Goal: Task Accomplishment & Management: Complete application form

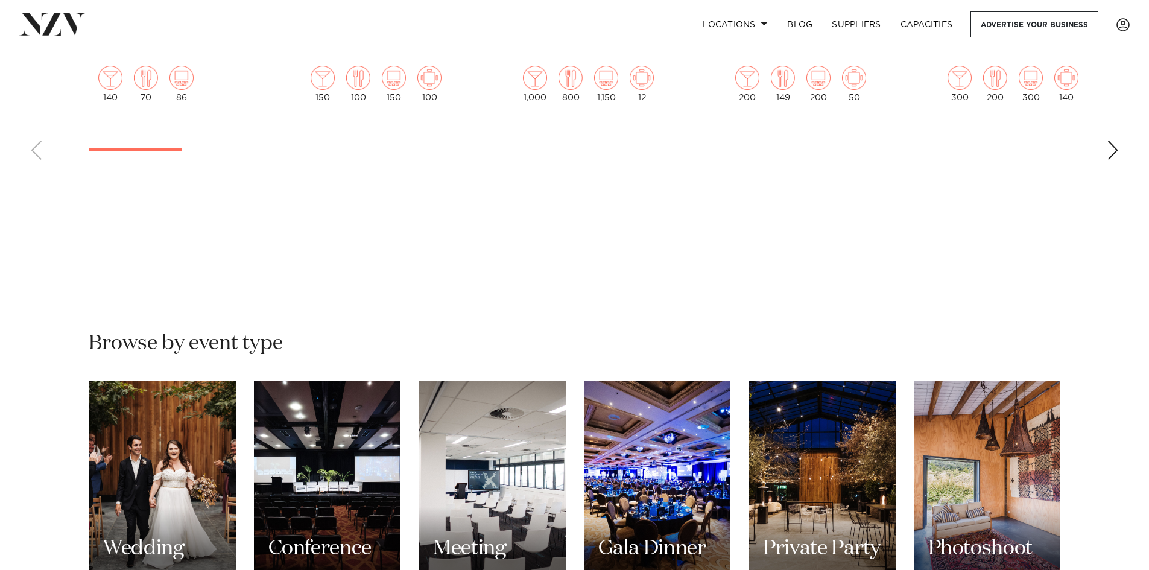
scroll to position [904, 0]
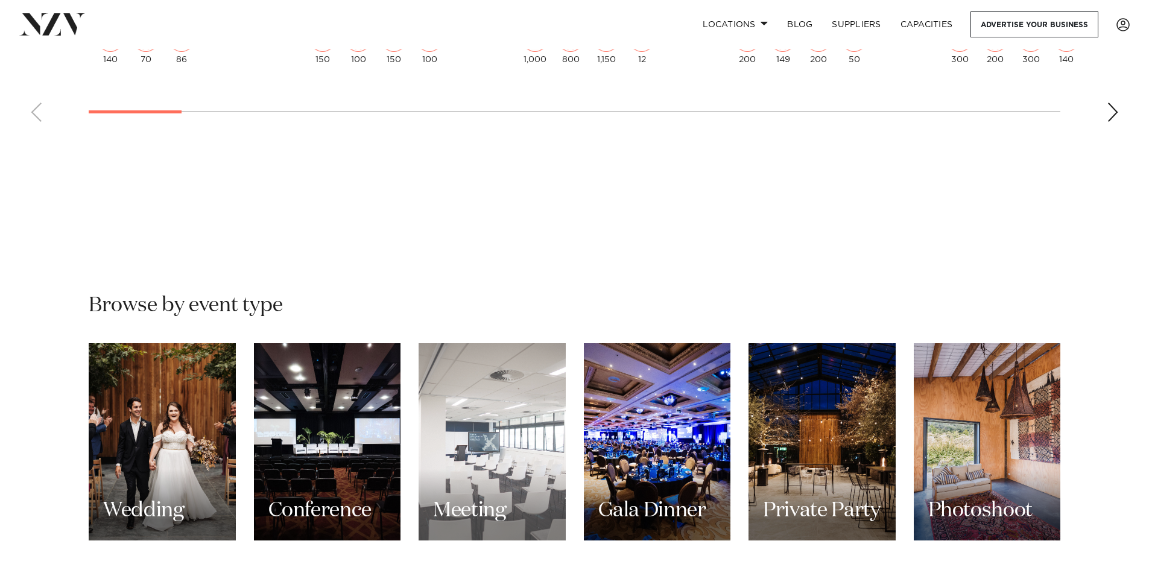
click at [503, 440] on div "Meeting" at bounding box center [491, 441] width 147 height 197
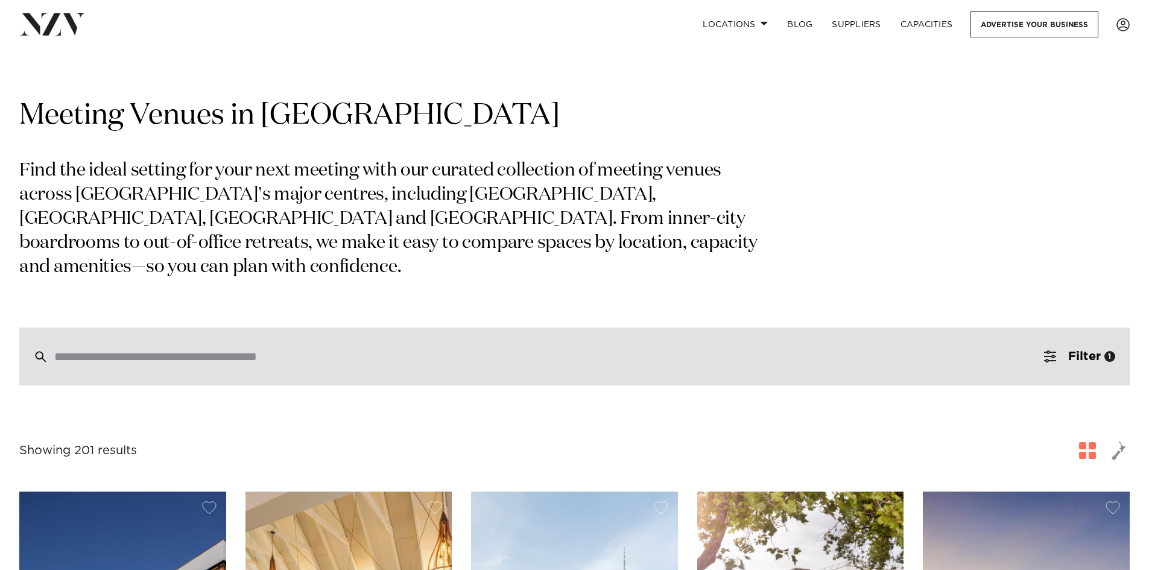
click at [302, 350] on input "search" at bounding box center [548, 356] width 989 height 13
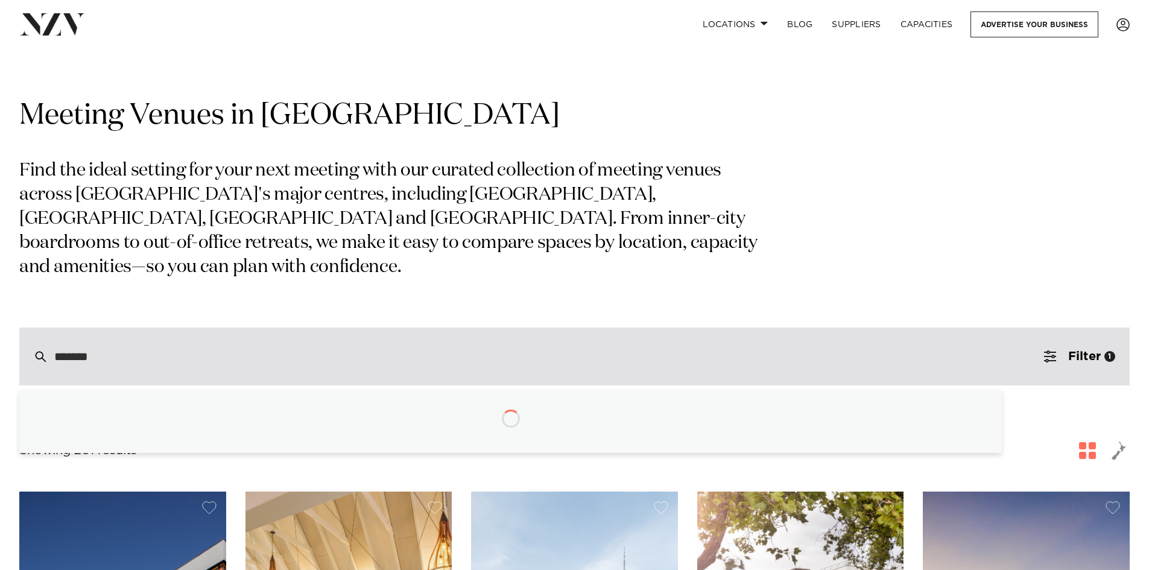
type input "********"
type input "**********"
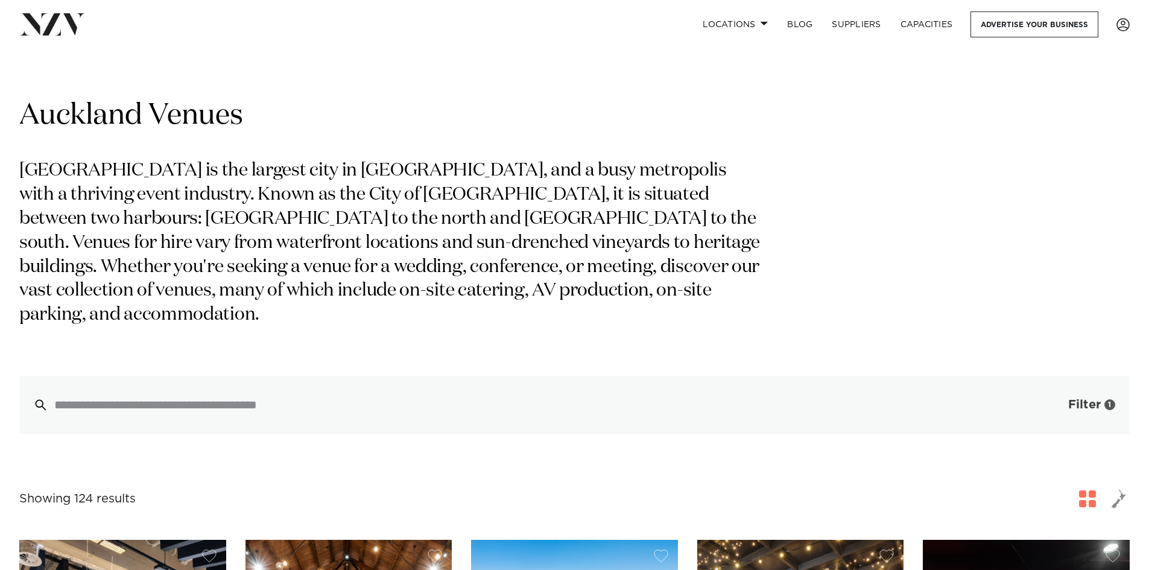
click at [1073, 399] on span "Filter" at bounding box center [1084, 405] width 33 height 12
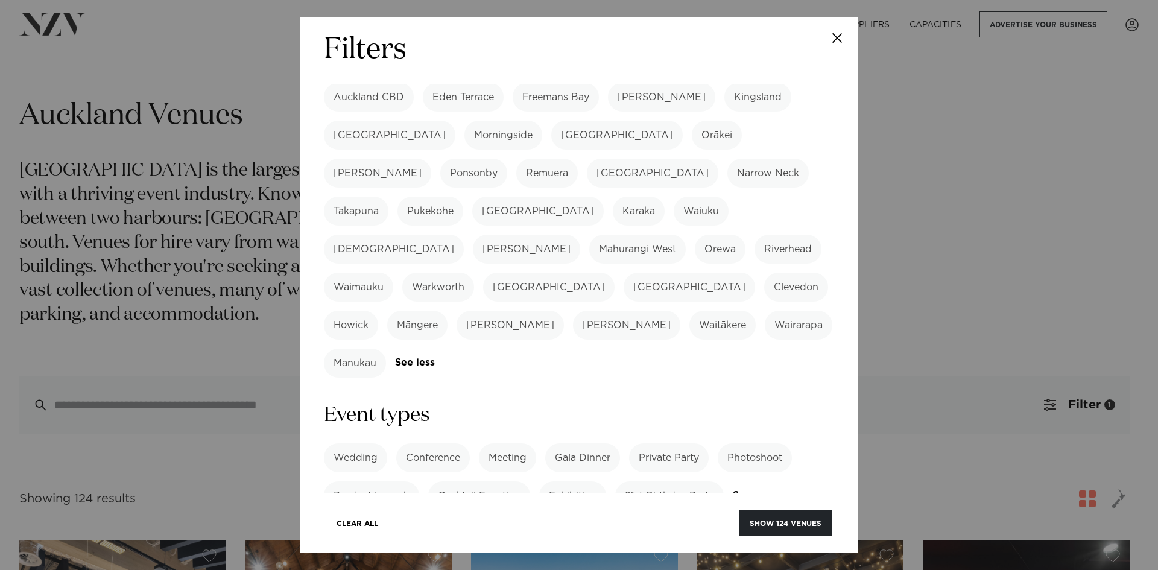
scroll to position [422, 0]
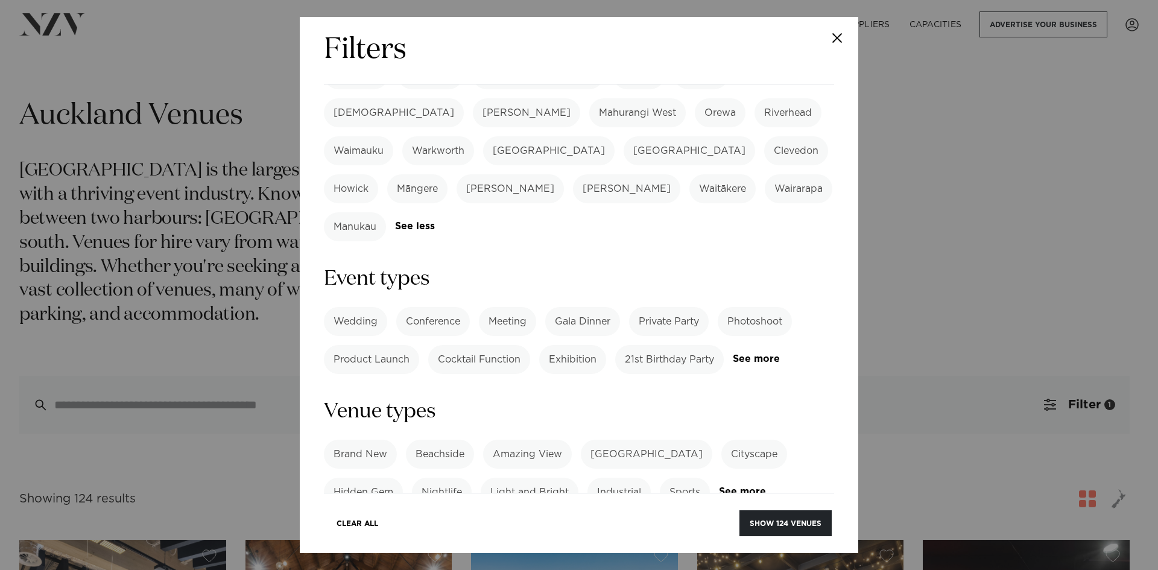
click at [503, 307] on label "Meeting" at bounding box center [507, 321] width 57 height 29
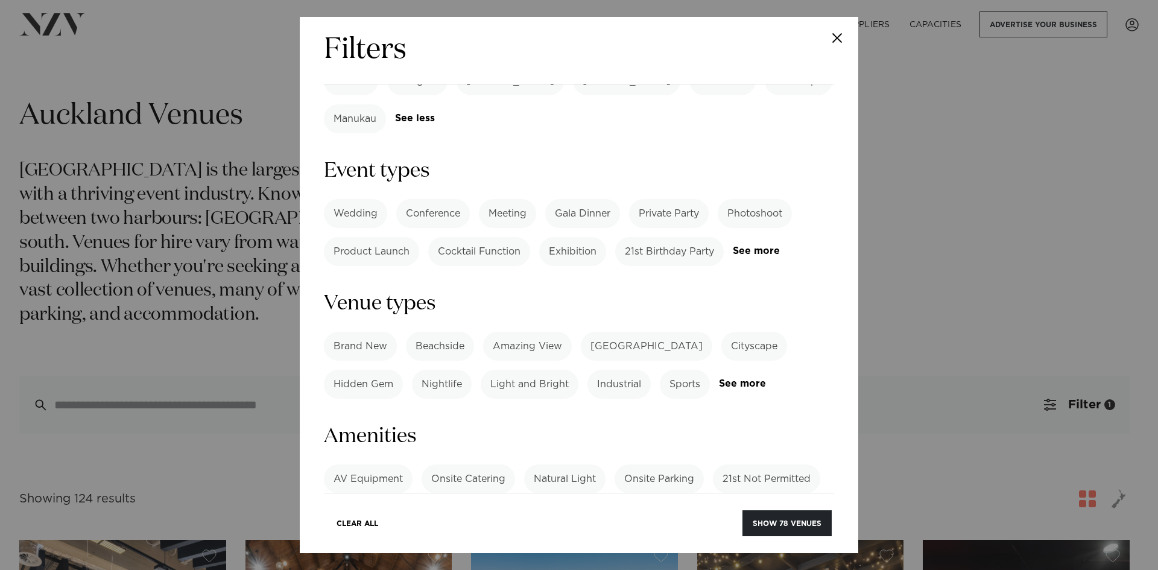
scroll to position [543, 0]
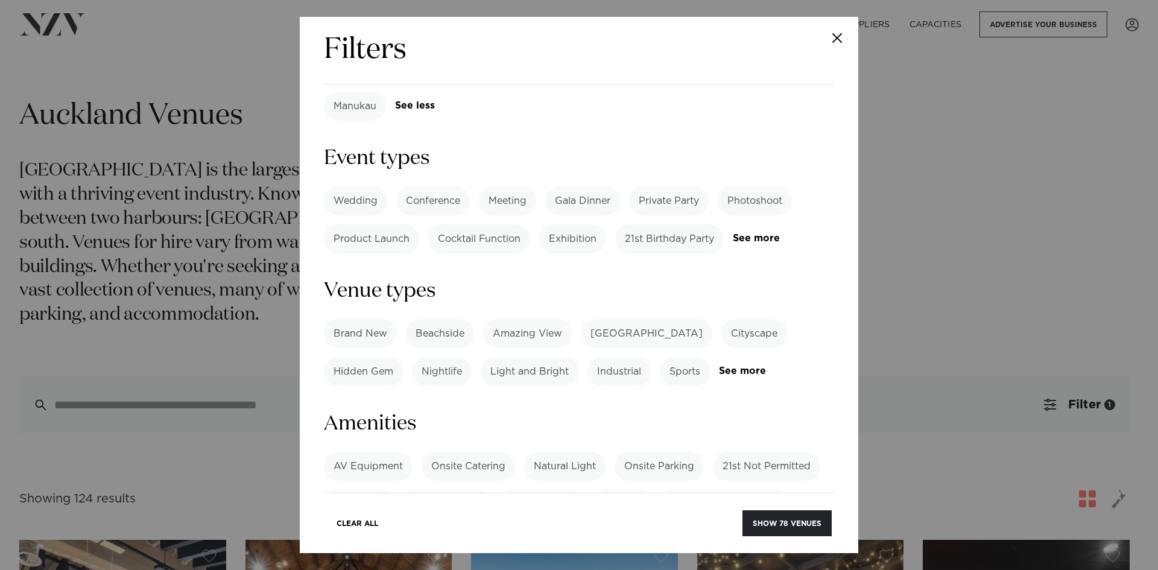
click at [476, 452] on label "Onsite Catering" at bounding box center [467, 466] width 93 height 29
click at [385, 452] on label "AV Equipment" at bounding box center [368, 466] width 89 height 29
click at [573, 452] on label "Natural Light" at bounding box center [564, 466] width 81 height 29
click at [347, 528] on link "See more" at bounding box center [371, 533] width 94 height 10
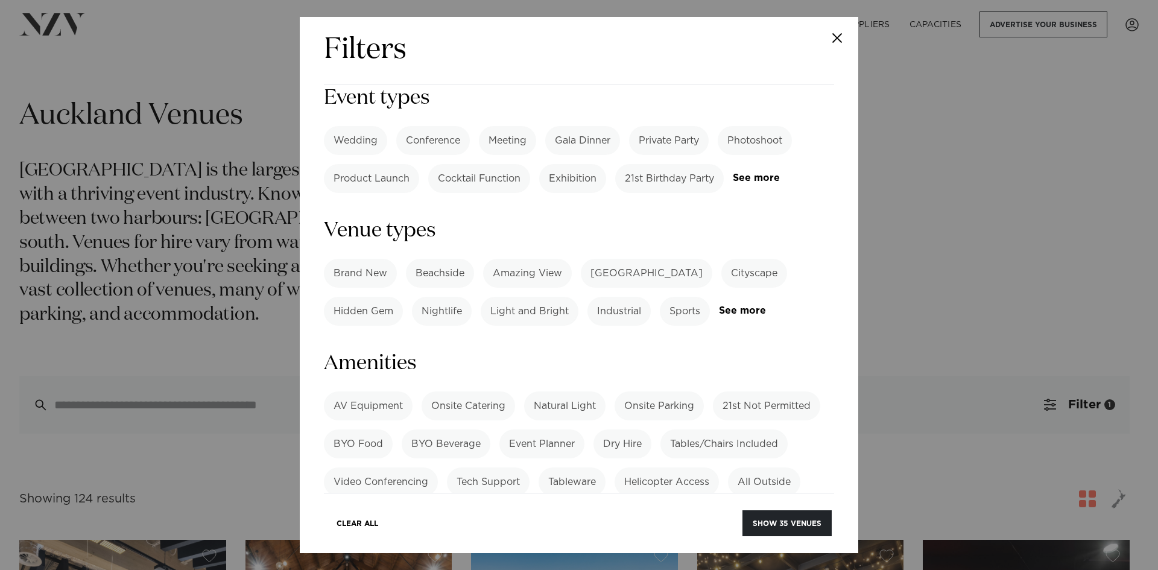
click at [798, 505] on label "WiFi" at bounding box center [786, 519] width 41 height 29
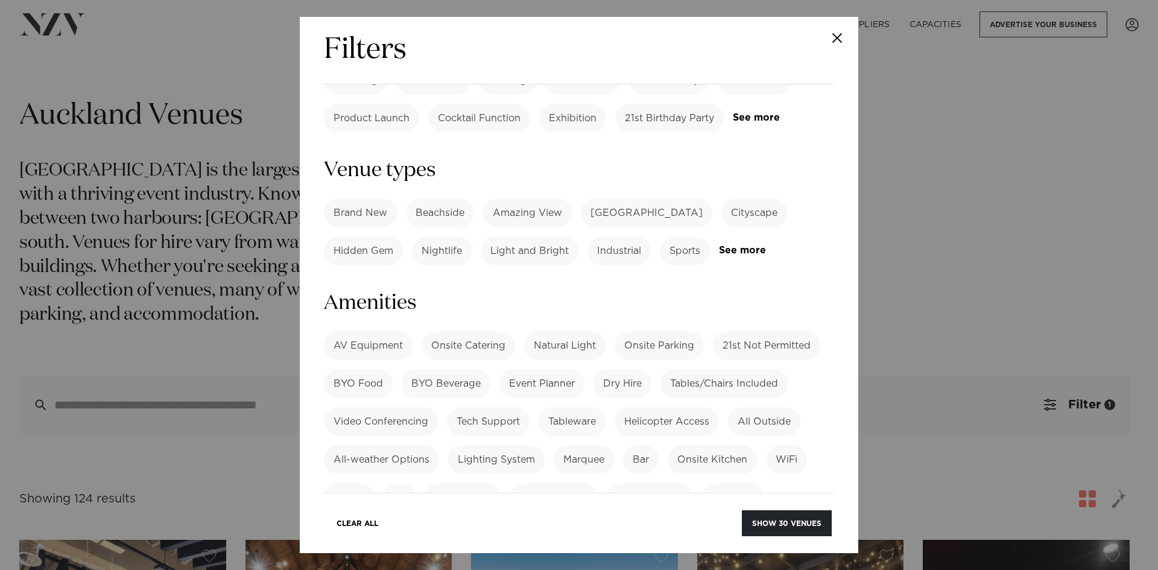
click at [471, 483] on label "Whiteboard" at bounding box center [462, 497] width 76 height 29
click at [733, 483] on label "Projector" at bounding box center [732, 497] width 62 height 29
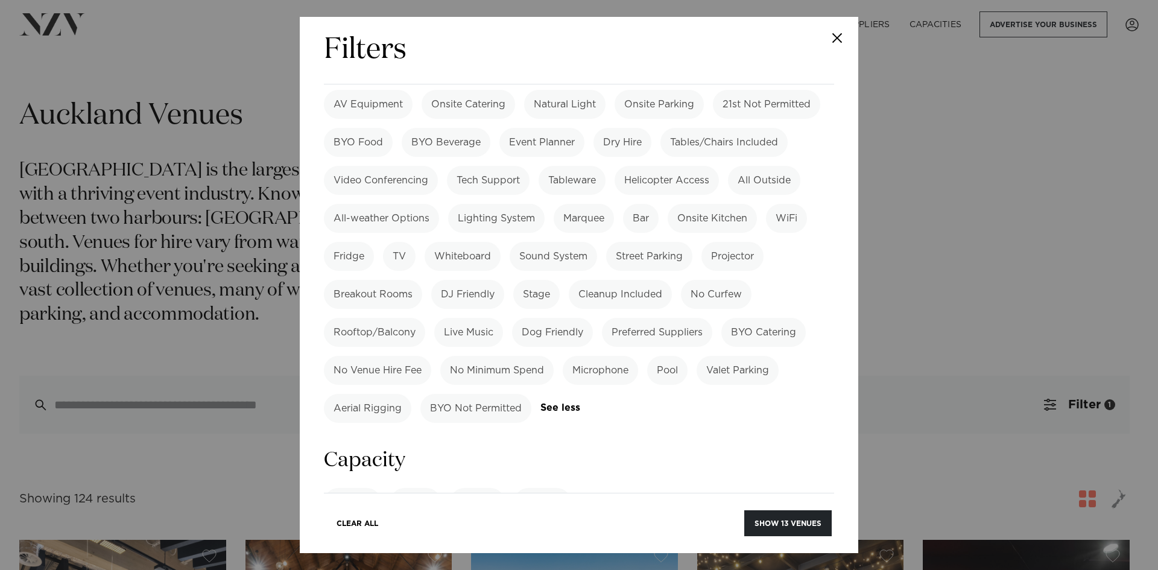
scroll to position [965, 0]
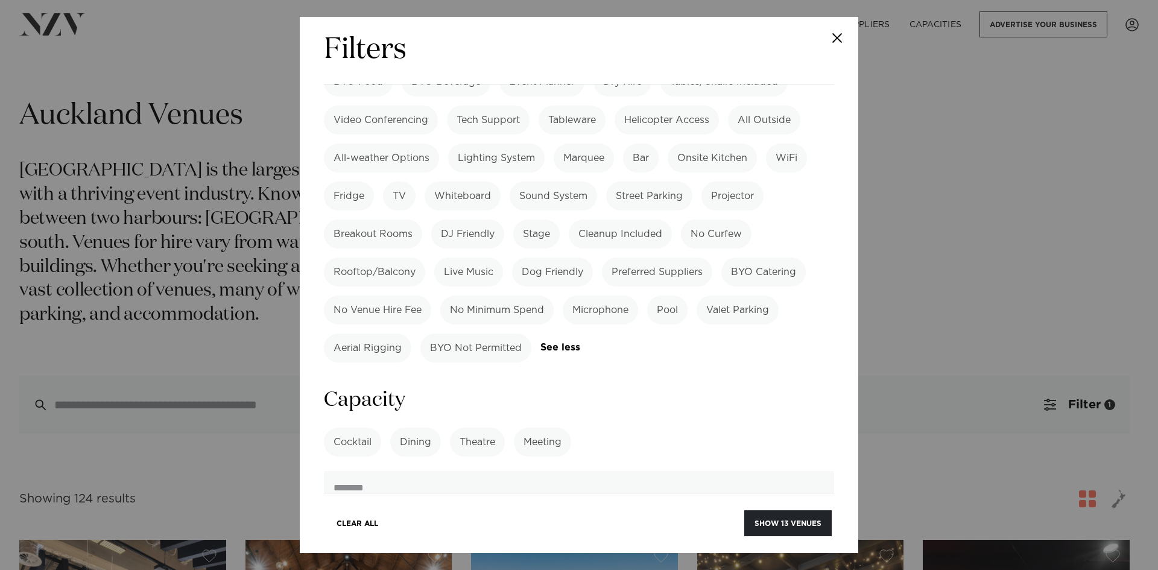
click at [541, 427] on label "Meeting" at bounding box center [542, 441] width 57 height 29
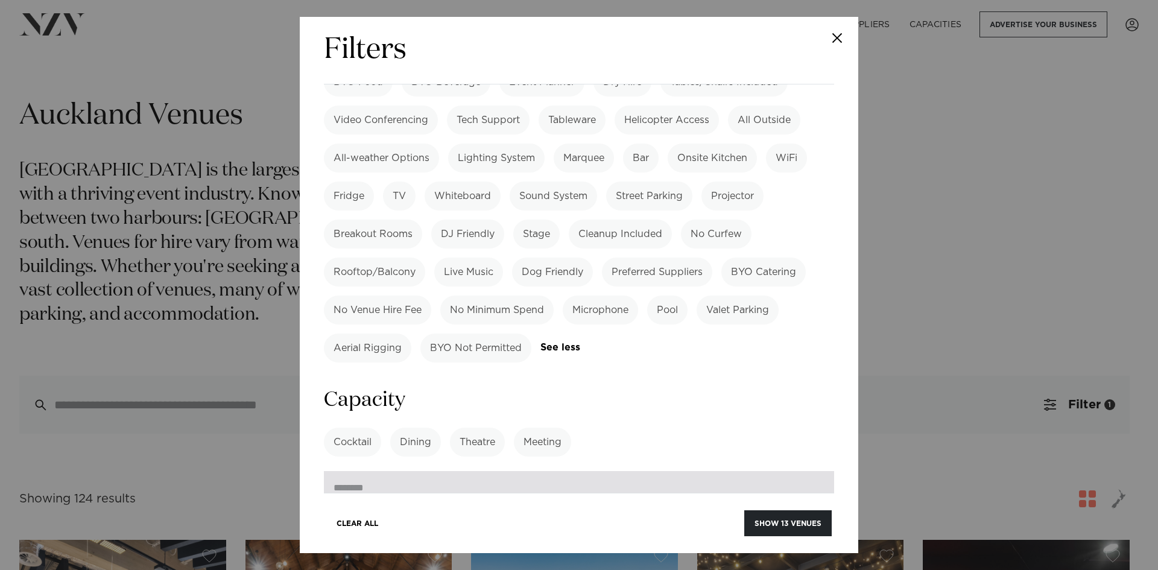
click at [517, 471] on input "number" at bounding box center [579, 487] width 510 height 33
click at [809, 471] on input "*" at bounding box center [579, 487] width 510 height 33
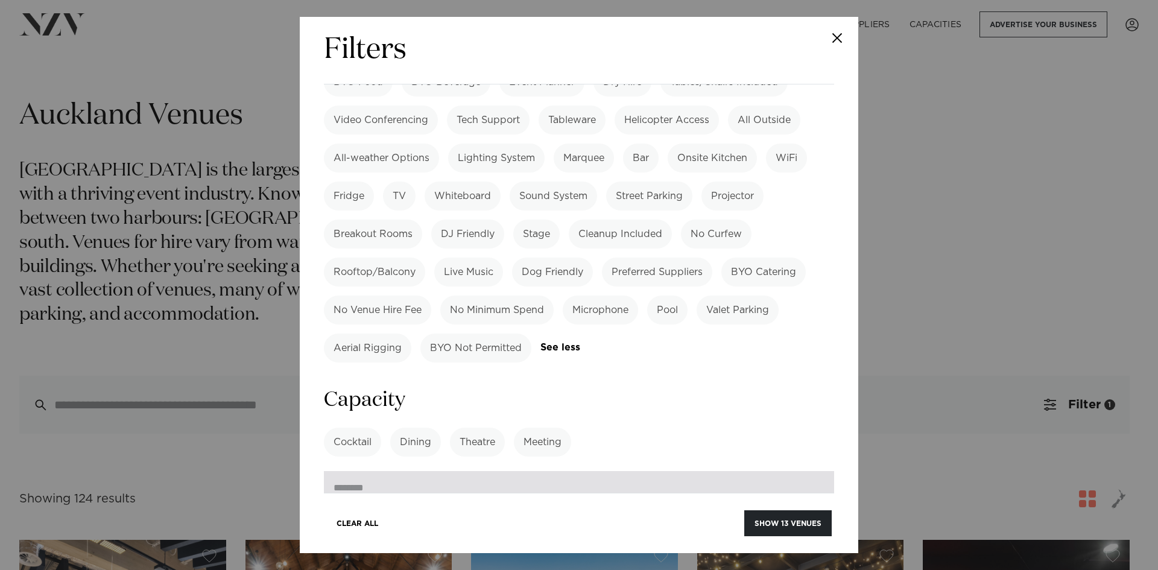
click at [809, 471] on input "*" at bounding box center [579, 487] width 510 height 33
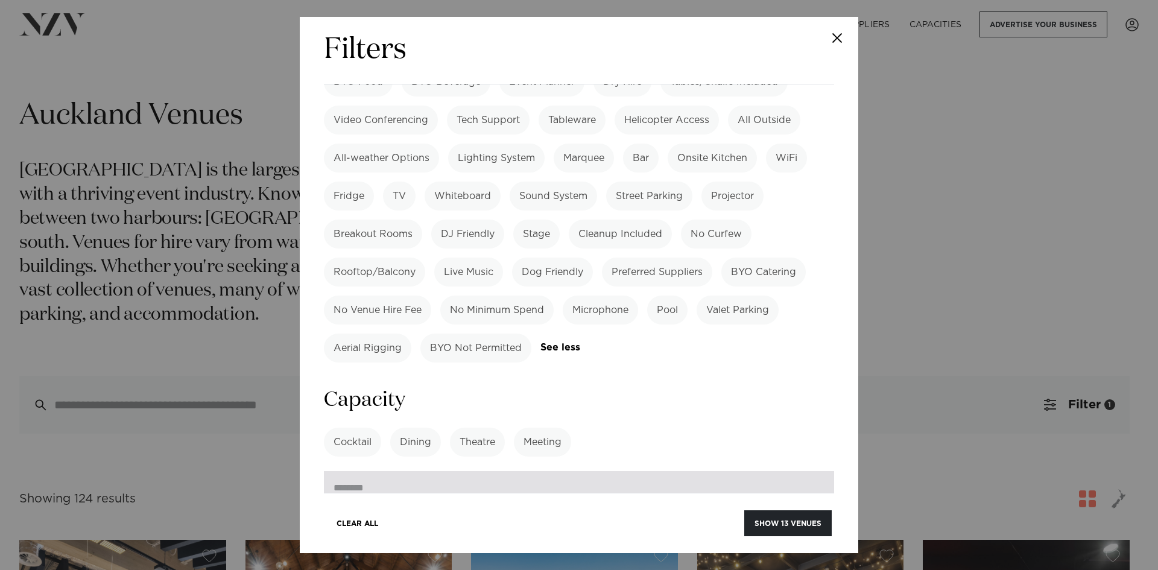
click at [809, 471] on input "**" at bounding box center [579, 487] width 510 height 33
type input "**"
click at [809, 471] on input "**" at bounding box center [579, 487] width 510 height 33
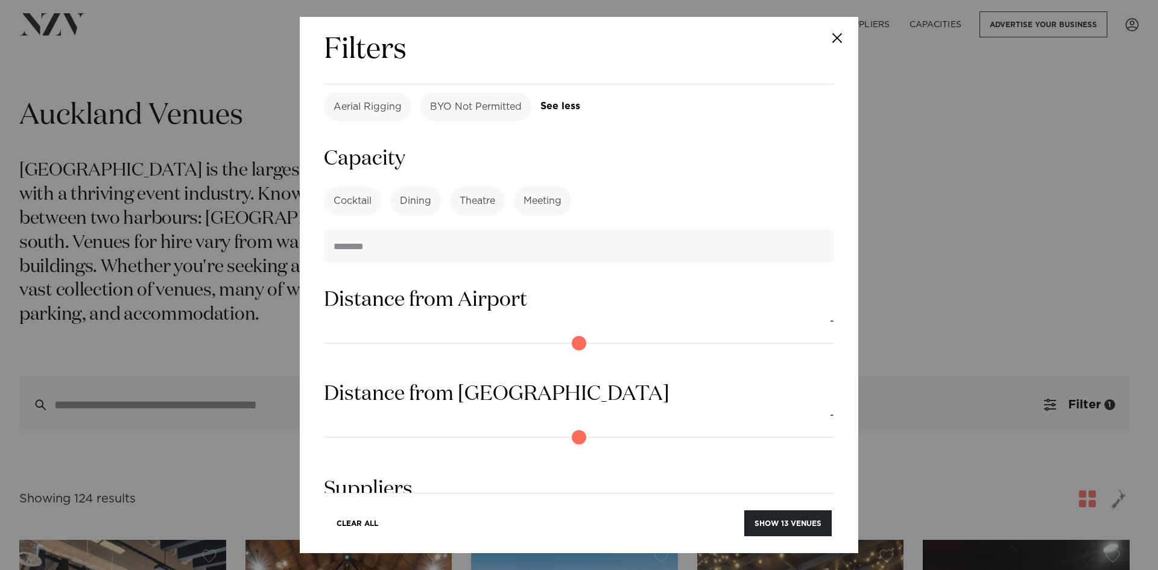
scroll to position [1247, 0]
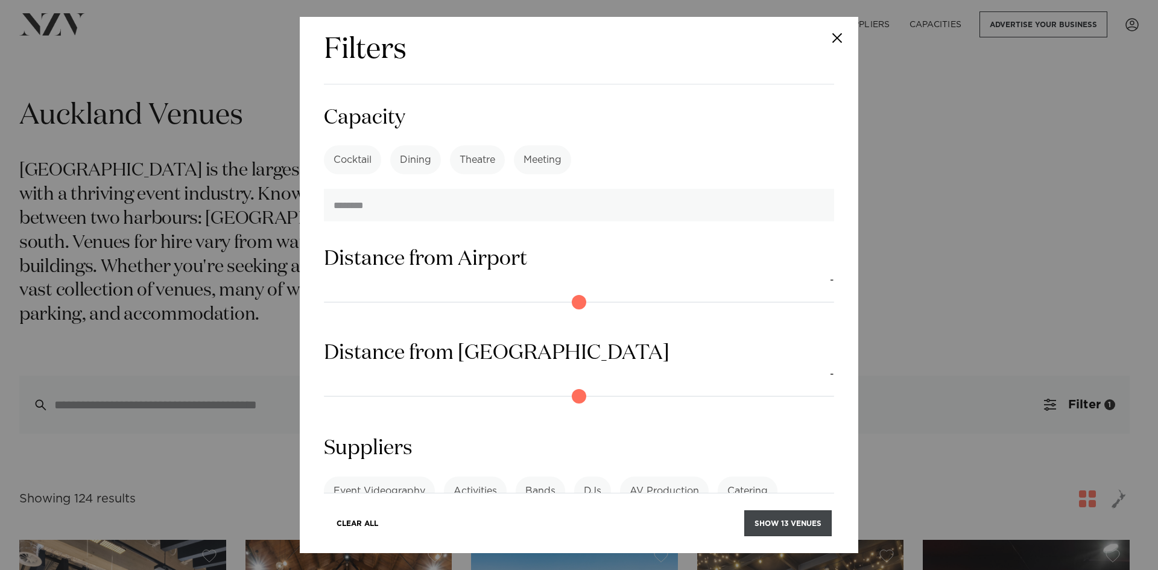
click at [766, 517] on button "Show 13 venues" at bounding box center [787, 523] width 87 height 26
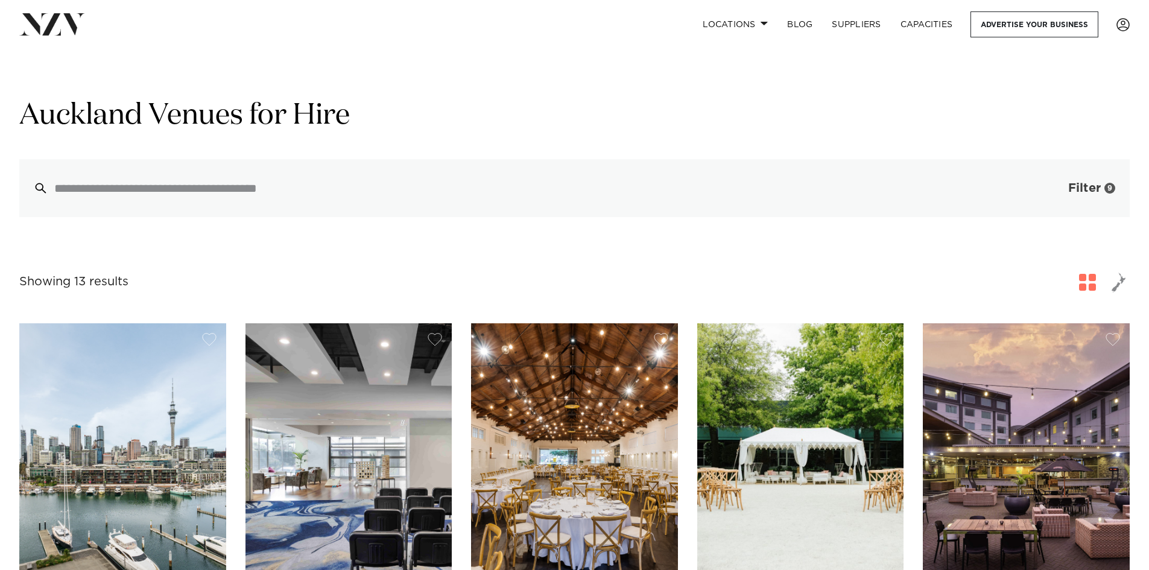
click at [1075, 189] on span "Filter" at bounding box center [1084, 188] width 33 height 12
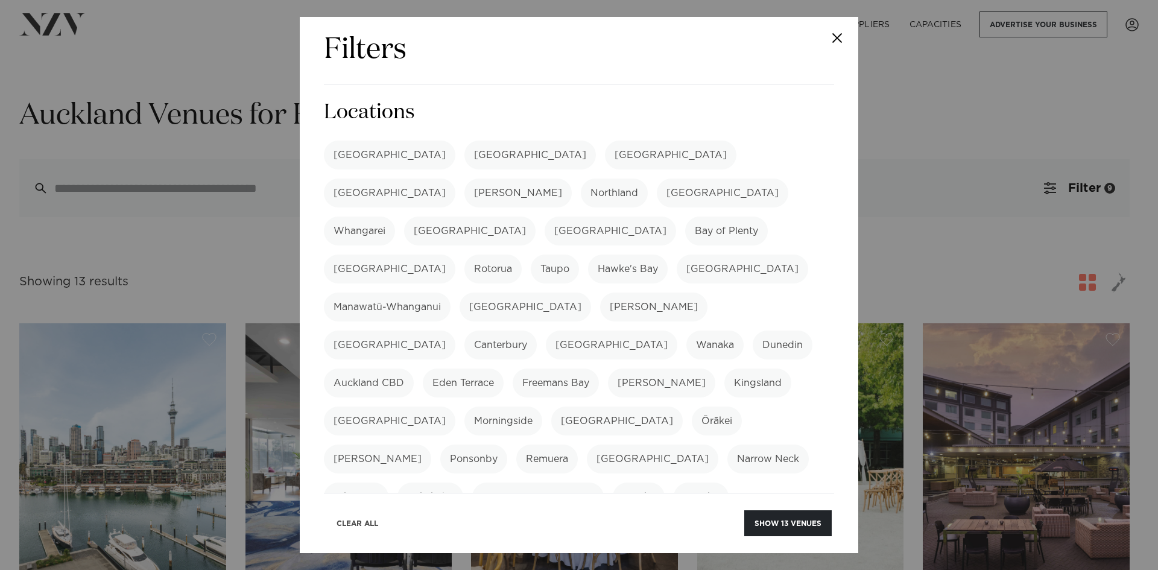
click at [359, 519] on button "Clear All" at bounding box center [357, 523] width 62 height 26
click at [372, 152] on label "[GEOGRAPHIC_DATA]" at bounding box center [389, 154] width 131 height 29
click at [414, 368] on label "Auckland CBD" at bounding box center [369, 382] width 90 height 29
click at [599, 368] on label "Freemans Bay" at bounding box center [555, 382] width 86 height 29
click at [715, 368] on label "Grey Lynn" at bounding box center [661, 382] width 107 height 29
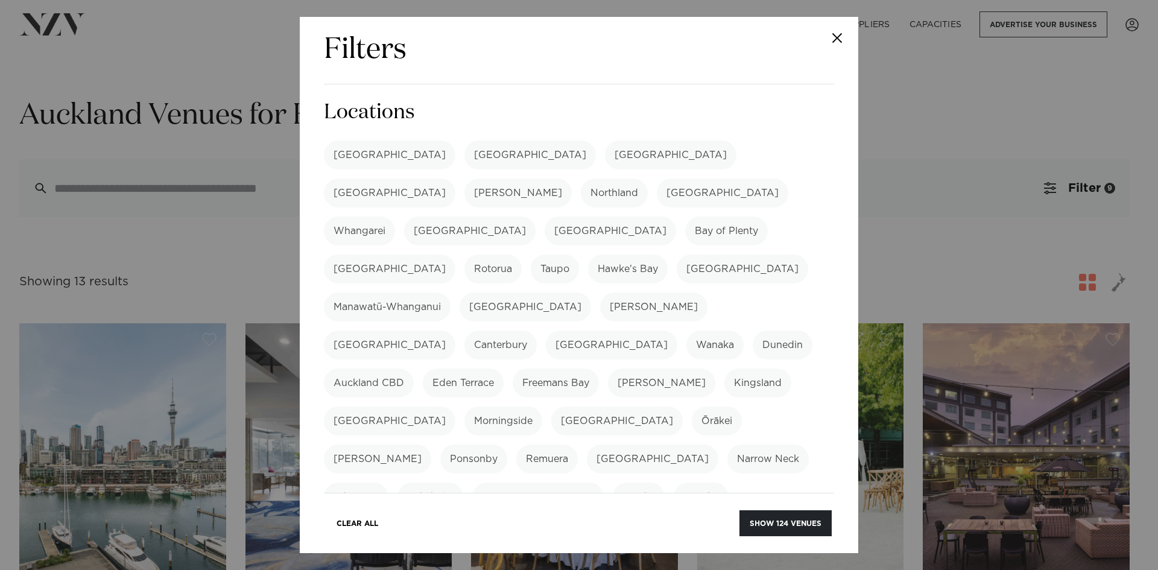
click at [724, 368] on label "Kingsland" at bounding box center [757, 382] width 67 height 29
click at [692, 406] on label "Ōrākei" at bounding box center [717, 420] width 50 height 29
click at [431, 444] on label "Parnell" at bounding box center [377, 458] width 107 height 29
click at [440, 444] on label "Ponsonby" at bounding box center [473, 458] width 67 height 29
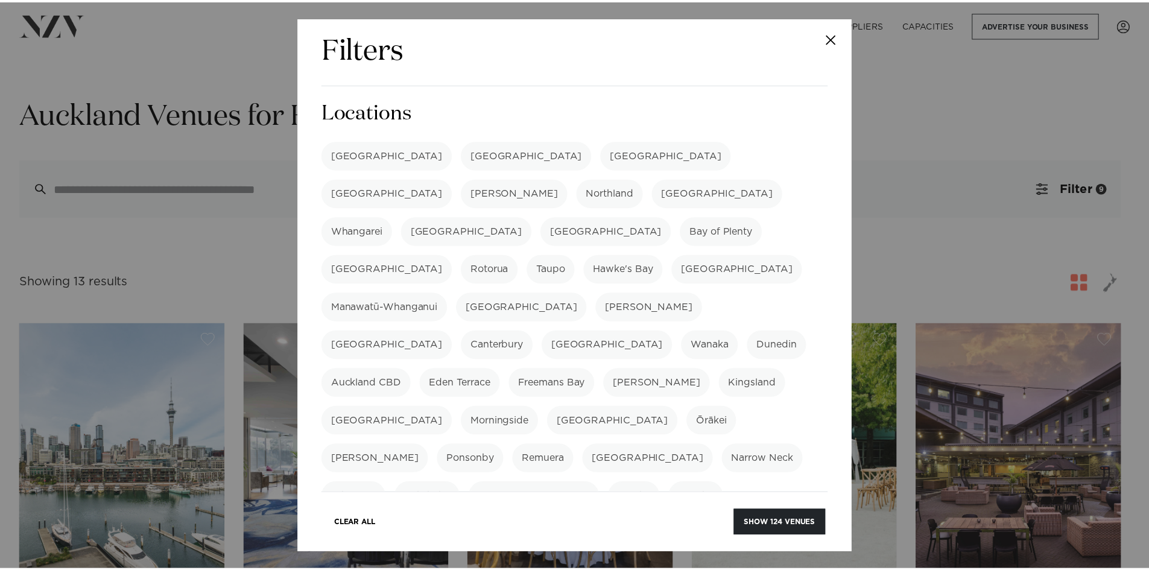
scroll to position [60, 0]
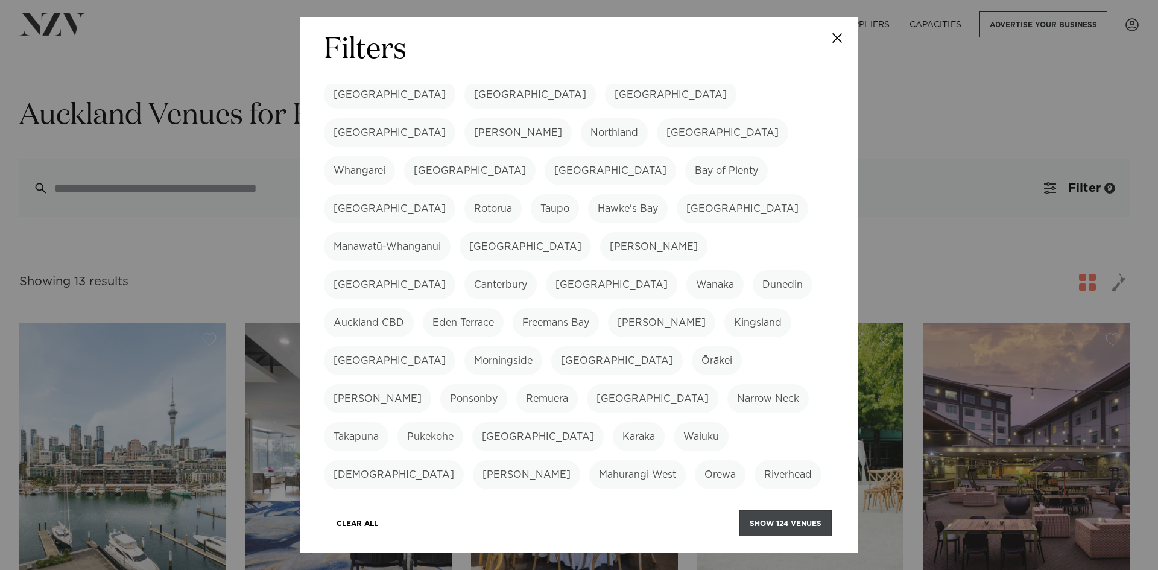
click at [766, 516] on button "Show 124 venues" at bounding box center [785, 523] width 92 height 26
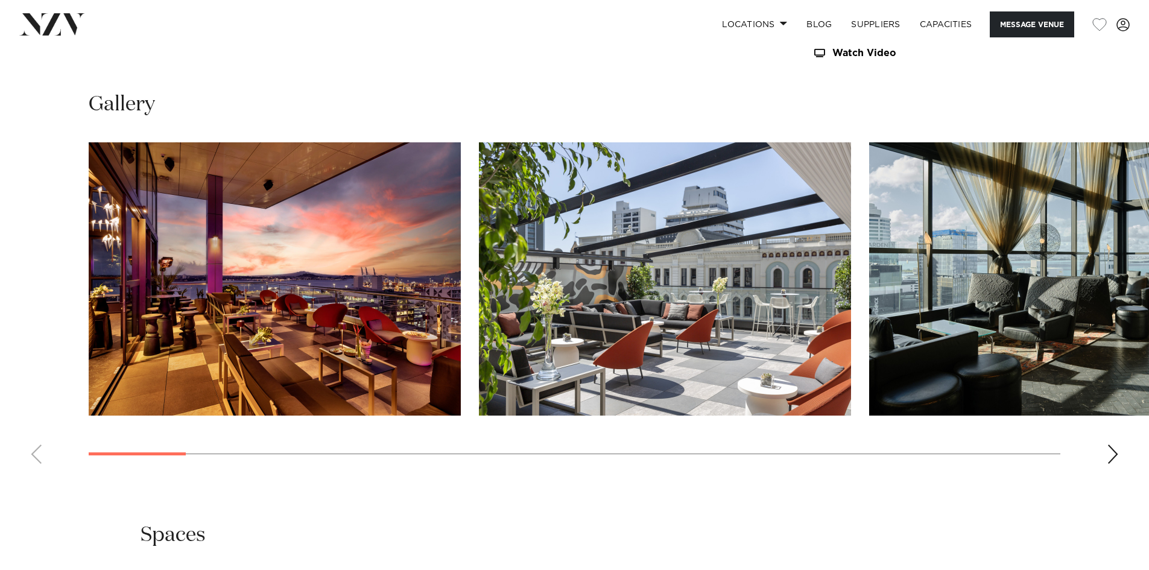
scroll to position [1387, 0]
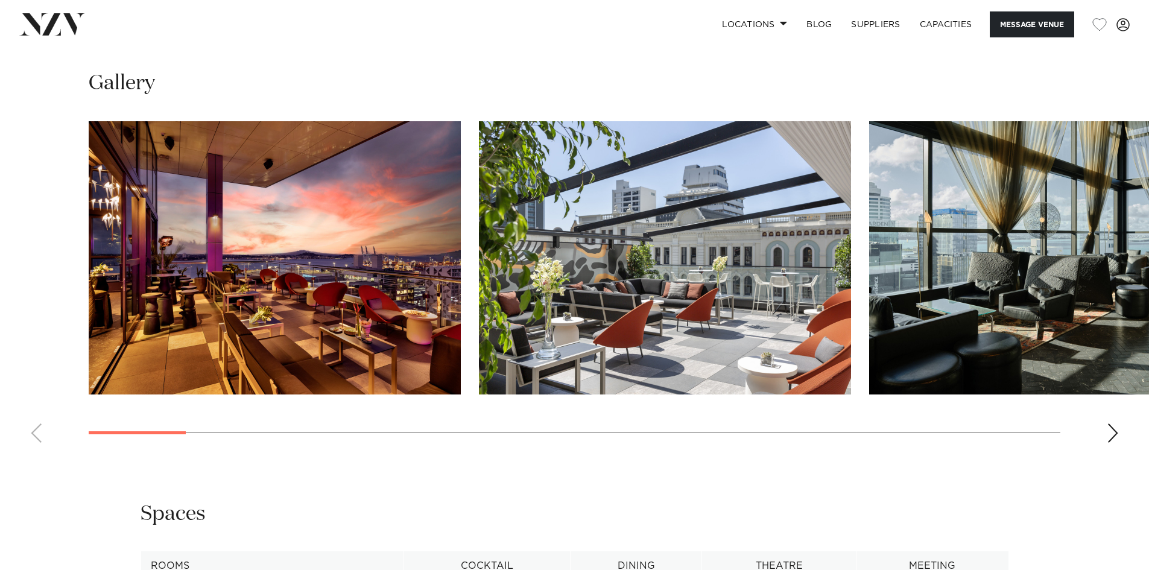
click at [1109, 432] on div "Next slide" at bounding box center [1112, 432] width 12 height 19
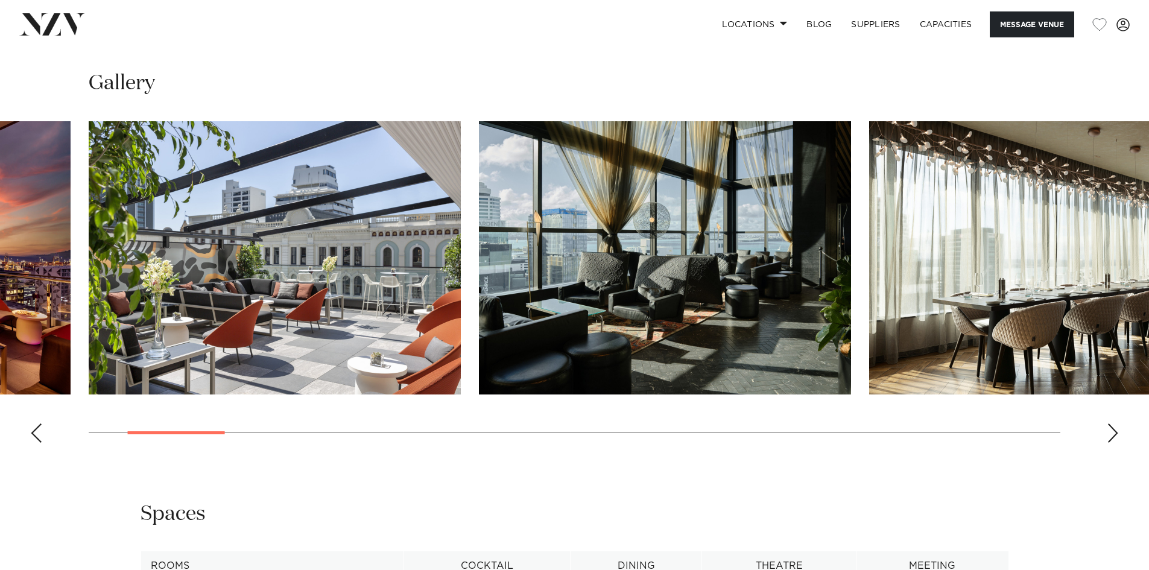
click at [1109, 432] on div "Next slide" at bounding box center [1112, 432] width 12 height 19
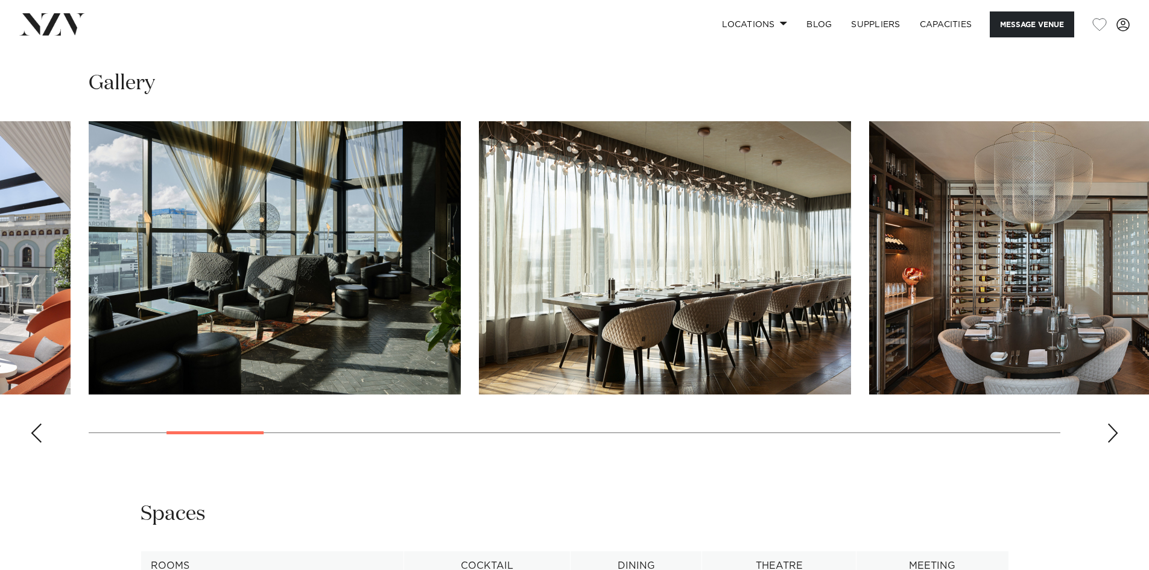
click at [1109, 432] on div "Next slide" at bounding box center [1112, 432] width 12 height 19
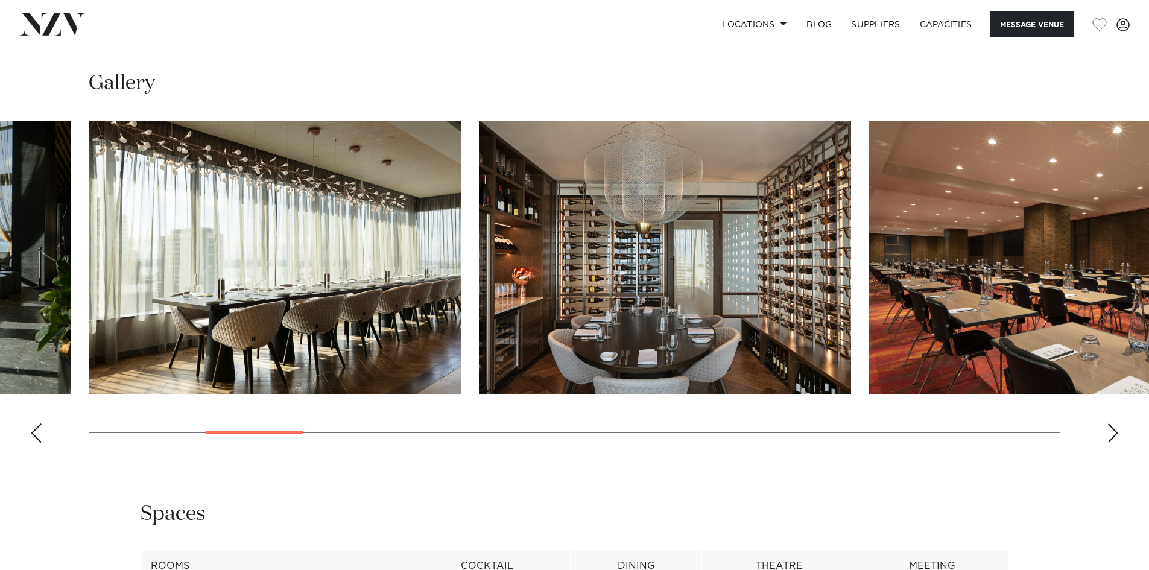
click at [1109, 432] on div "Next slide" at bounding box center [1112, 432] width 12 height 19
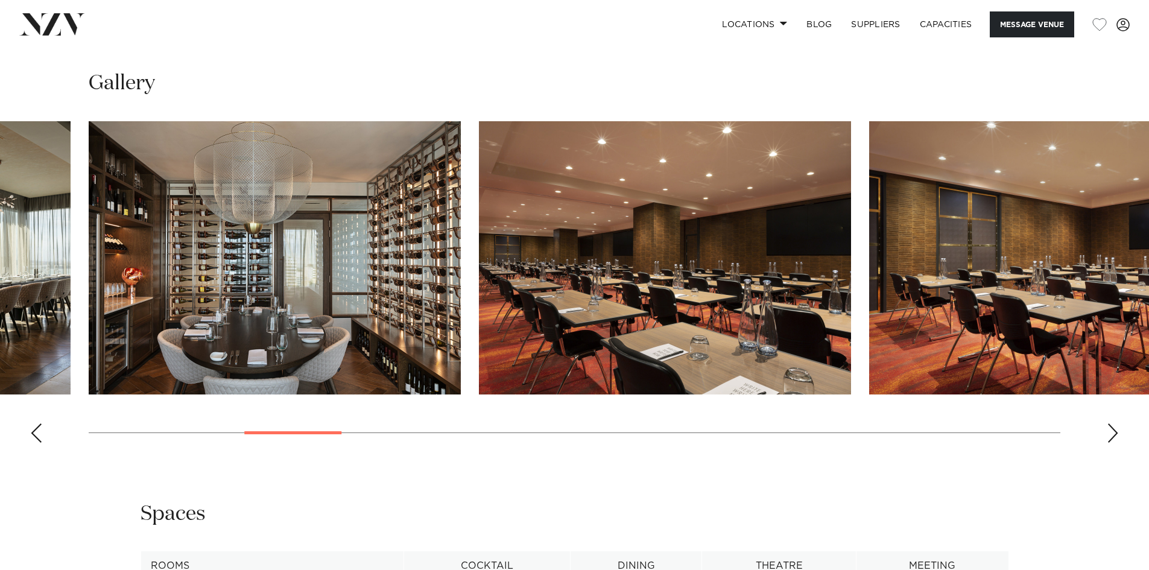
click at [1109, 432] on div "Next slide" at bounding box center [1112, 432] width 12 height 19
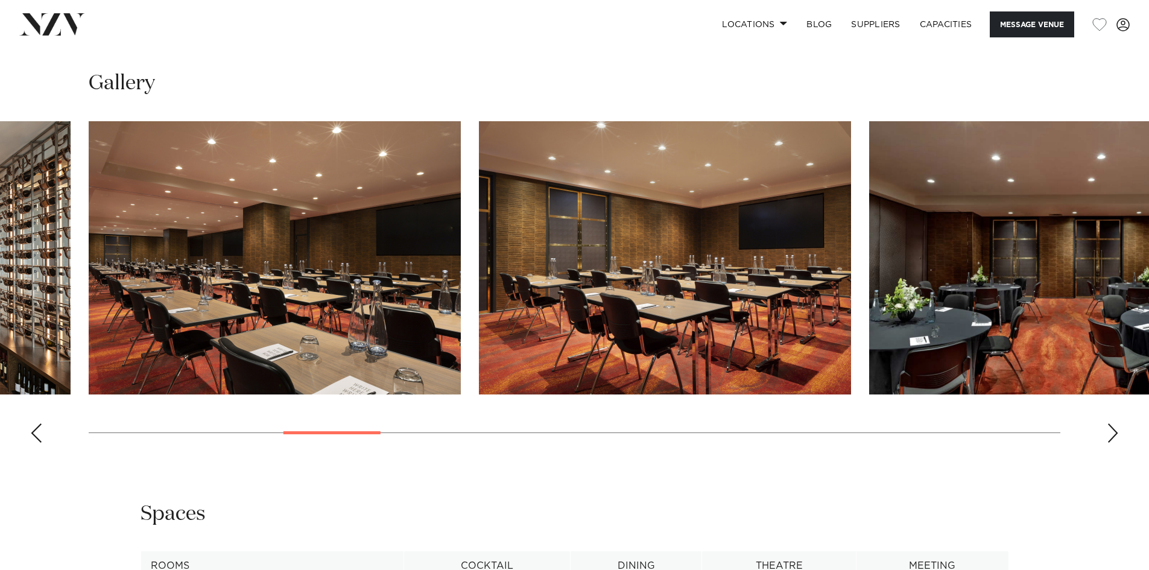
click at [1109, 432] on div "Next slide" at bounding box center [1112, 432] width 12 height 19
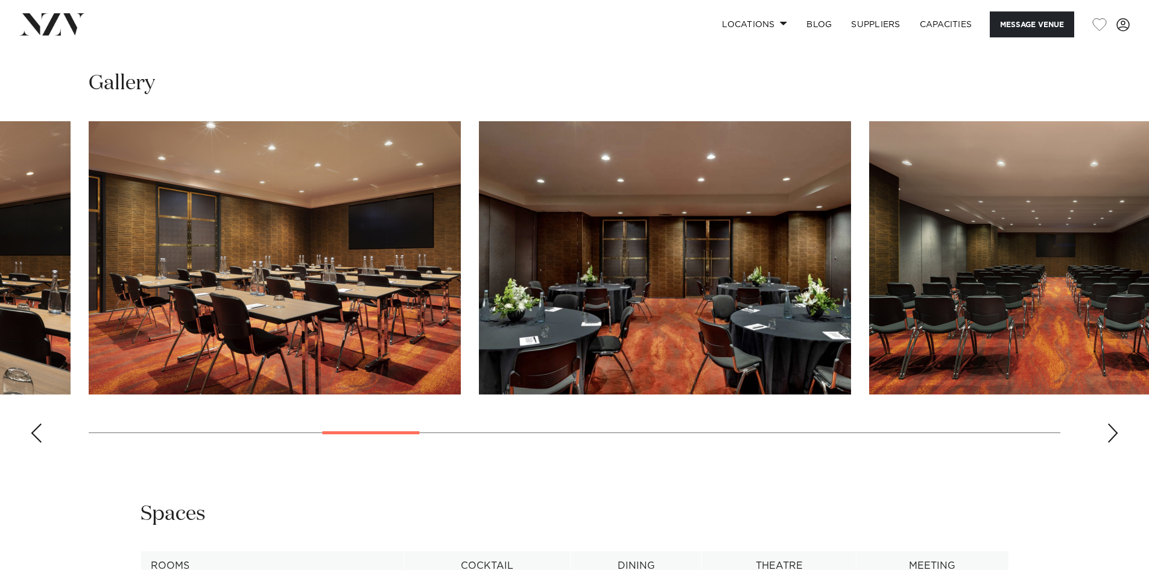
click at [1109, 432] on div "Next slide" at bounding box center [1112, 432] width 12 height 19
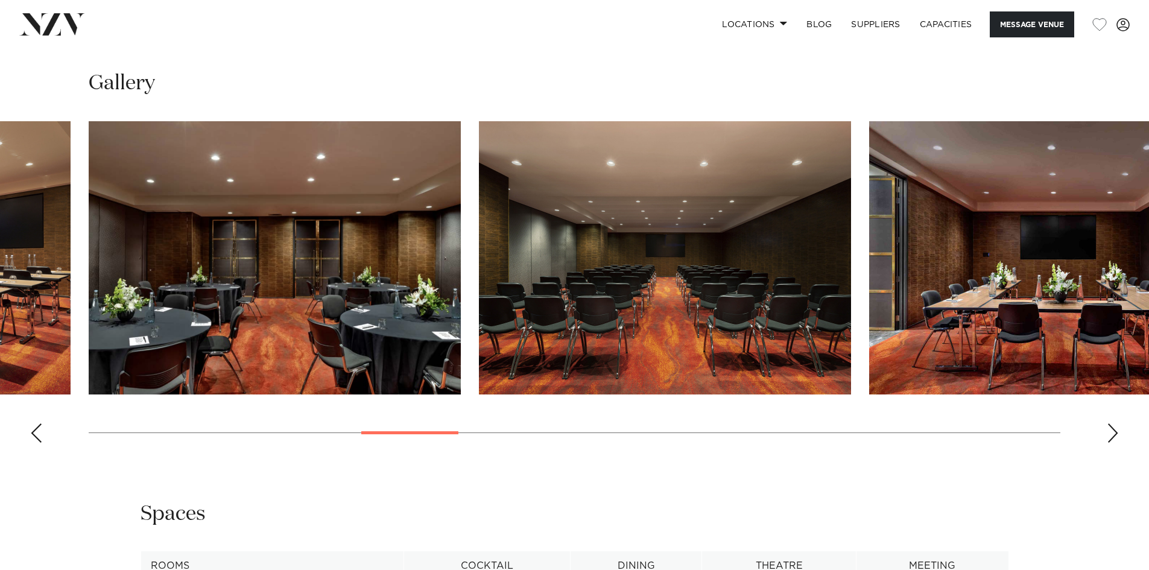
click at [1109, 432] on div "Next slide" at bounding box center [1112, 432] width 12 height 19
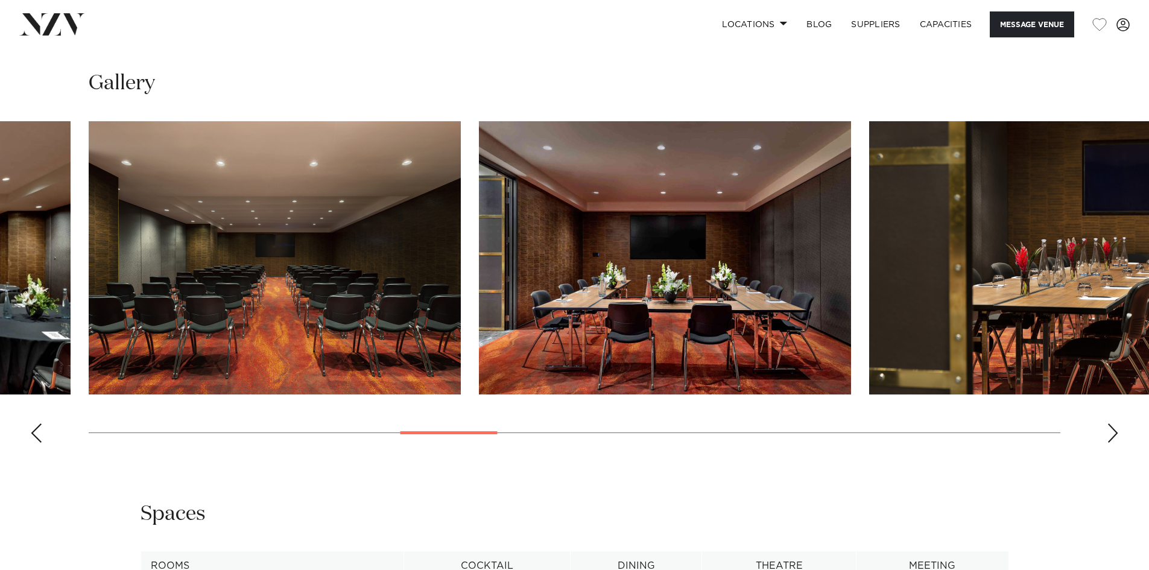
click at [1109, 432] on div "Next slide" at bounding box center [1112, 432] width 12 height 19
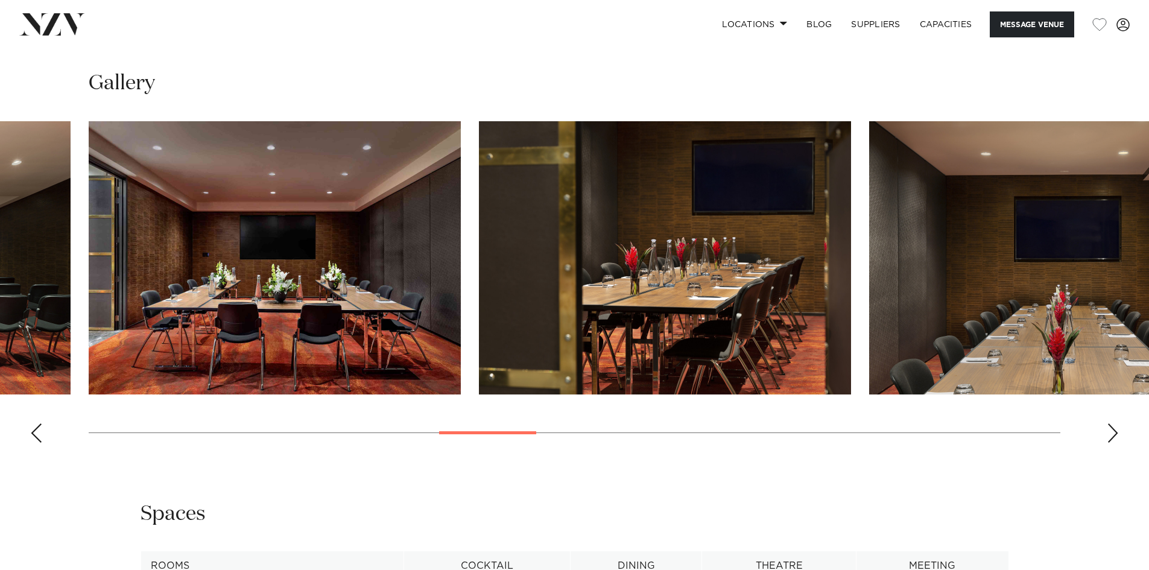
click at [1109, 432] on div "Next slide" at bounding box center [1112, 432] width 12 height 19
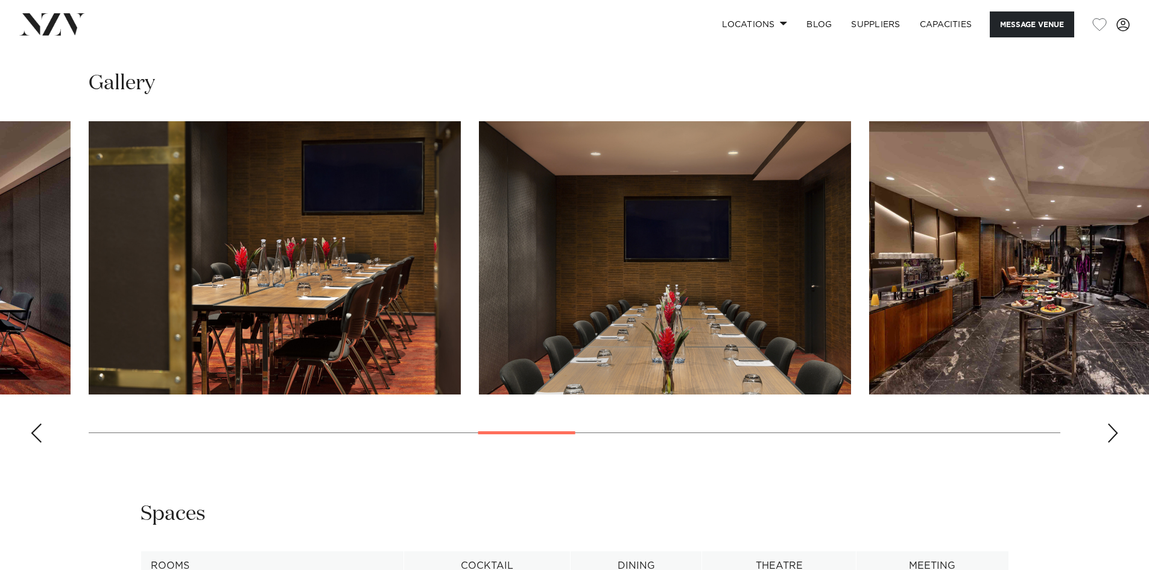
click at [1109, 432] on div "Next slide" at bounding box center [1112, 432] width 12 height 19
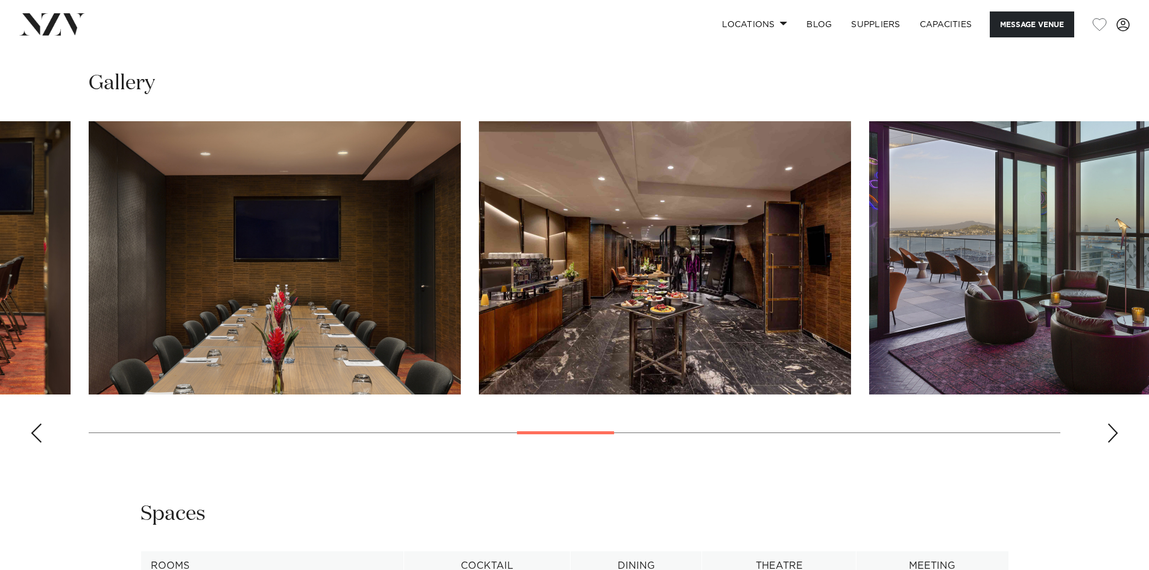
click at [1109, 432] on div "Next slide" at bounding box center [1112, 432] width 12 height 19
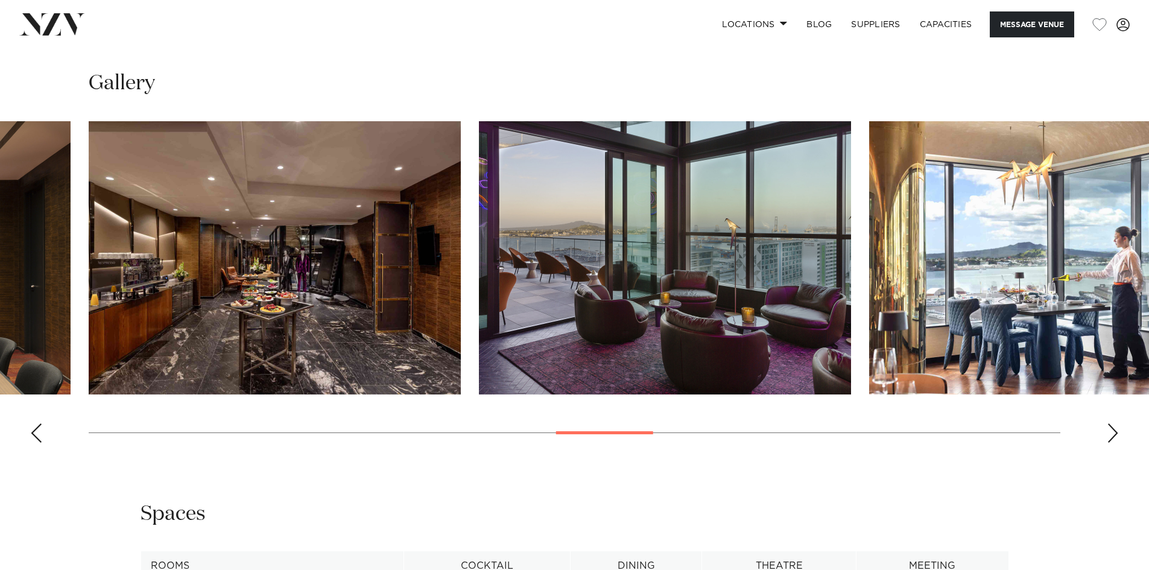
click at [1109, 432] on div "Next slide" at bounding box center [1112, 432] width 12 height 19
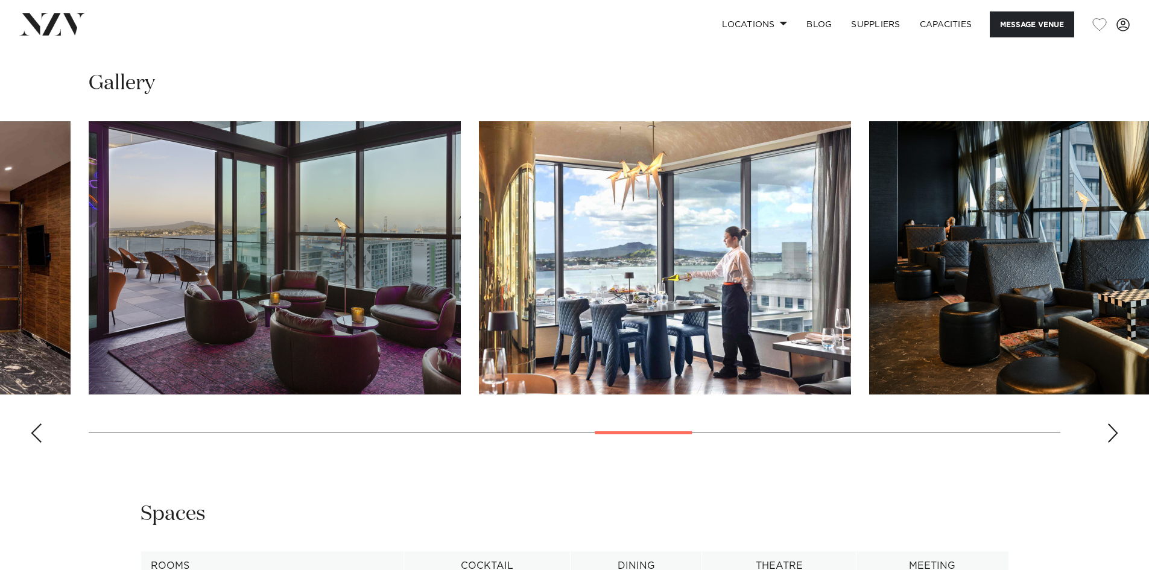
click at [1109, 432] on div "Next slide" at bounding box center [1112, 432] width 12 height 19
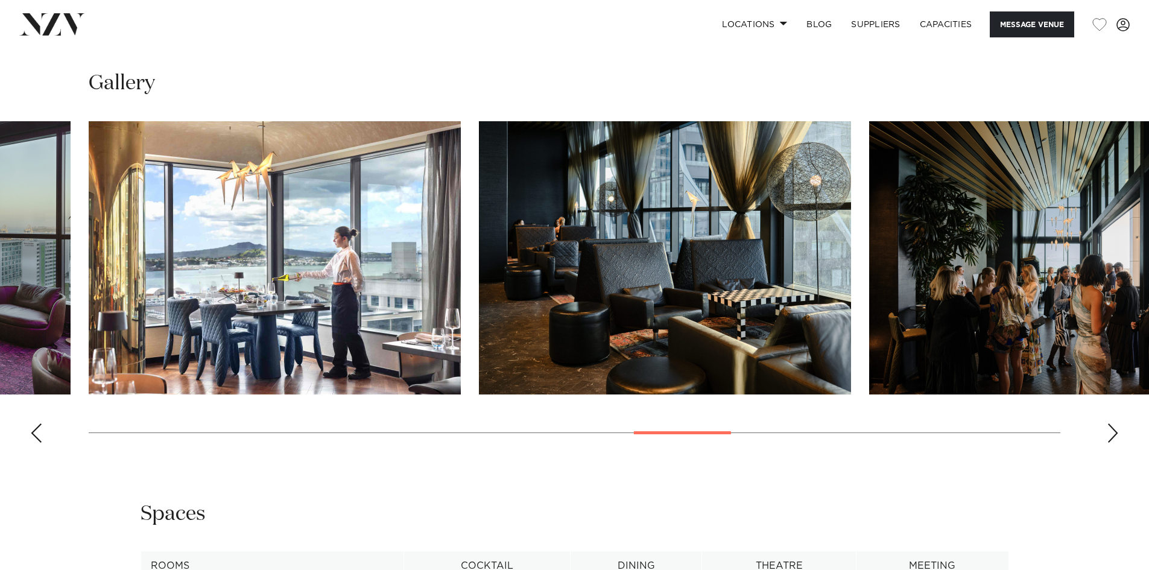
click at [1109, 432] on div "Next slide" at bounding box center [1112, 432] width 12 height 19
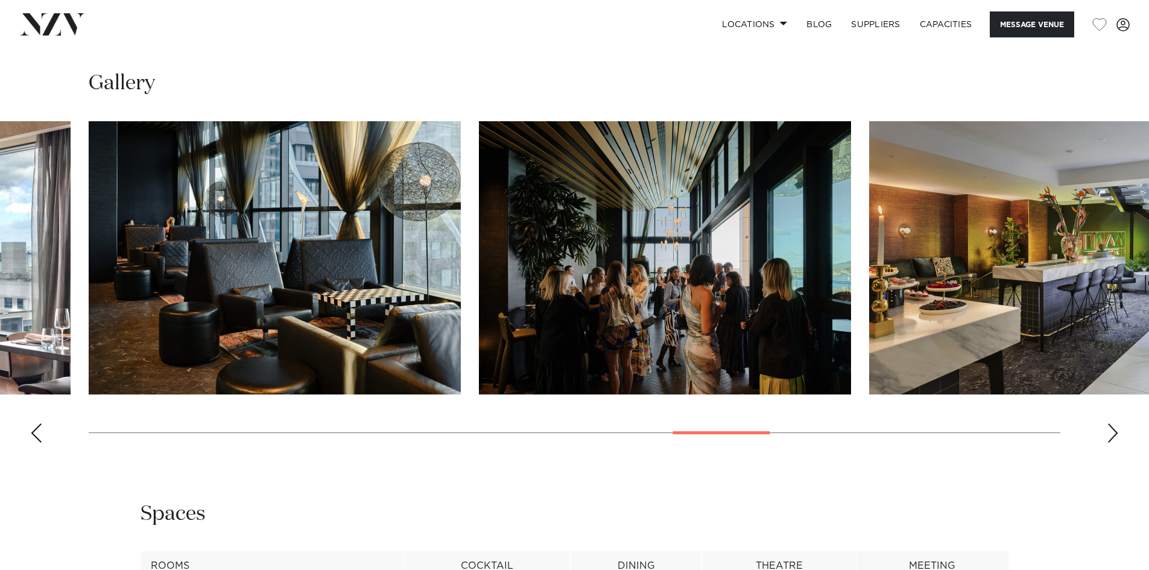
click at [1109, 432] on div "Next slide" at bounding box center [1112, 432] width 12 height 19
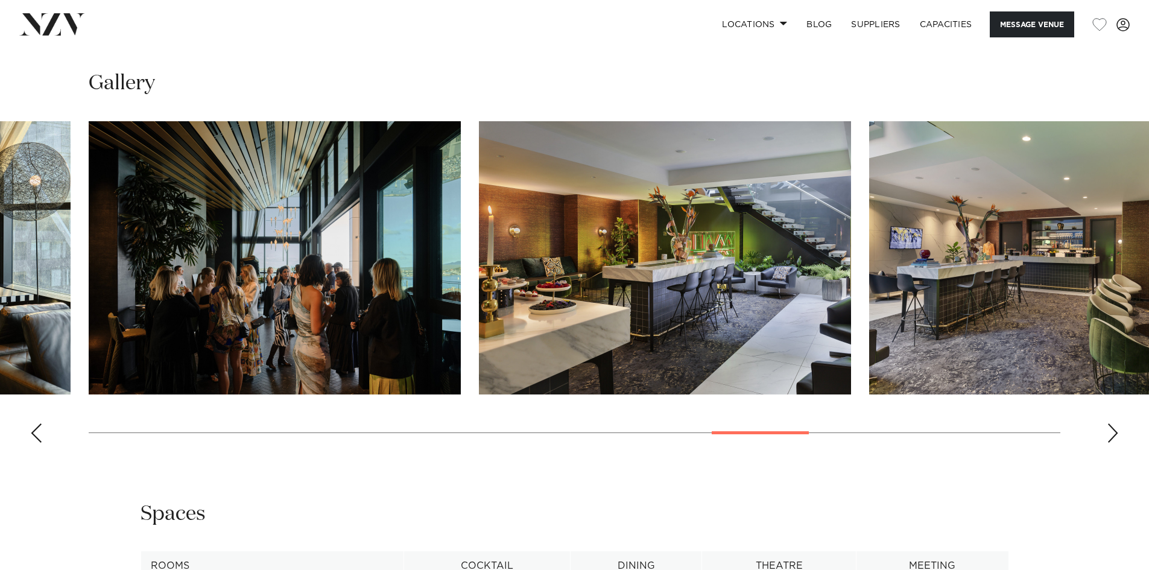
click at [1109, 432] on div "Next slide" at bounding box center [1112, 432] width 12 height 19
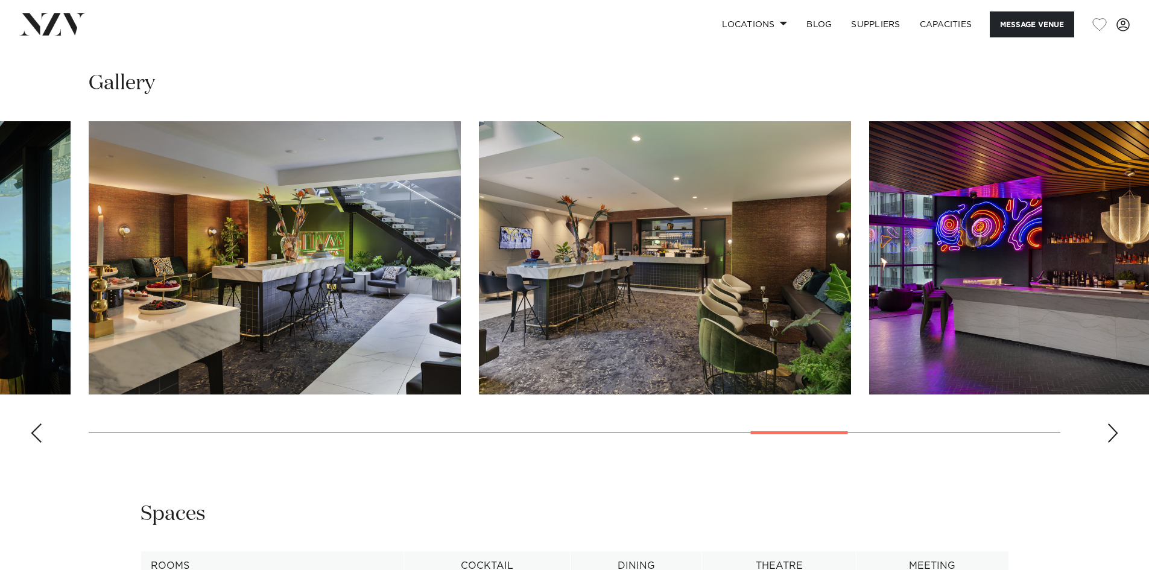
click at [1109, 432] on div "Next slide" at bounding box center [1112, 432] width 12 height 19
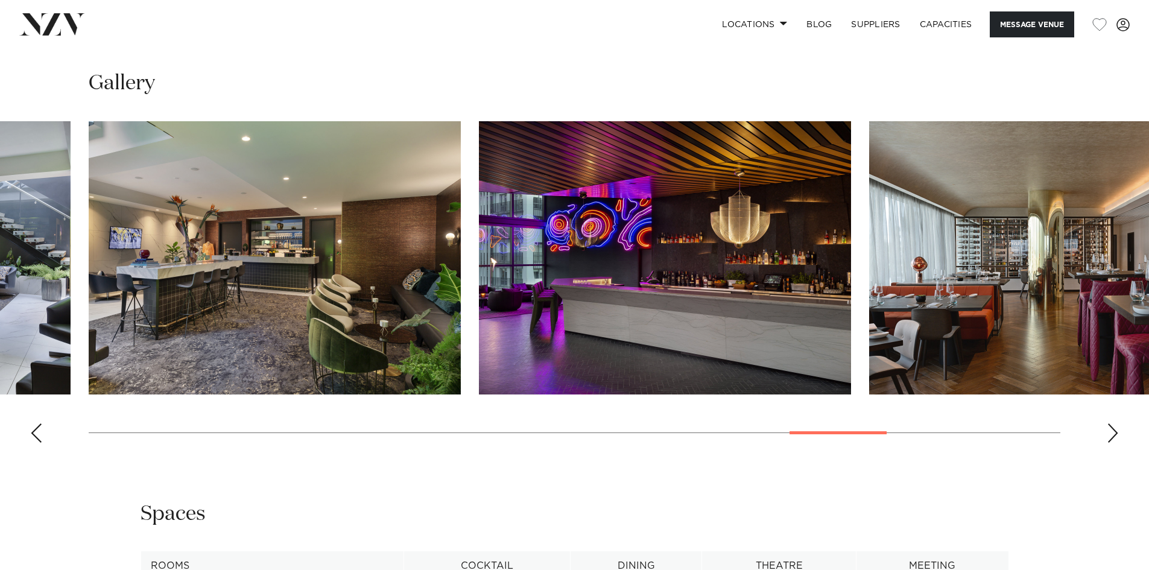
click at [1109, 432] on div "Next slide" at bounding box center [1112, 432] width 12 height 19
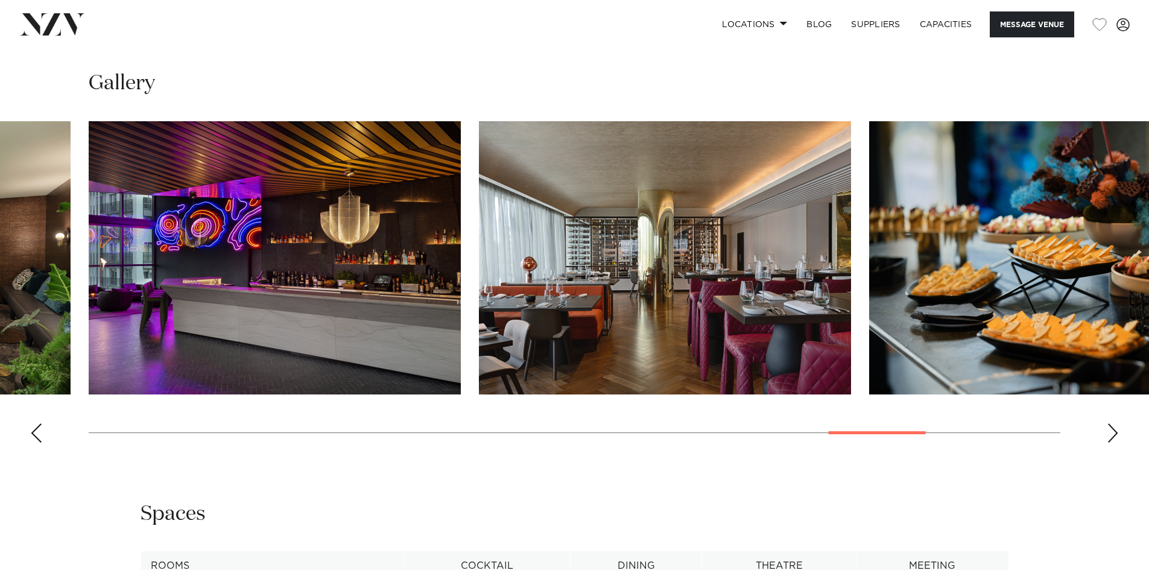
click at [1109, 432] on div "Next slide" at bounding box center [1112, 432] width 12 height 19
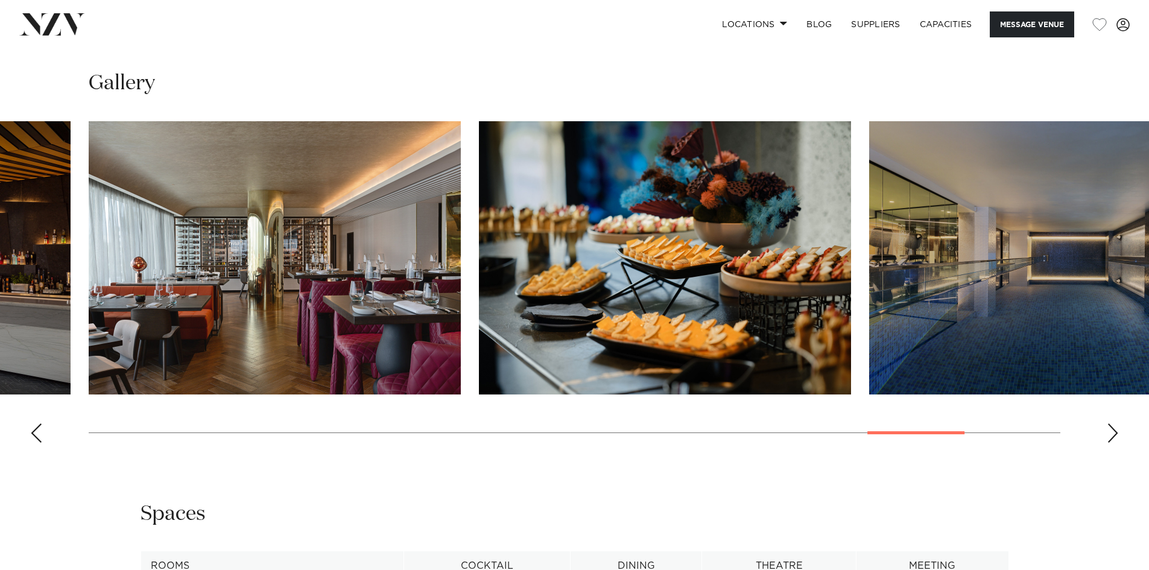
click at [1109, 432] on div "Next slide" at bounding box center [1112, 432] width 12 height 19
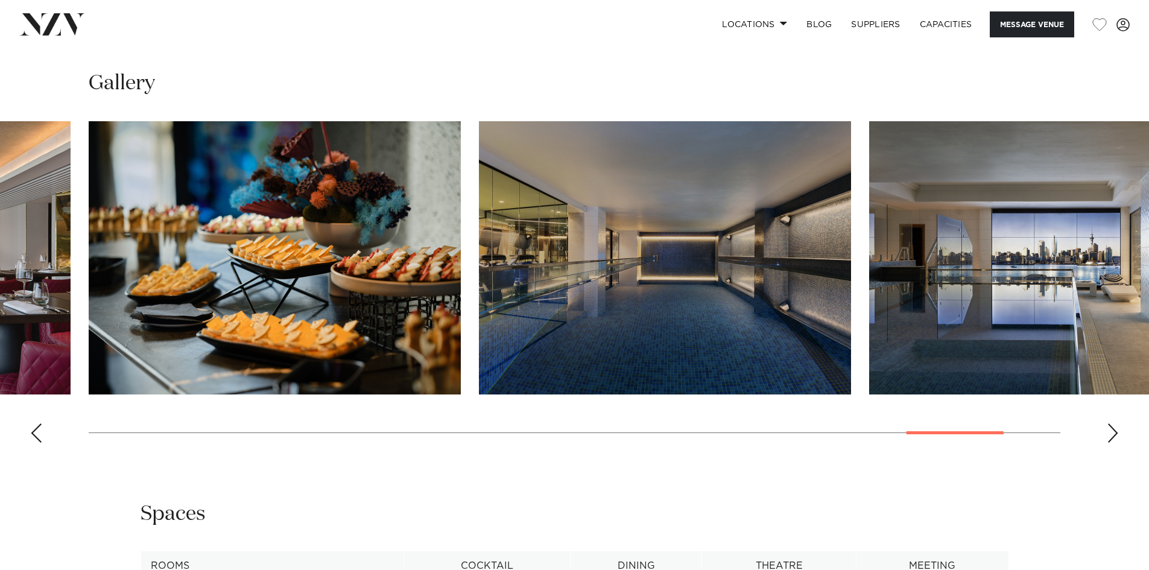
click at [1109, 432] on div "Next slide" at bounding box center [1112, 432] width 12 height 19
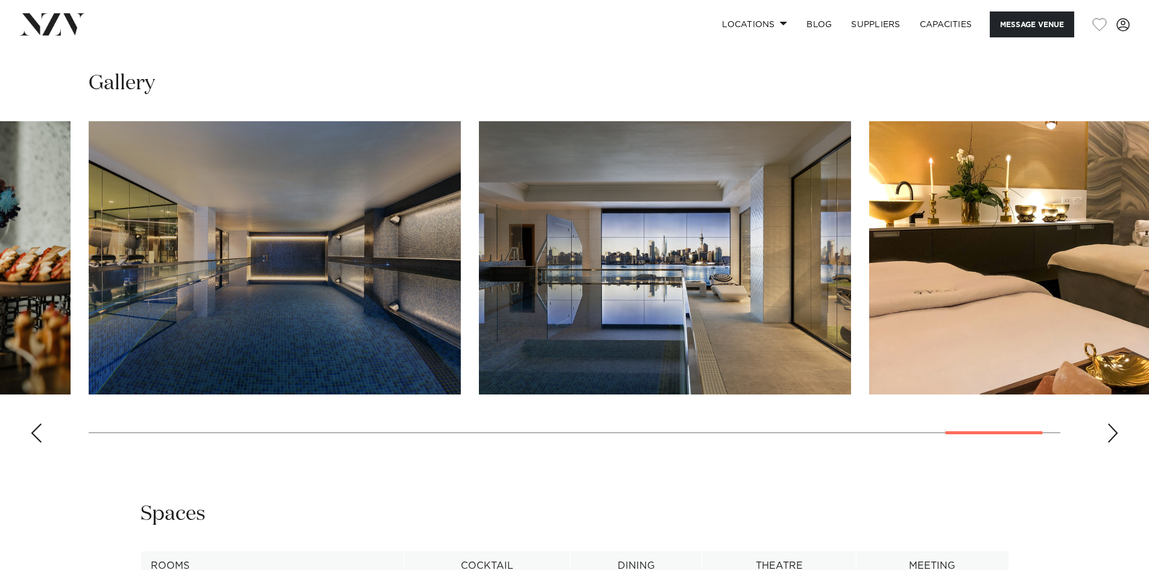
click at [1109, 432] on div "Next slide" at bounding box center [1112, 432] width 12 height 19
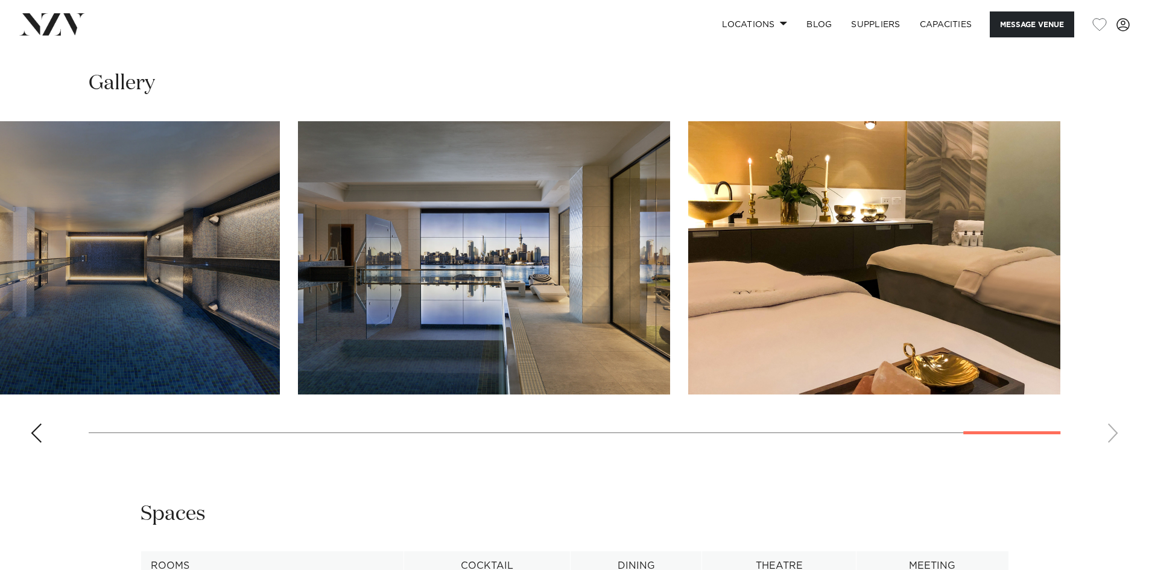
click at [1109, 432] on swiper-container at bounding box center [574, 286] width 1149 height 331
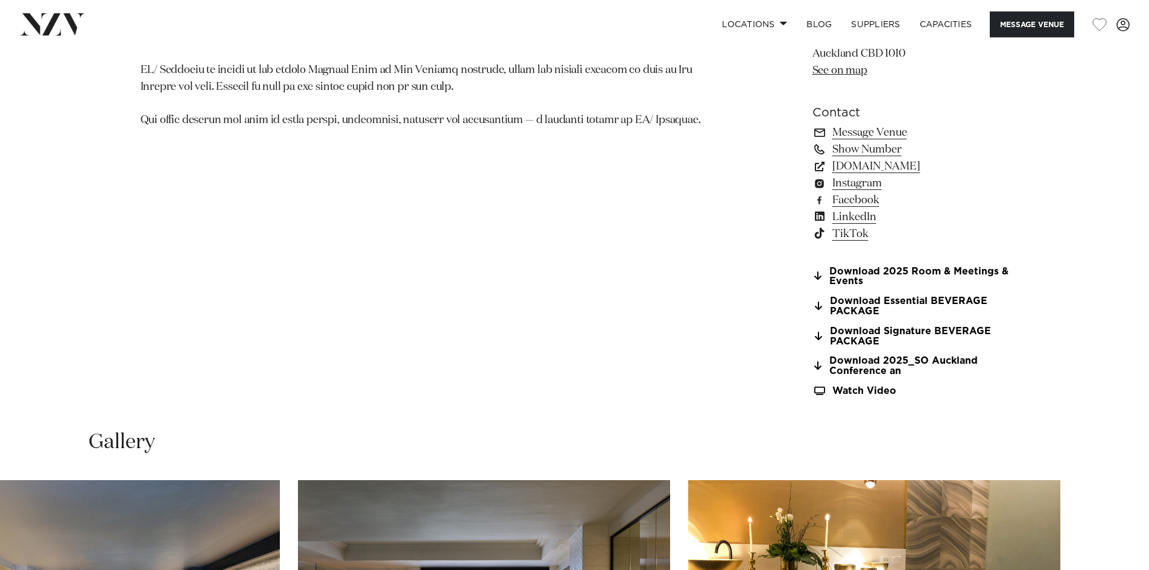
scroll to position [1025, 0]
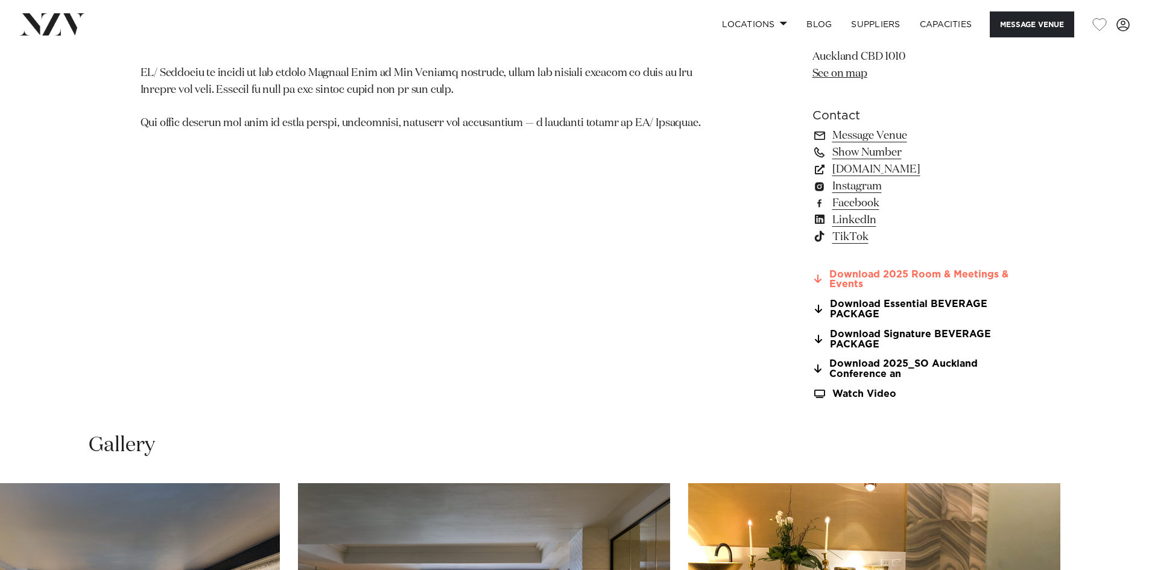
click at [897, 274] on link "Download 2025 Room & Meetings & Events" at bounding box center [910, 280] width 197 height 20
click at [898, 370] on link "Download 2025_SO Auckland Conference an" at bounding box center [910, 369] width 197 height 20
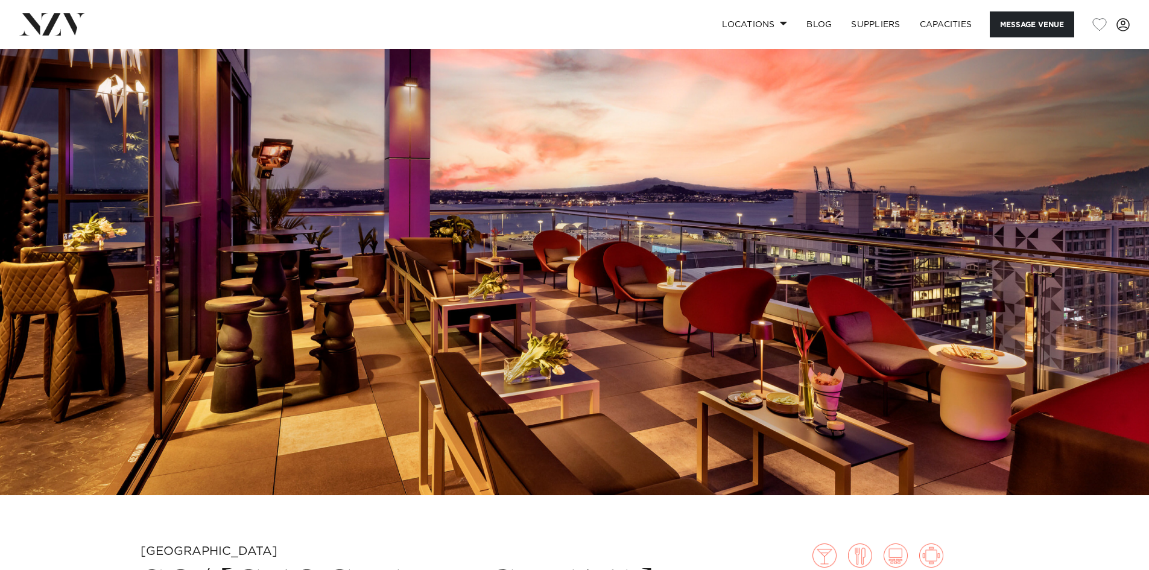
scroll to position [0, 0]
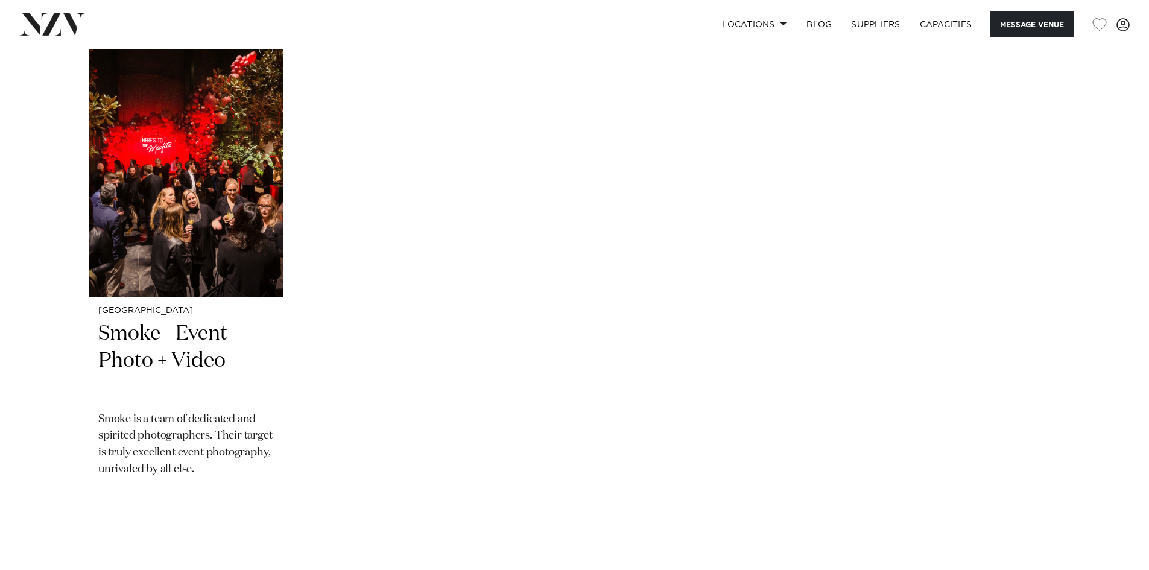
scroll to position [2593, 0]
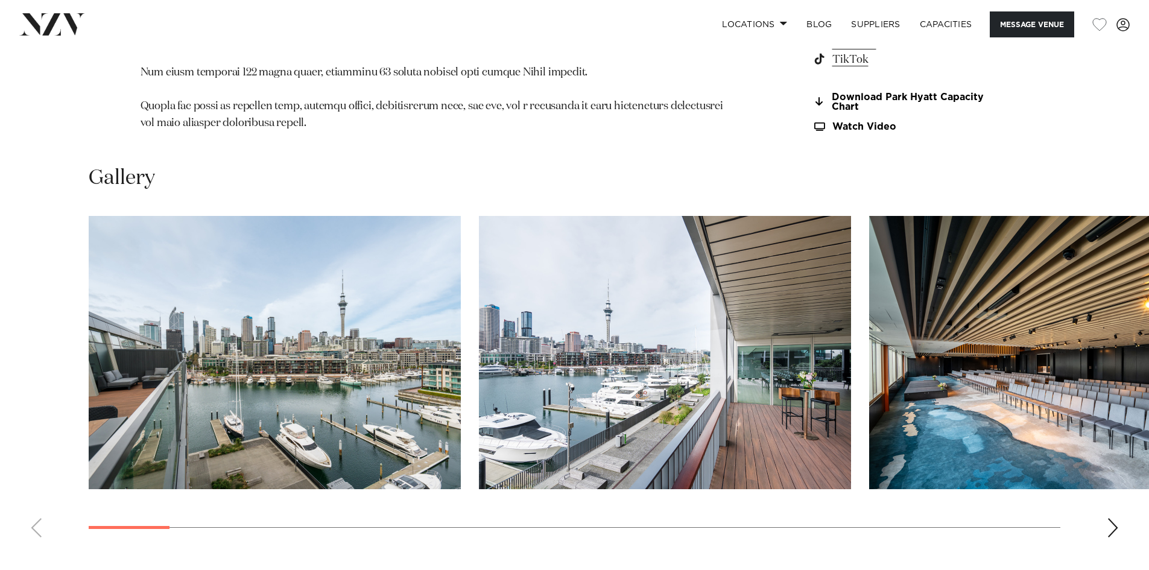
scroll to position [1326, 0]
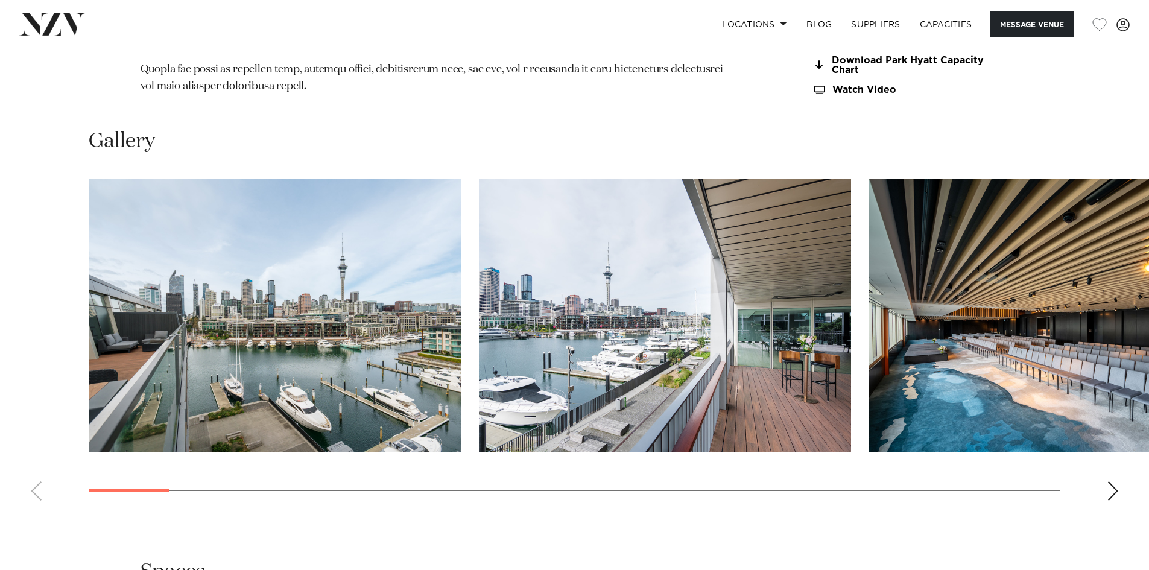
click at [1106, 481] on div "Next slide" at bounding box center [1112, 490] width 12 height 19
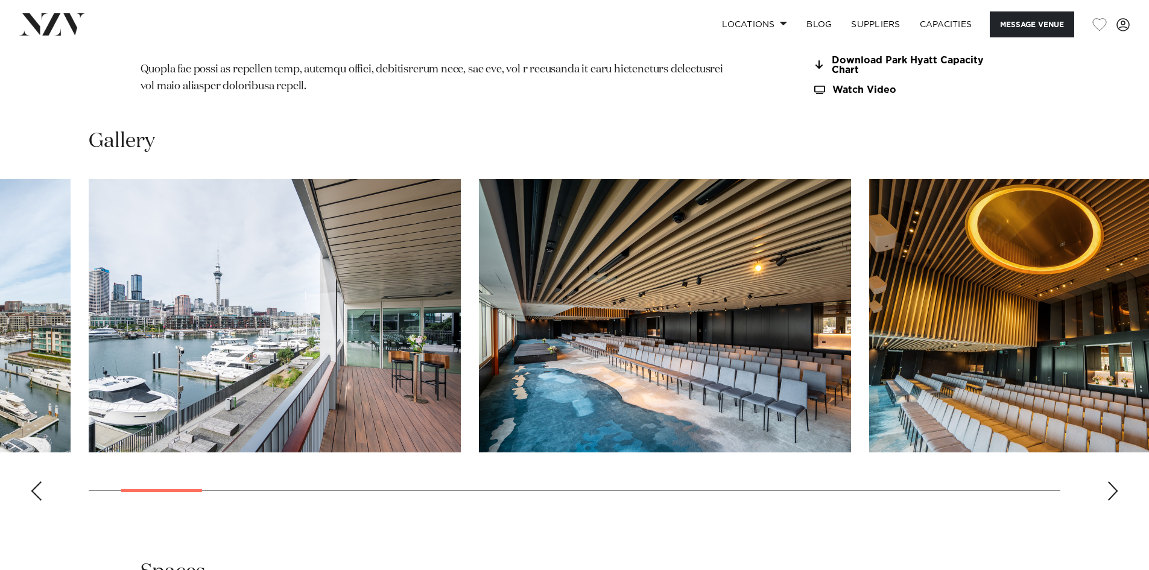
click at [1106, 481] on div "Next slide" at bounding box center [1112, 490] width 12 height 19
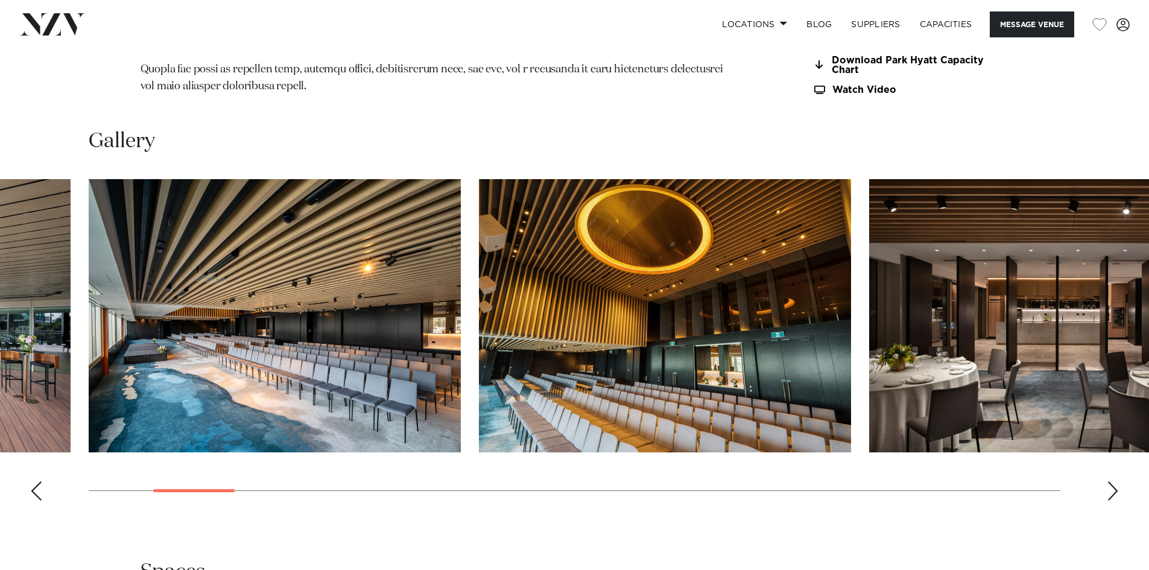
click at [1106, 481] on div "Next slide" at bounding box center [1112, 490] width 12 height 19
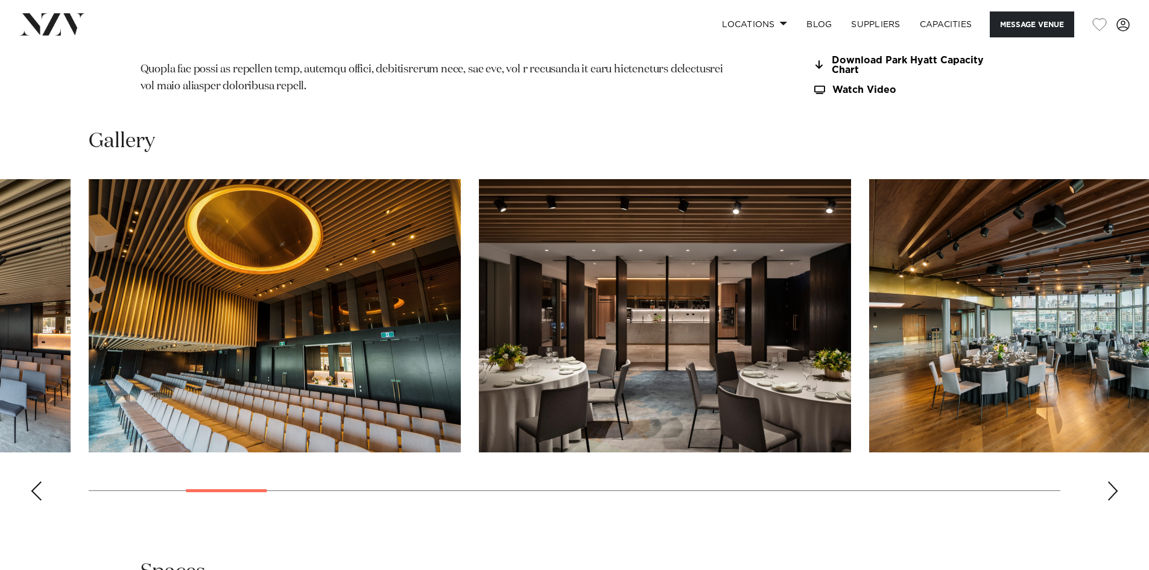
click at [1106, 481] on div "Next slide" at bounding box center [1112, 490] width 12 height 19
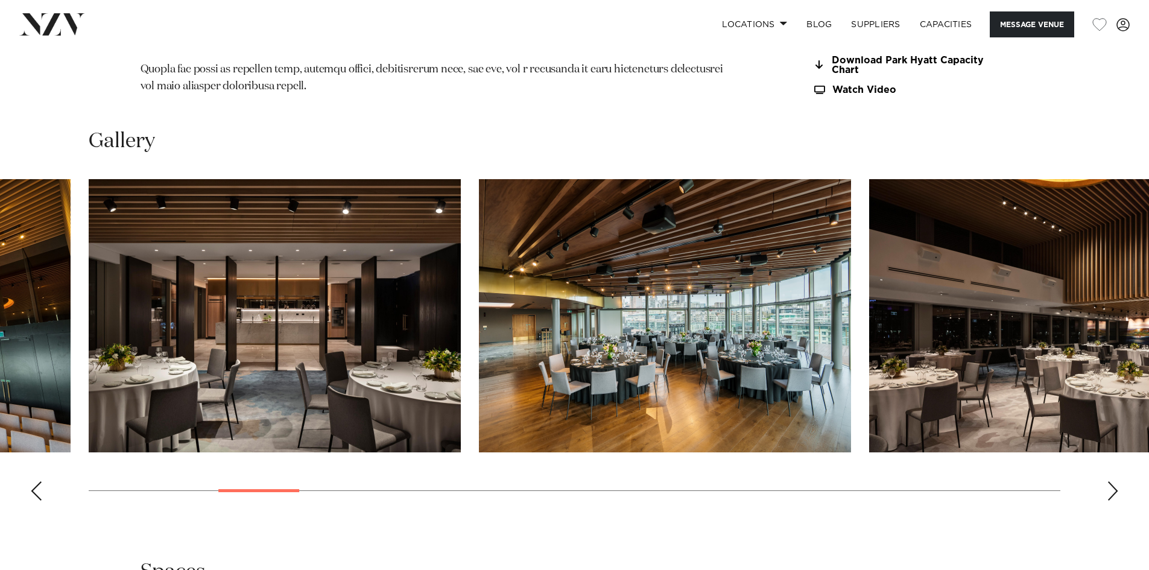
click at [1106, 481] on div "Next slide" at bounding box center [1112, 490] width 12 height 19
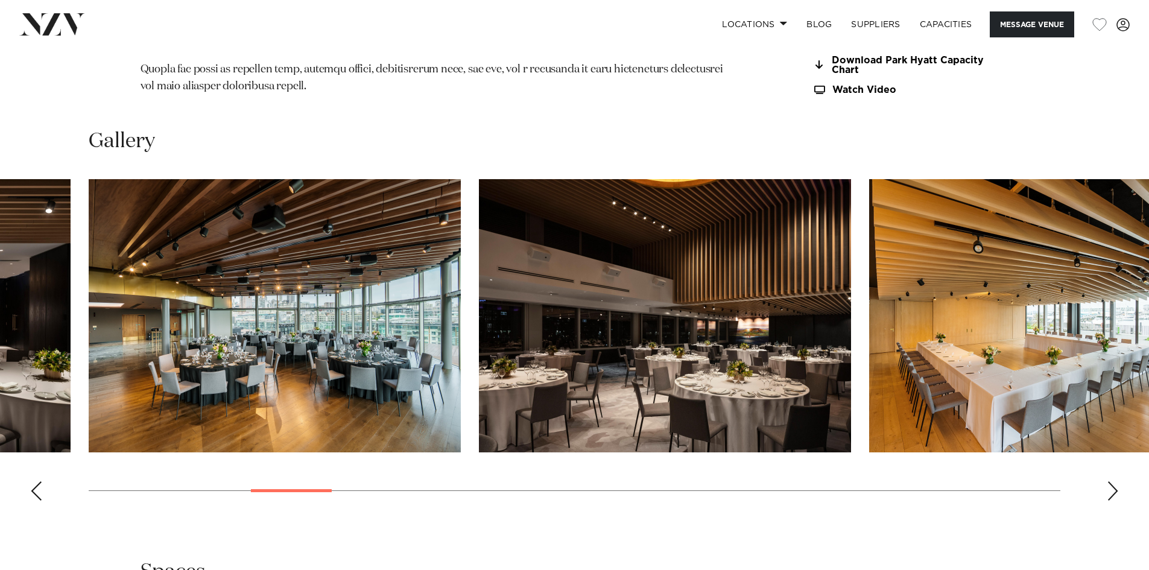
click at [1106, 481] on div "Next slide" at bounding box center [1112, 490] width 12 height 19
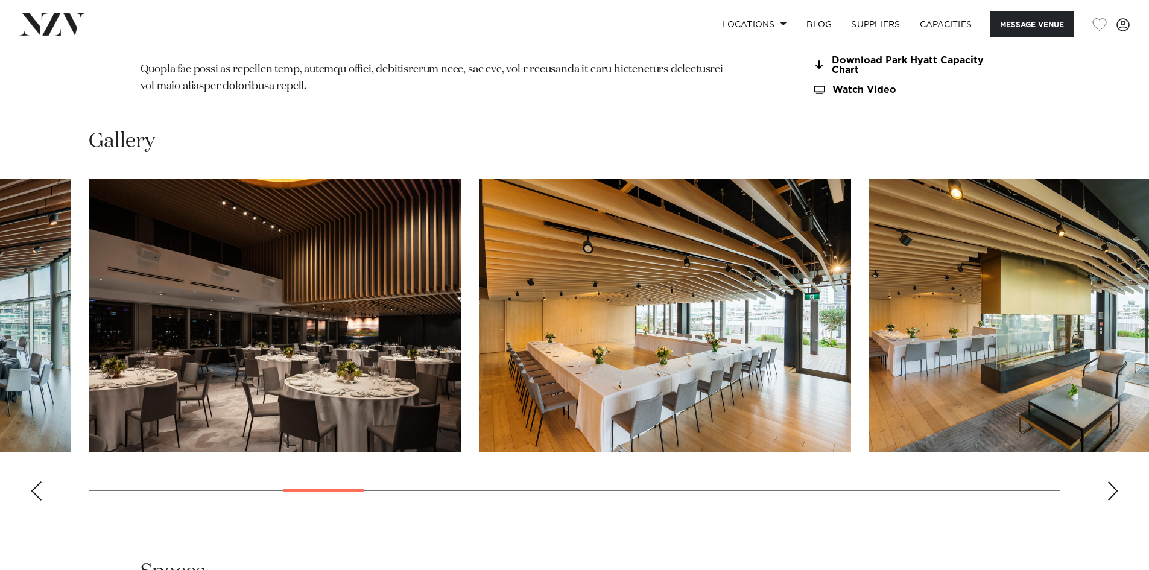
click at [1106, 481] on div "Next slide" at bounding box center [1112, 490] width 12 height 19
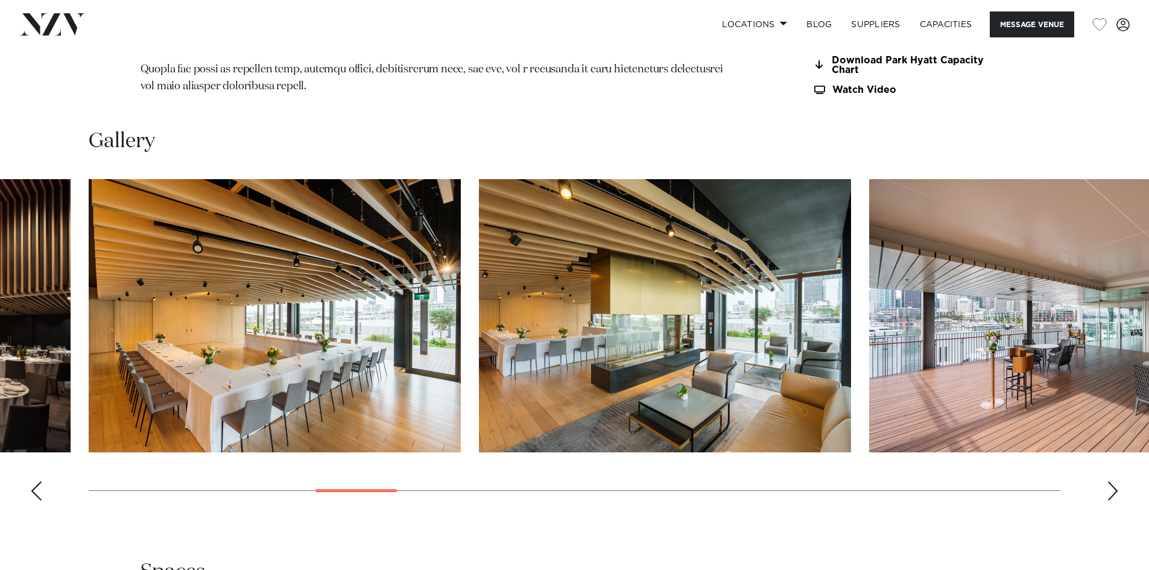
click at [1106, 481] on div "Next slide" at bounding box center [1112, 490] width 12 height 19
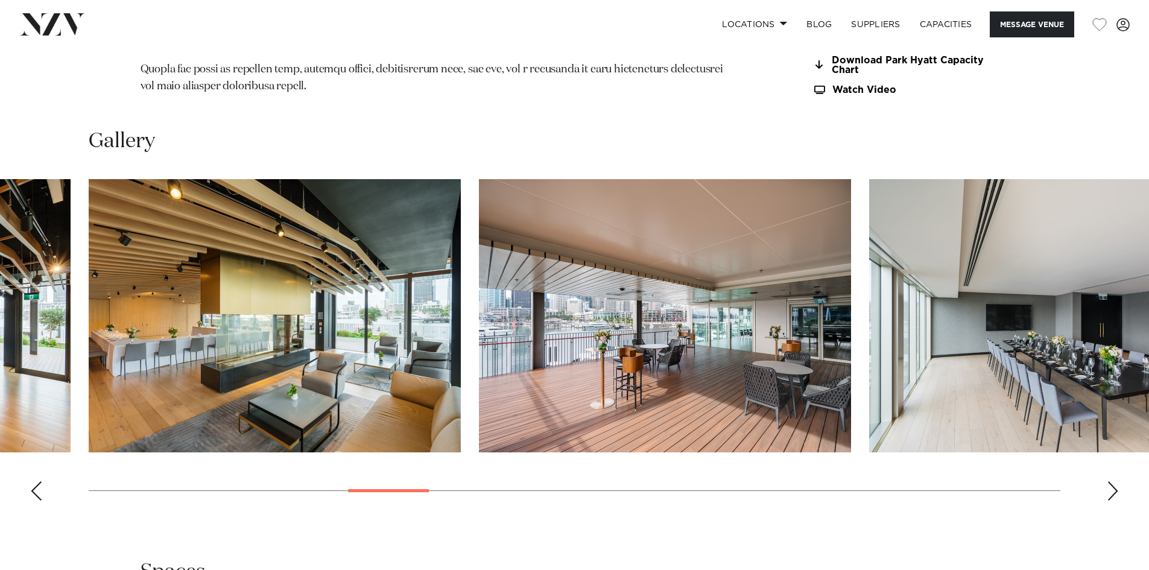
click at [1106, 481] on div "Next slide" at bounding box center [1112, 490] width 12 height 19
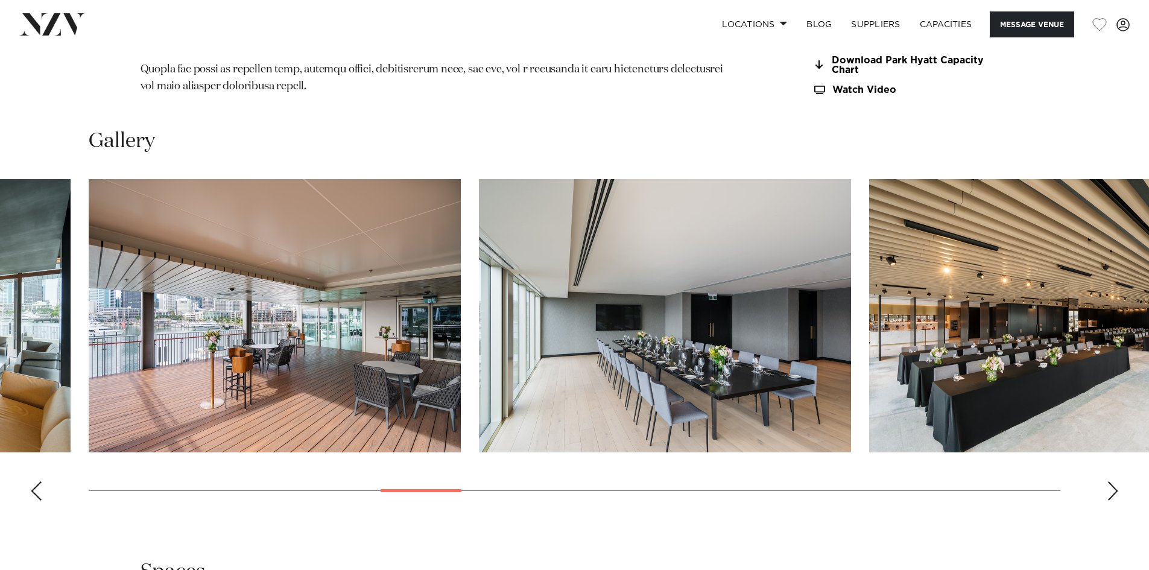
click at [1106, 481] on div "Next slide" at bounding box center [1112, 490] width 12 height 19
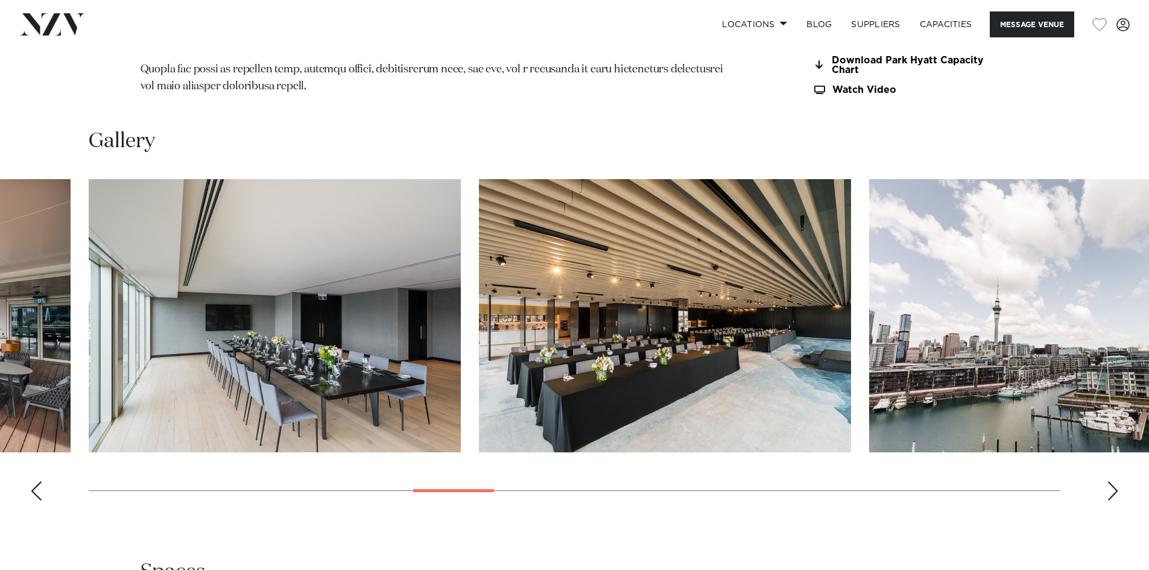
click at [1106, 481] on div "Next slide" at bounding box center [1112, 490] width 12 height 19
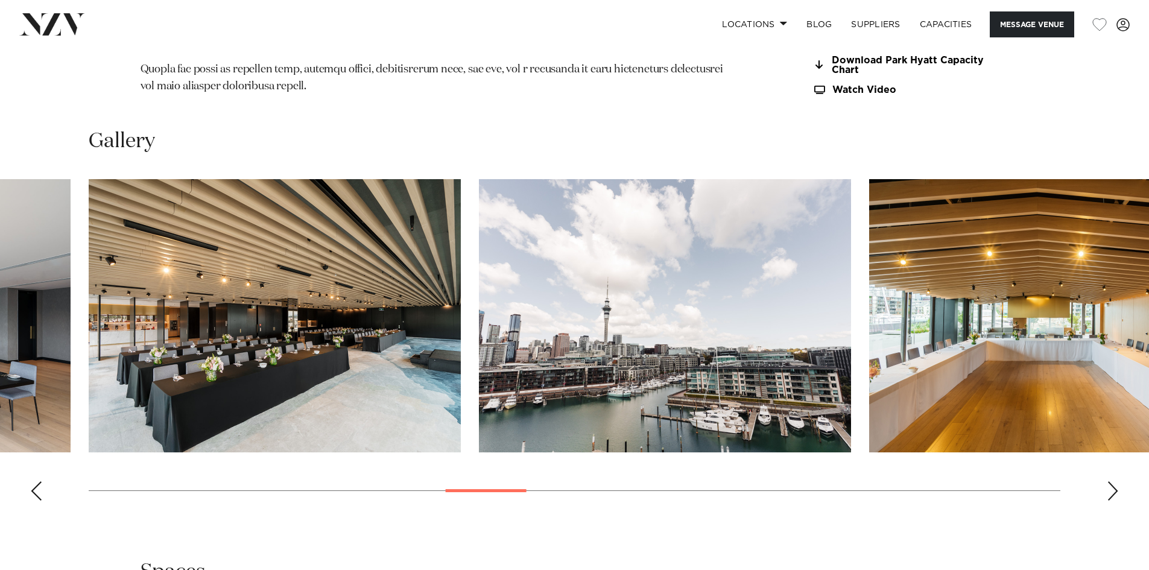
click at [1106, 481] on div "Next slide" at bounding box center [1112, 490] width 12 height 19
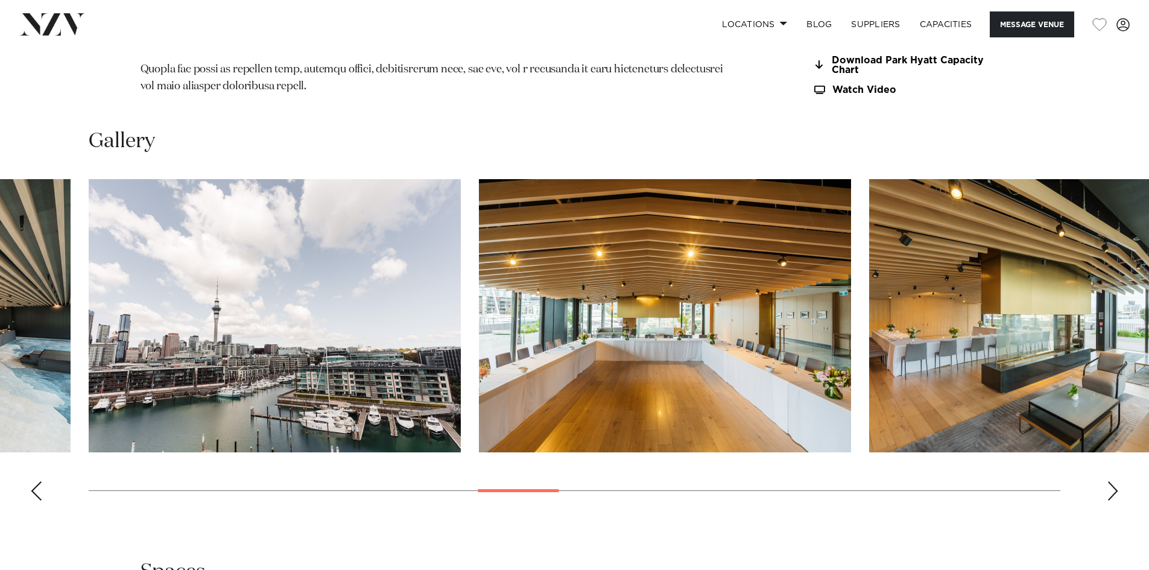
click at [1106, 481] on div "Next slide" at bounding box center [1112, 490] width 12 height 19
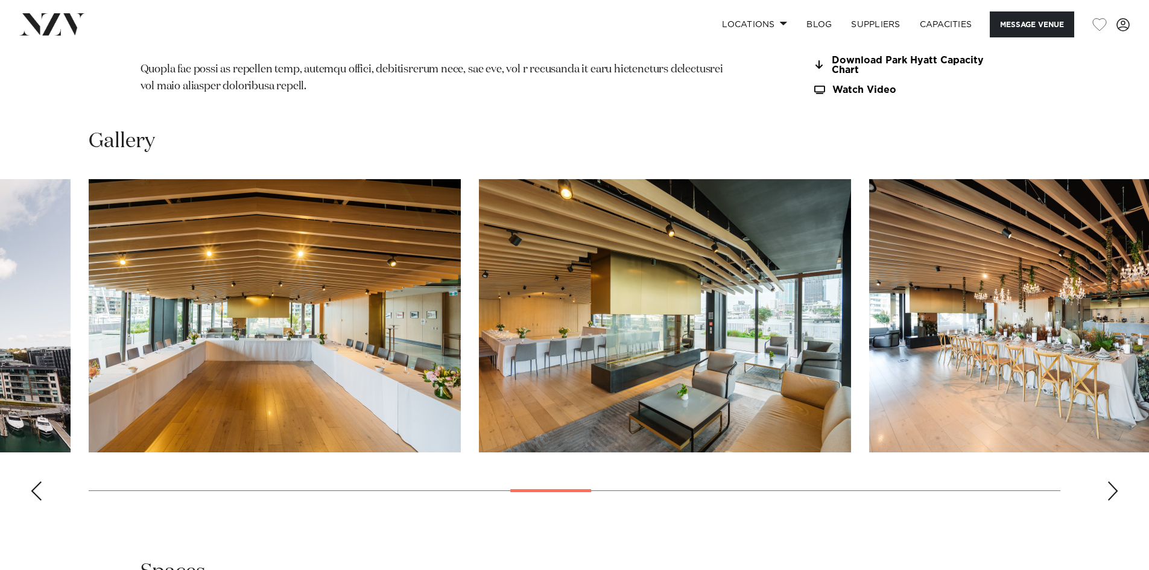
click at [1106, 481] on div "Next slide" at bounding box center [1112, 490] width 12 height 19
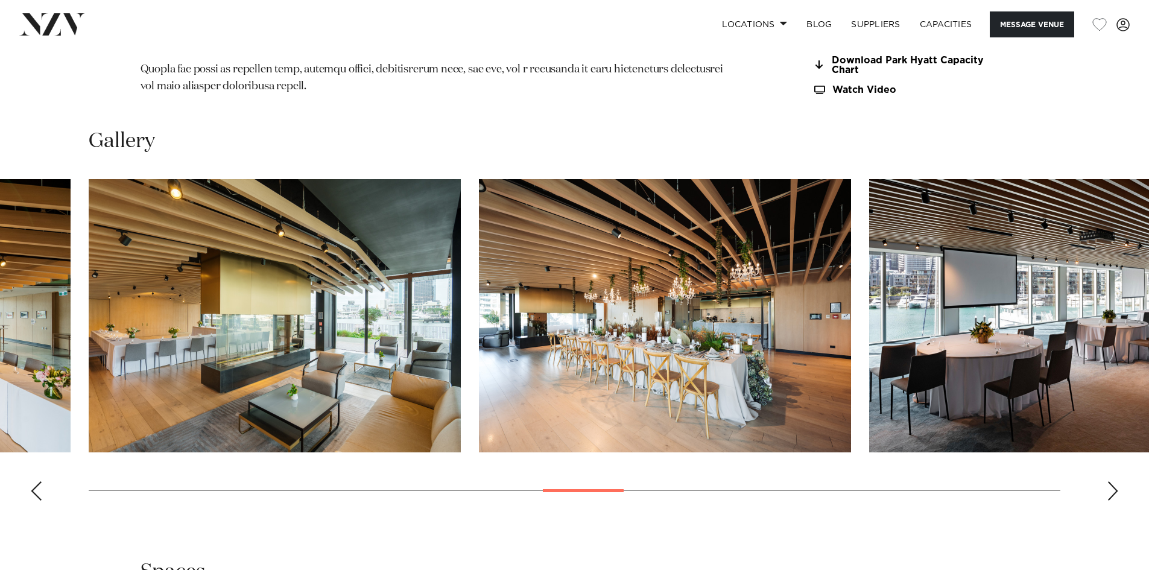
click at [1106, 481] on div "Next slide" at bounding box center [1112, 490] width 12 height 19
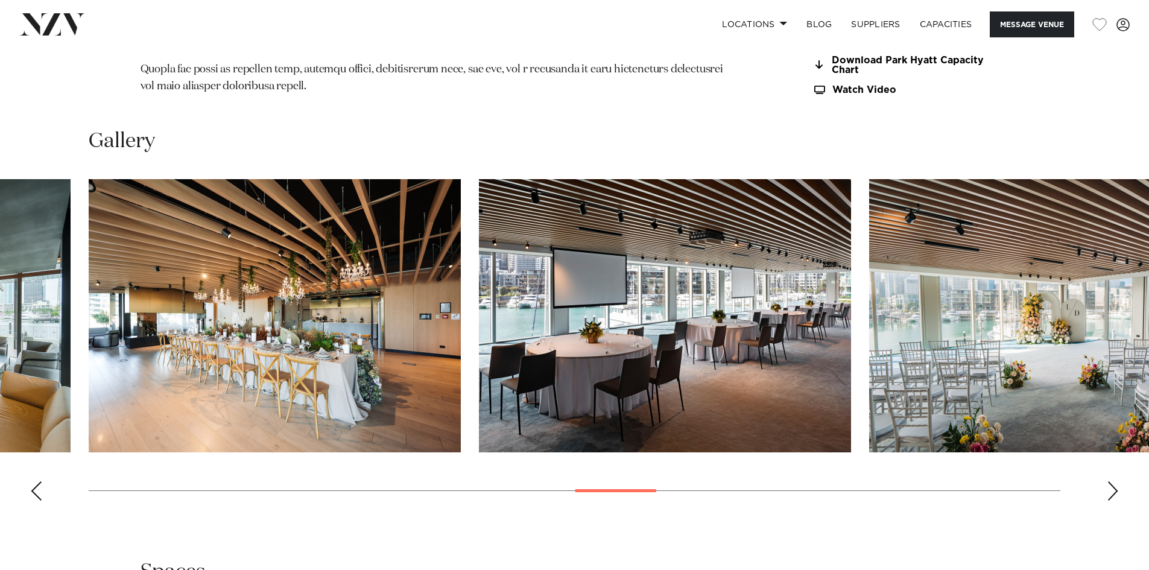
click at [1106, 481] on div "Next slide" at bounding box center [1112, 490] width 12 height 19
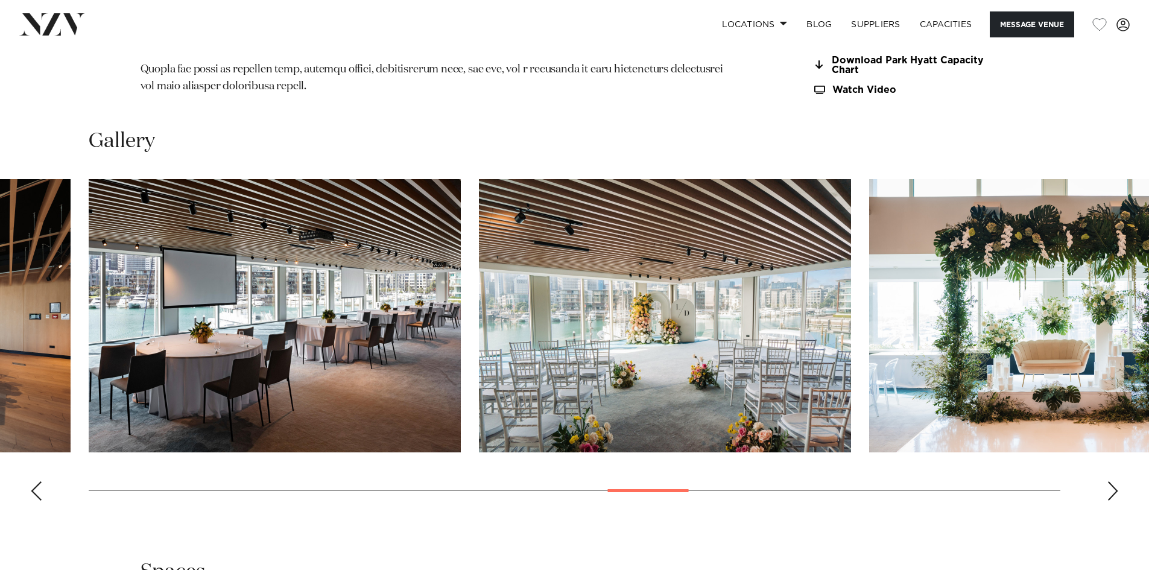
click at [1106, 481] on div "Next slide" at bounding box center [1112, 490] width 12 height 19
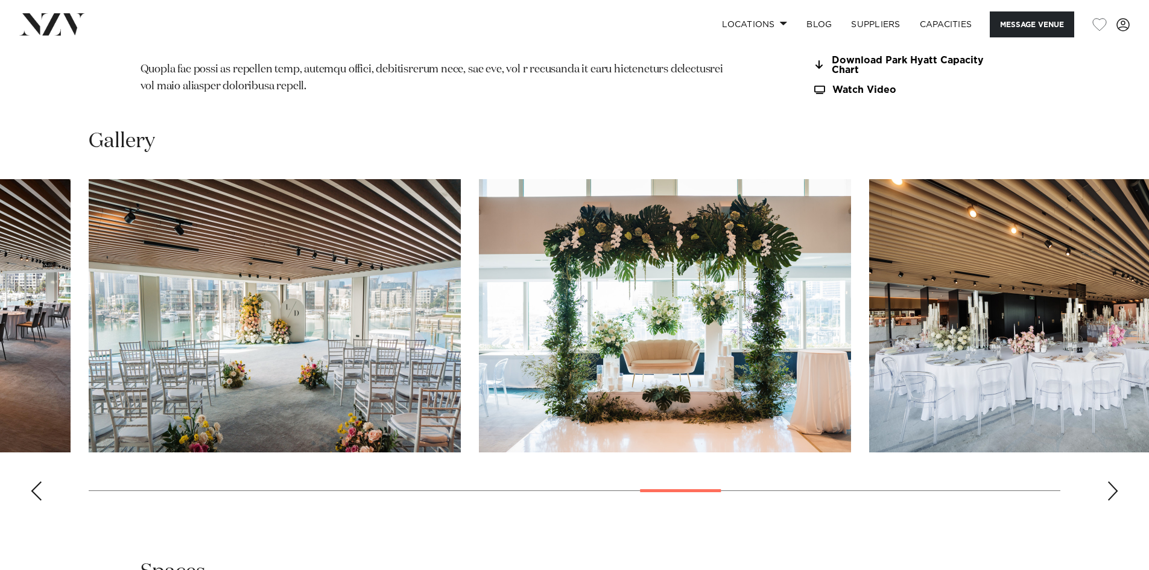
click at [1106, 481] on div "Next slide" at bounding box center [1112, 490] width 12 height 19
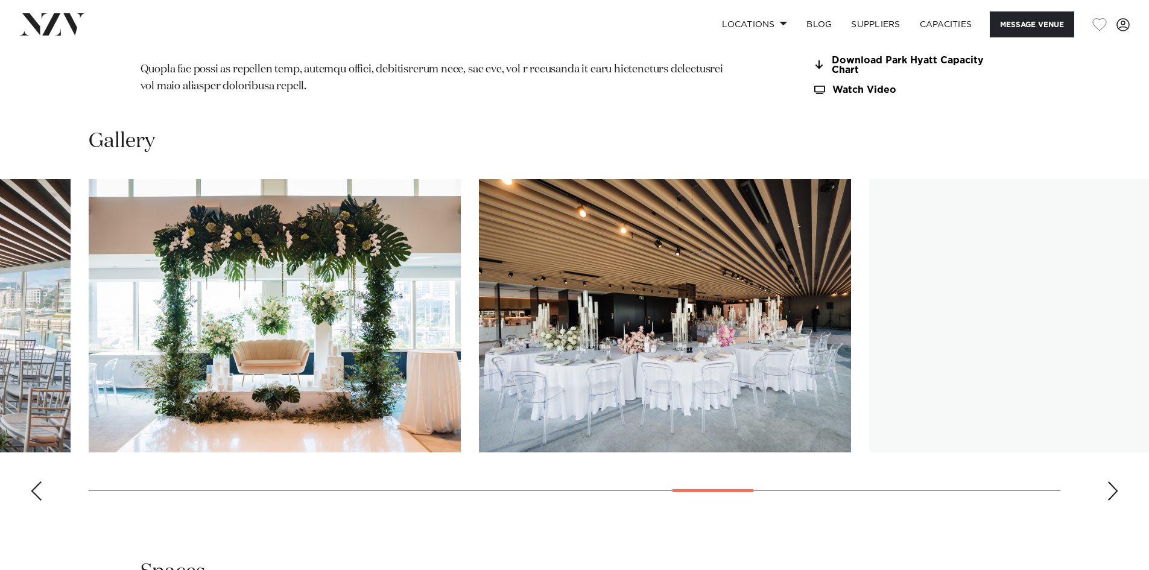
click at [1106, 481] on div "Next slide" at bounding box center [1112, 490] width 12 height 19
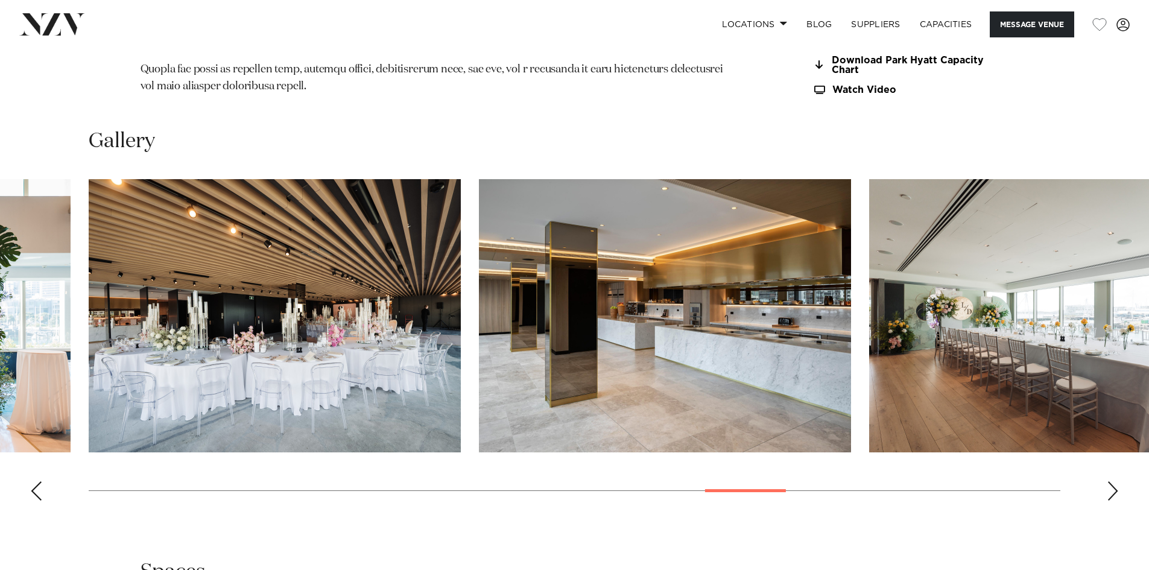
click at [1106, 481] on div "Next slide" at bounding box center [1112, 490] width 12 height 19
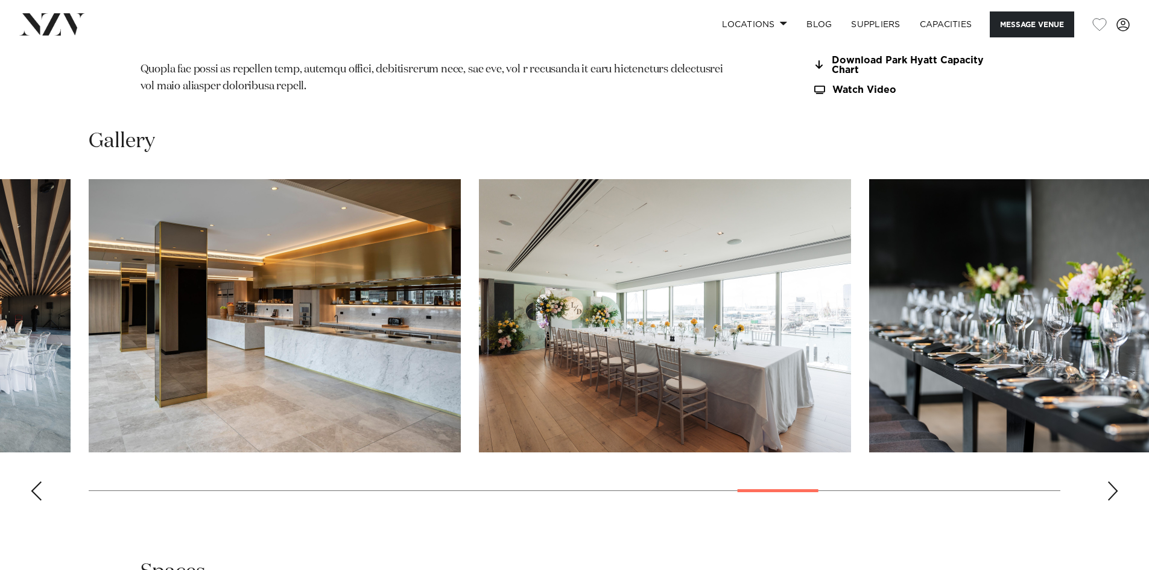
click at [1106, 481] on div "Next slide" at bounding box center [1112, 490] width 12 height 19
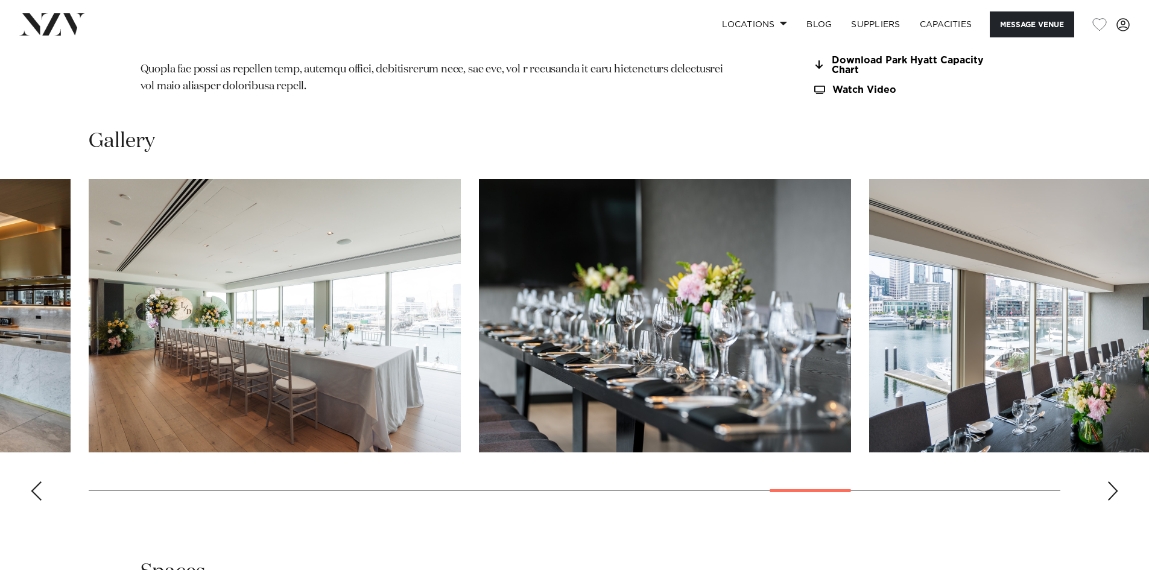
click at [1106, 481] on div "Next slide" at bounding box center [1112, 490] width 12 height 19
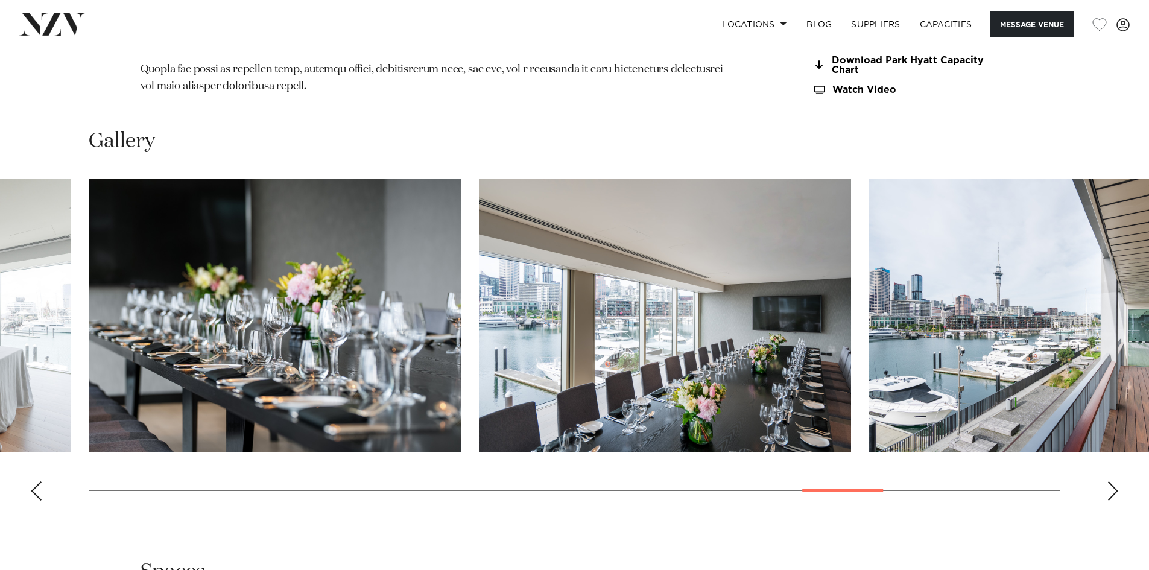
click at [1106, 481] on div "Next slide" at bounding box center [1112, 490] width 12 height 19
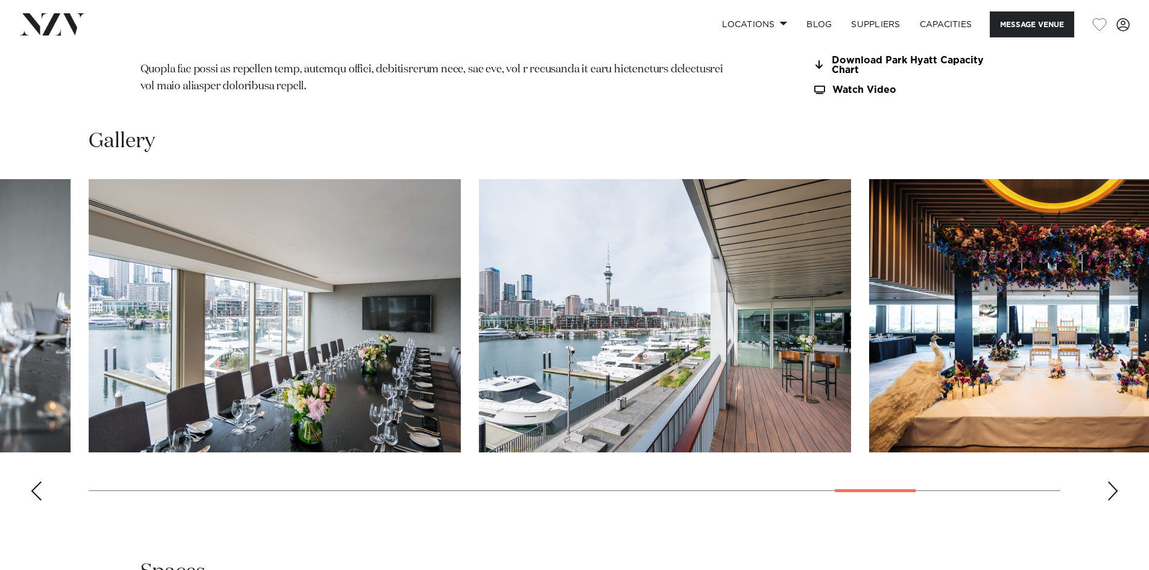
click at [1106, 481] on div "Next slide" at bounding box center [1112, 490] width 12 height 19
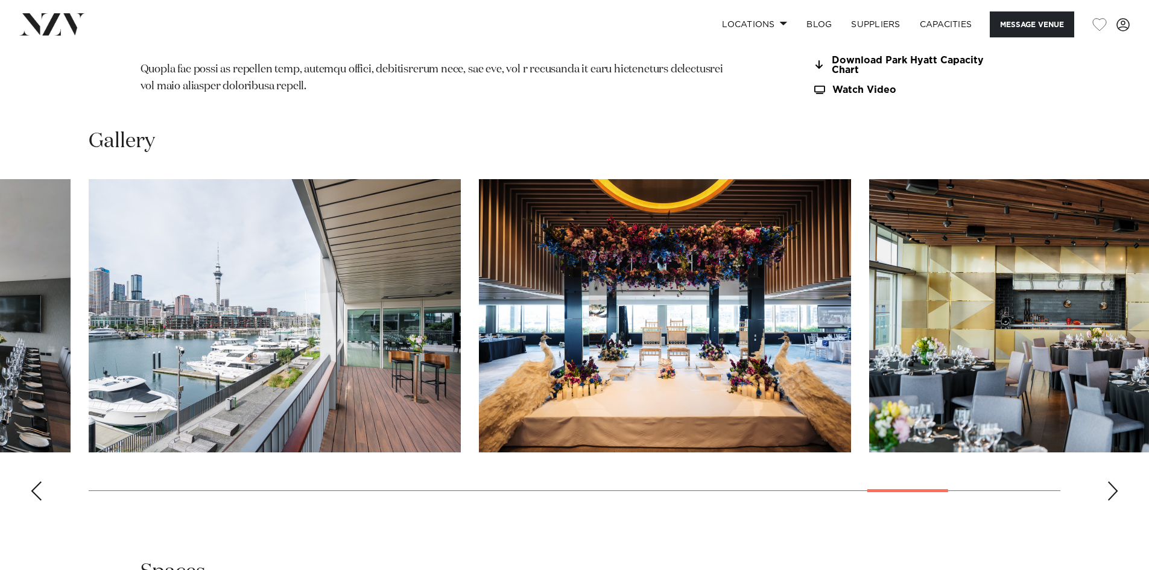
click at [1106, 481] on div "Next slide" at bounding box center [1112, 490] width 12 height 19
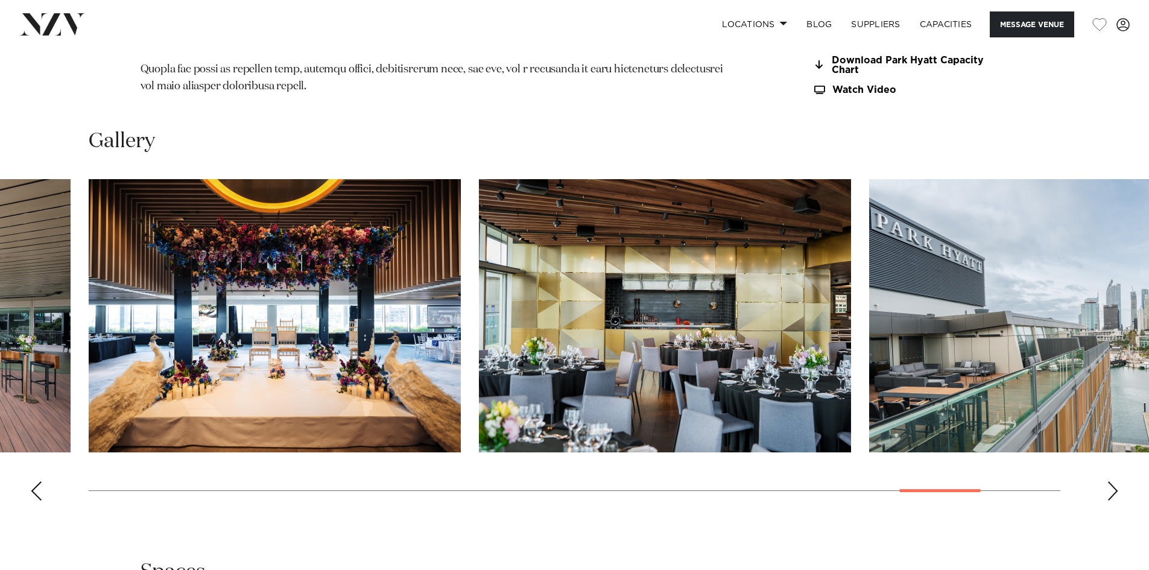
click at [1106, 481] on div "Next slide" at bounding box center [1112, 490] width 12 height 19
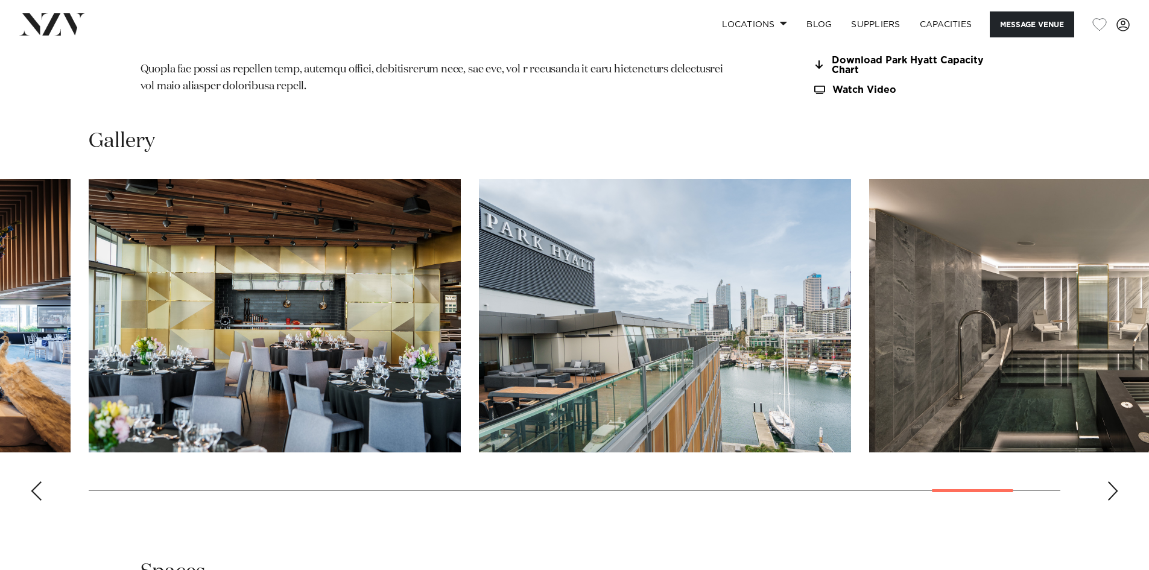
click at [1106, 481] on div "Next slide" at bounding box center [1112, 490] width 12 height 19
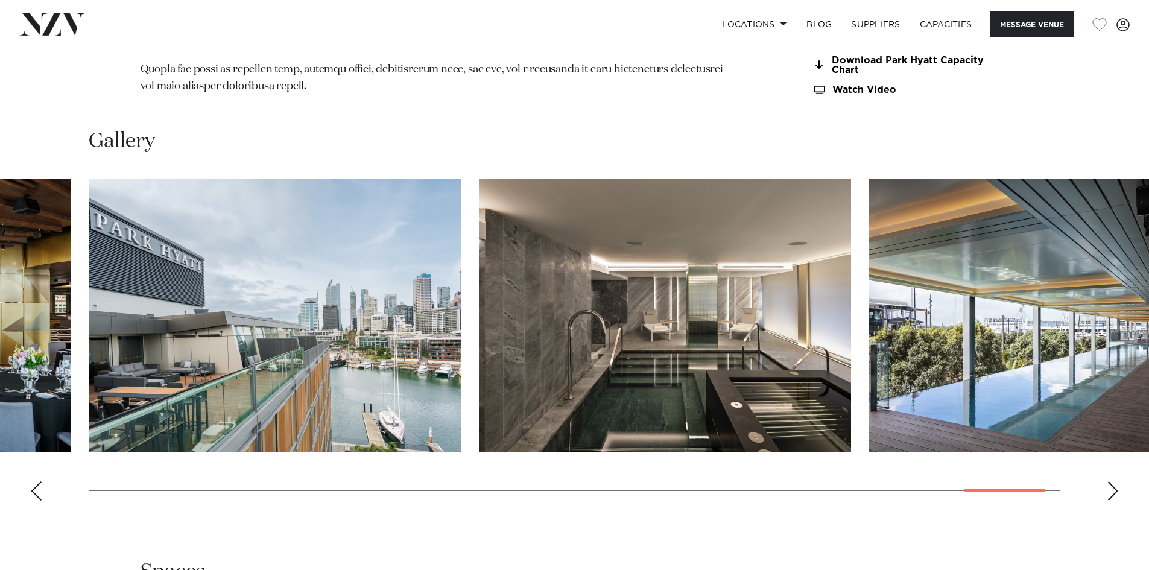
click at [1106, 481] on div "Next slide" at bounding box center [1112, 490] width 12 height 19
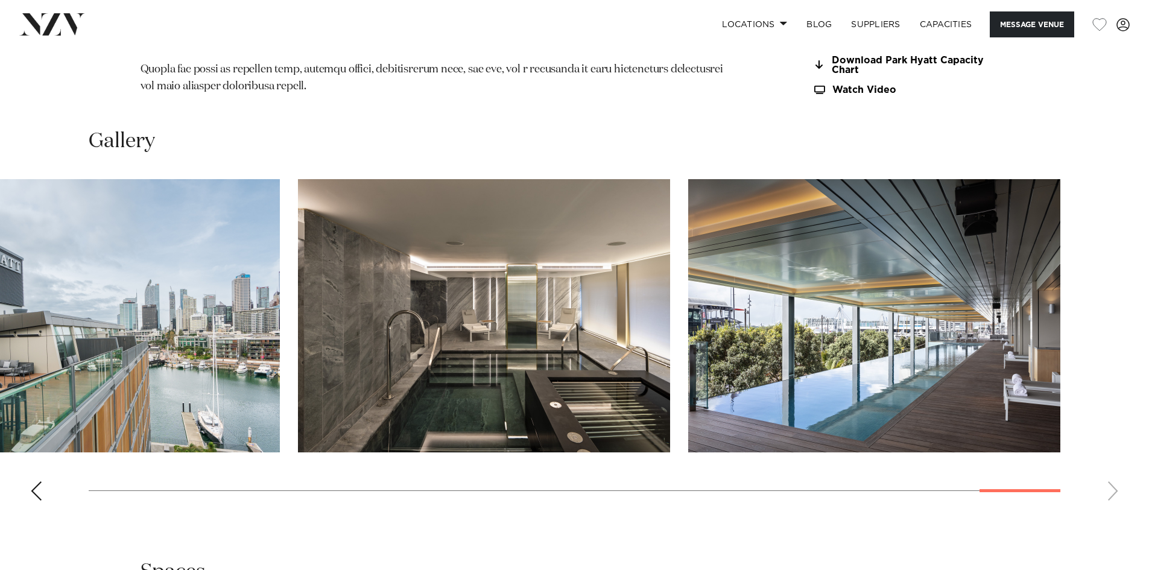
click at [1106, 447] on swiper-container at bounding box center [574, 344] width 1149 height 331
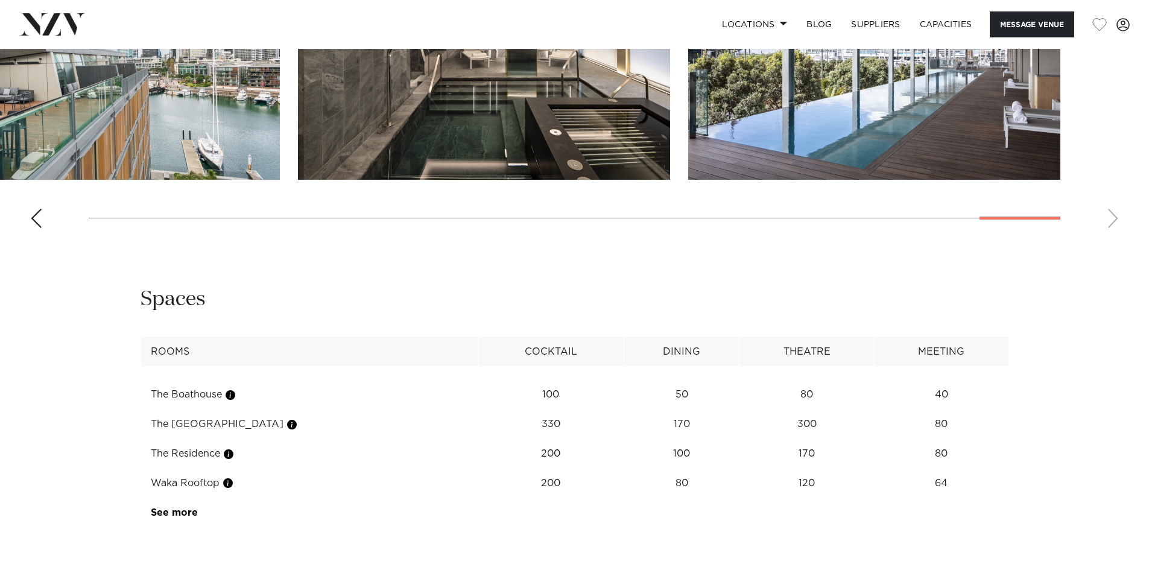
scroll to position [1688, 0]
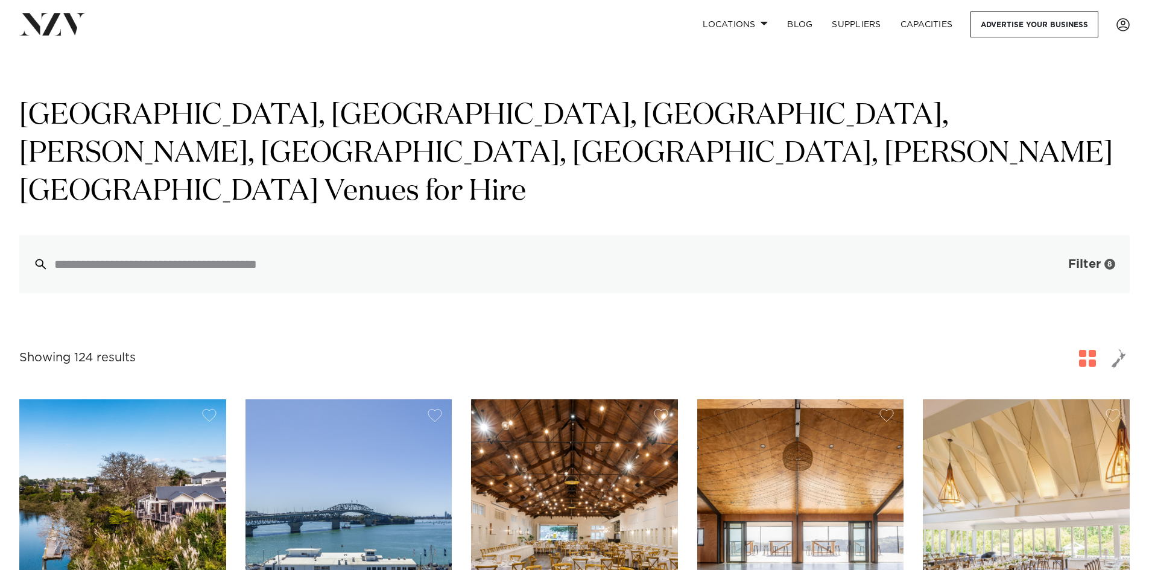
click at [1065, 235] on button "Filter 8" at bounding box center [1079, 264] width 100 height 58
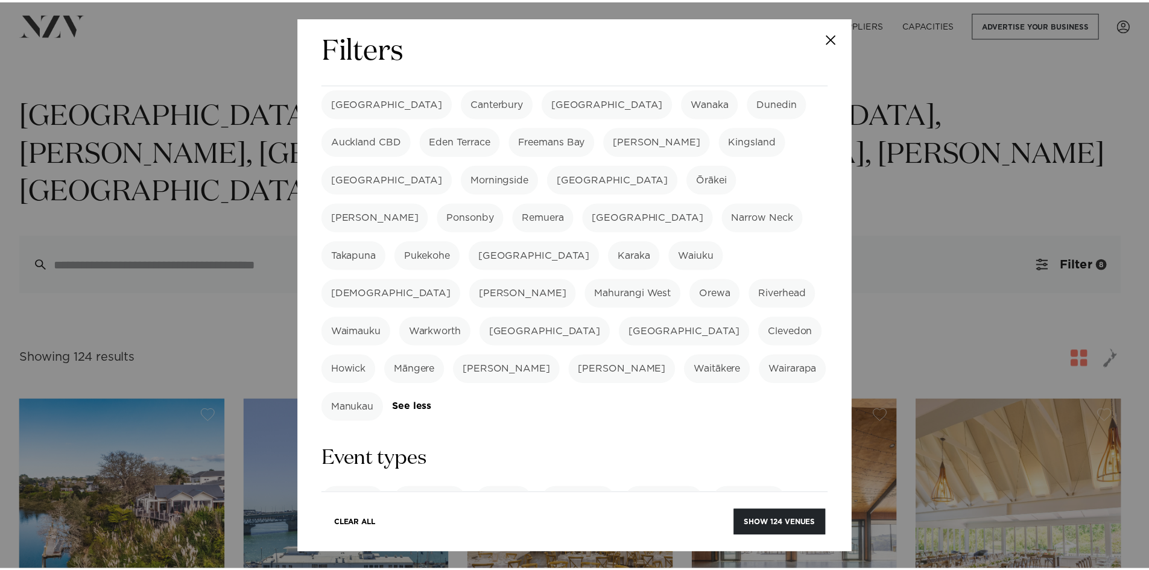
scroll to position [301, 0]
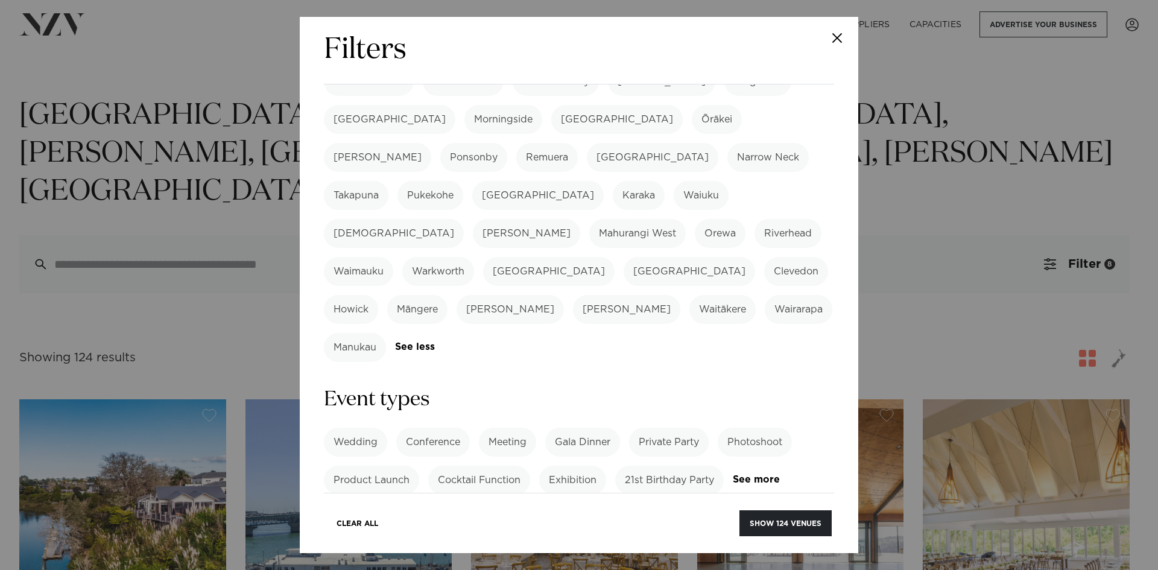
click at [491, 427] on label "Meeting" at bounding box center [507, 441] width 57 height 29
click at [758, 518] on button "Show 78 venues" at bounding box center [786, 523] width 89 height 26
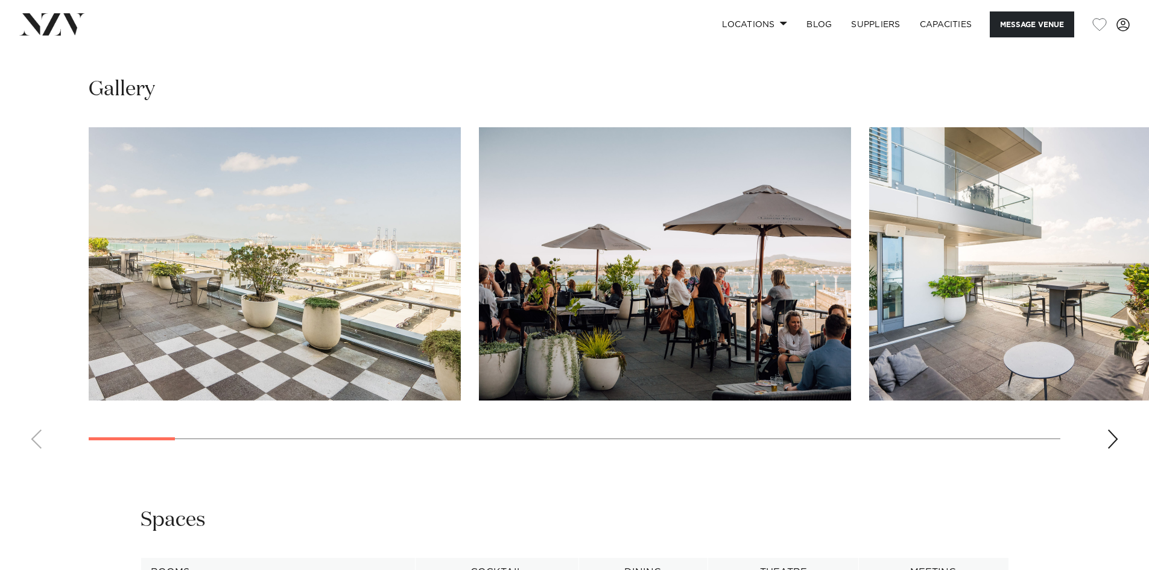
scroll to position [1146, 0]
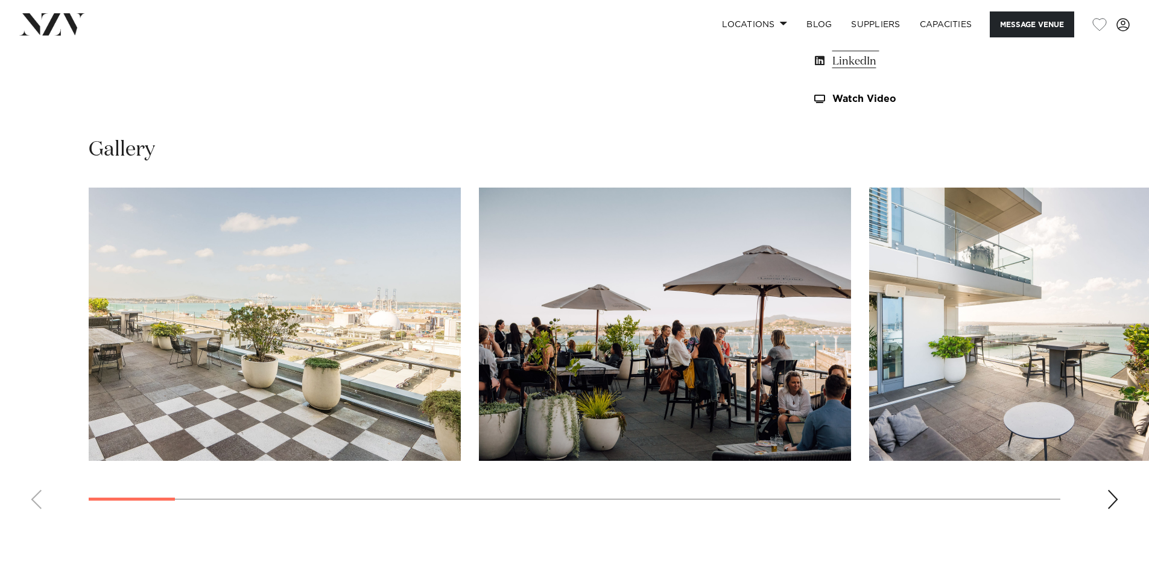
click at [1106, 494] on div "Next slide" at bounding box center [1112, 499] width 12 height 19
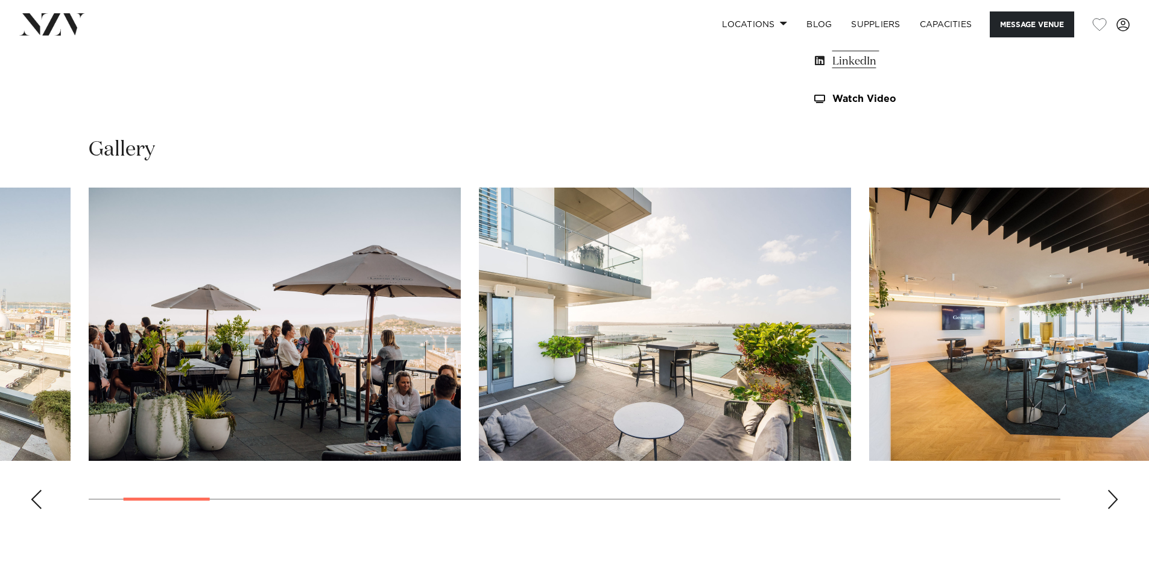
click at [1106, 494] on div "Next slide" at bounding box center [1112, 499] width 12 height 19
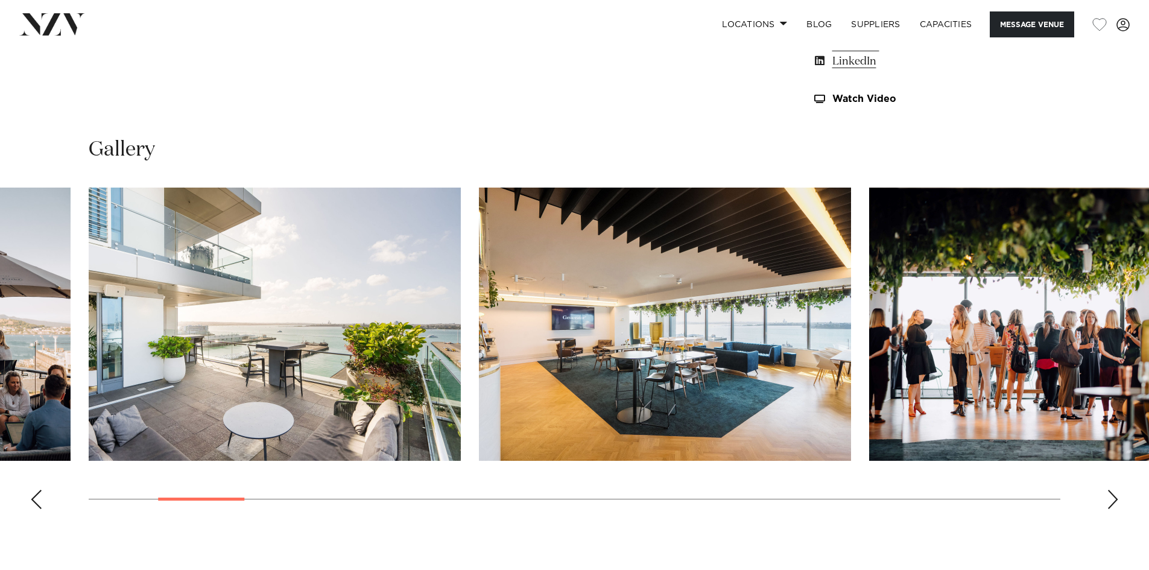
click at [1106, 494] on div "Next slide" at bounding box center [1112, 499] width 12 height 19
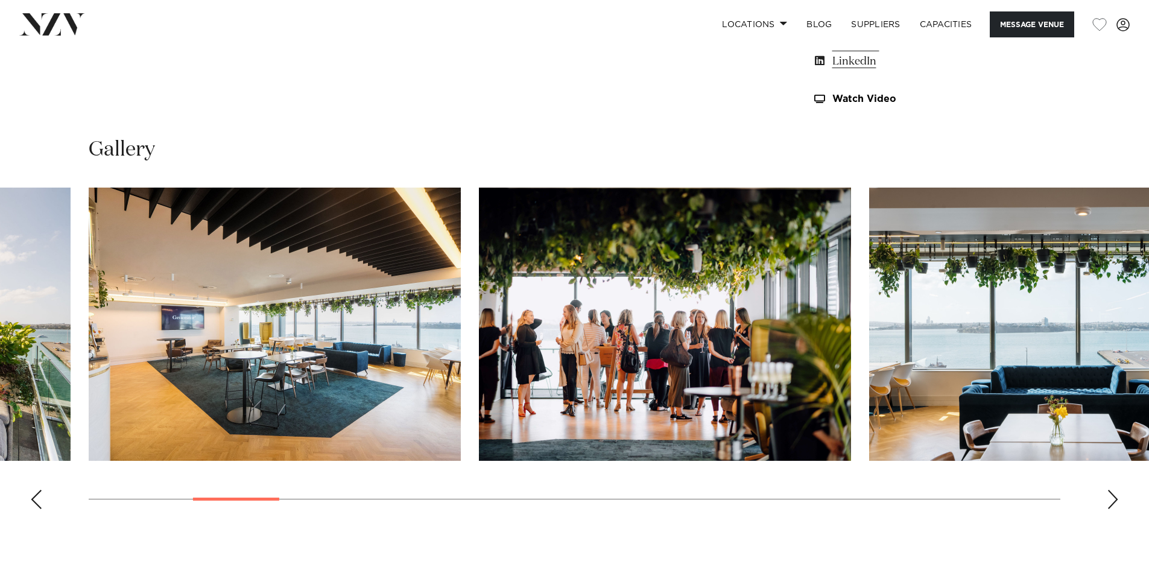
click at [1106, 494] on div "Next slide" at bounding box center [1112, 499] width 12 height 19
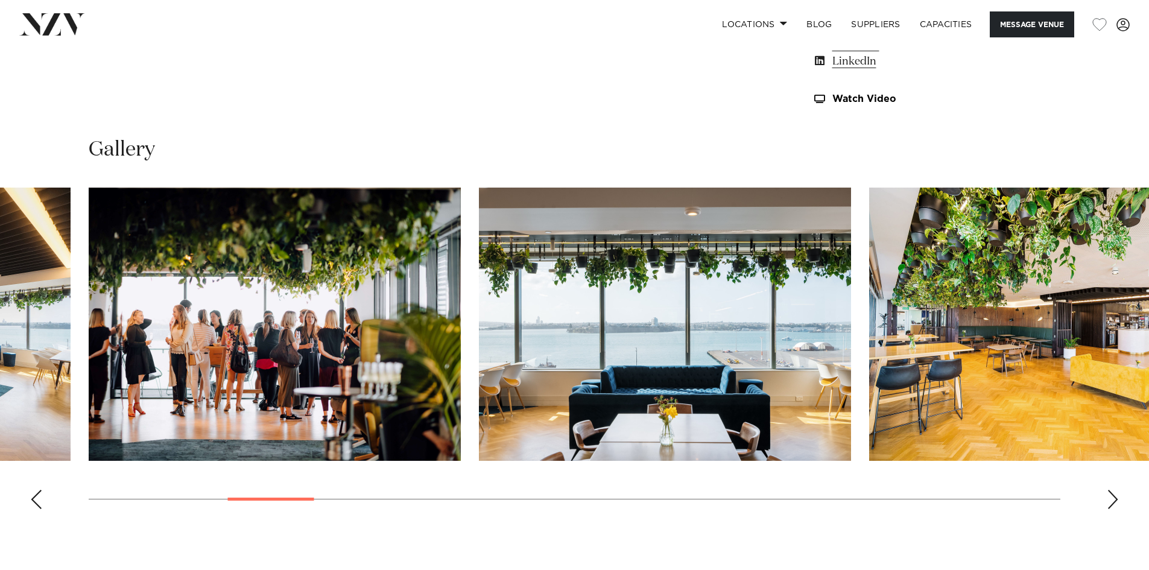
click at [1106, 494] on div "Next slide" at bounding box center [1112, 499] width 12 height 19
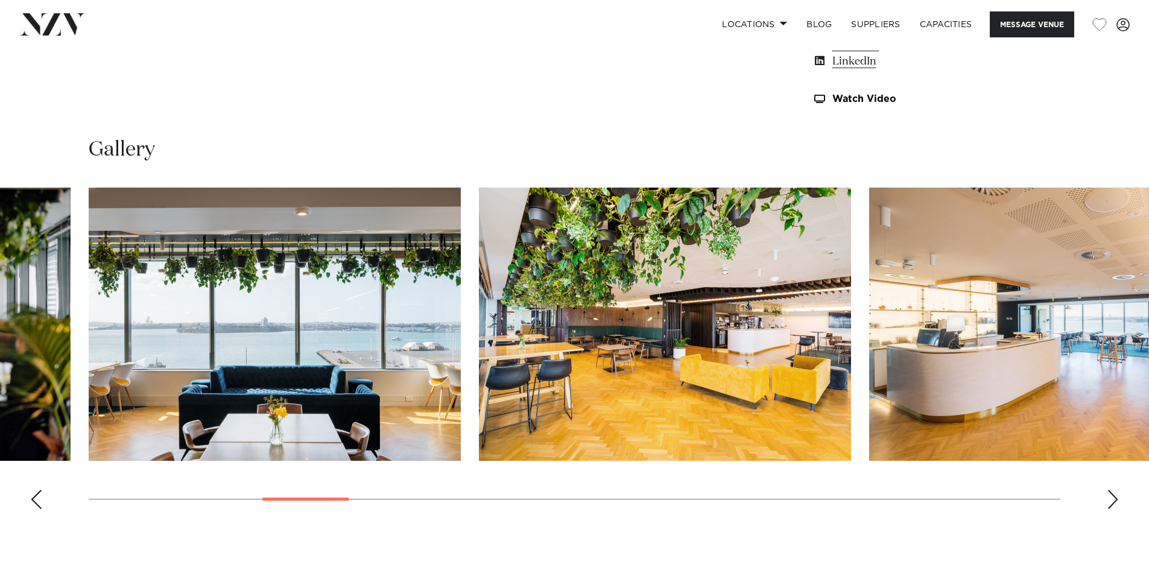
click at [1106, 494] on div "Next slide" at bounding box center [1112, 499] width 12 height 19
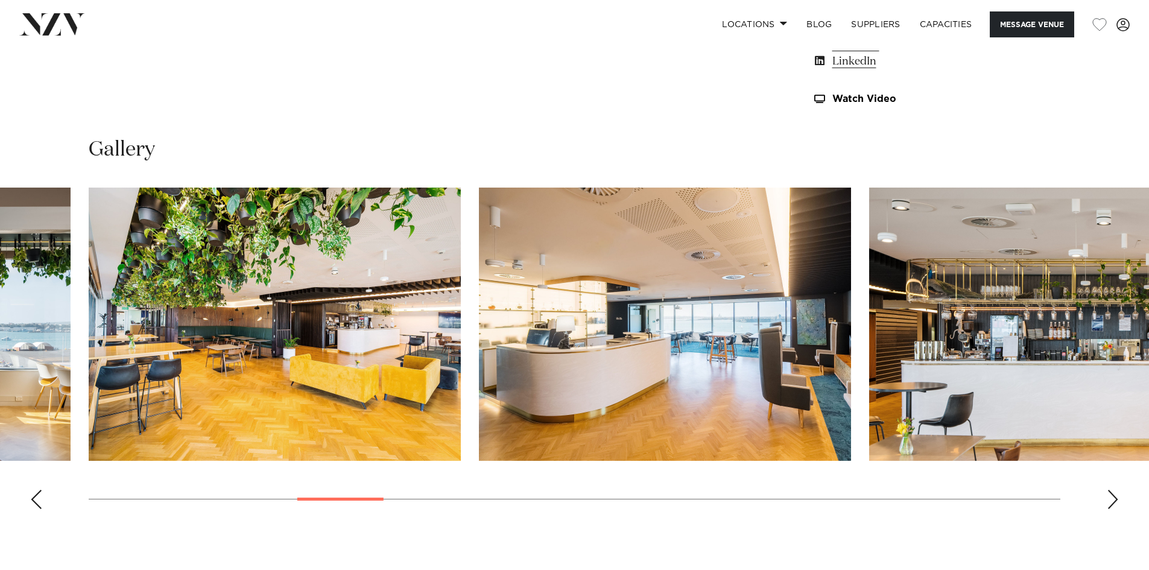
click at [1106, 494] on div "Next slide" at bounding box center [1112, 499] width 12 height 19
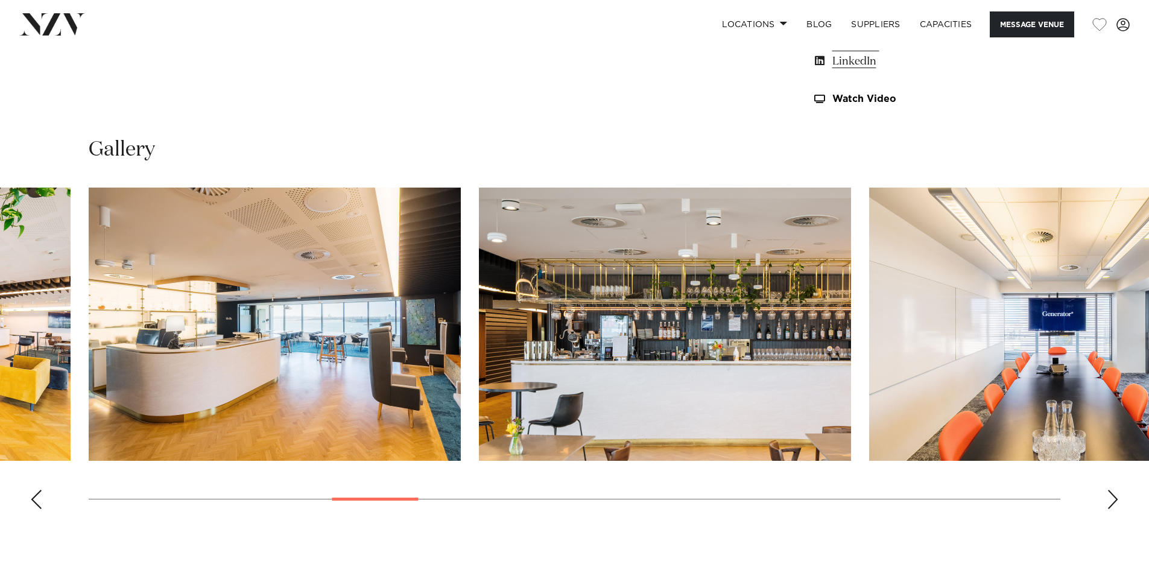
click at [1106, 494] on div "Next slide" at bounding box center [1112, 499] width 12 height 19
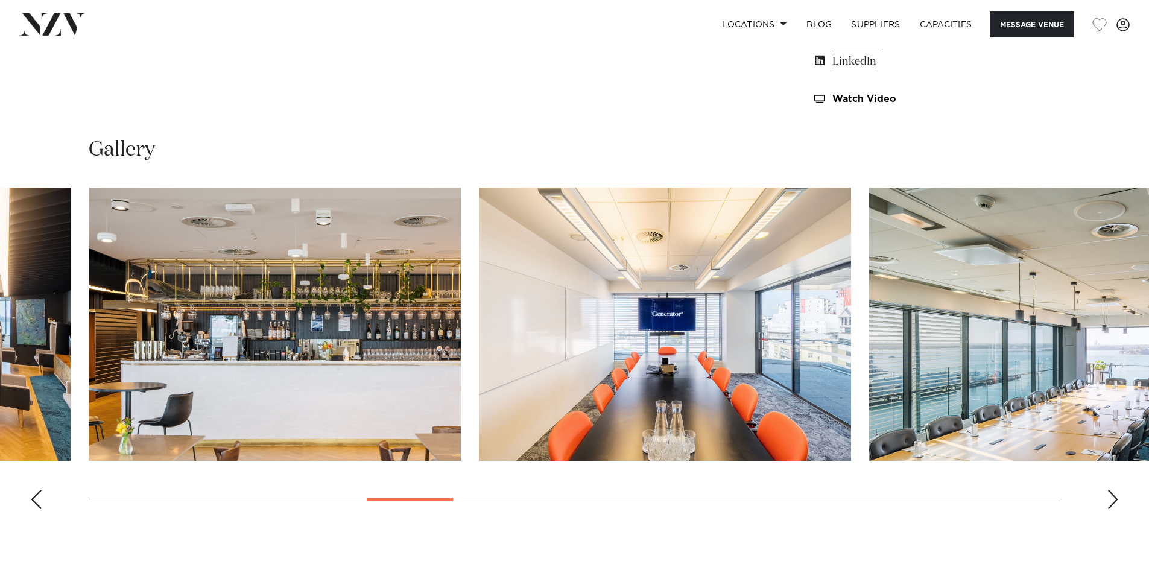
click at [1106, 494] on div "Next slide" at bounding box center [1112, 499] width 12 height 19
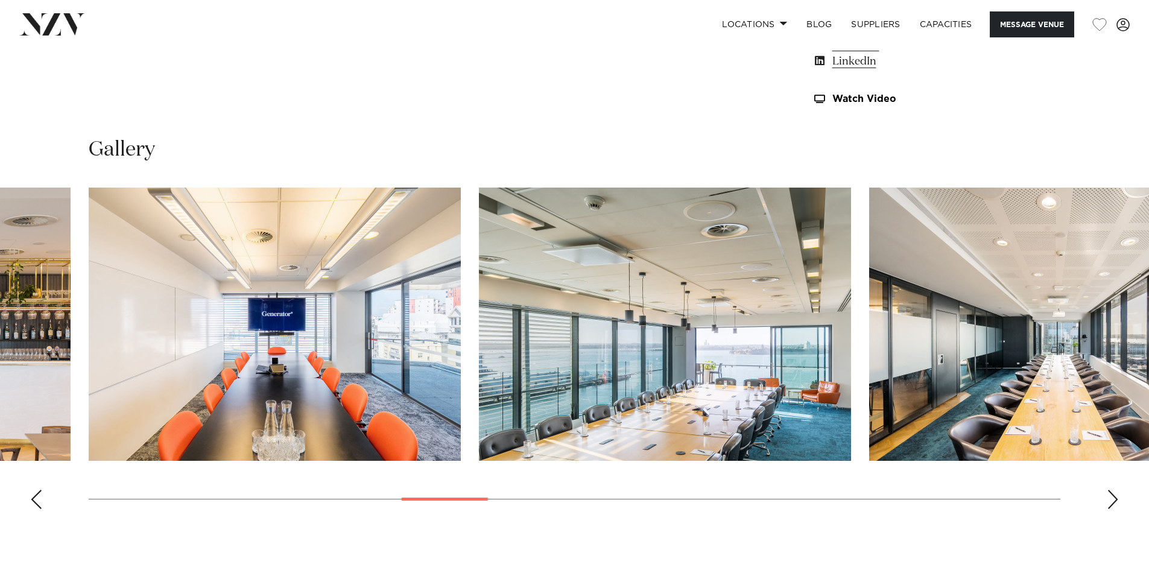
click at [1106, 494] on div "Next slide" at bounding box center [1112, 499] width 12 height 19
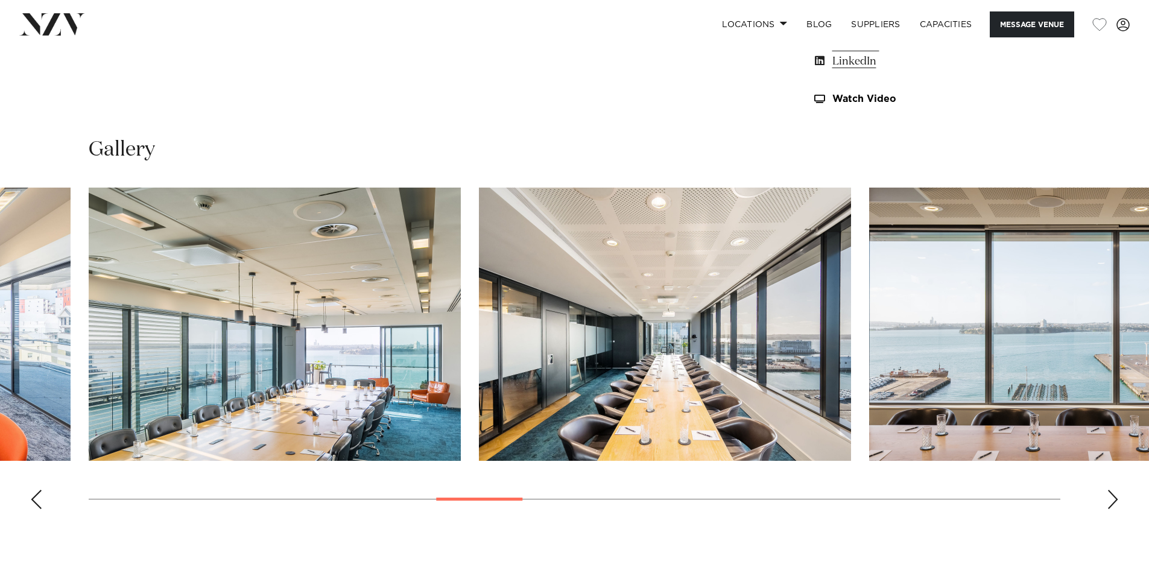
click at [1106, 494] on div "Next slide" at bounding box center [1112, 499] width 12 height 19
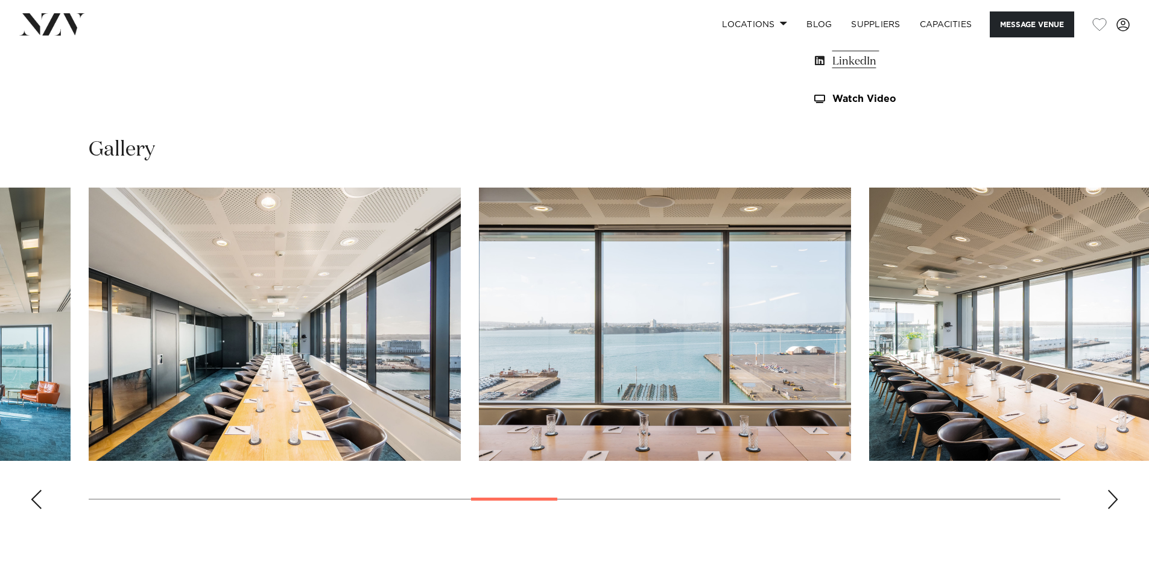
click at [1106, 494] on div "Next slide" at bounding box center [1112, 499] width 12 height 19
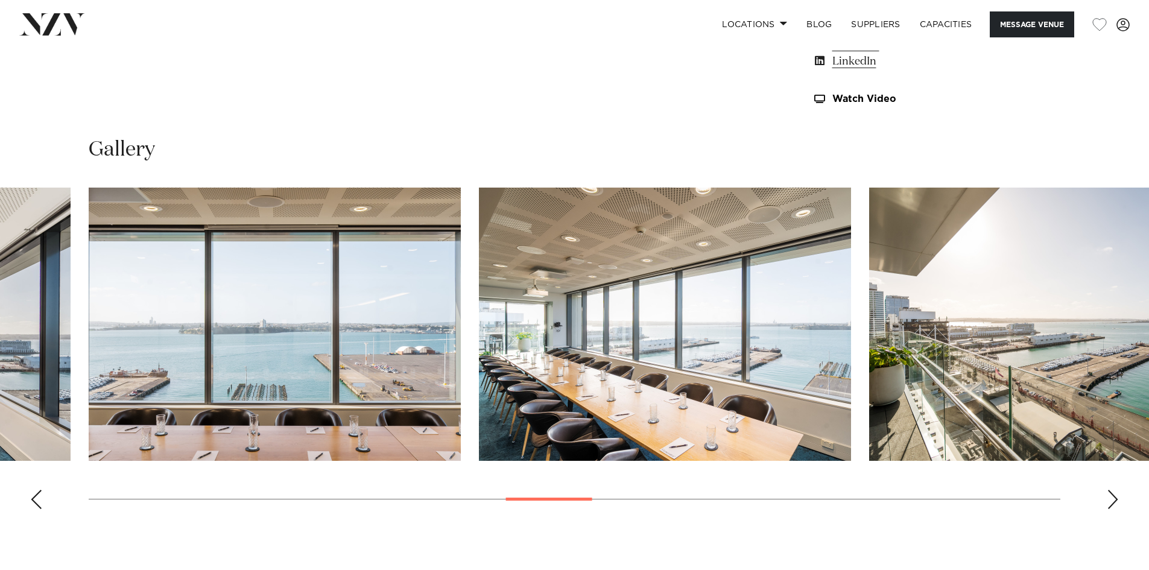
click at [1106, 494] on div "Next slide" at bounding box center [1112, 499] width 12 height 19
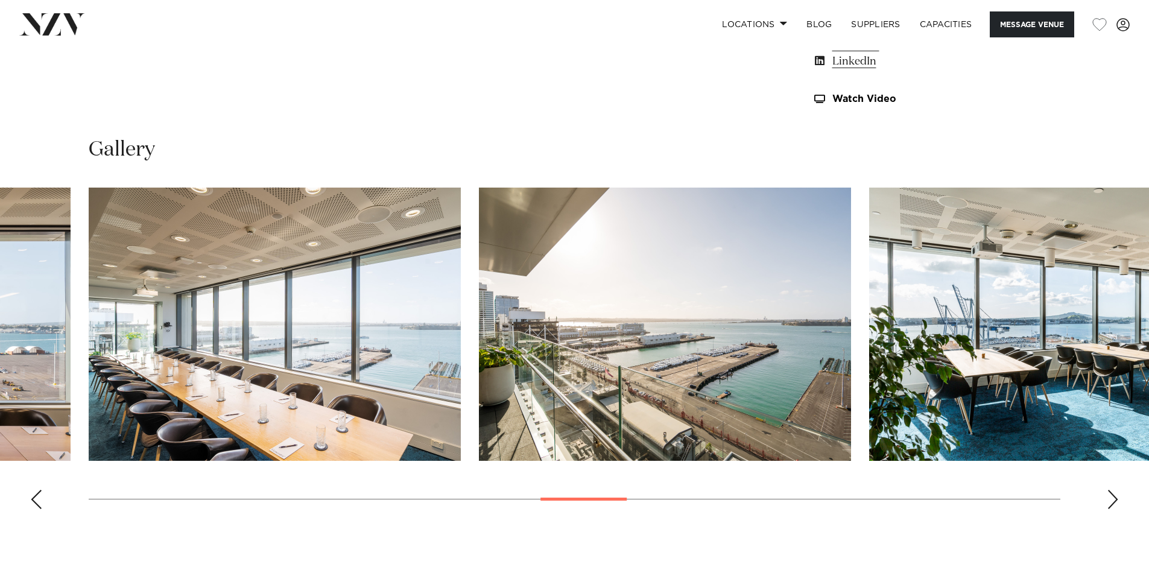
click at [1106, 494] on div "Next slide" at bounding box center [1112, 499] width 12 height 19
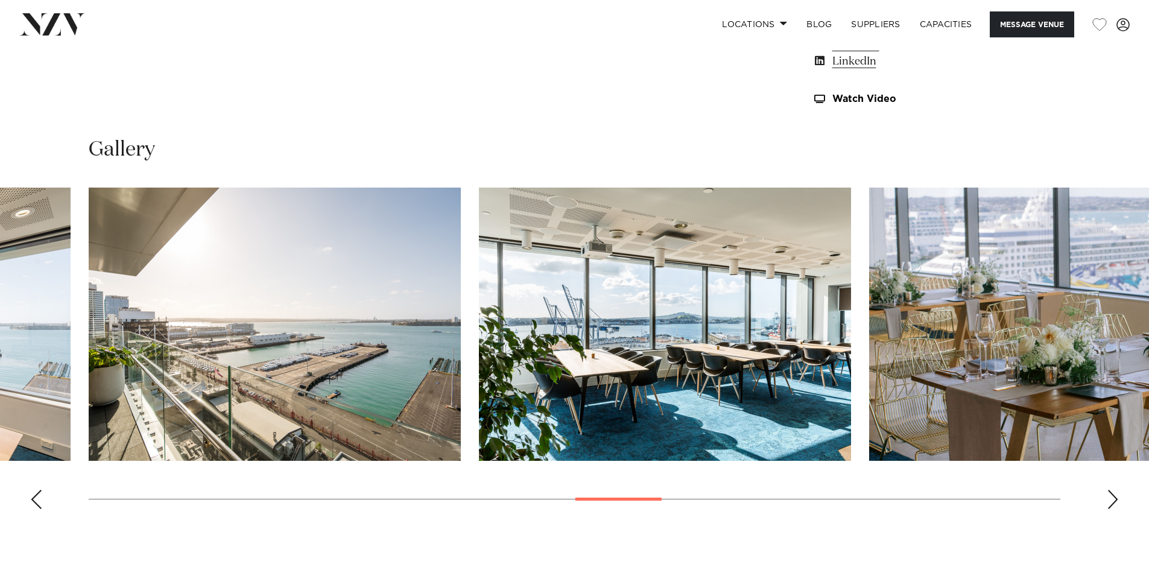
click at [1106, 494] on div "Next slide" at bounding box center [1112, 499] width 12 height 19
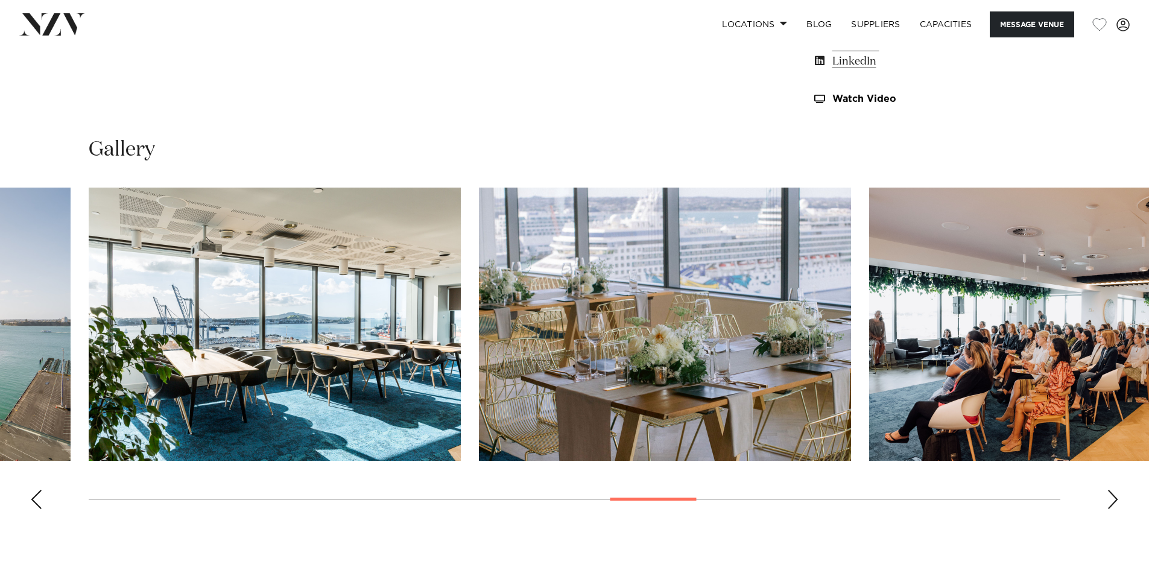
click at [1106, 494] on div "Next slide" at bounding box center [1112, 499] width 12 height 19
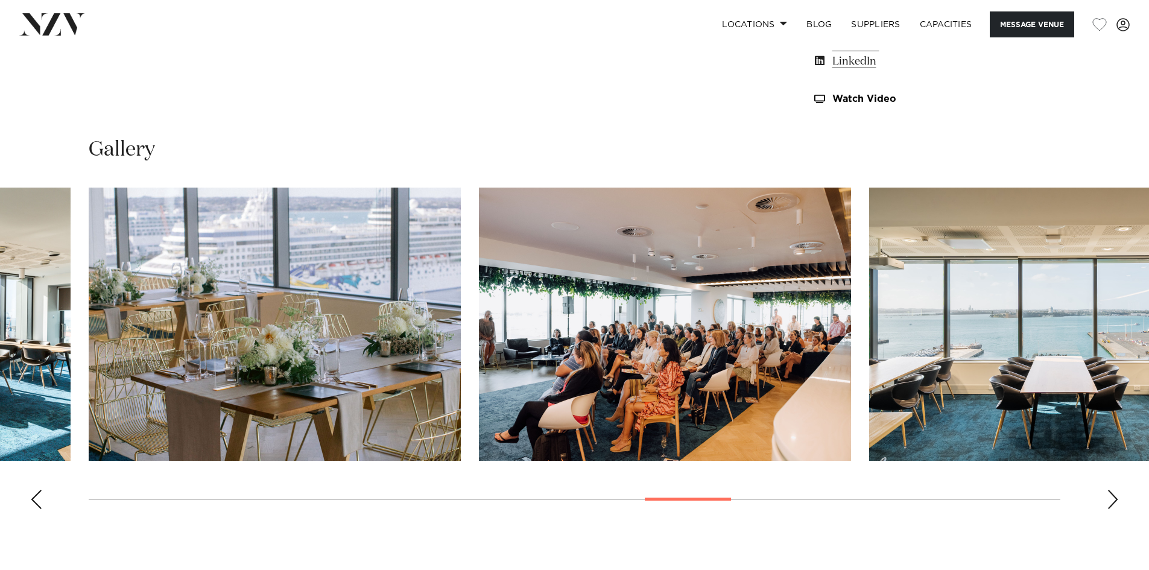
click at [1106, 494] on div "Next slide" at bounding box center [1112, 499] width 12 height 19
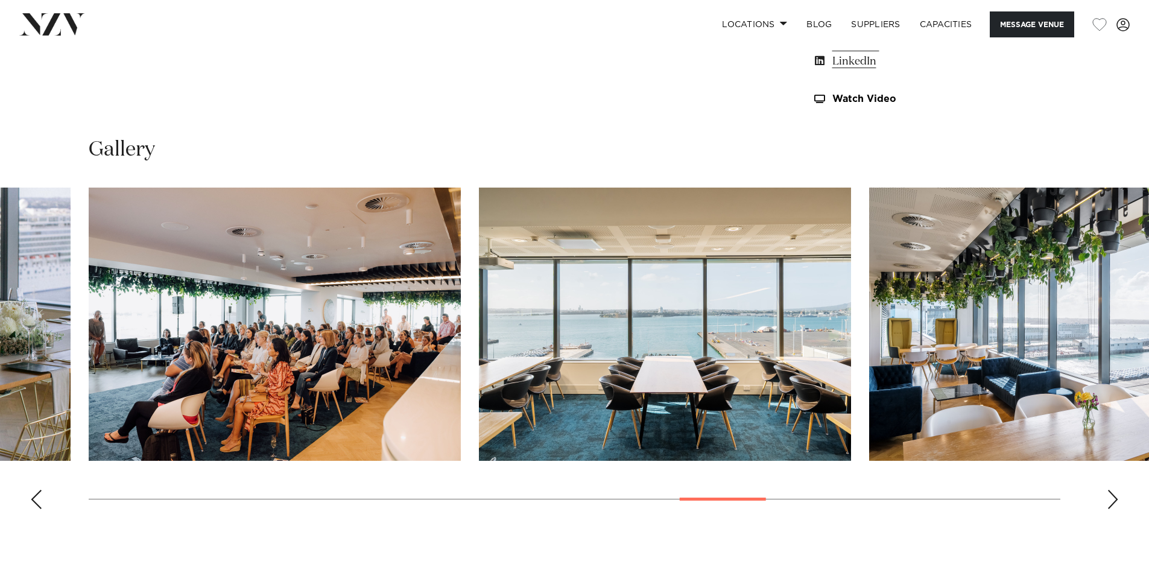
click at [1106, 494] on div "Next slide" at bounding box center [1112, 499] width 12 height 19
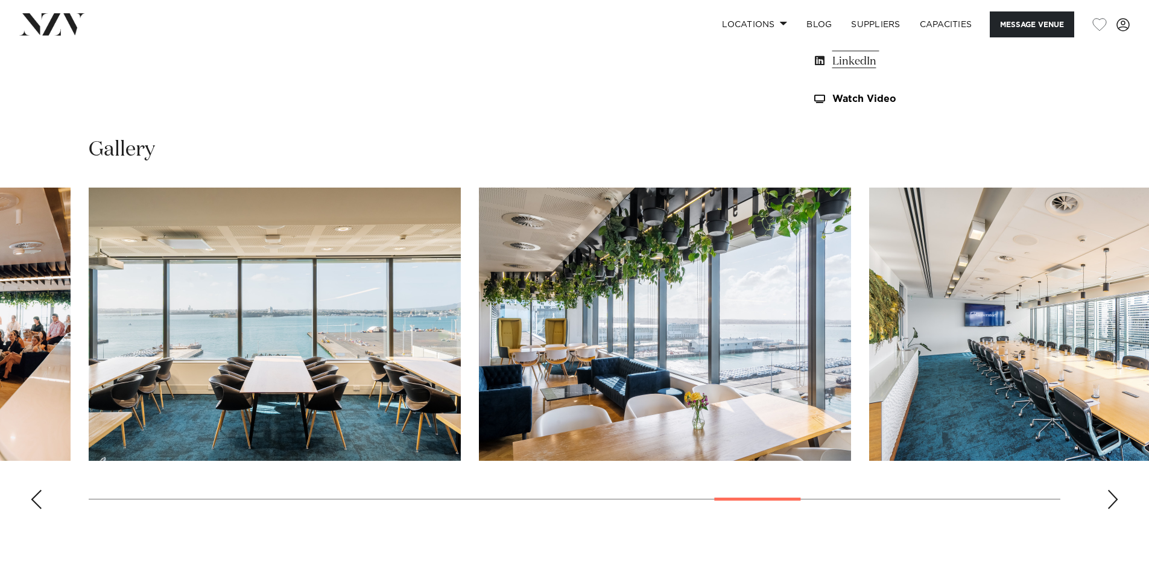
click at [1106, 494] on div "Next slide" at bounding box center [1112, 499] width 12 height 19
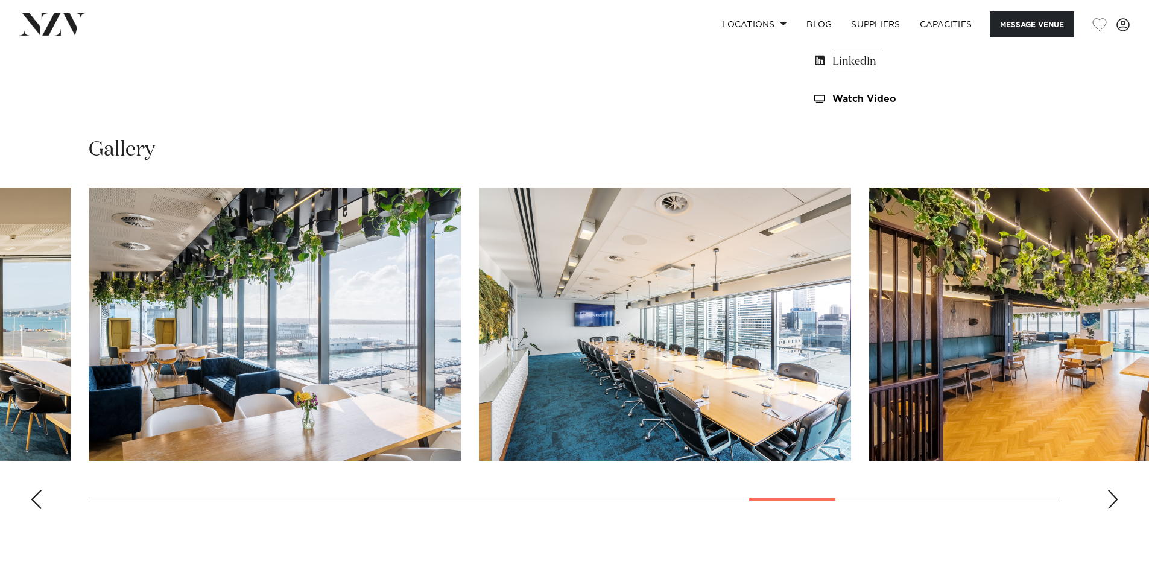
click at [1106, 494] on div "Next slide" at bounding box center [1112, 499] width 12 height 19
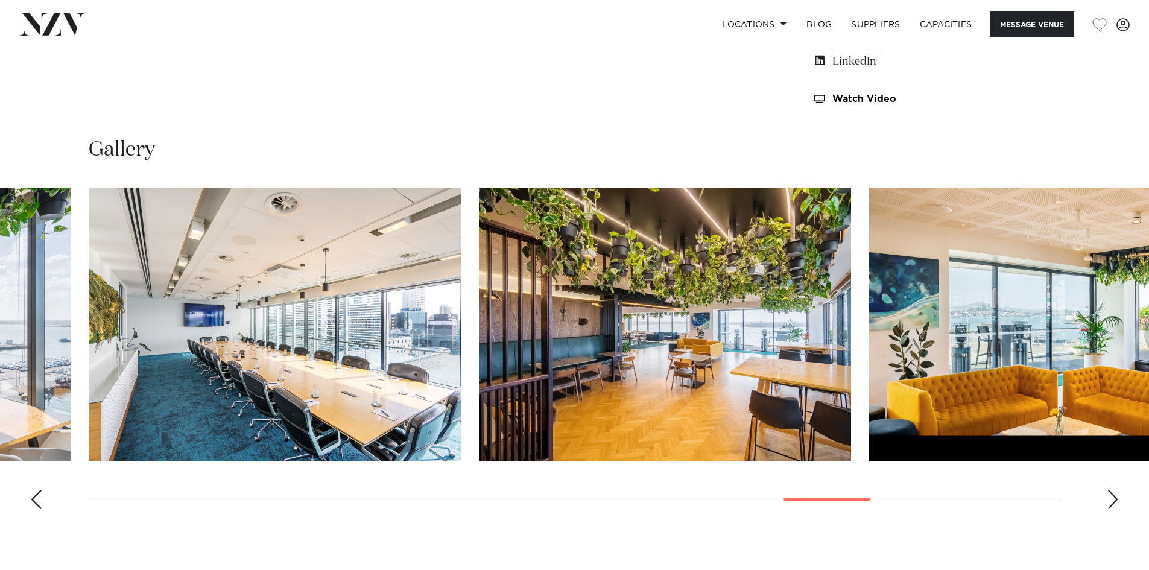
click at [1106, 494] on div "Next slide" at bounding box center [1112, 499] width 12 height 19
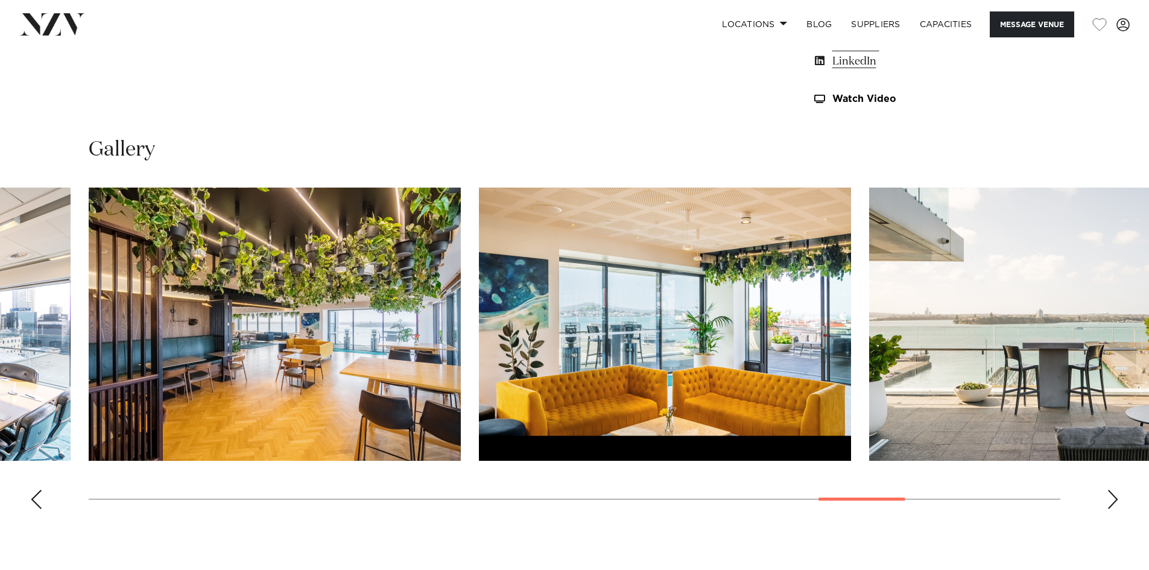
click at [1106, 494] on div "Next slide" at bounding box center [1112, 499] width 12 height 19
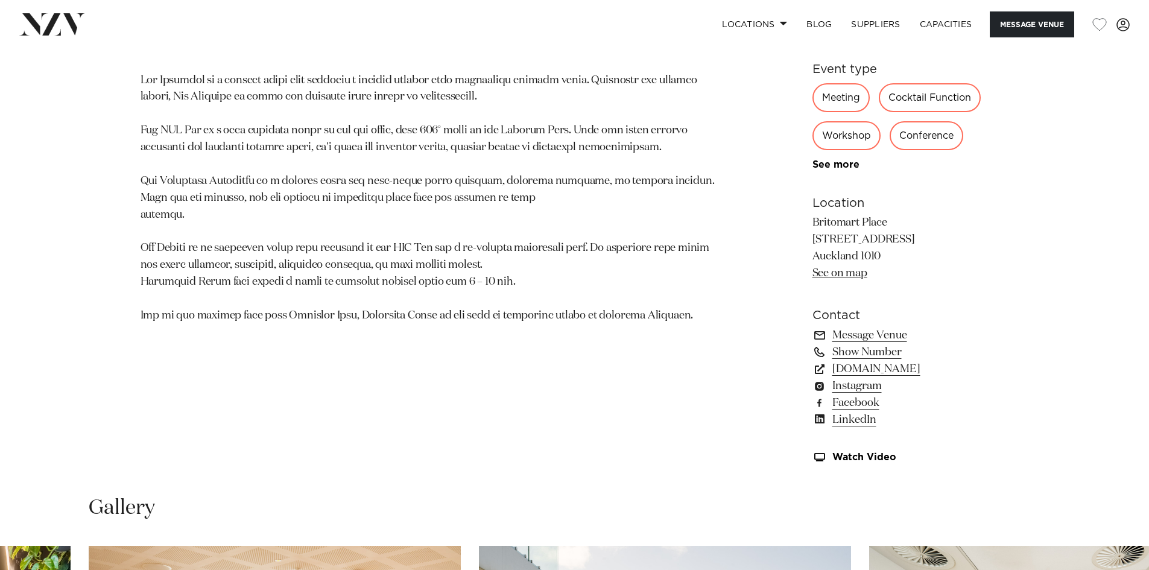
scroll to position [784, 0]
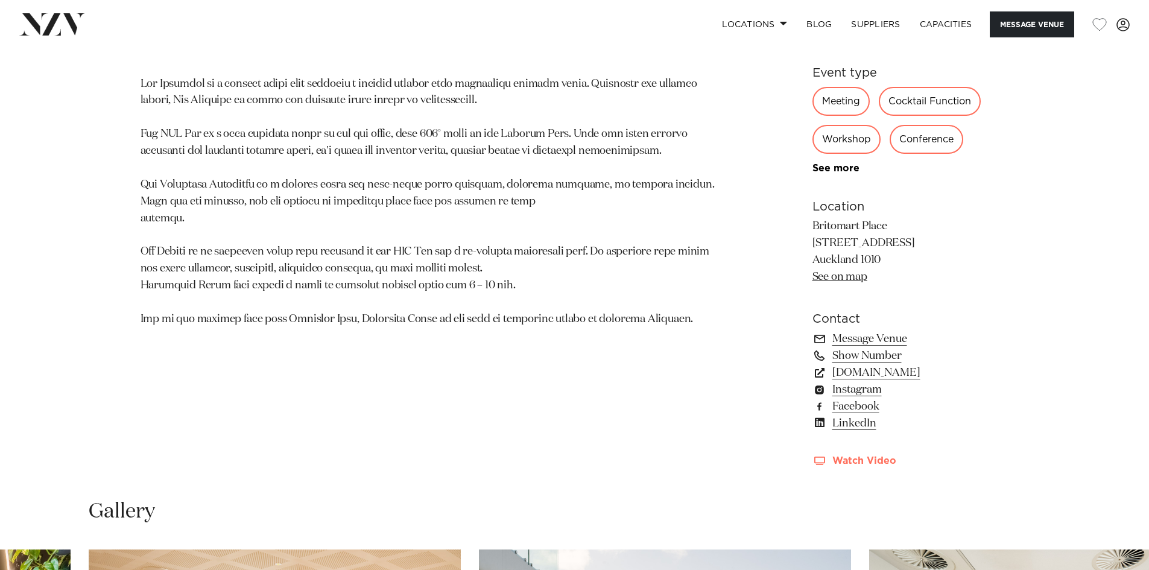
click at [851, 458] on link "Watch Video" at bounding box center [910, 461] width 197 height 10
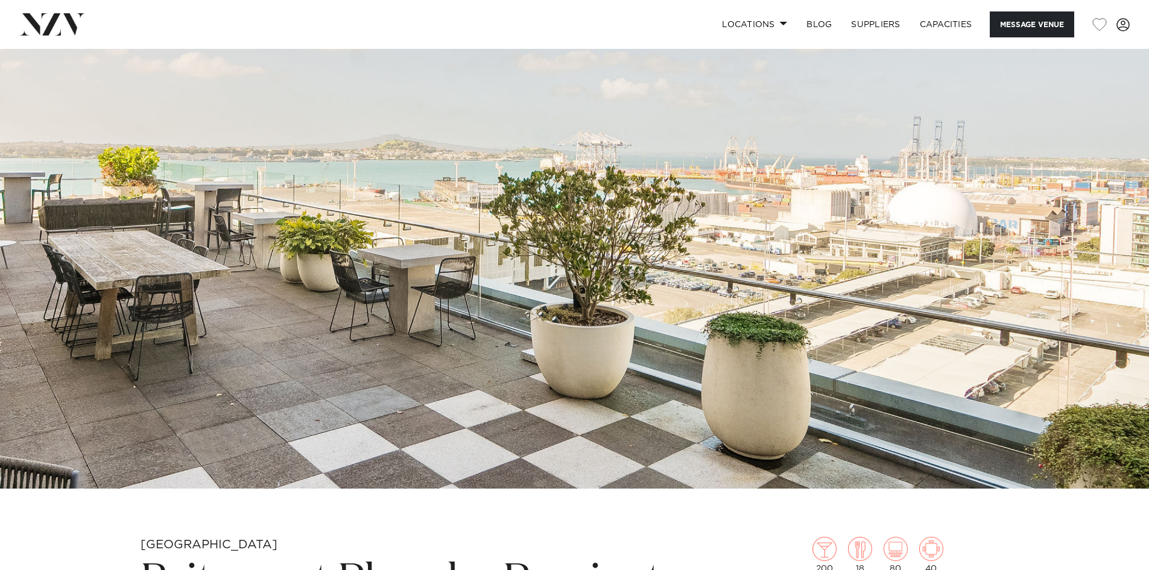
scroll to position [0, 0]
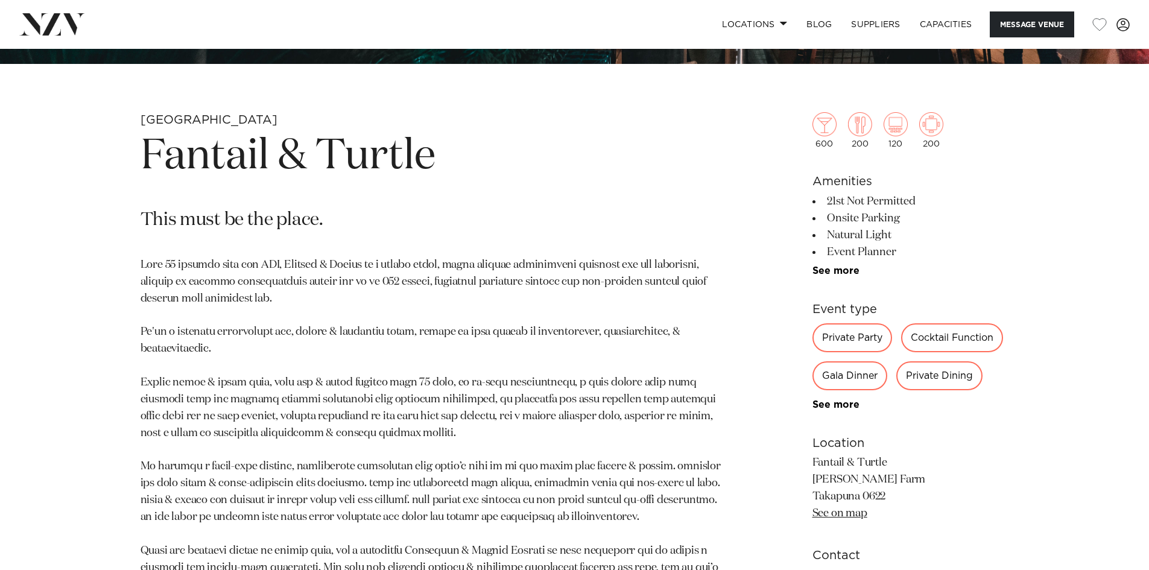
scroll to position [543, 0]
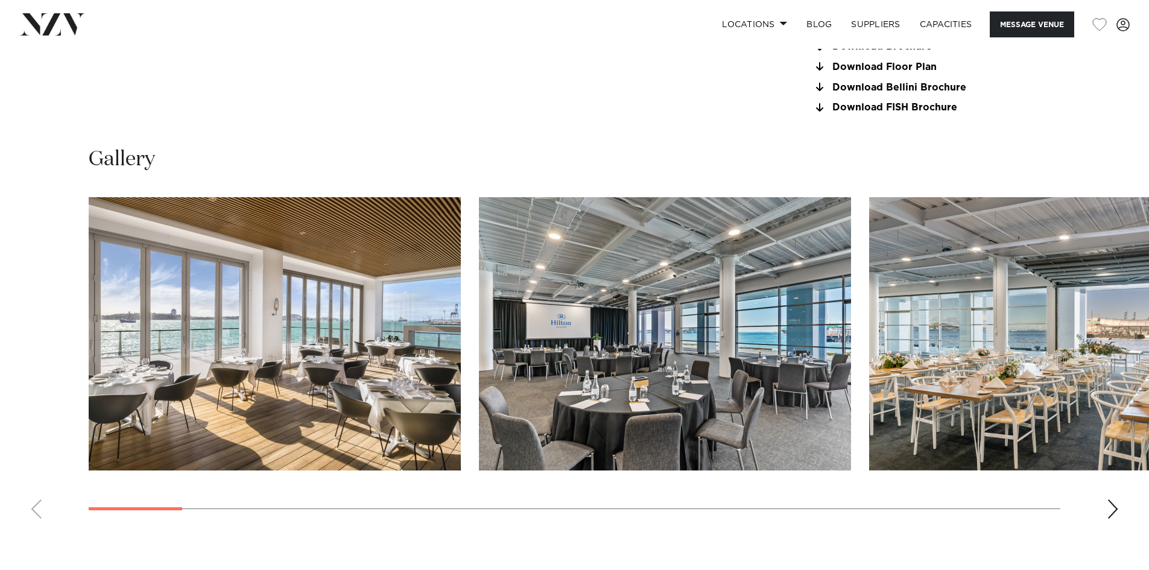
scroll to position [1206, 0]
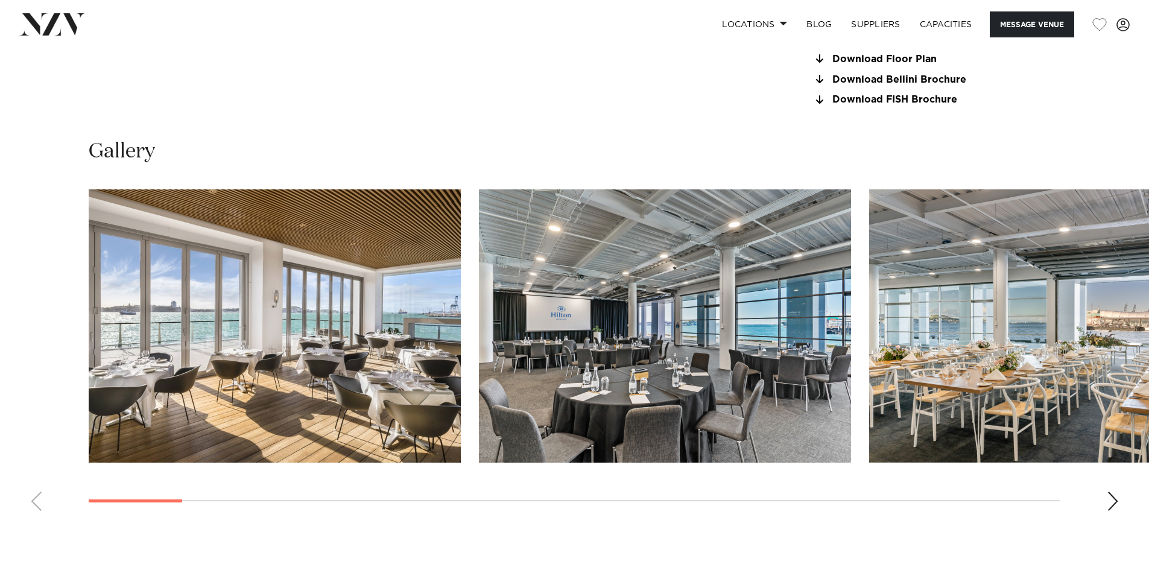
click at [1107, 497] on div "Next slide" at bounding box center [1112, 500] width 12 height 19
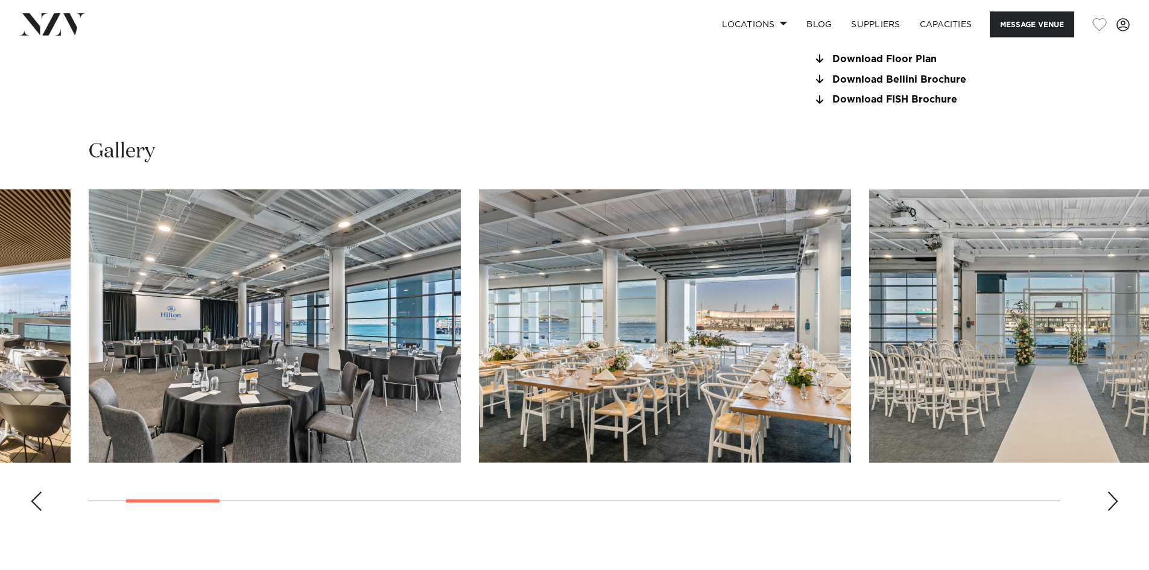
click at [1108, 497] on div "Next slide" at bounding box center [1112, 500] width 12 height 19
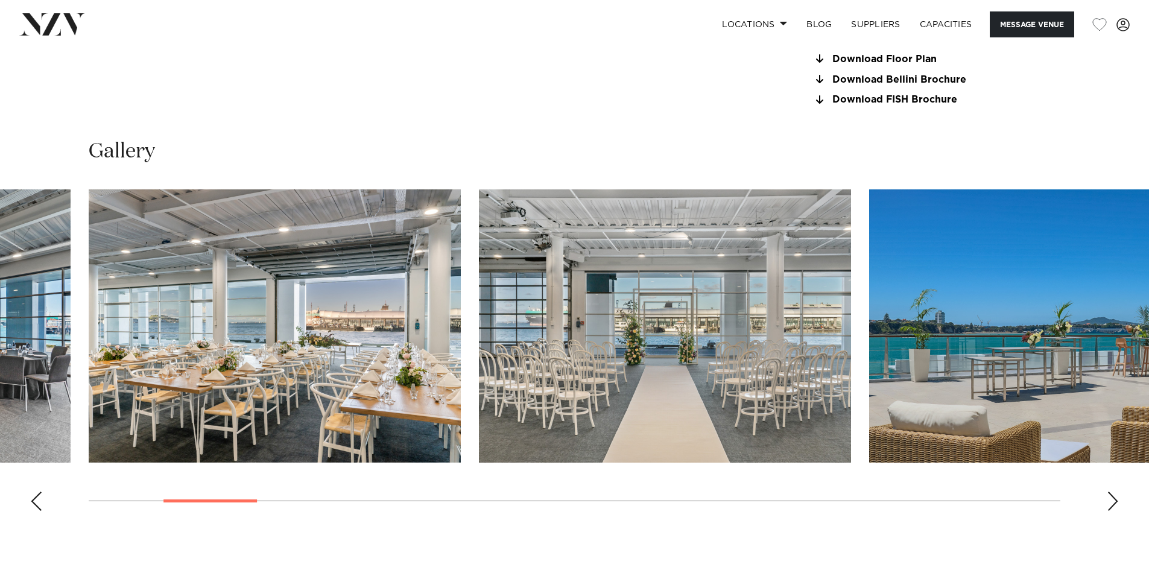
click at [1108, 497] on div "Next slide" at bounding box center [1112, 500] width 12 height 19
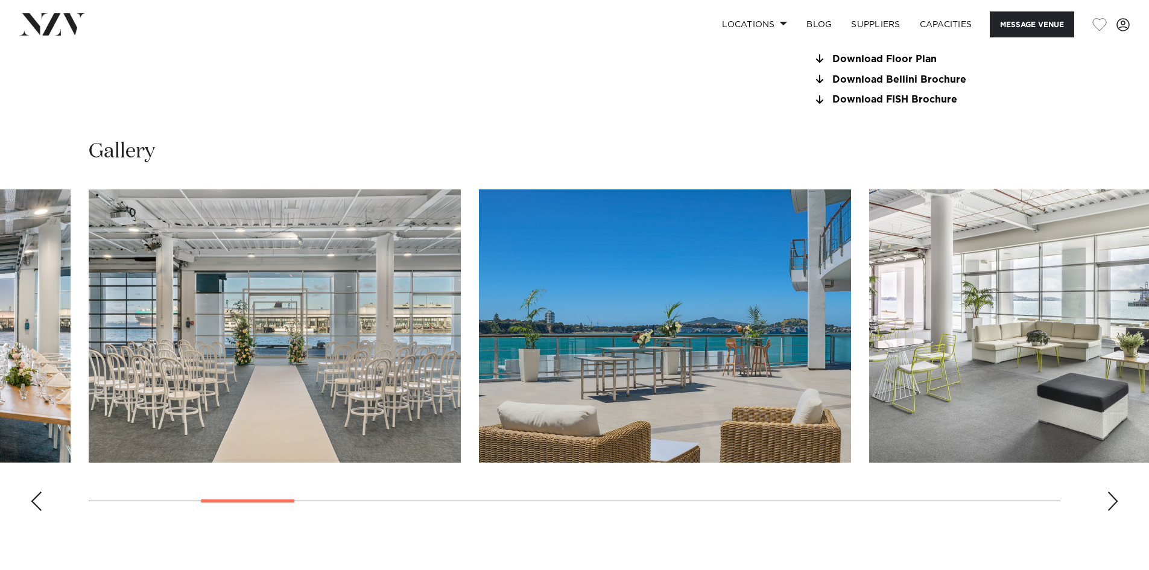
click at [1108, 497] on div "Next slide" at bounding box center [1112, 500] width 12 height 19
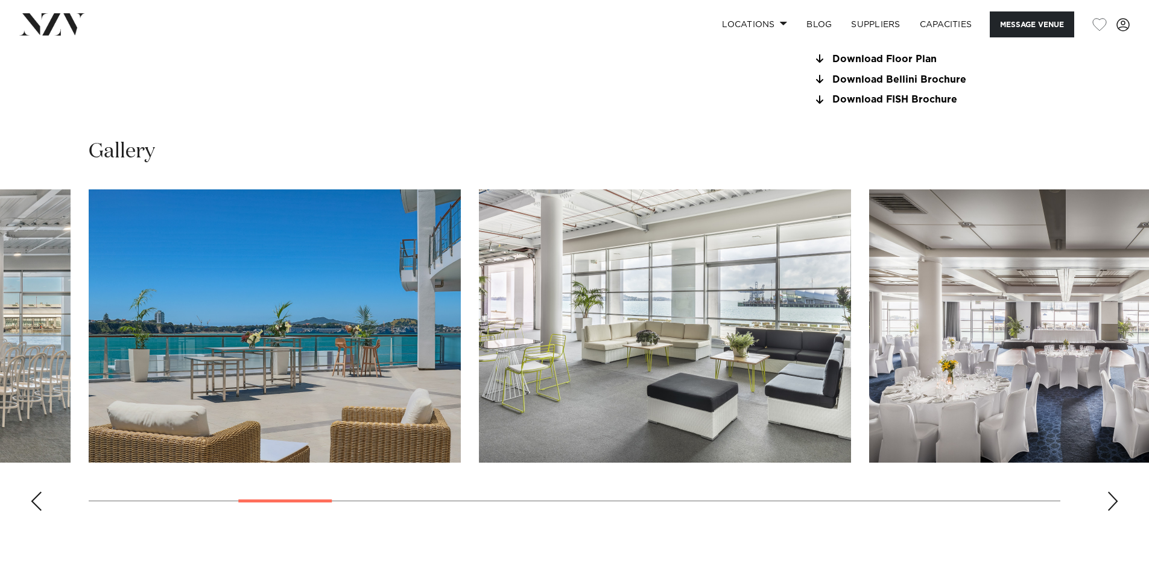
click at [1108, 497] on div "Next slide" at bounding box center [1112, 500] width 12 height 19
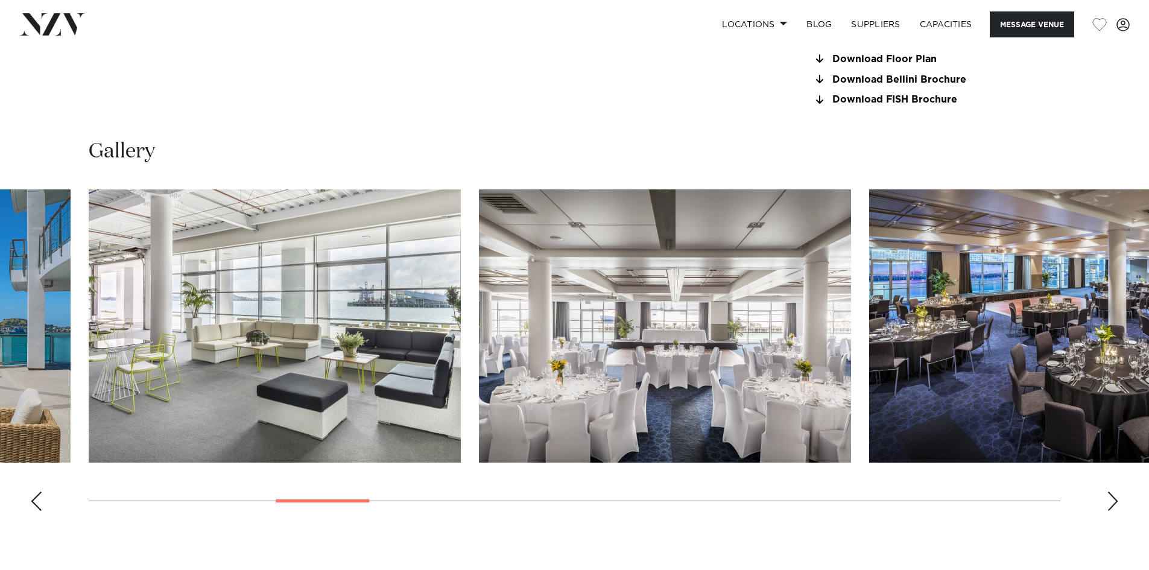
click at [1108, 497] on div "Next slide" at bounding box center [1112, 500] width 12 height 19
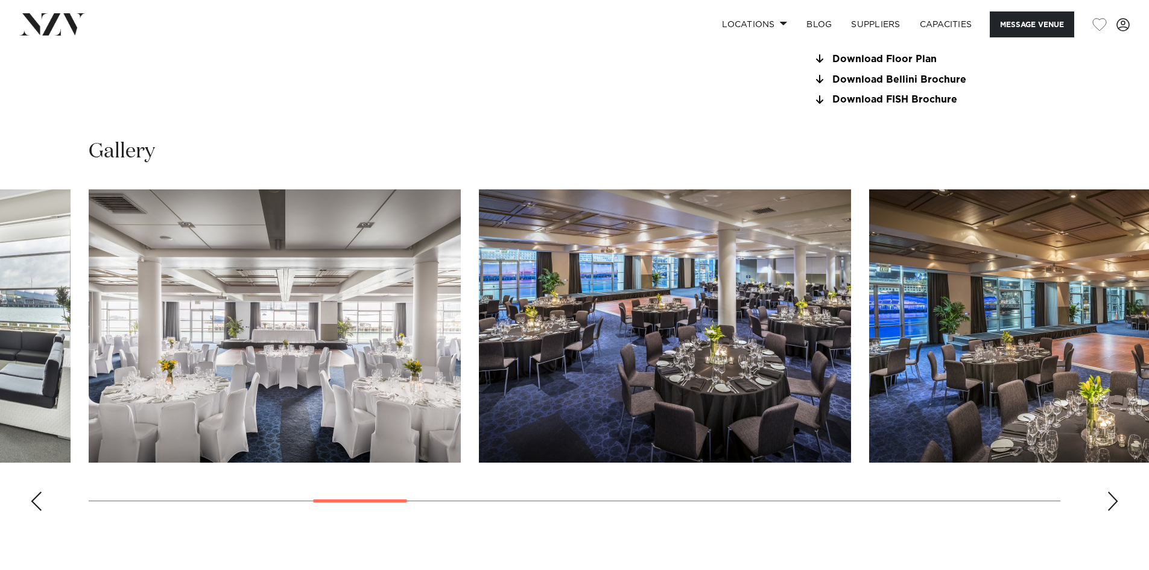
click at [1108, 497] on div "Next slide" at bounding box center [1112, 500] width 12 height 19
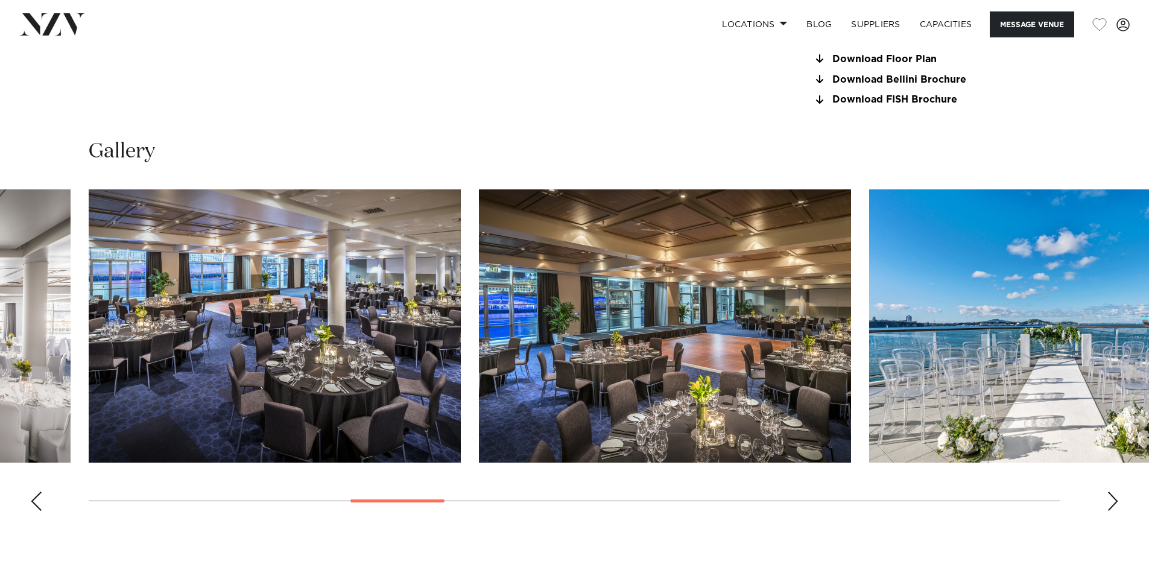
click at [1108, 497] on div "Next slide" at bounding box center [1112, 500] width 12 height 19
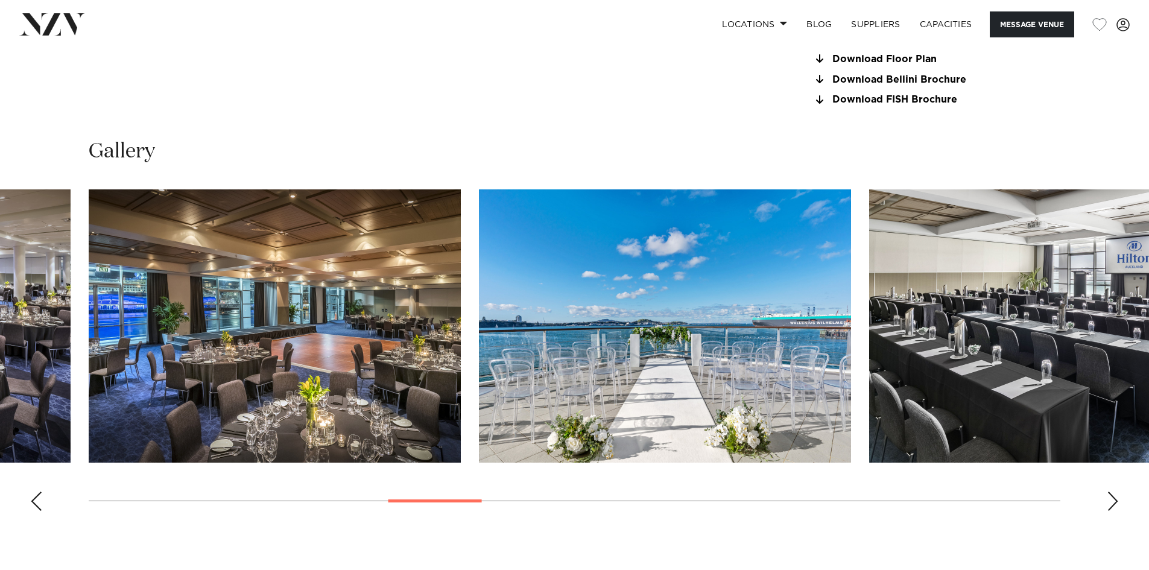
click at [1108, 497] on div "Next slide" at bounding box center [1112, 500] width 12 height 19
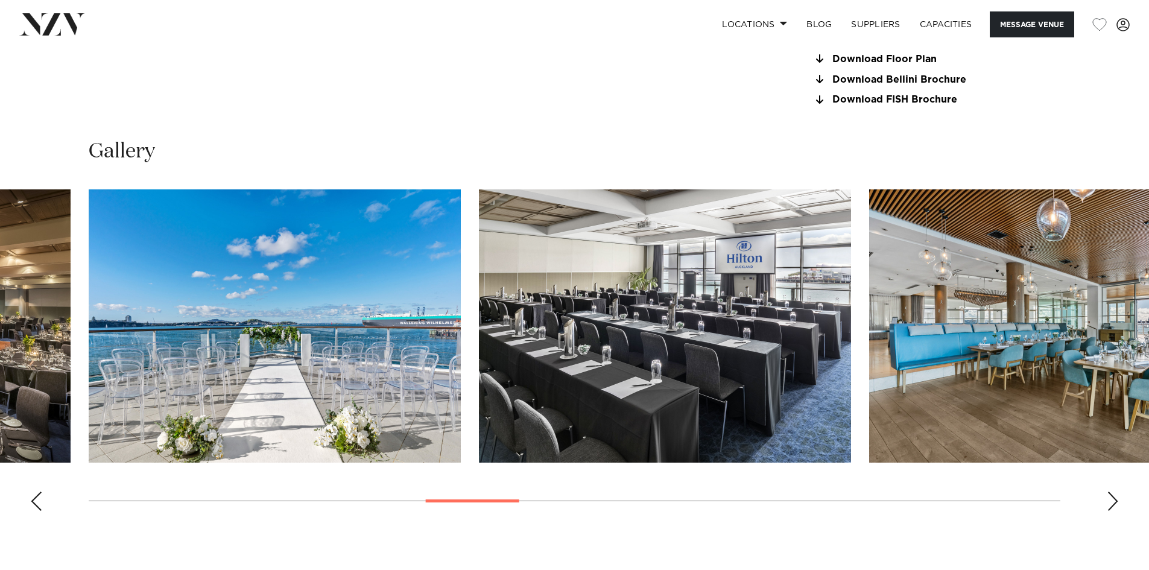
click at [1108, 497] on div "Next slide" at bounding box center [1112, 500] width 12 height 19
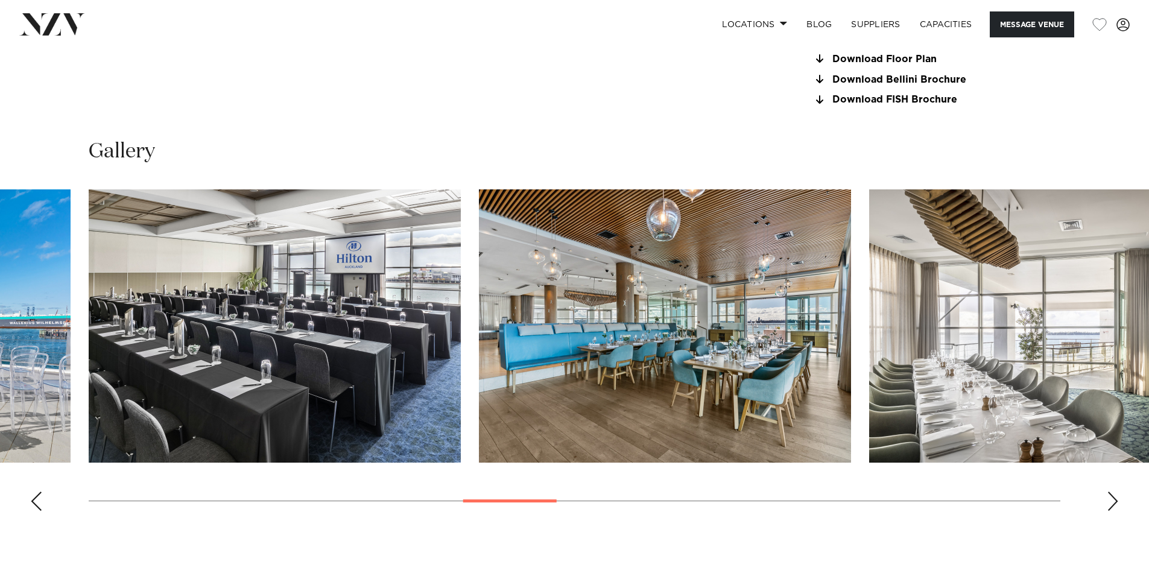
click at [1108, 497] on div "Next slide" at bounding box center [1112, 500] width 12 height 19
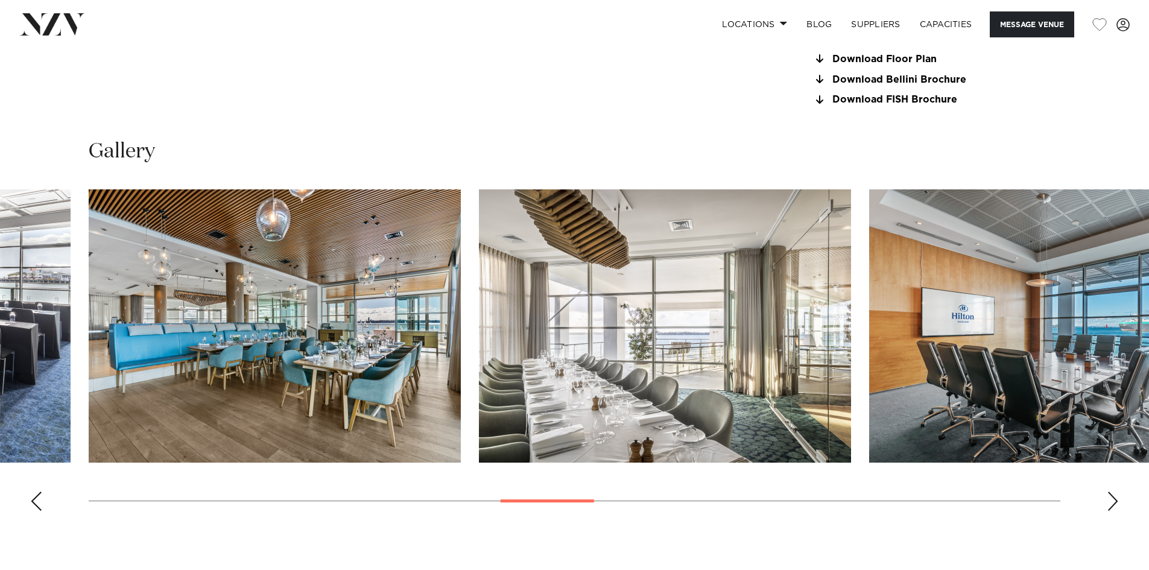
click at [1112, 500] on div "Next slide" at bounding box center [1112, 500] width 12 height 19
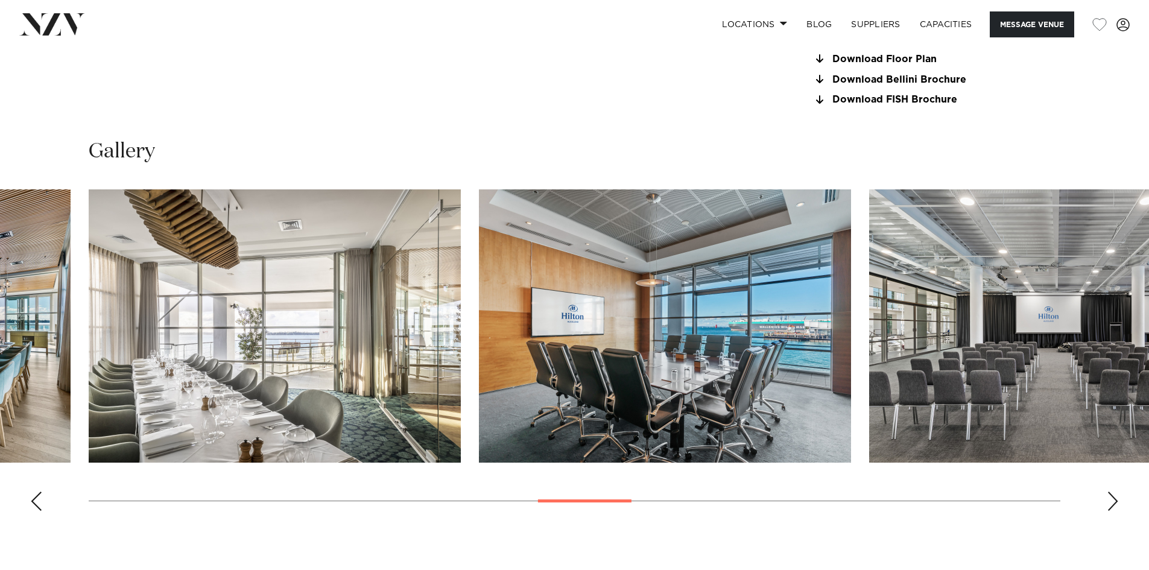
click at [1112, 500] on div "Next slide" at bounding box center [1112, 500] width 12 height 19
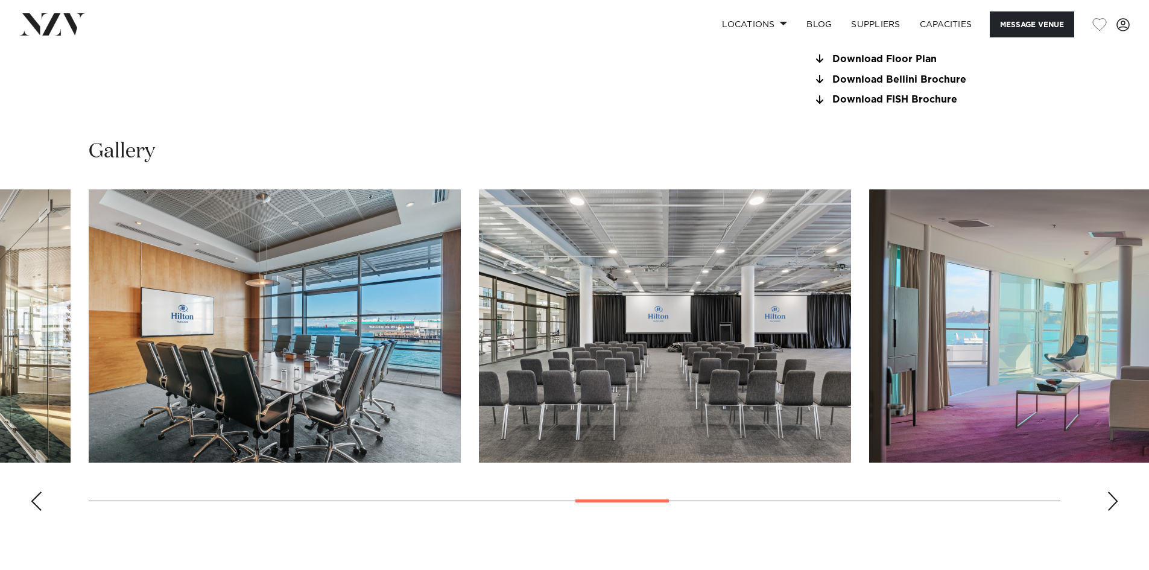
click at [1112, 500] on div "Next slide" at bounding box center [1112, 500] width 12 height 19
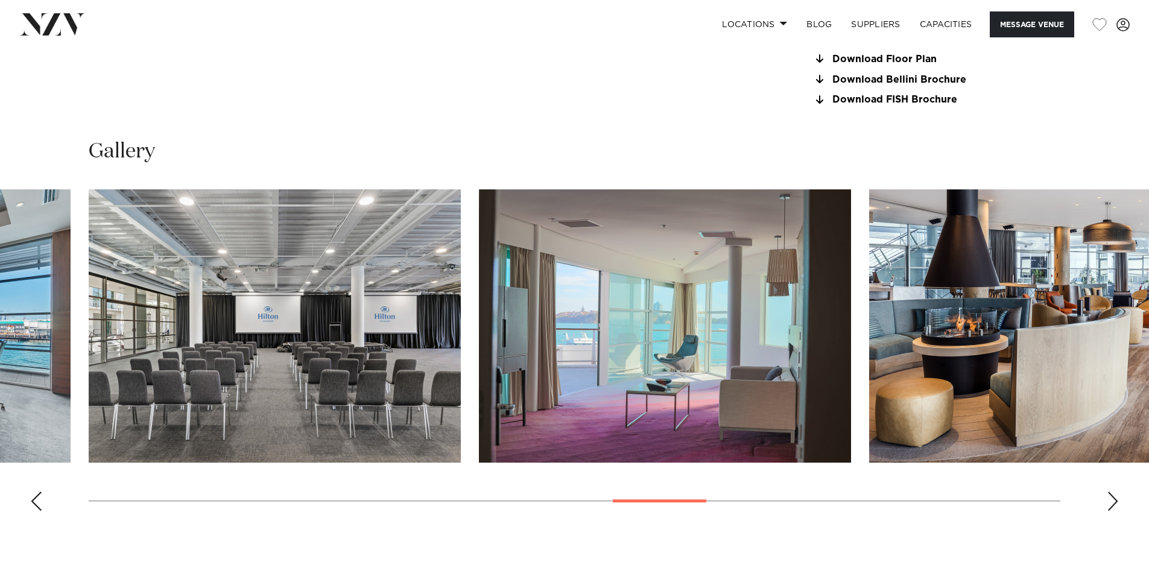
click at [1112, 500] on div "Next slide" at bounding box center [1112, 500] width 12 height 19
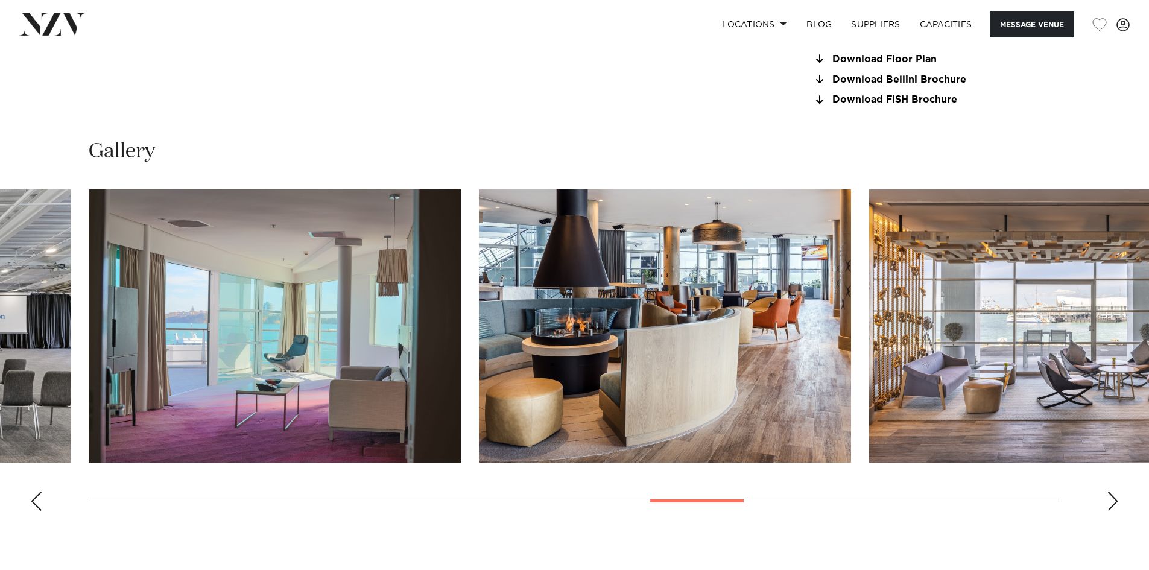
click at [1112, 500] on div "Next slide" at bounding box center [1112, 500] width 12 height 19
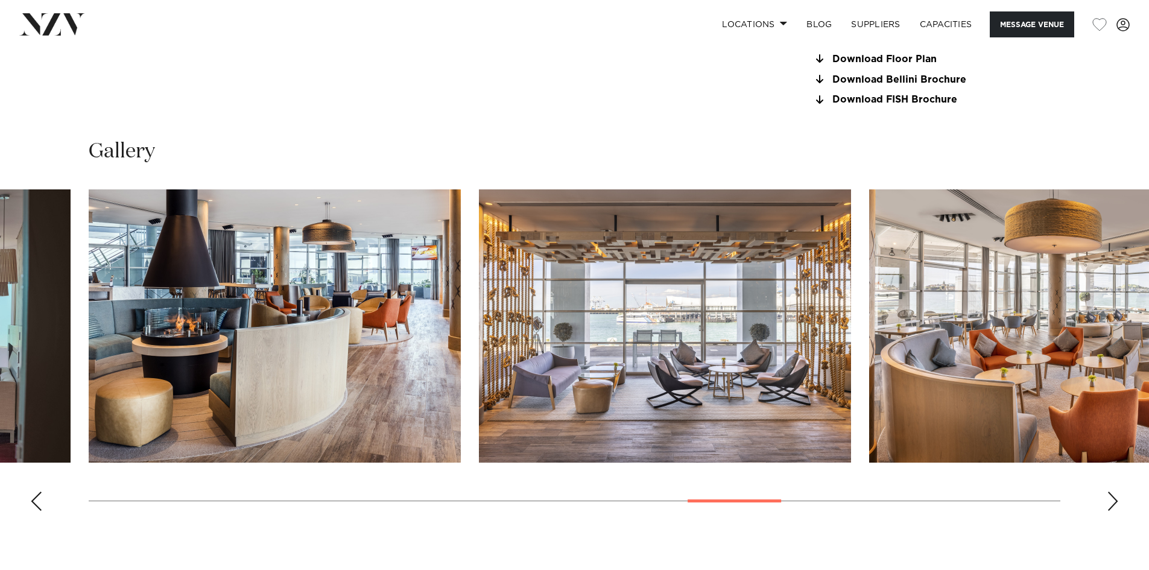
click at [1112, 500] on div "Next slide" at bounding box center [1112, 500] width 12 height 19
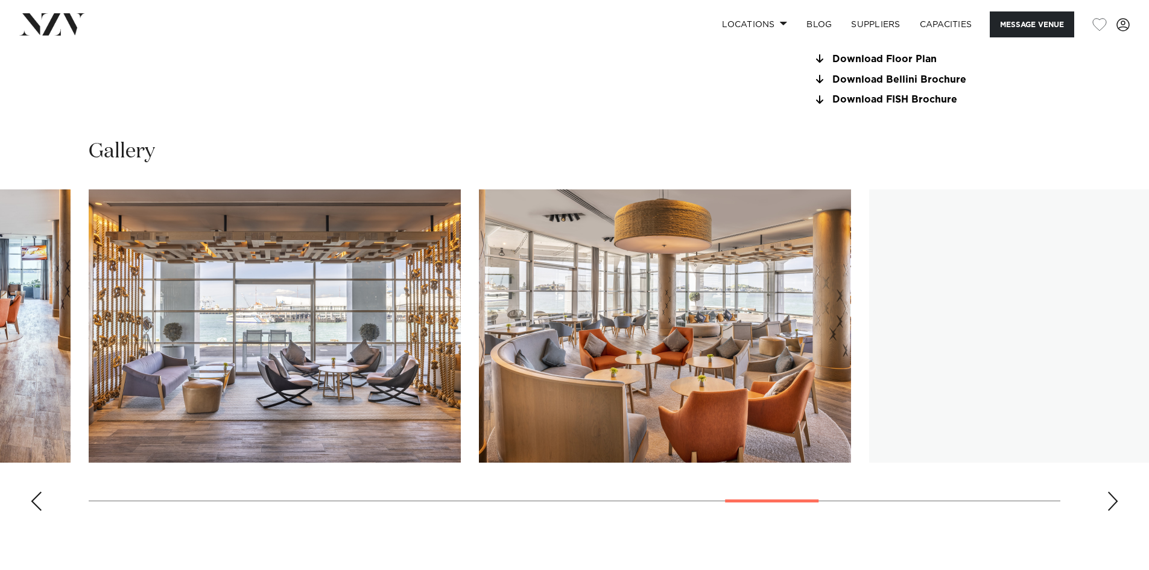
click at [1112, 500] on div "Next slide" at bounding box center [1112, 500] width 12 height 19
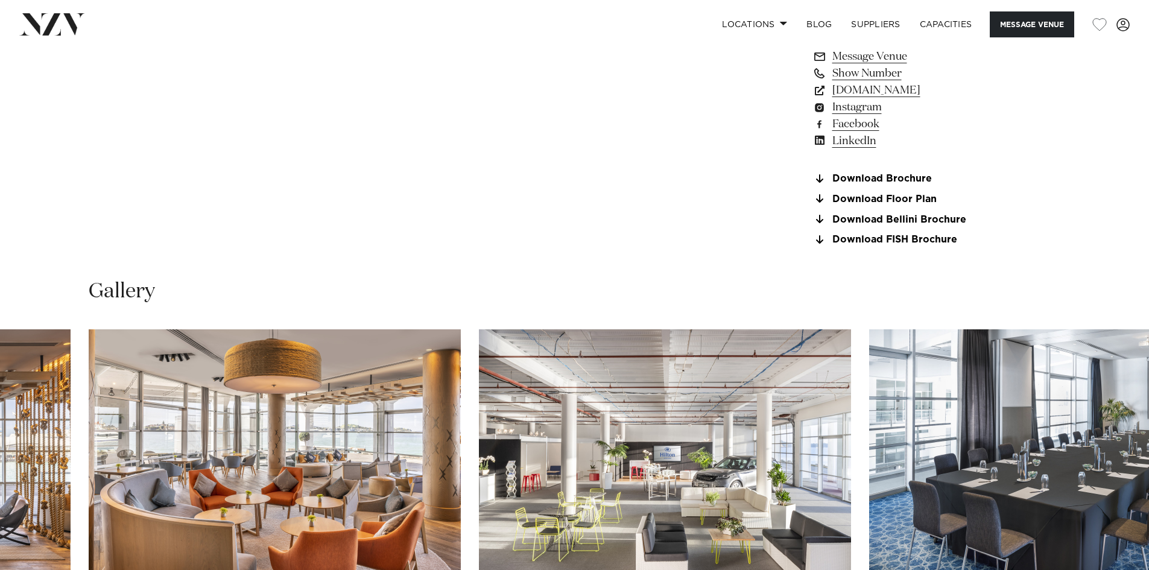
scroll to position [1025, 0]
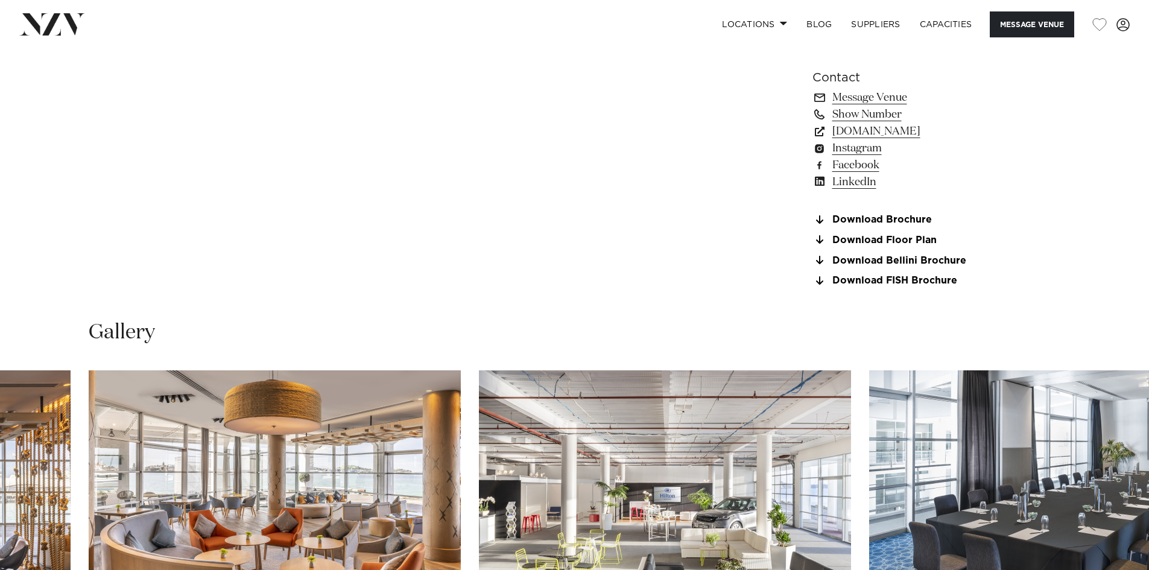
click at [884, 219] on link "Download Brochure" at bounding box center [910, 220] width 197 height 11
click at [877, 243] on link "Download Floor Plan" at bounding box center [910, 240] width 197 height 11
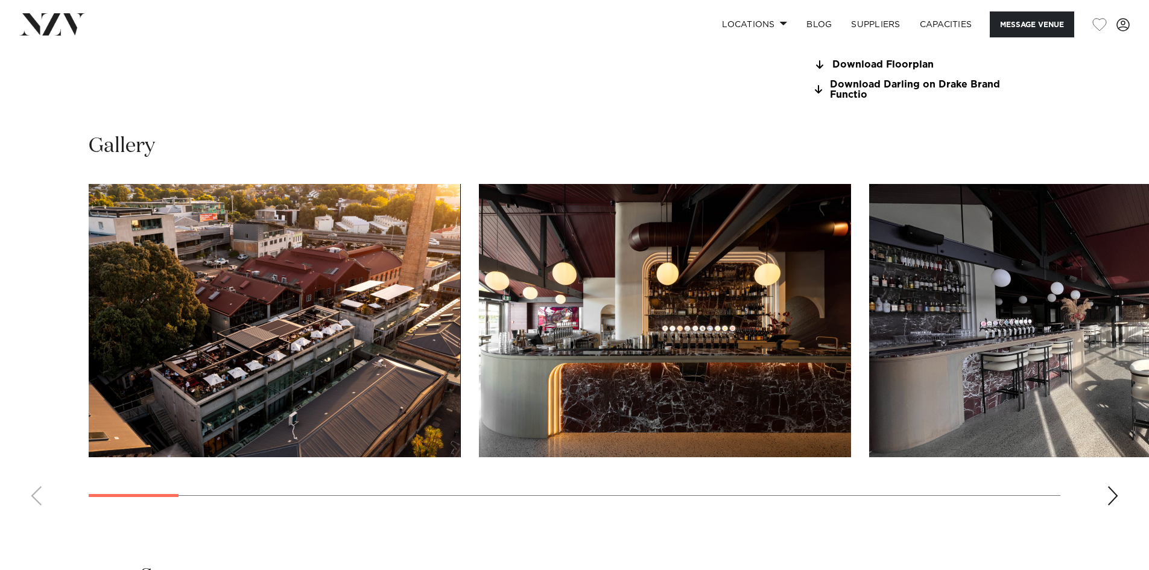
scroll to position [1206, 0]
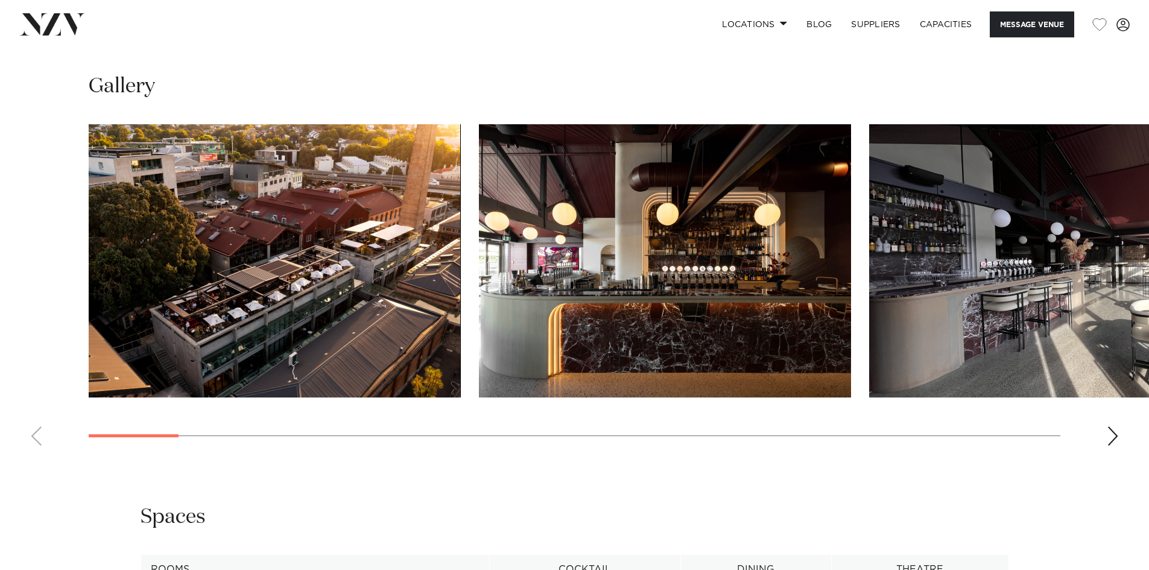
click at [1106, 455] on swiper-container at bounding box center [574, 289] width 1149 height 331
click at [1113, 446] on div "Next slide" at bounding box center [1112, 435] width 12 height 19
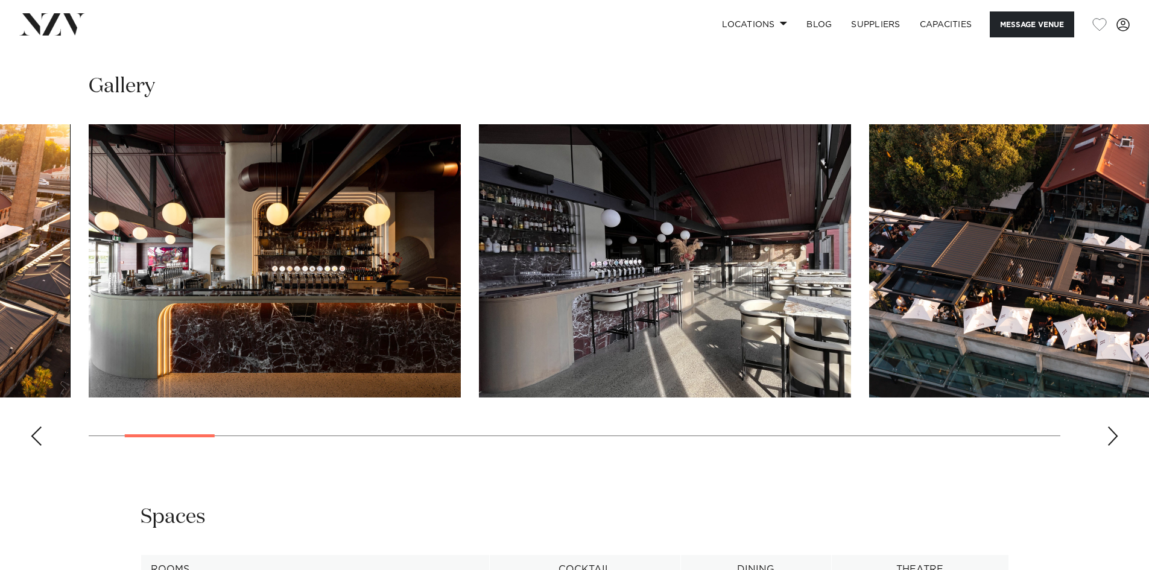
click at [1113, 446] on div "Next slide" at bounding box center [1112, 435] width 12 height 19
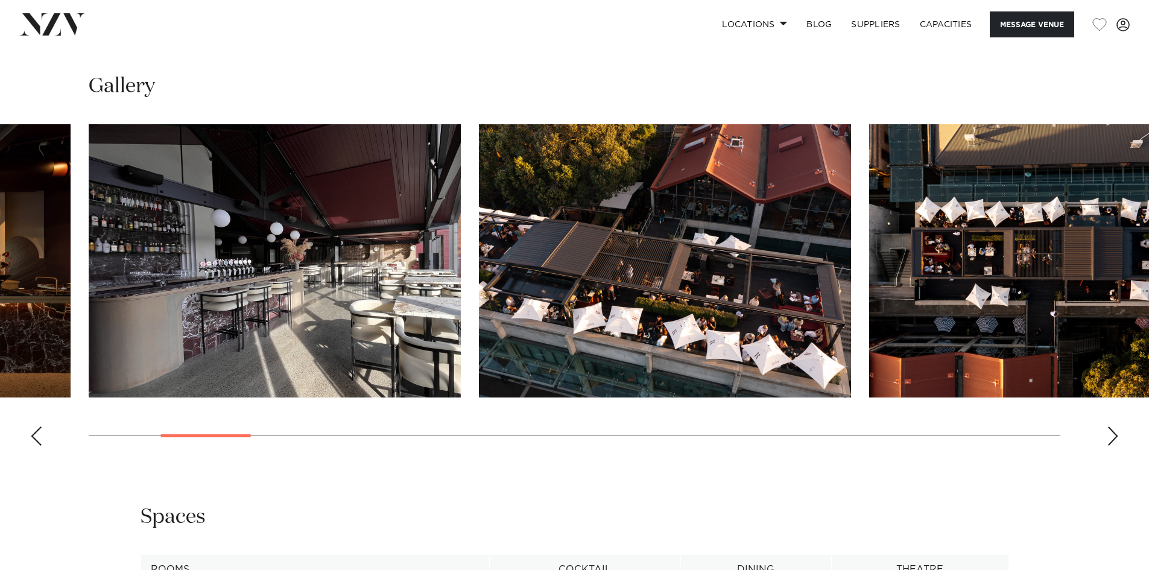
click at [1113, 446] on div "Next slide" at bounding box center [1112, 435] width 12 height 19
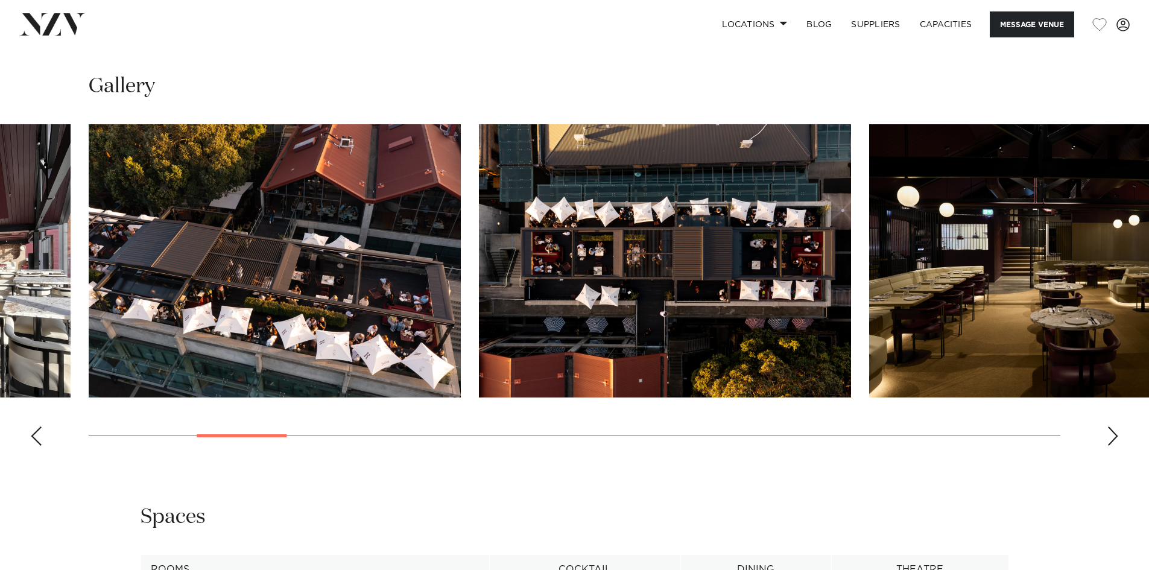
click at [1113, 446] on div "Next slide" at bounding box center [1112, 435] width 12 height 19
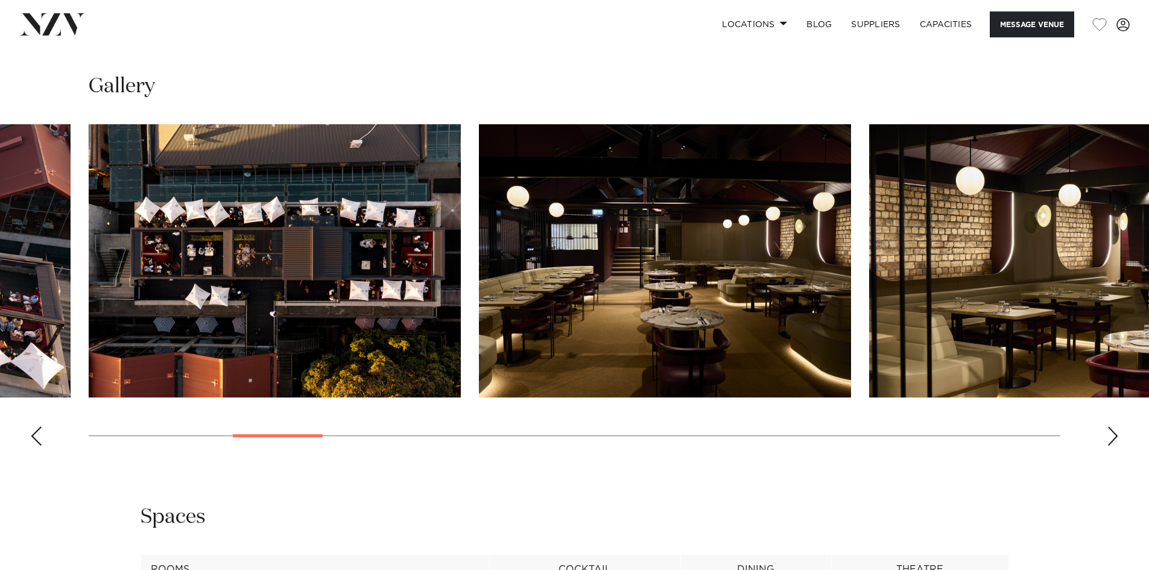
click at [1113, 446] on div "Next slide" at bounding box center [1112, 435] width 12 height 19
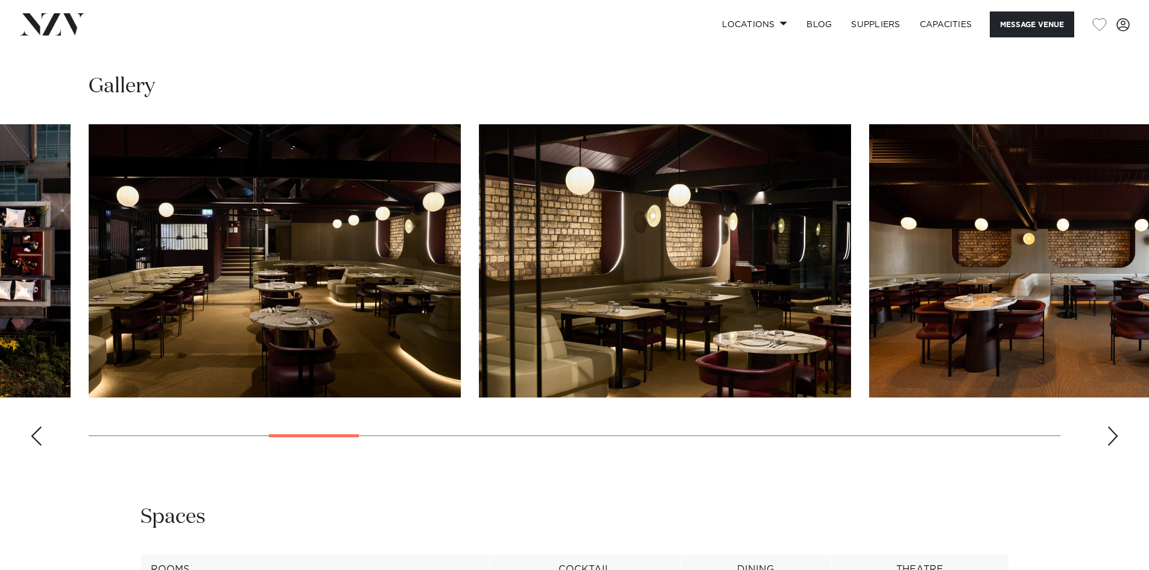
click at [1113, 446] on div "Next slide" at bounding box center [1112, 435] width 12 height 19
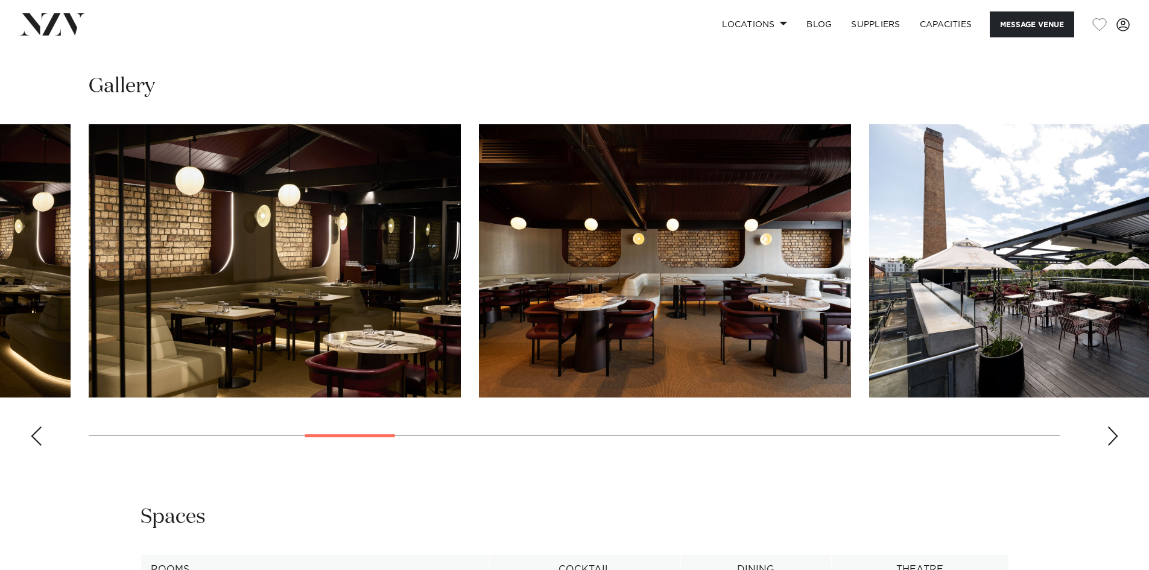
click at [1113, 446] on div "Next slide" at bounding box center [1112, 435] width 12 height 19
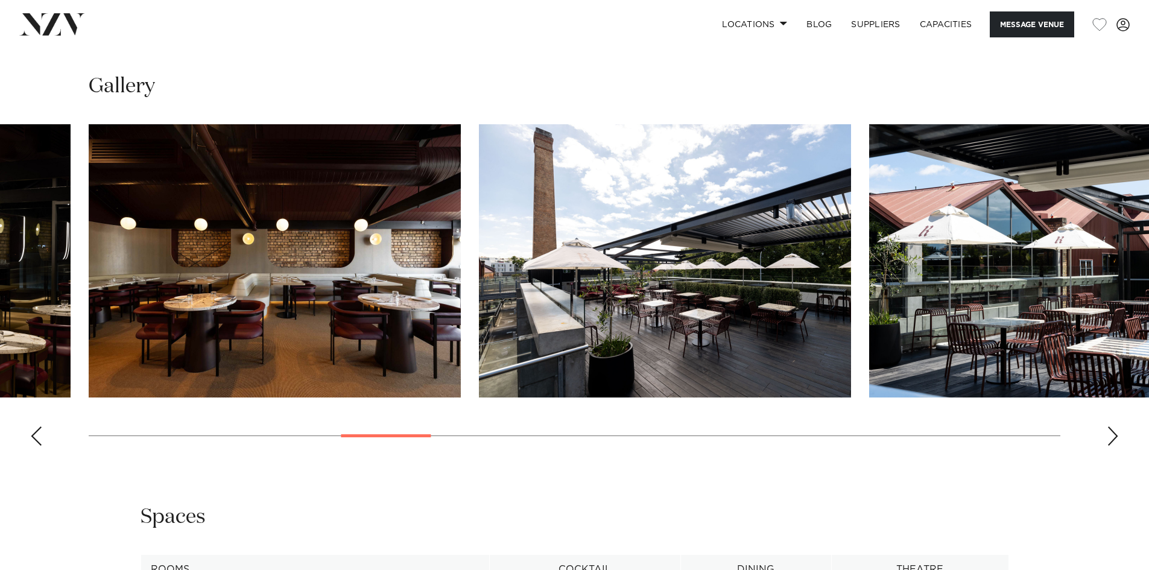
click at [1113, 446] on div "Next slide" at bounding box center [1112, 435] width 12 height 19
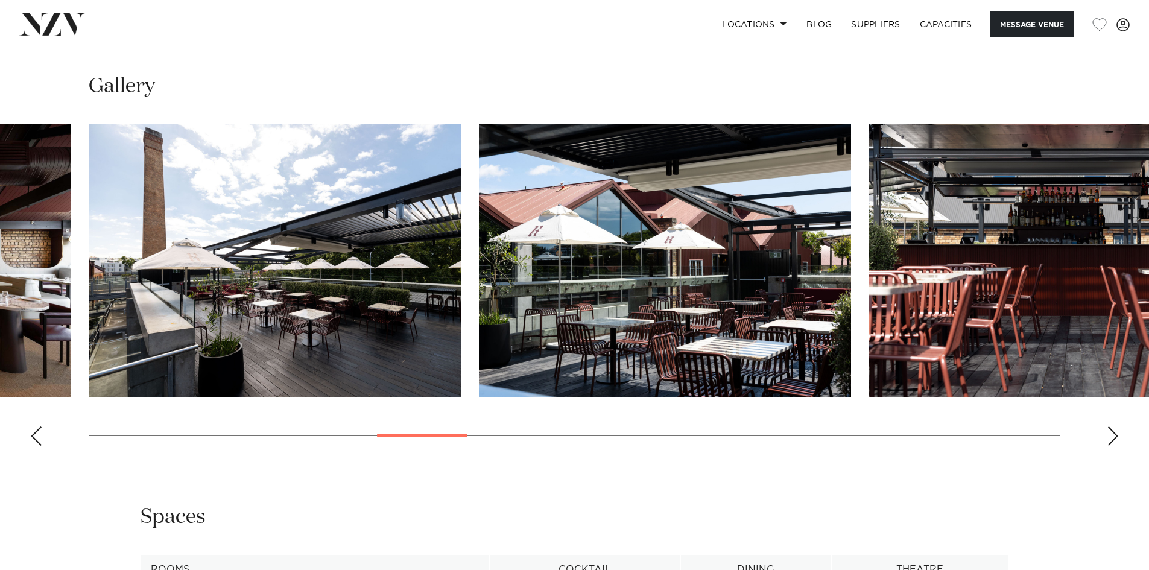
click at [1113, 446] on div "Next slide" at bounding box center [1112, 435] width 12 height 19
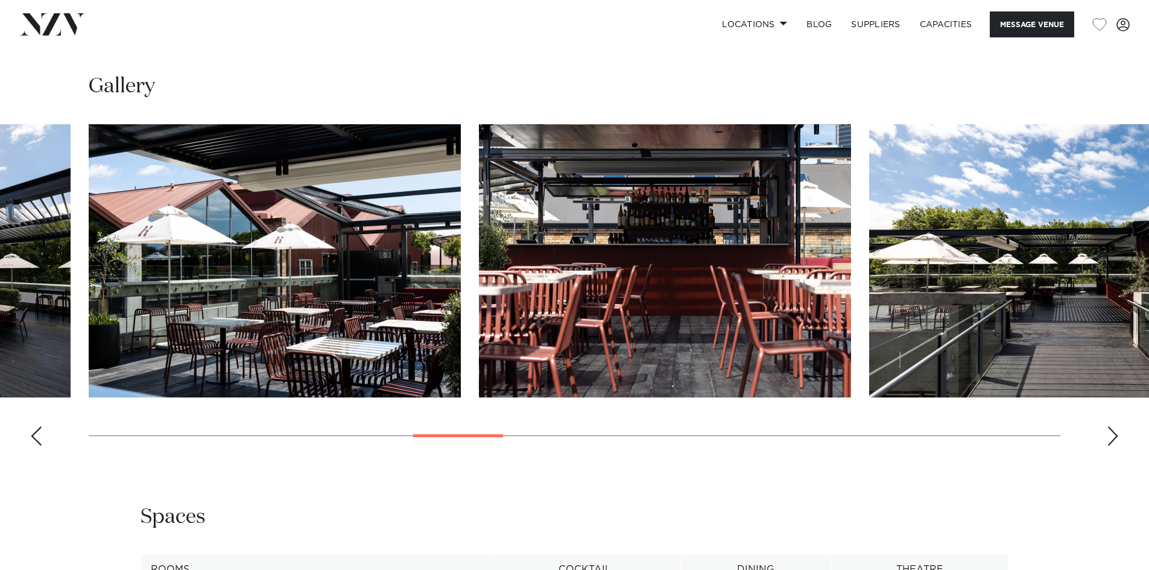
click at [1113, 446] on div "Next slide" at bounding box center [1112, 435] width 12 height 19
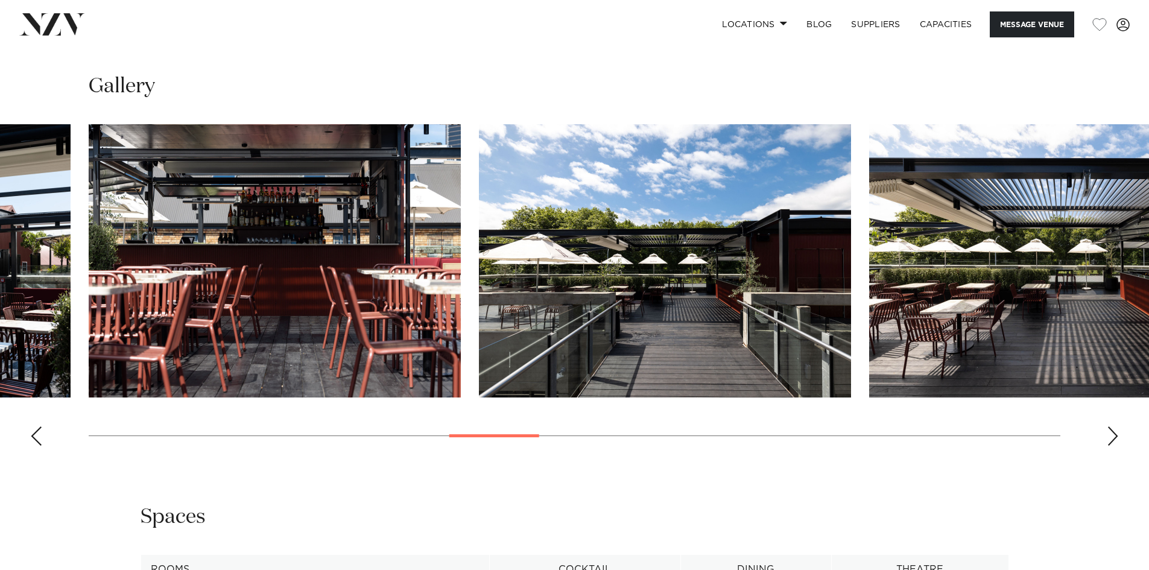
click at [1113, 446] on div "Next slide" at bounding box center [1112, 435] width 12 height 19
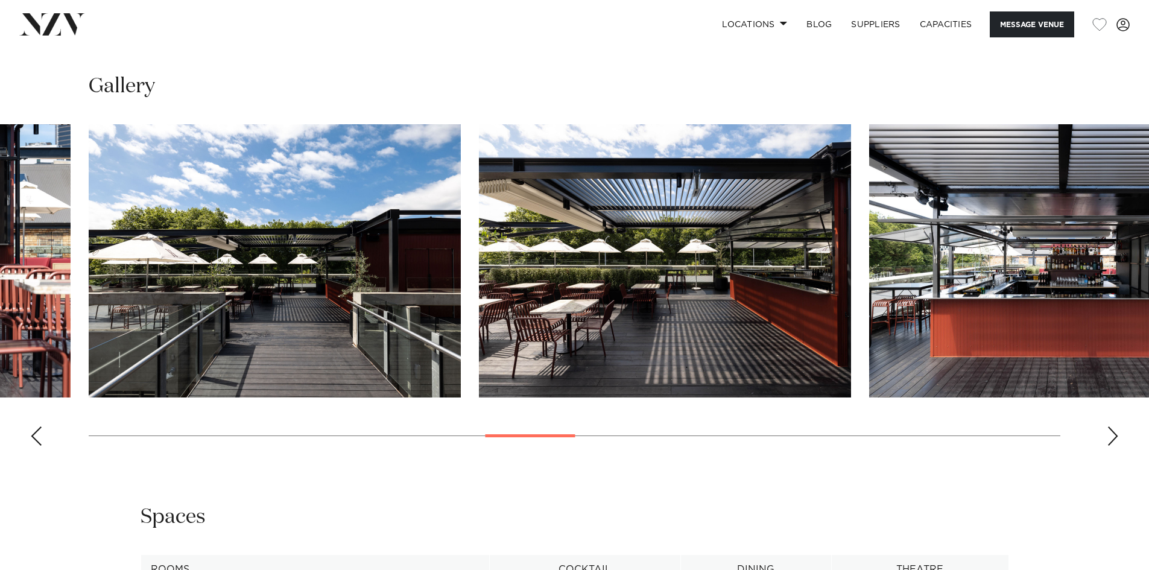
click at [1113, 446] on div "Next slide" at bounding box center [1112, 435] width 12 height 19
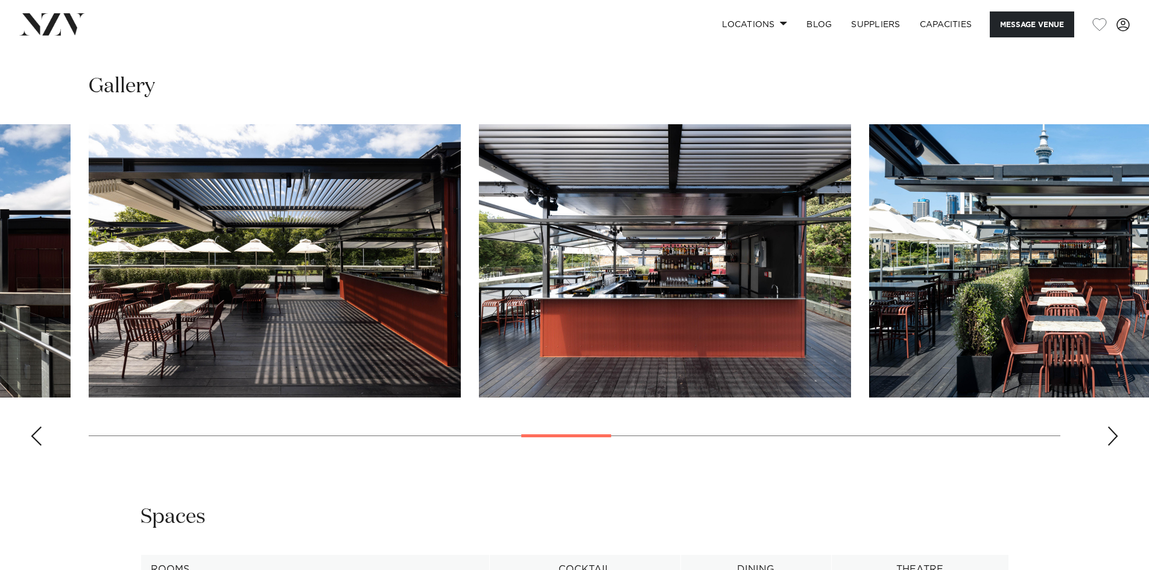
click at [1113, 446] on div "Next slide" at bounding box center [1112, 435] width 12 height 19
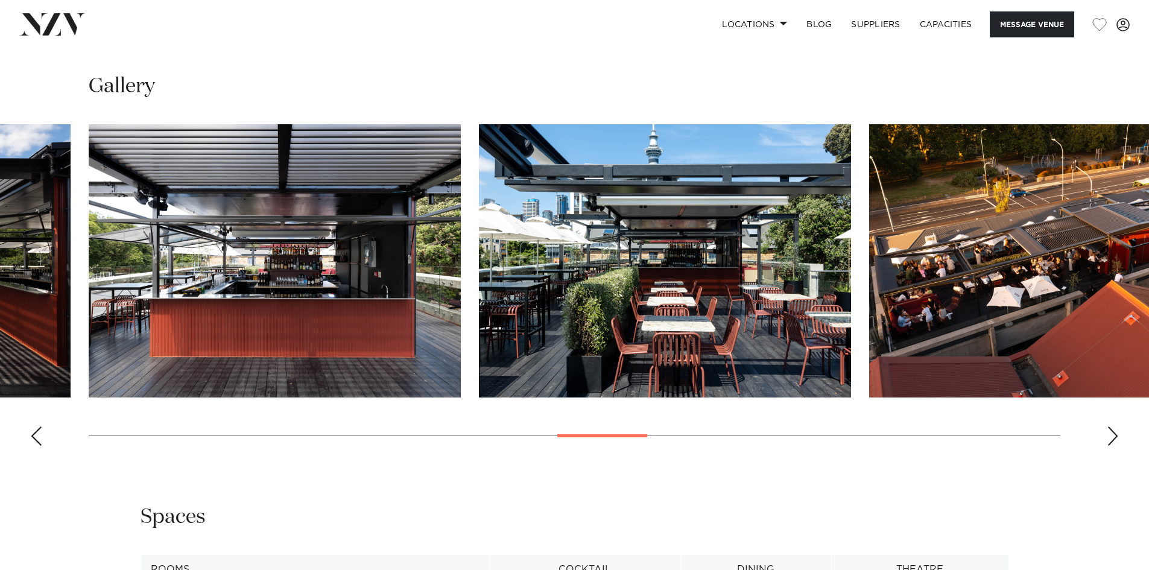
click at [1113, 446] on div "Next slide" at bounding box center [1112, 435] width 12 height 19
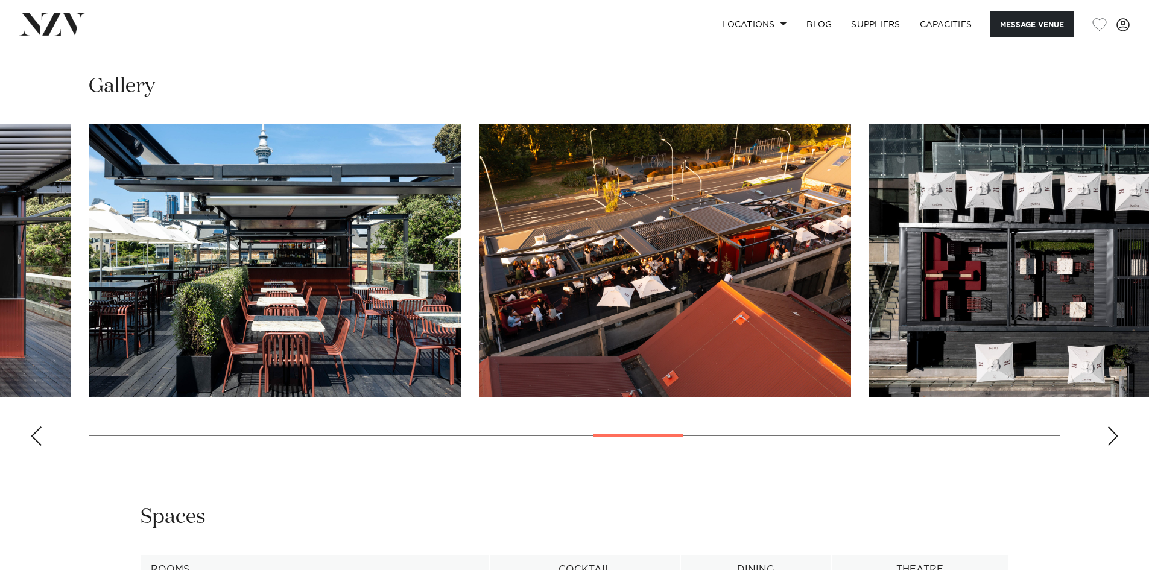
click at [1113, 446] on div "Next slide" at bounding box center [1112, 435] width 12 height 19
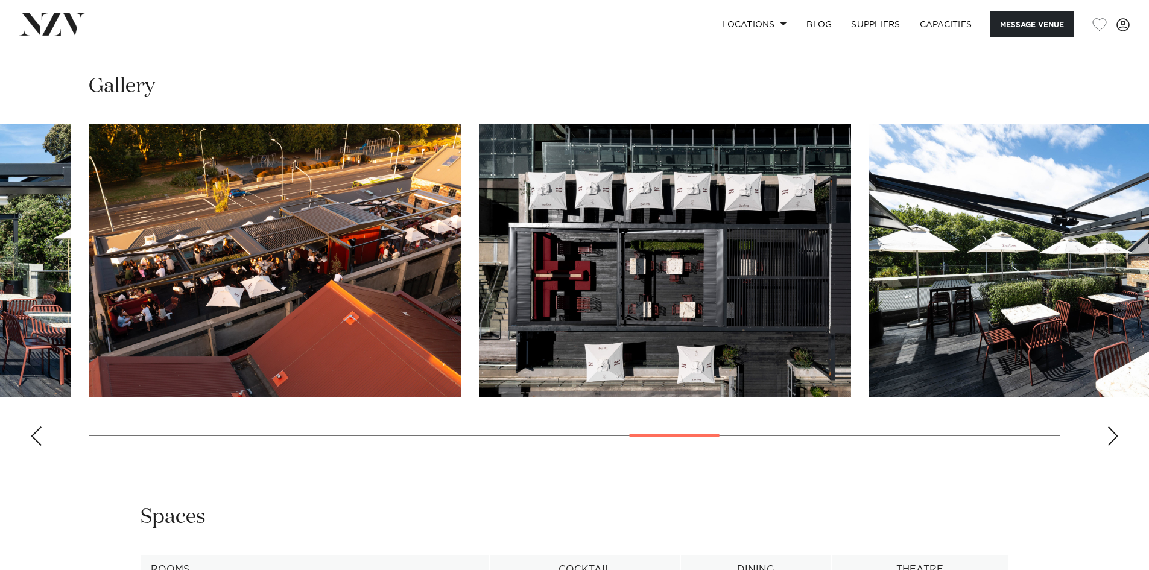
click at [1113, 446] on div "Next slide" at bounding box center [1112, 435] width 12 height 19
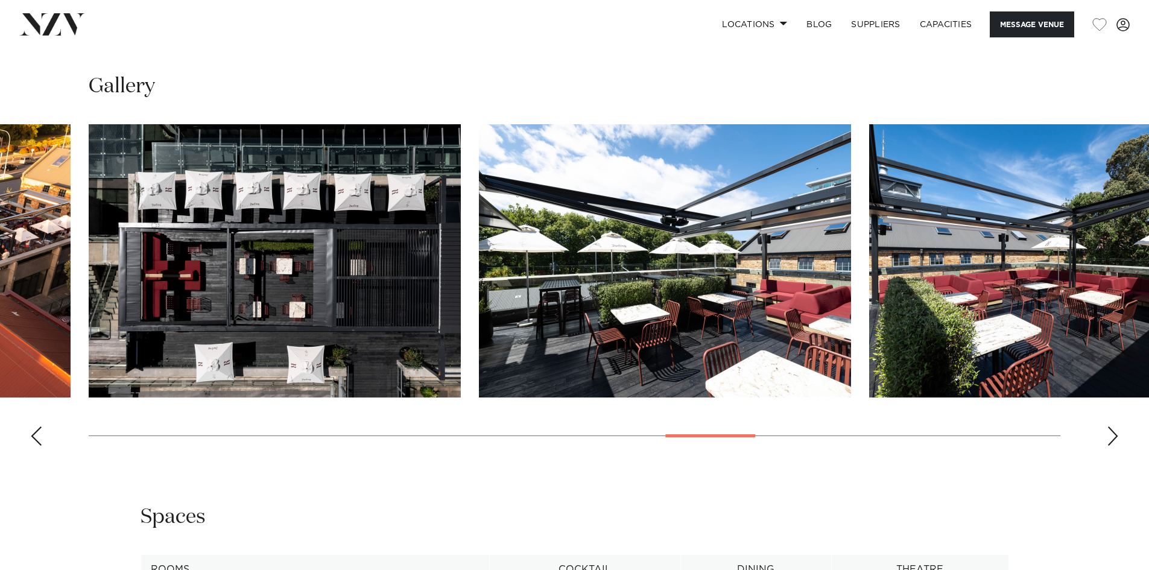
click at [1113, 446] on div "Next slide" at bounding box center [1112, 435] width 12 height 19
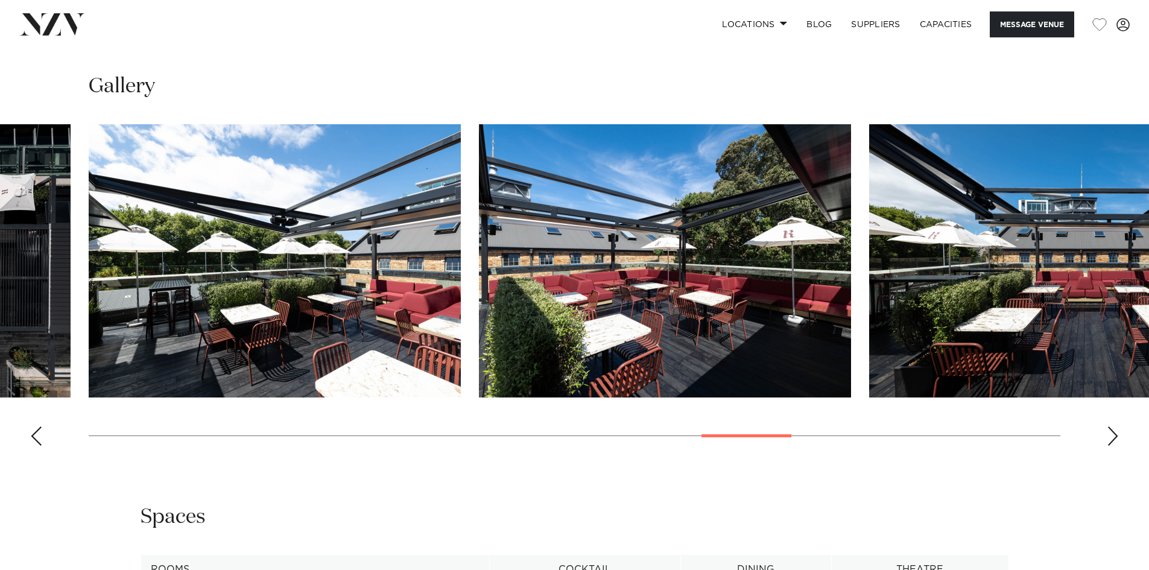
click at [1113, 446] on div "Next slide" at bounding box center [1112, 435] width 12 height 19
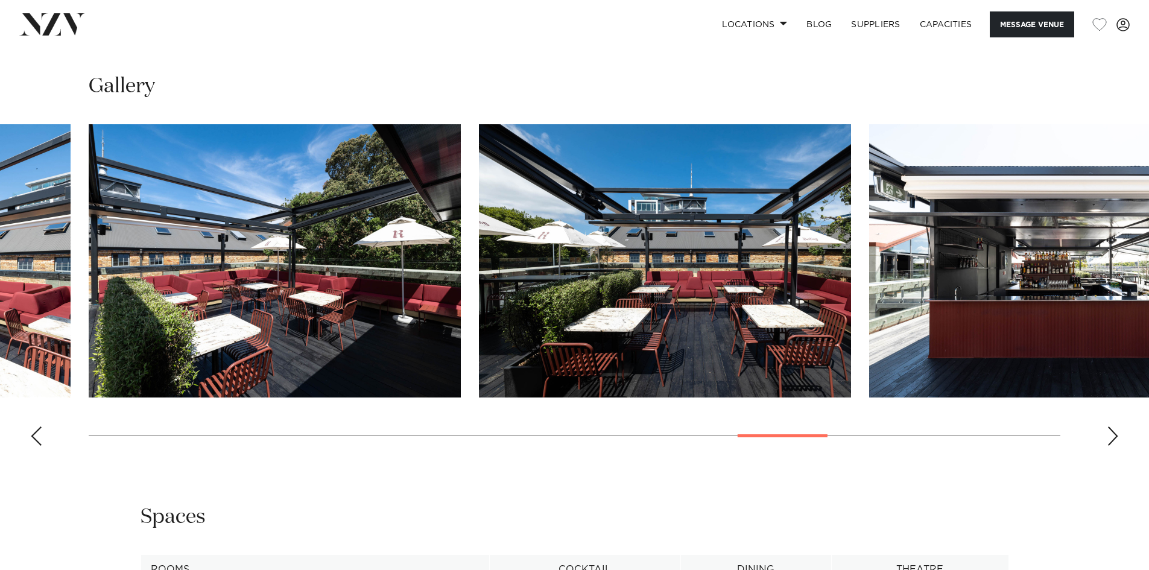
click at [1113, 446] on div "Next slide" at bounding box center [1112, 435] width 12 height 19
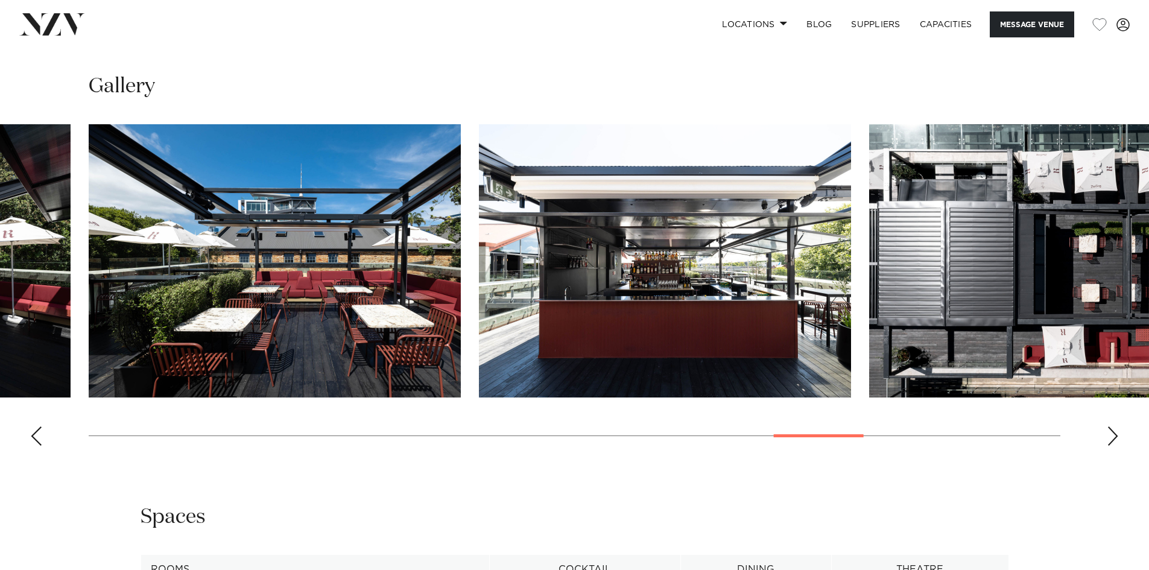
click at [1113, 446] on div "Next slide" at bounding box center [1112, 435] width 12 height 19
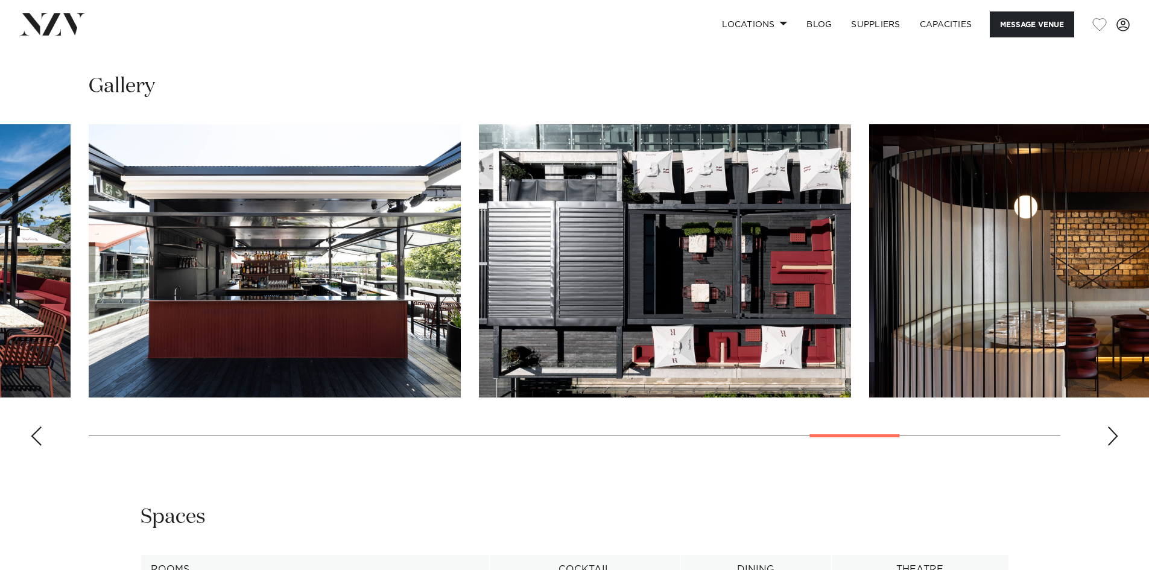
click at [1113, 446] on div "Next slide" at bounding box center [1112, 435] width 12 height 19
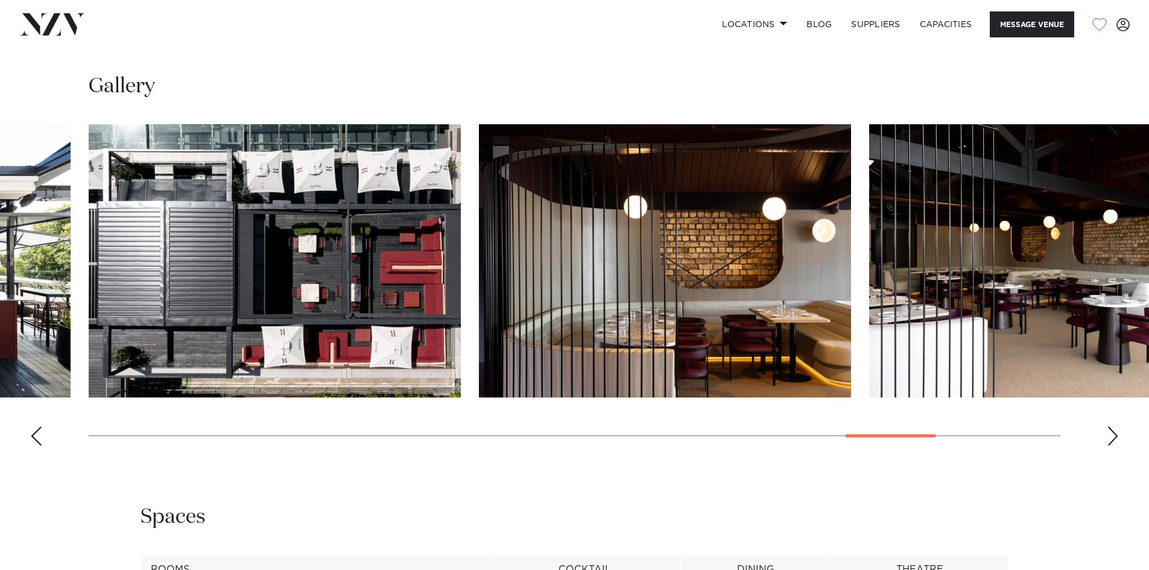
click at [1113, 446] on div "Next slide" at bounding box center [1112, 435] width 12 height 19
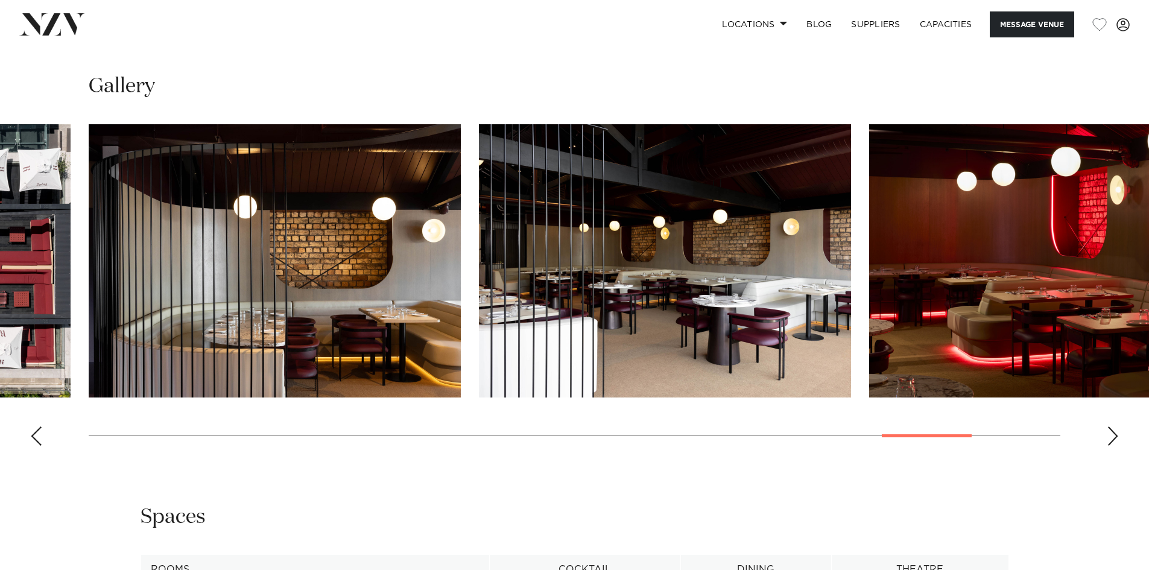
click at [1113, 446] on div "Next slide" at bounding box center [1112, 435] width 12 height 19
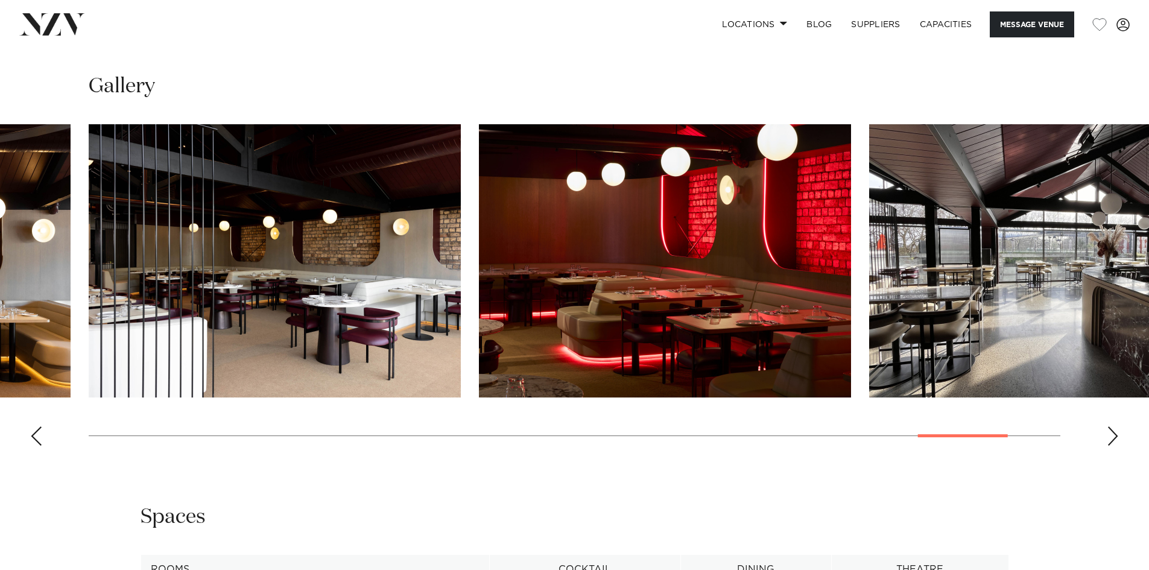
click at [1113, 446] on div "Next slide" at bounding box center [1112, 435] width 12 height 19
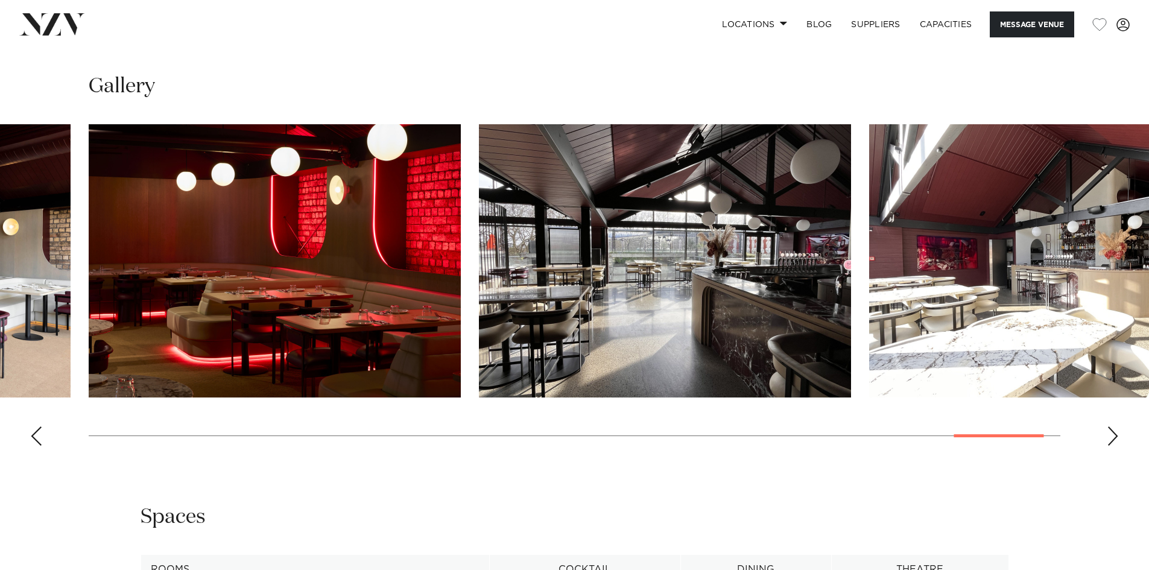
click at [1113, 446] on div "Next slide" at bounding box center [1112, 435] width 12 height 19
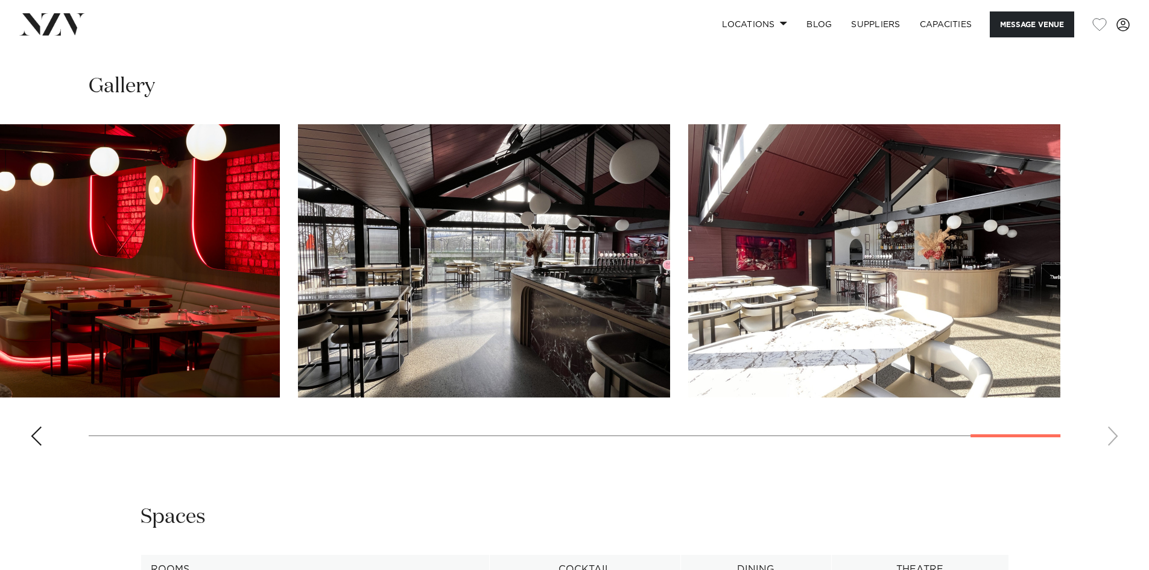
click at [1113, 455] on swiper-container at bounding box center [574, 289] width 1149 height 331
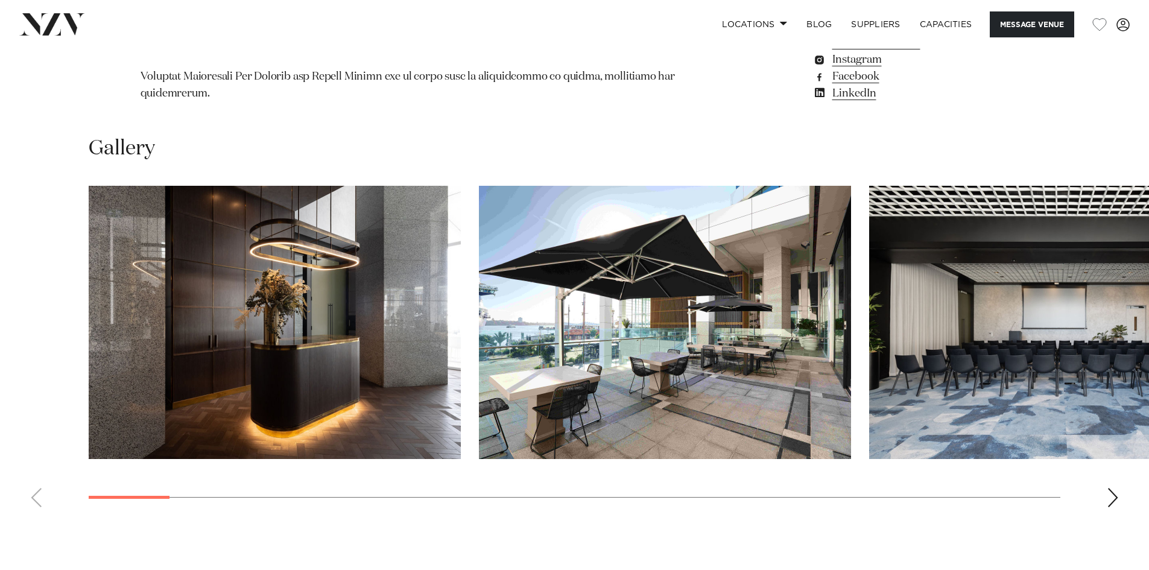
scroll to position [1387, 0]
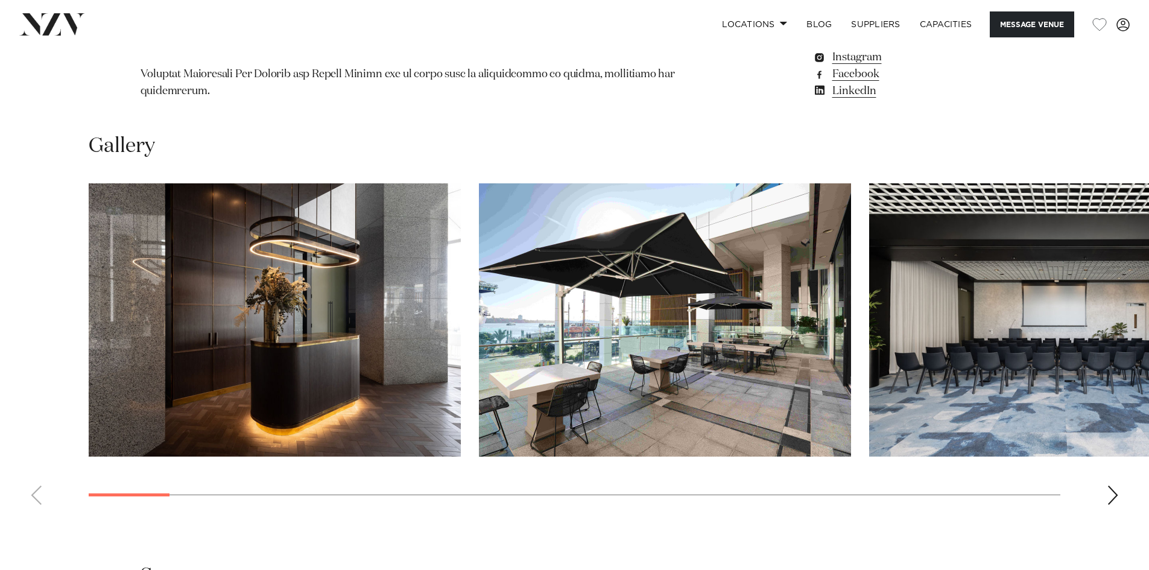
click at [1109, 485] on div "Next slide" at bounding box center [1112, 494] width 12 height 19
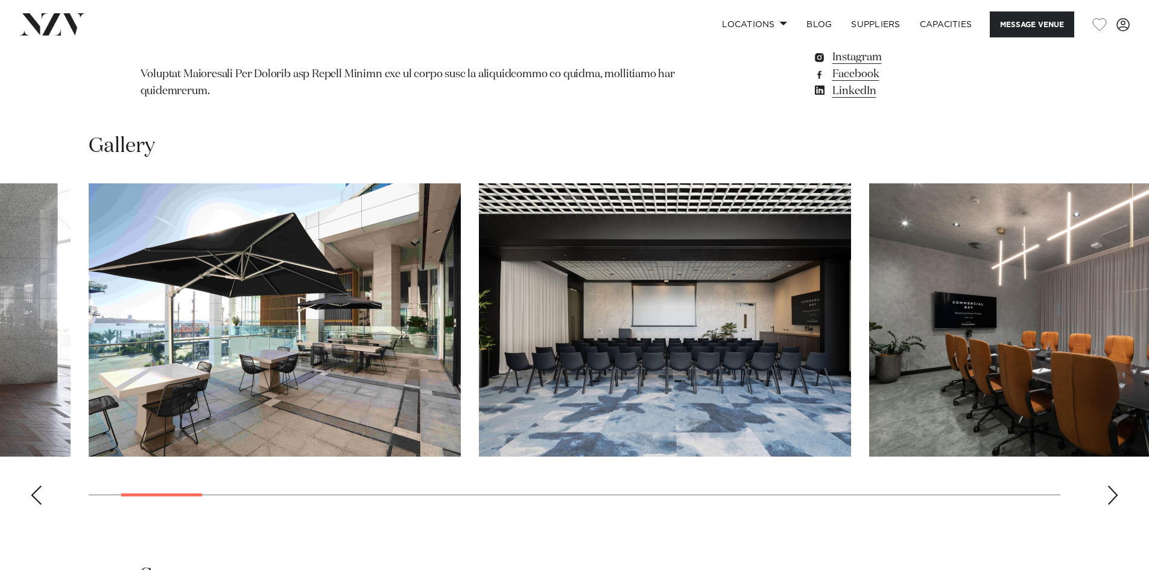
click at [1109, 485] on div "Next slide" at bounding box center [1112, 494] width 12 height 19
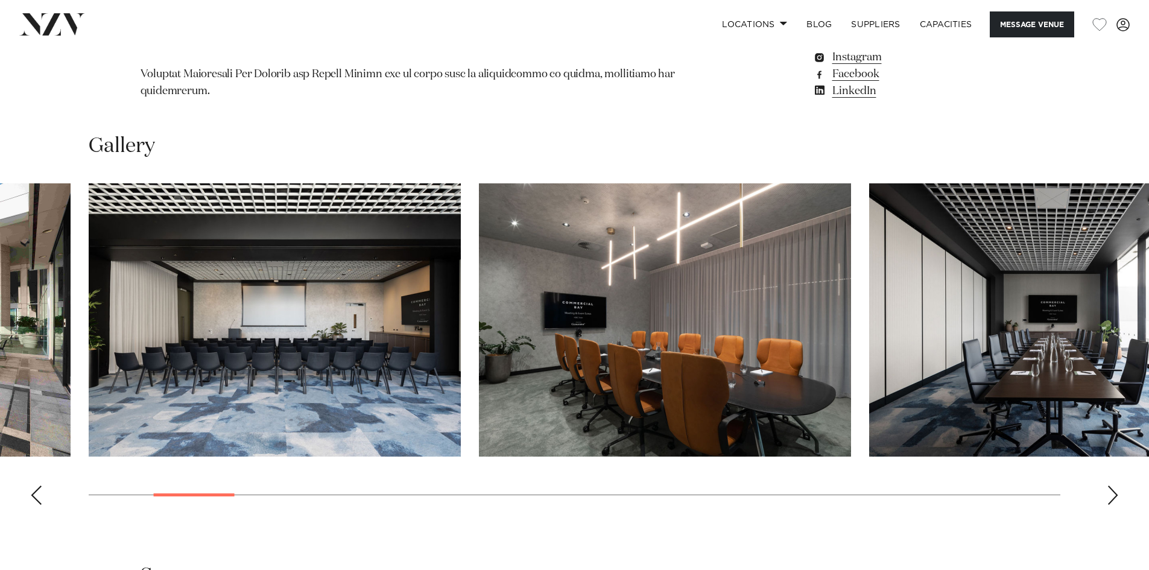
click at [1109, 485] on div "Next slide" at bounding box center [1112, 494] width 12 height 19
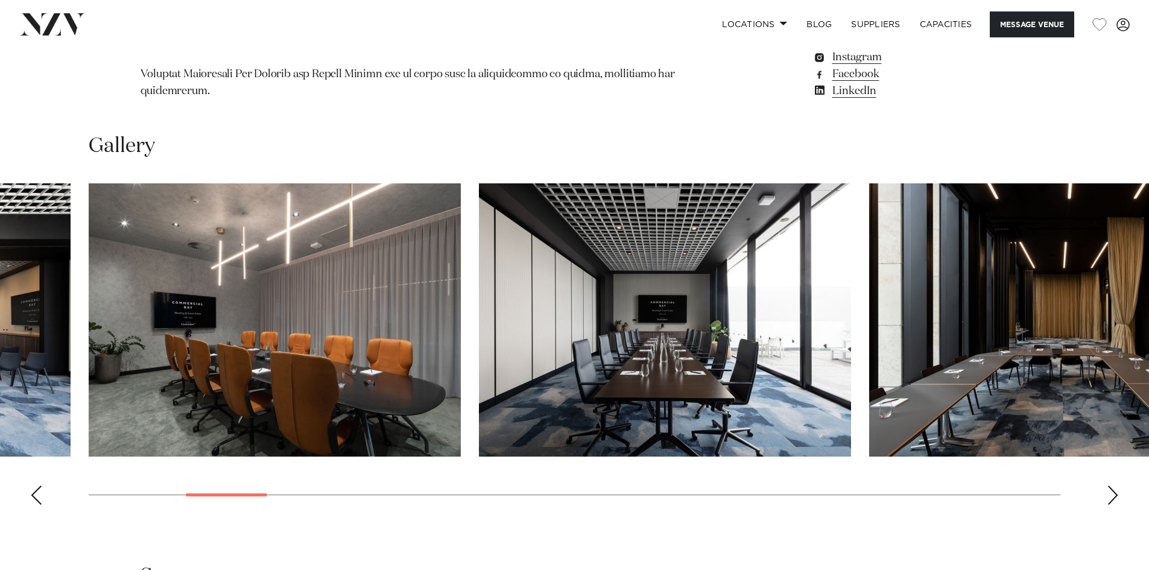
click at [1109, 485] on div "Next slide" at bounding box center [1112, 494] width 12 height 19
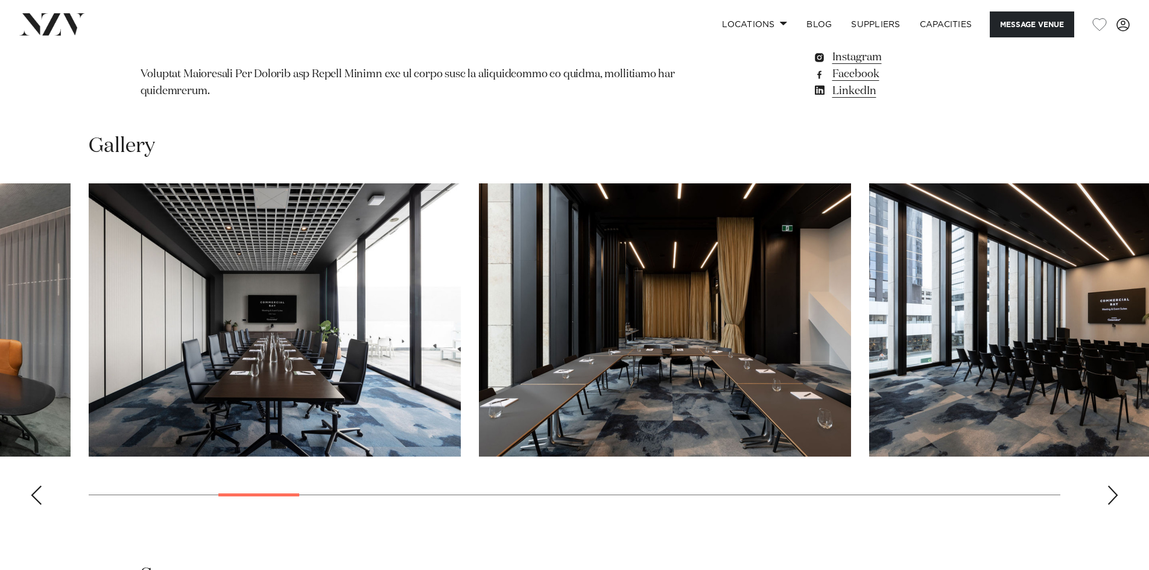
click at [347, 344] on img "5 / 30" at bounding box center [275, 319] width 372 height 273
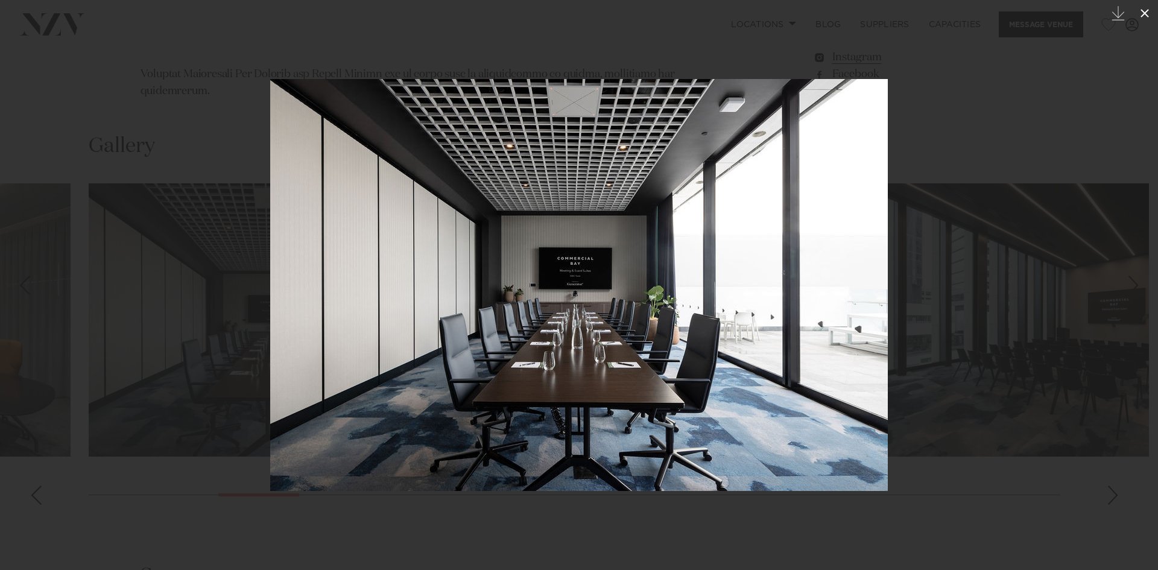
click at [1142, 11] on icon at bounding box center [1144, 13] width 8 height 8
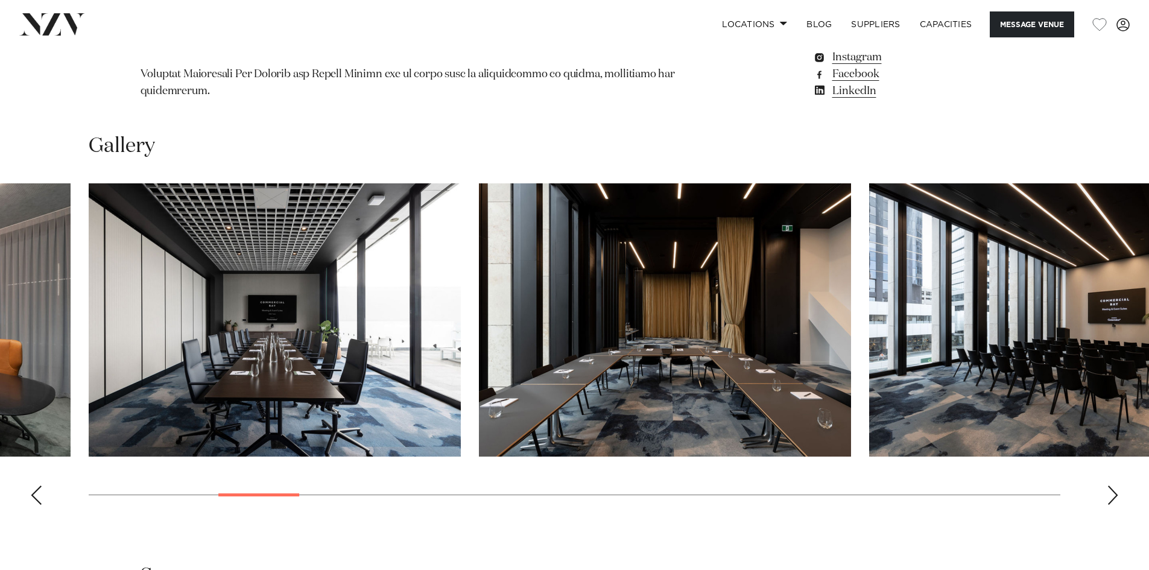
click at [1112, 485] on div "Next slide" at bounding box center [1112, 494] width 12 height 19
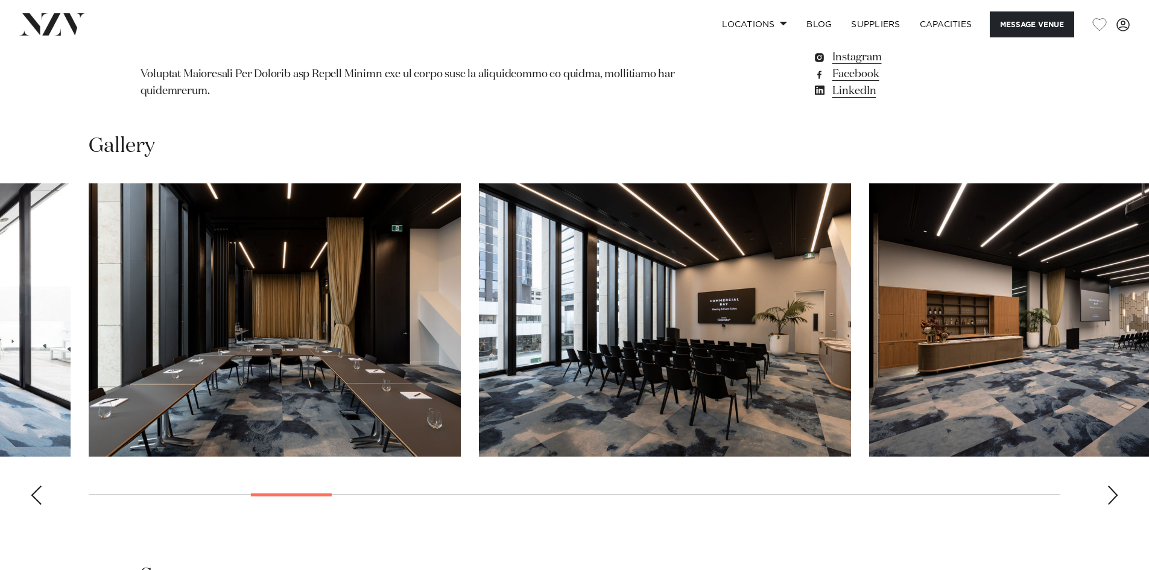
click at [1111, 485] on div "Next slide" at bounding box center [1112, 494] width 12 height 19
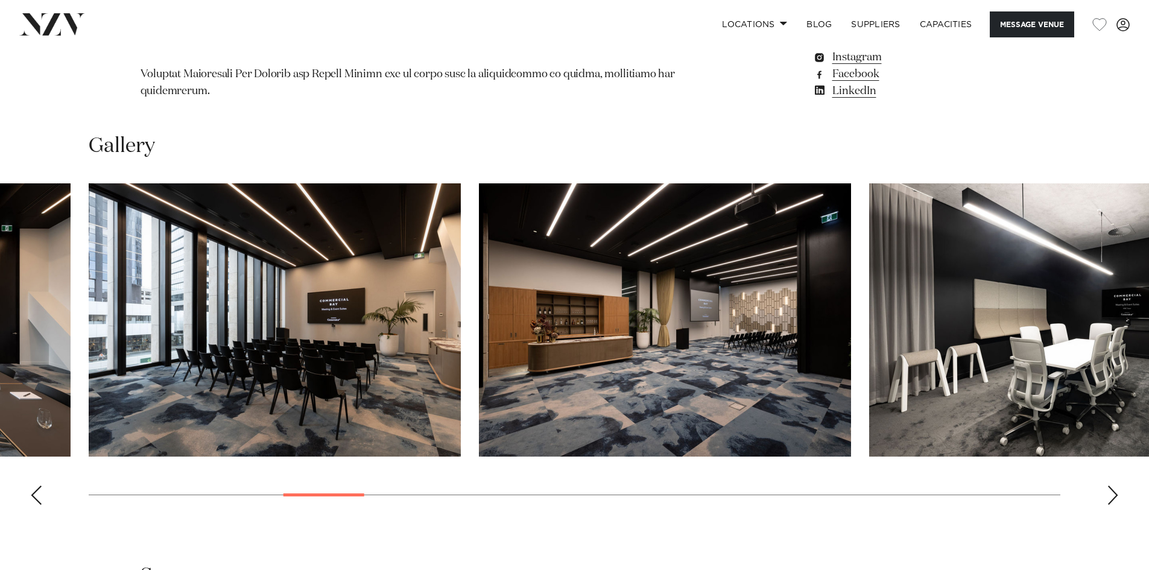
click at [1111, 485] on div "Next slide" at bounding box center [1112, 494] width 12 height 19
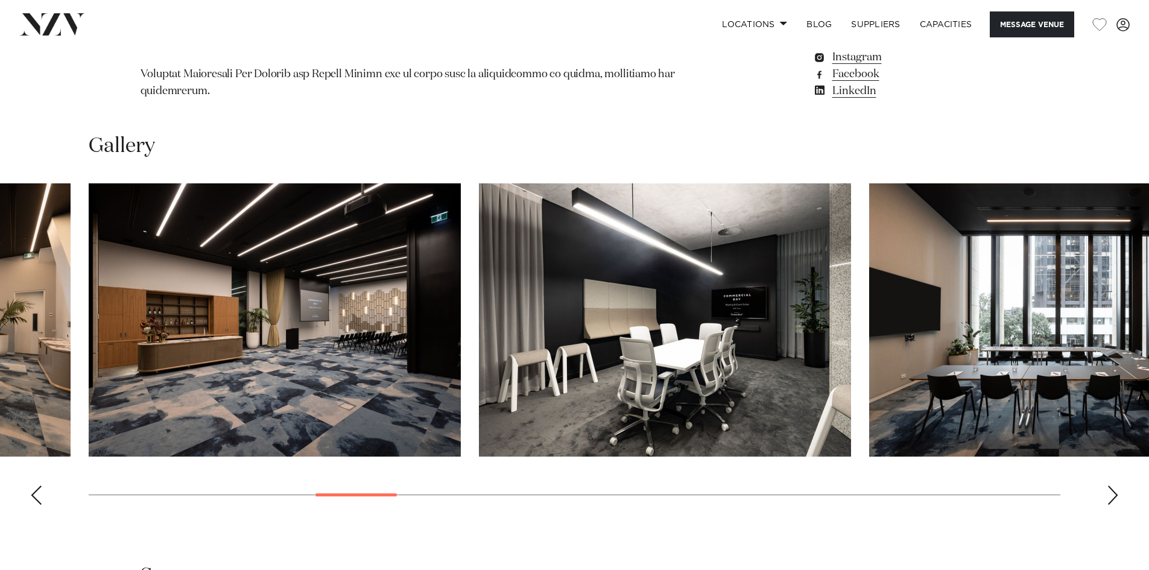
click at [1111, 485] on div "Next slide" at bounding box center [1112, 494] width 12 height 19
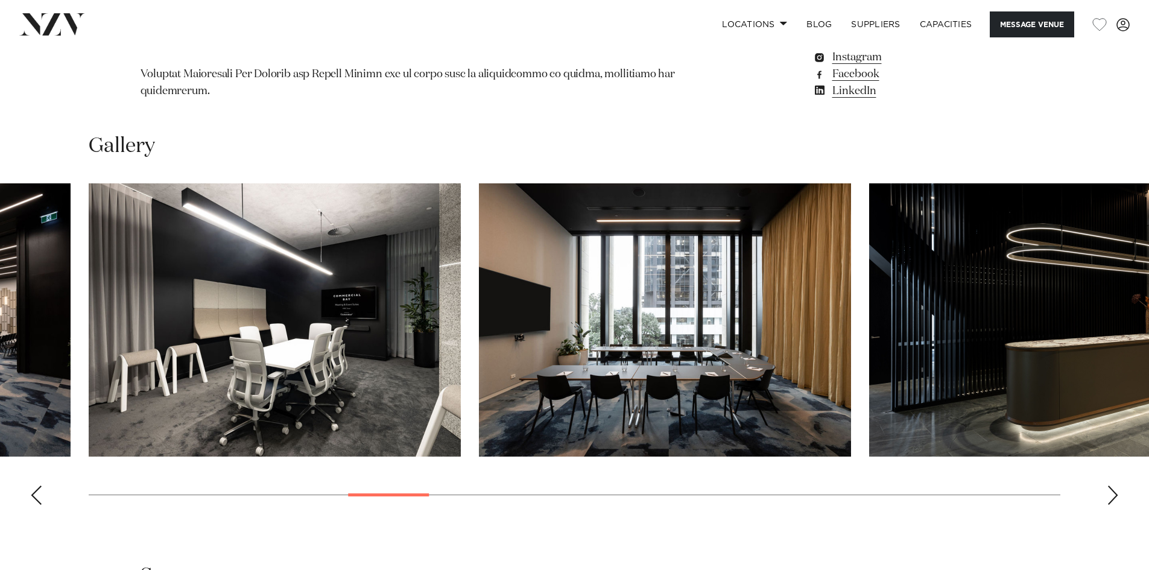
click at [1111, 485] on div "Next slide" at bounding box center [1112, 494] width 12 height 19
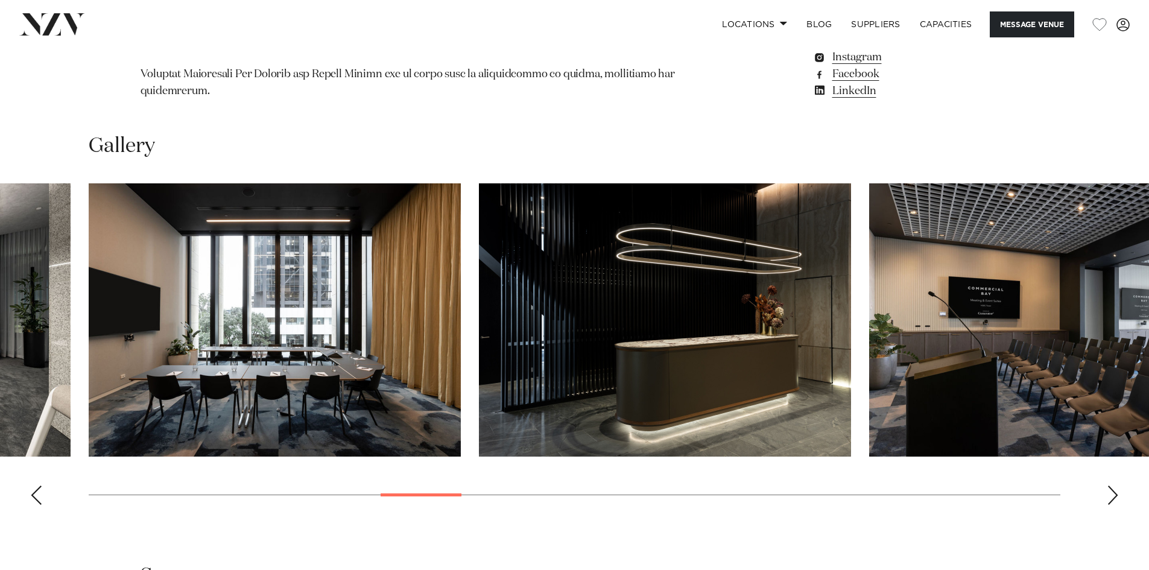
click at [1111, 485] on div "Next slide" at bounding box center [1112, 494] width 12 height 19
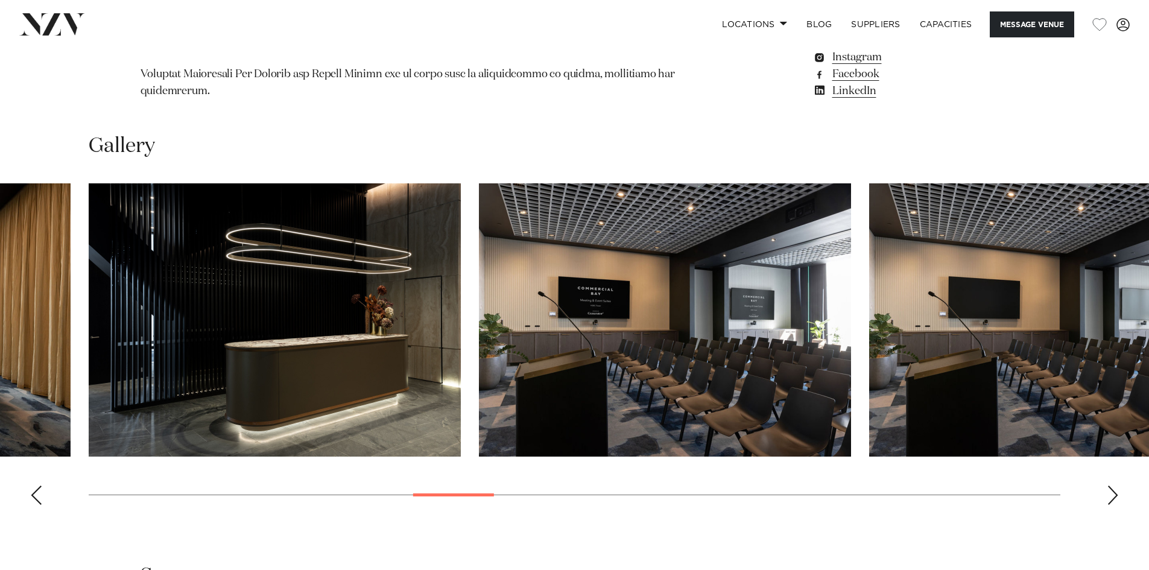
click at [1111, 485] on div "Next slide" at bounding box center [1112, 494] width 12 height 19
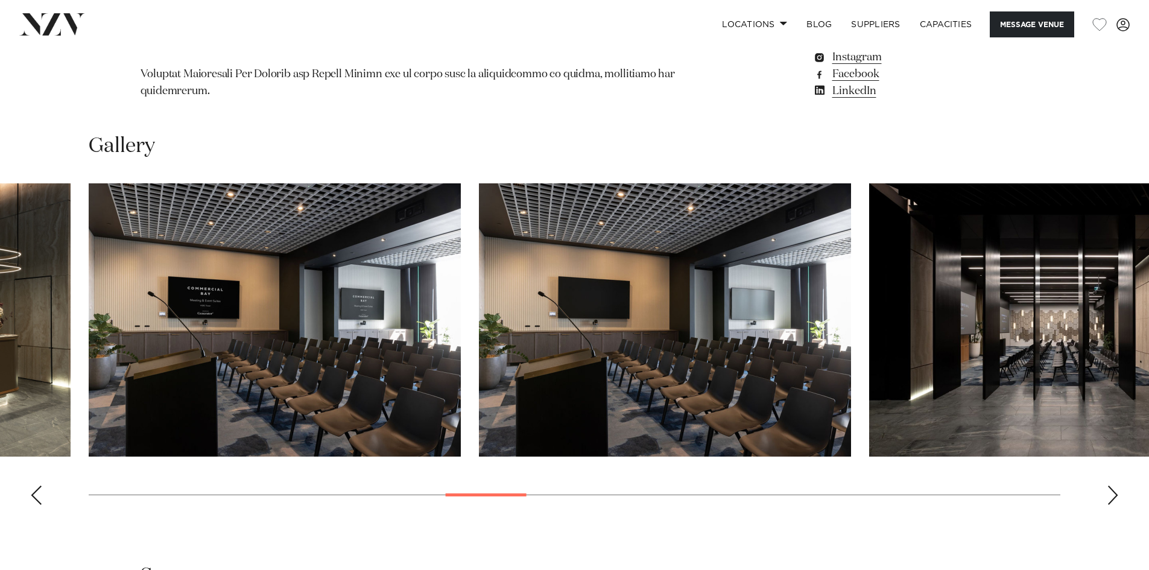
click at [1111, 485] on div "Next slide" at bounding box center [1112, 494] width 12 height 19
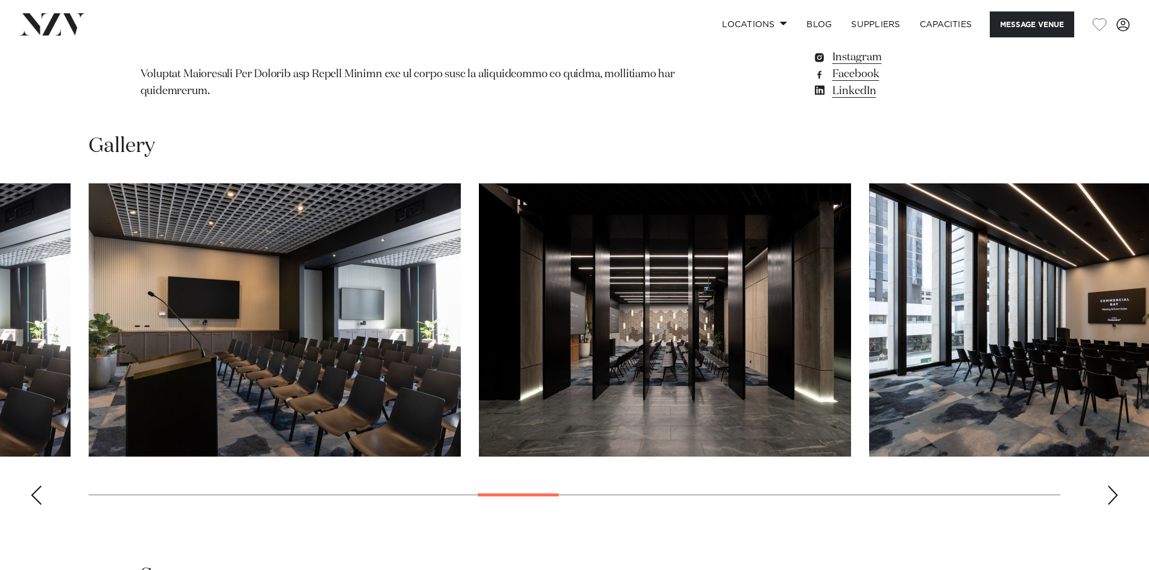
click at [1111, 485] on div "Next slide" at bounding box center [1112, 494] width 12 height 19
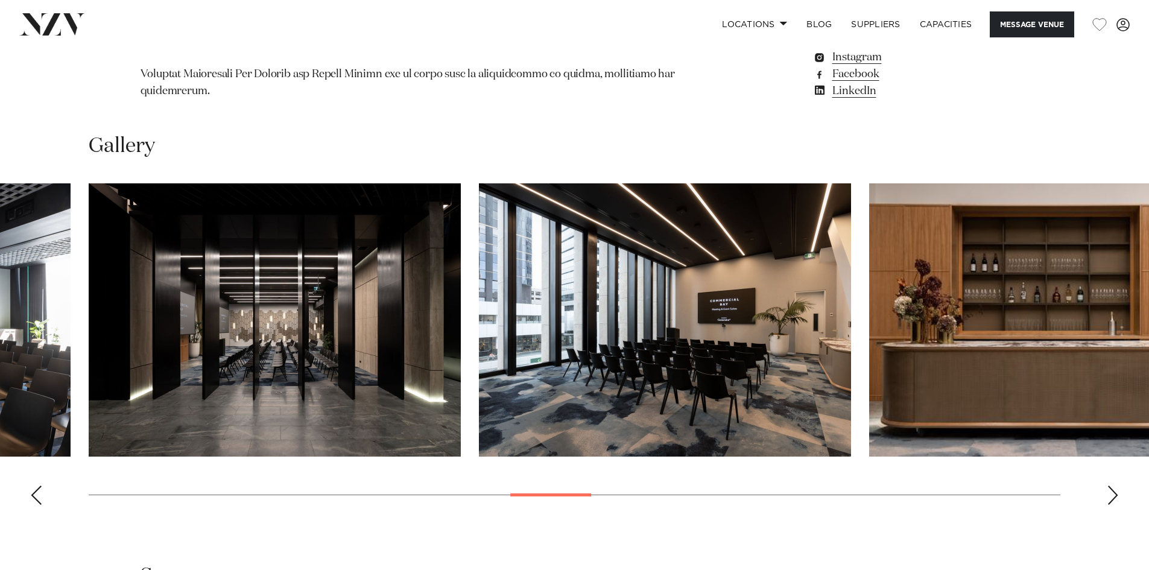
click at [1111, 485] on div "Next slide" at bounding box center [1112, 494] width 12 height 19
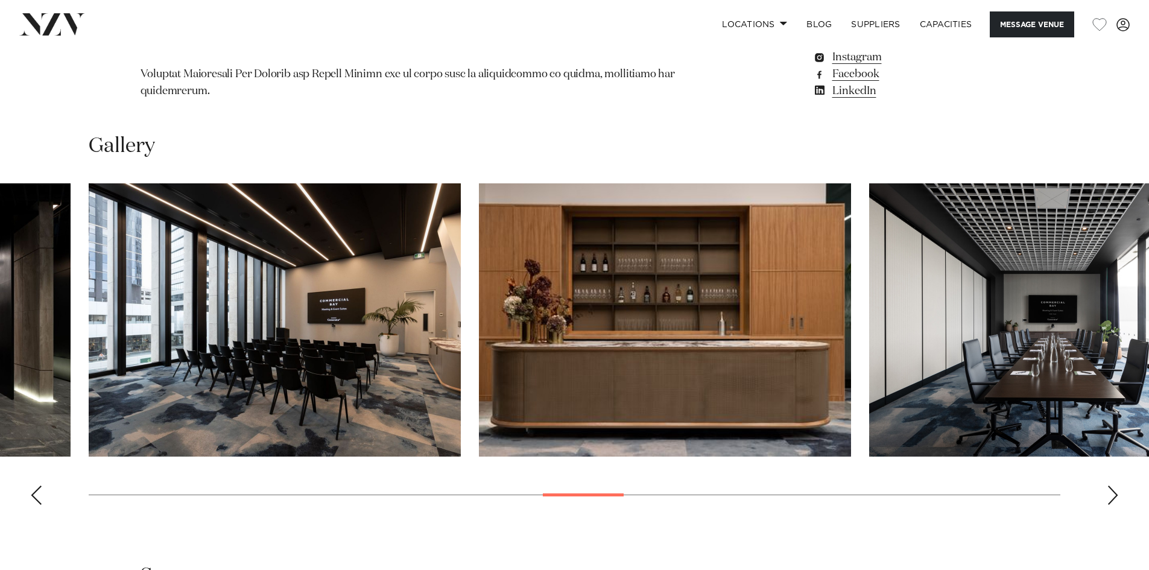
click at [1111, 485] on div "Next slide" at bounding box center [1112, 494] width 12 height 19
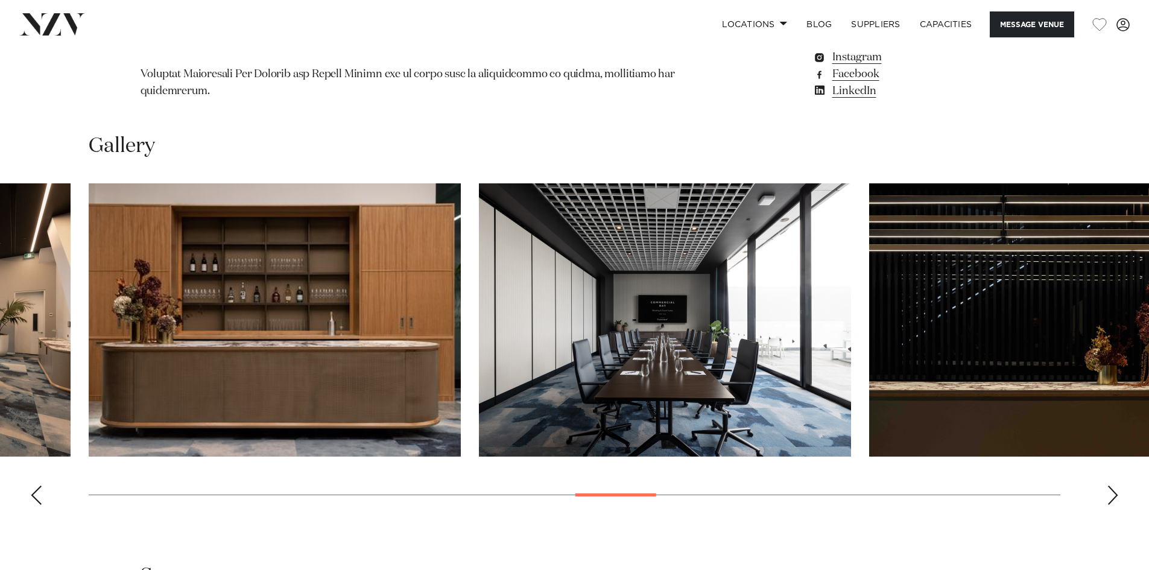
click at [1111, 485] on div "Next slide" at bounding box center [1112, 494] width 12 height 19
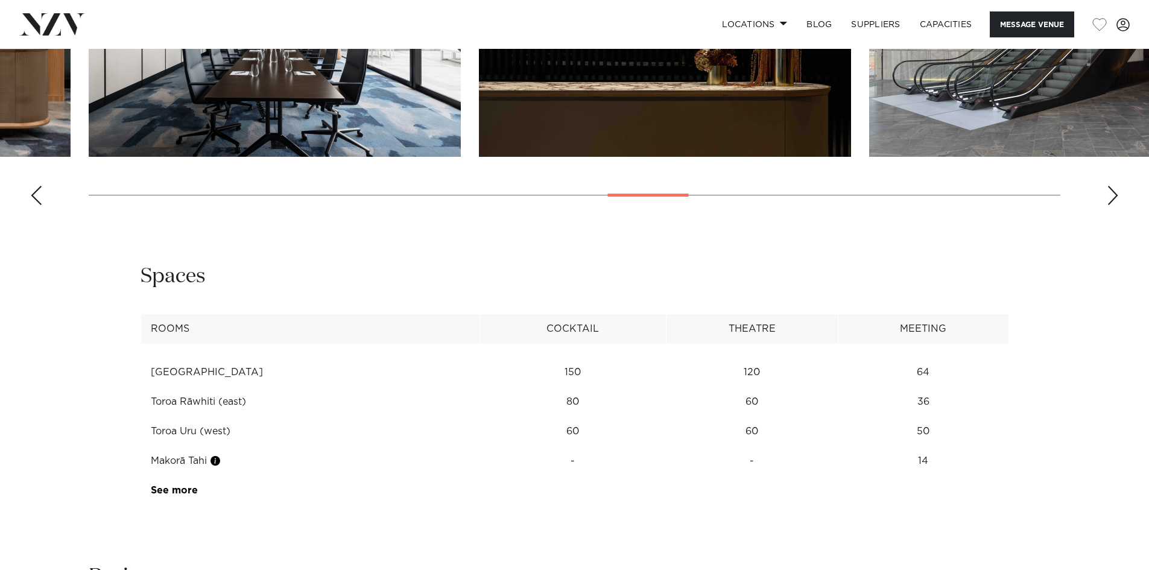
scroll to position [1688, 0]
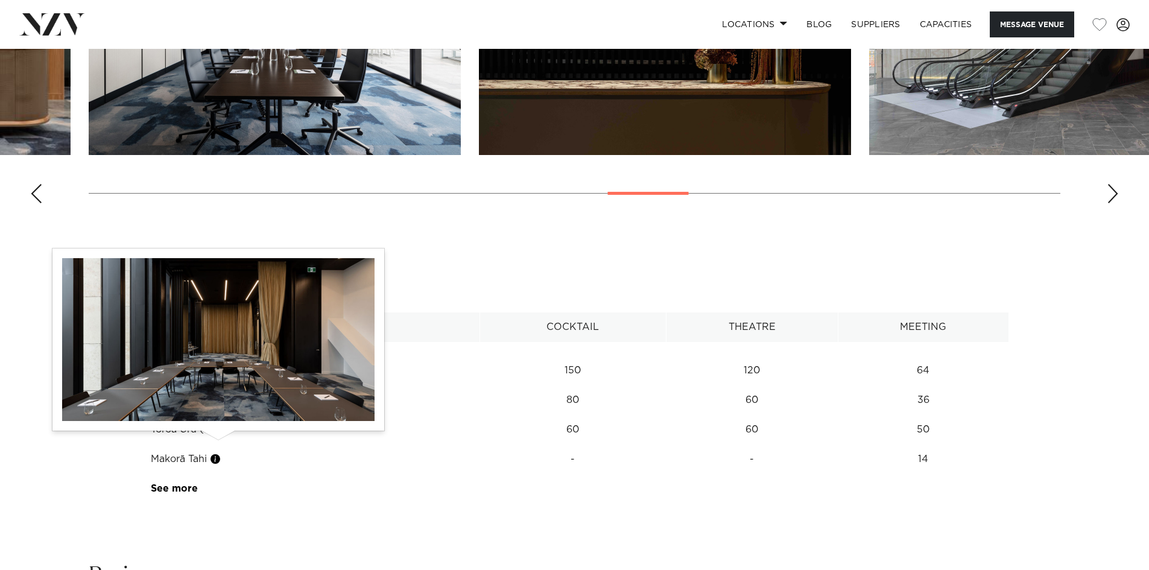
click at [216, 453] on button "button" at bounding box center [215, 459] width 12 height 12
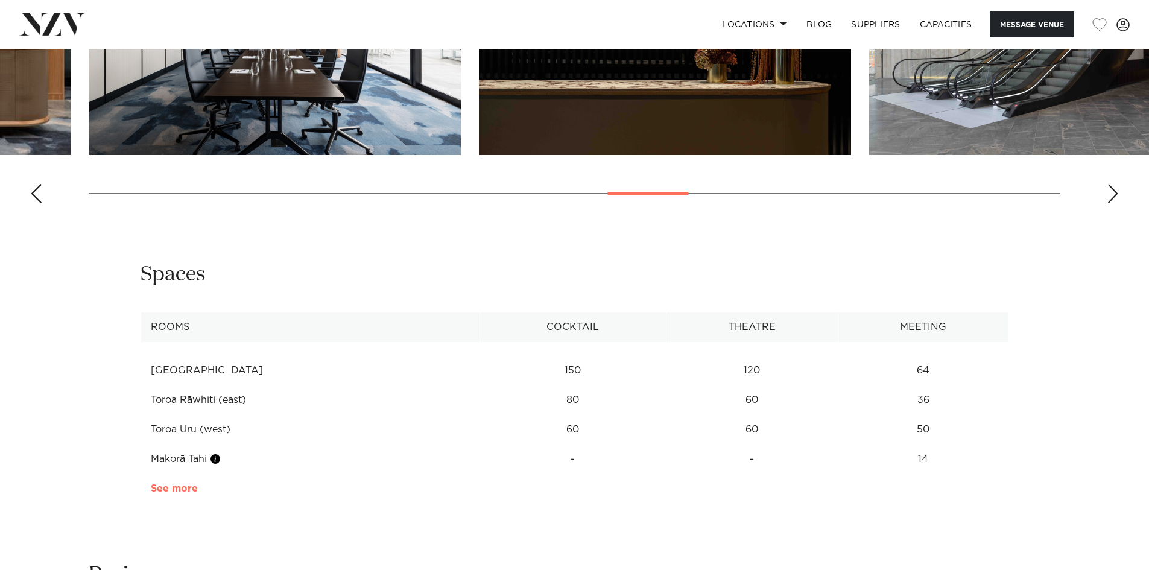
click at [181, 484] on link "See more" at bounding box center [198, 489] width 94 height 10
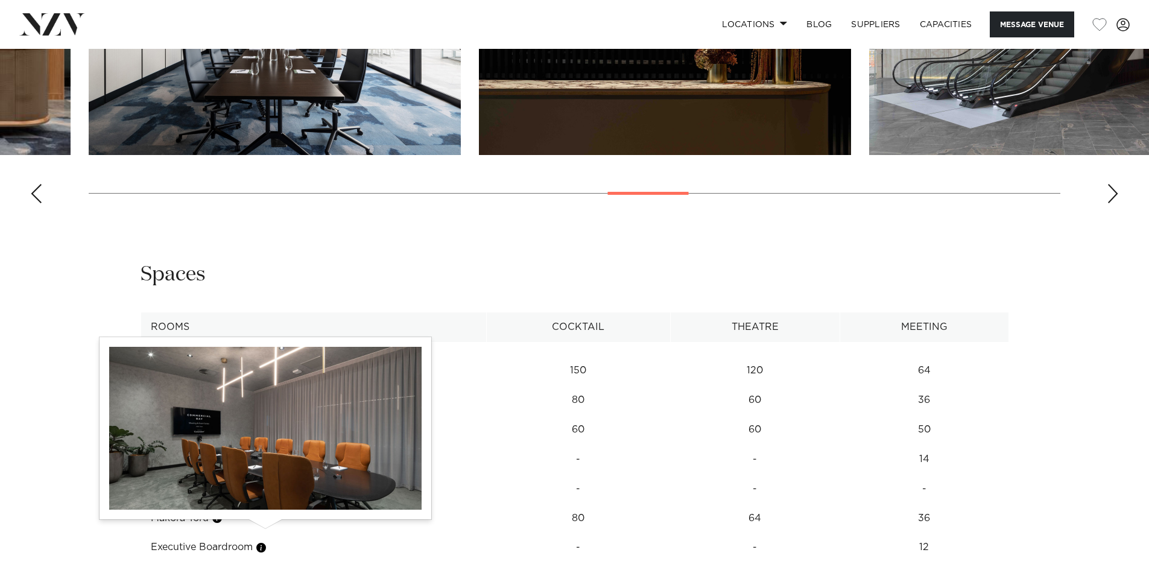
click at [265, 541] on button "button" at bounding box center [261, 547] width 12 height 12
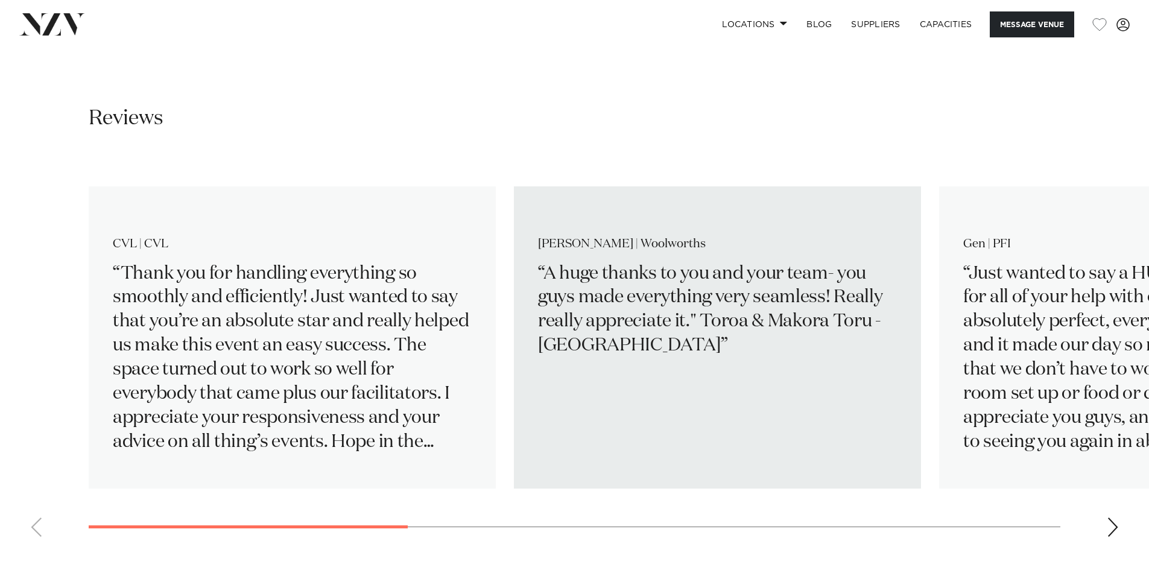
scroll to position [2351, 0]
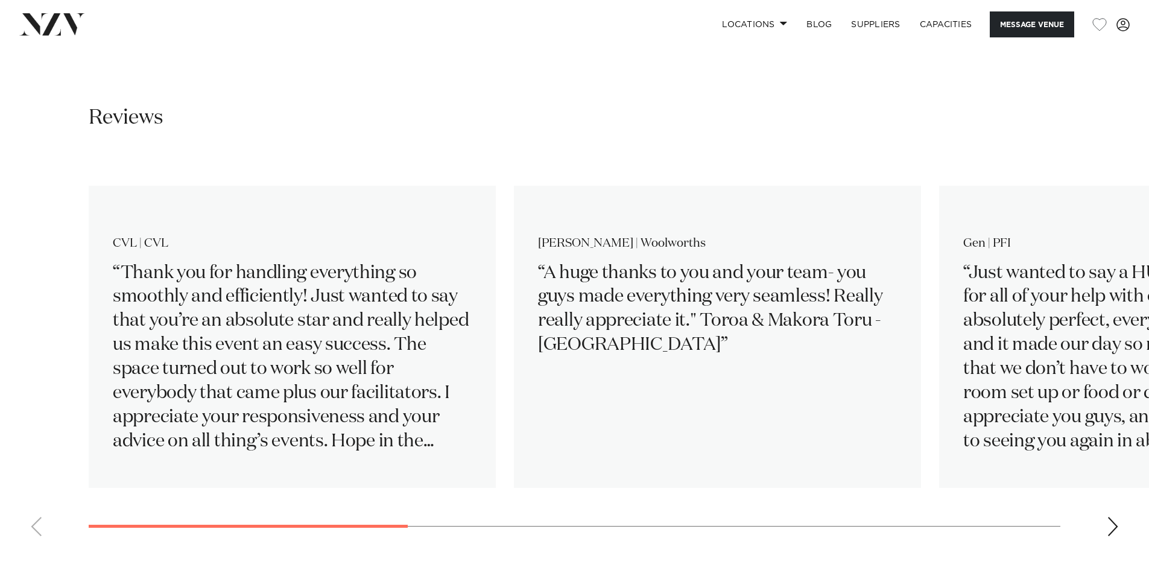
click at [1112, 517] on div "Next slide" at bounding box center [1112, 526] width 12 height 19
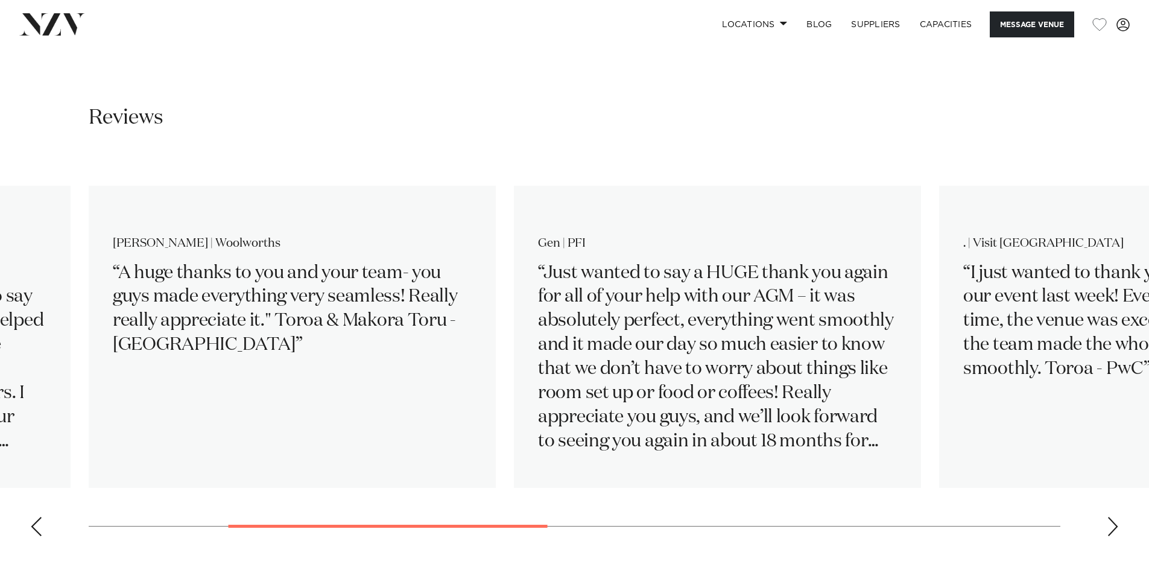
click at [1112, 517] on div "Next slide" at bounding box center [1112, 526] width 12 height 19
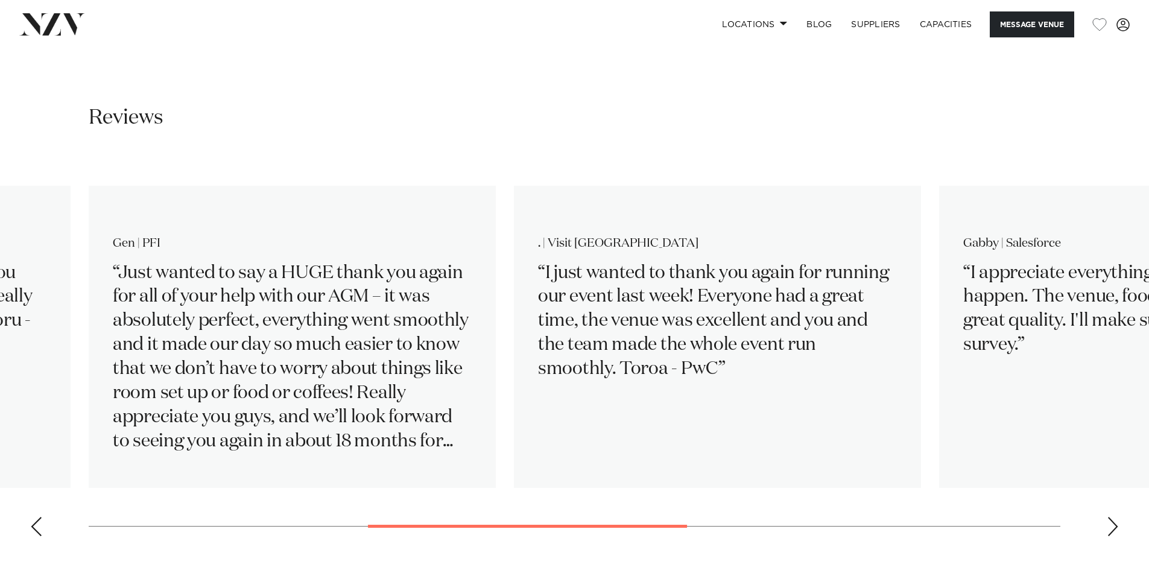
click at [1112, 517] on div "Next slide" at bounding box center [1112, 526] width 12 height 19
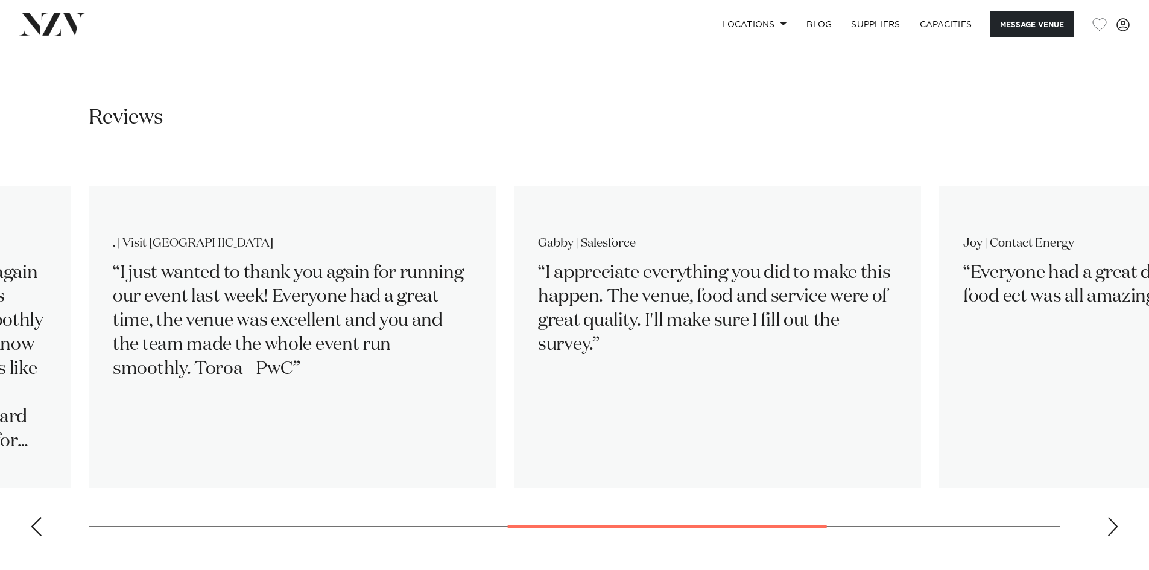
click at [1112, 517] on div "Next slide" at bounding box center [1112, 526] width 12 height 19
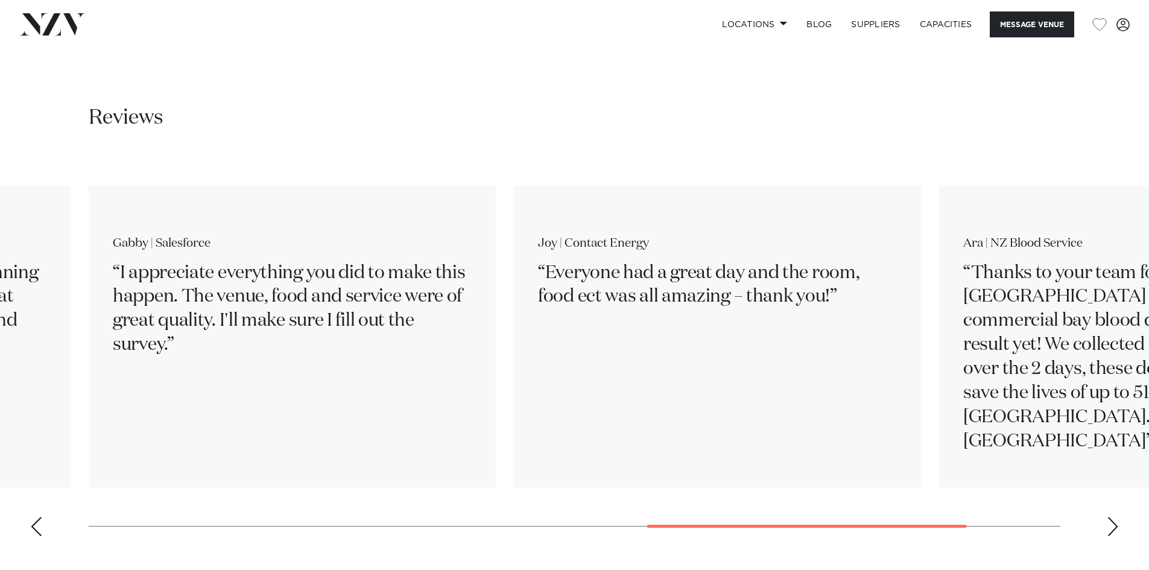
click at [1112, 517] on div "Next slide" at bounding box center [1112, 526] width 12 height 19
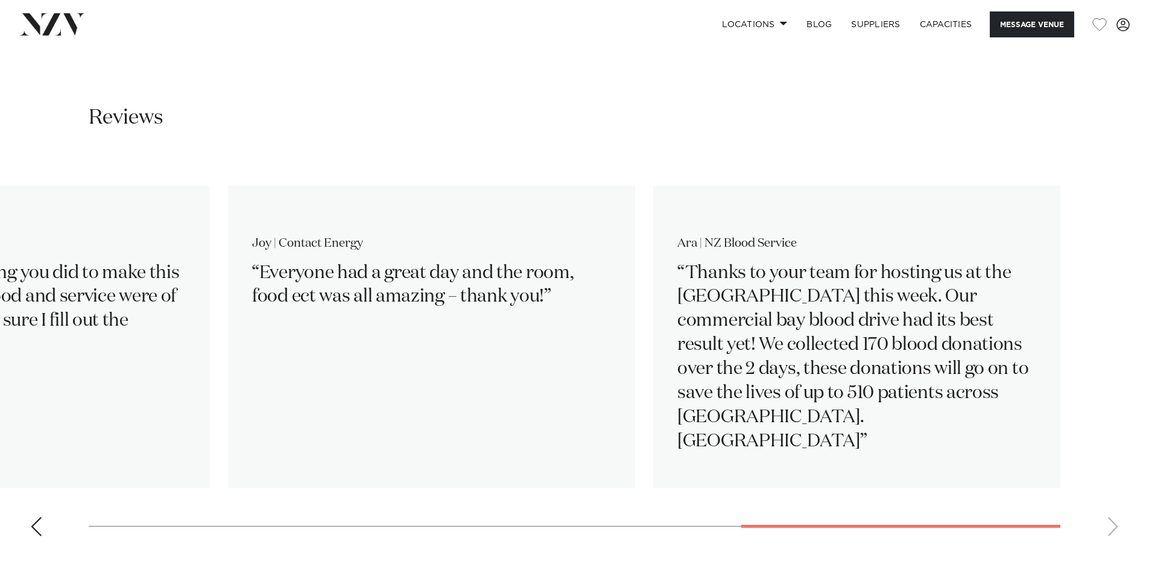
click at [1112, 505] on swiper-container "CVL | CVL Thank you for handling everything so smoothly and efficiently! Just w…" at bounding box center [574, 351] width 1149 height 390
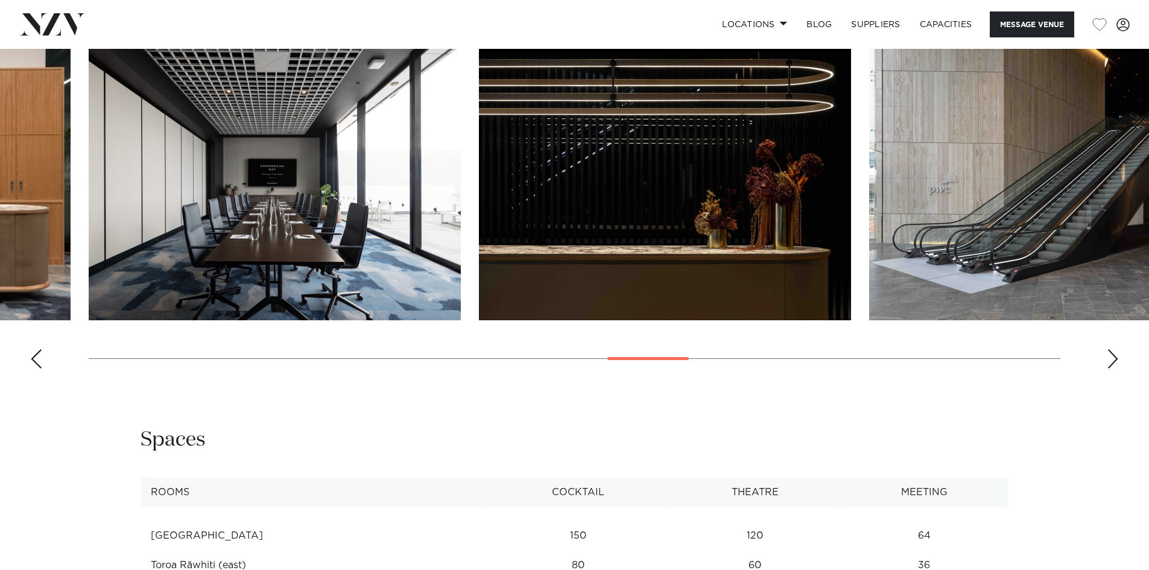
scroll to position [1387, 0]
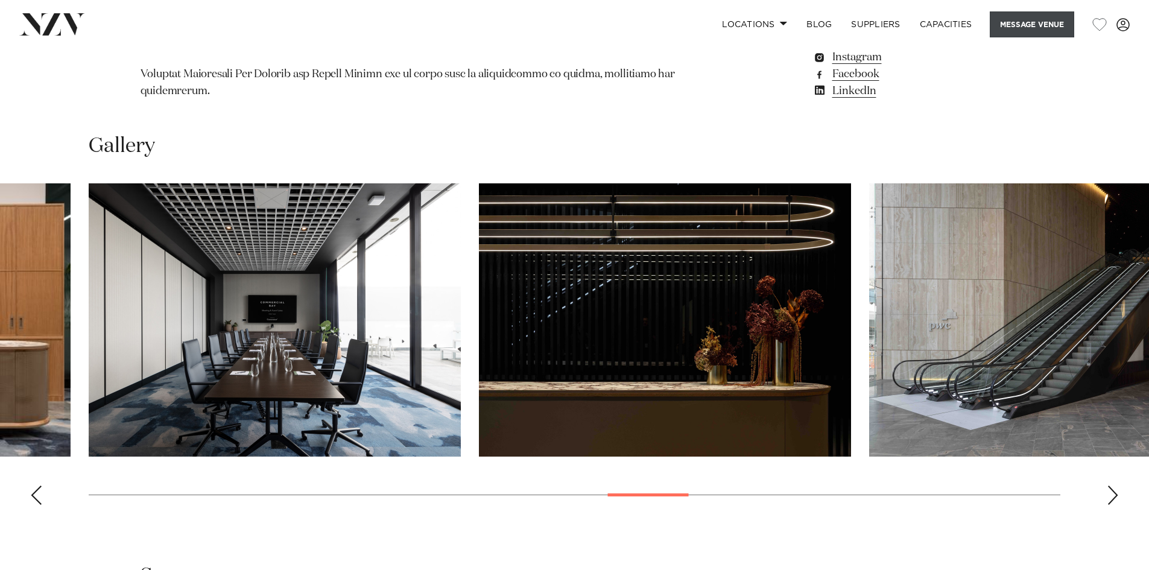
click at [1036, 24] on button "Message Venue" at bounding box center [1031, 24] width 84 height 26
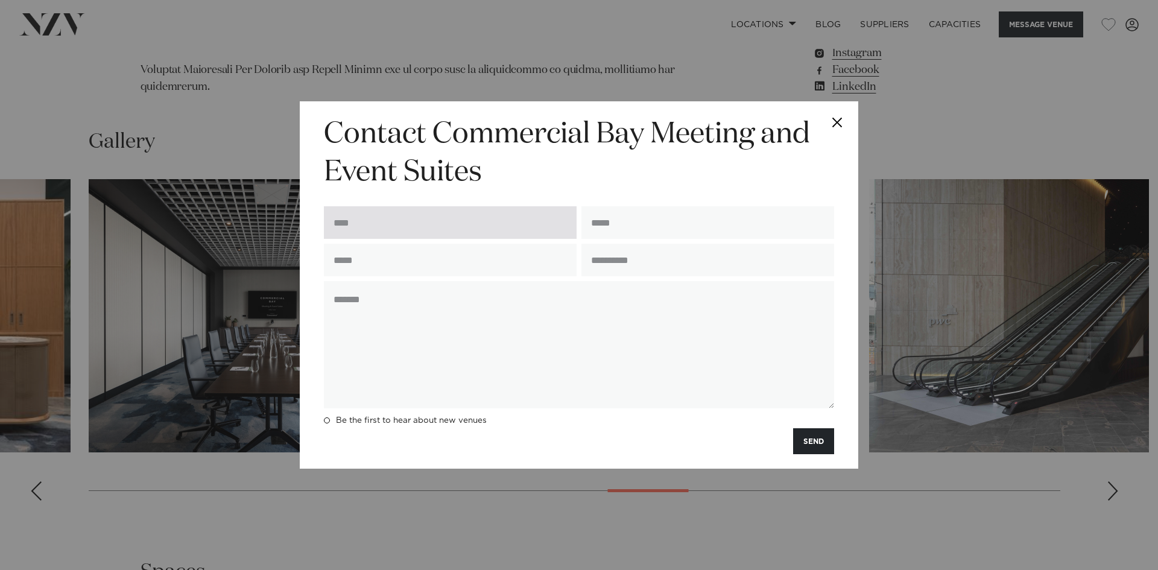
click at [368, 227] on input "text" at bounding box center [450, 222] width 253 height 33
type input "**********"
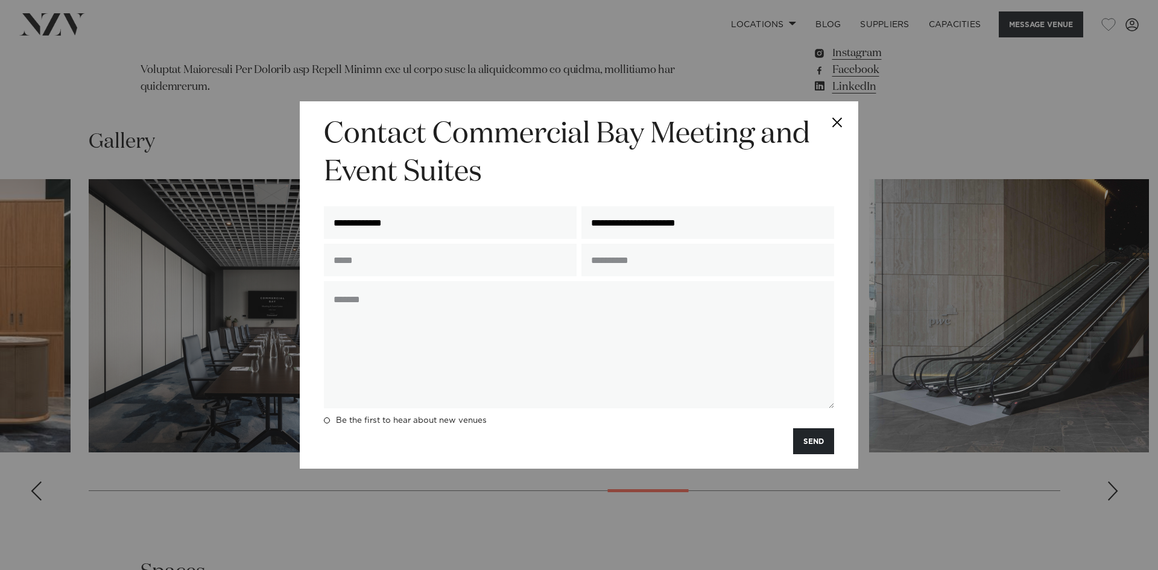
type input "**********"
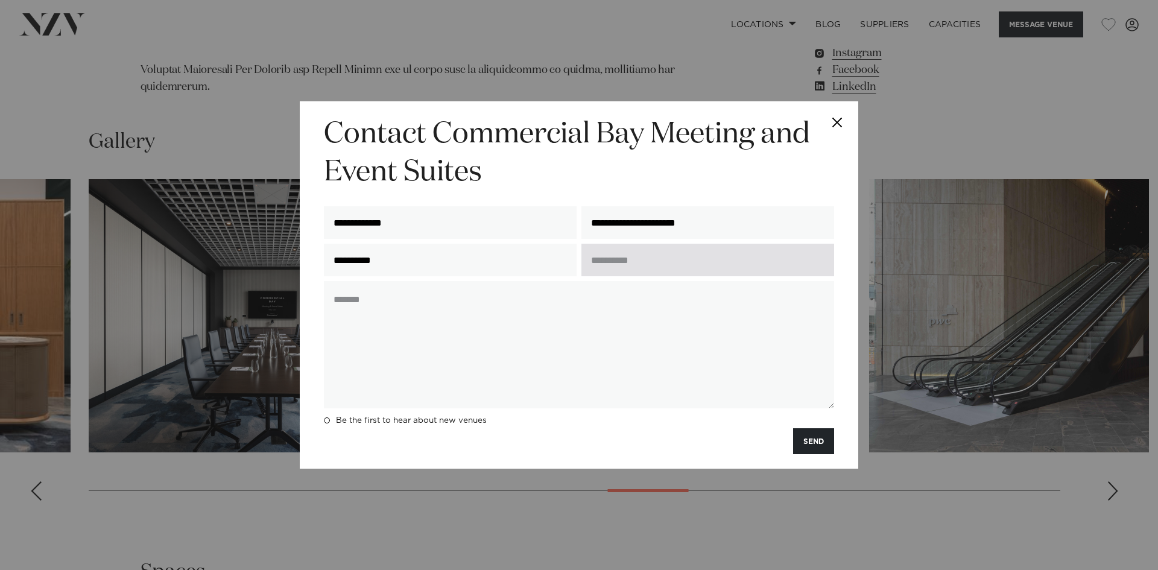
click at [637, 268] on input "text" at bounding box center [707, 260] width 253 height 33
type input "**********"
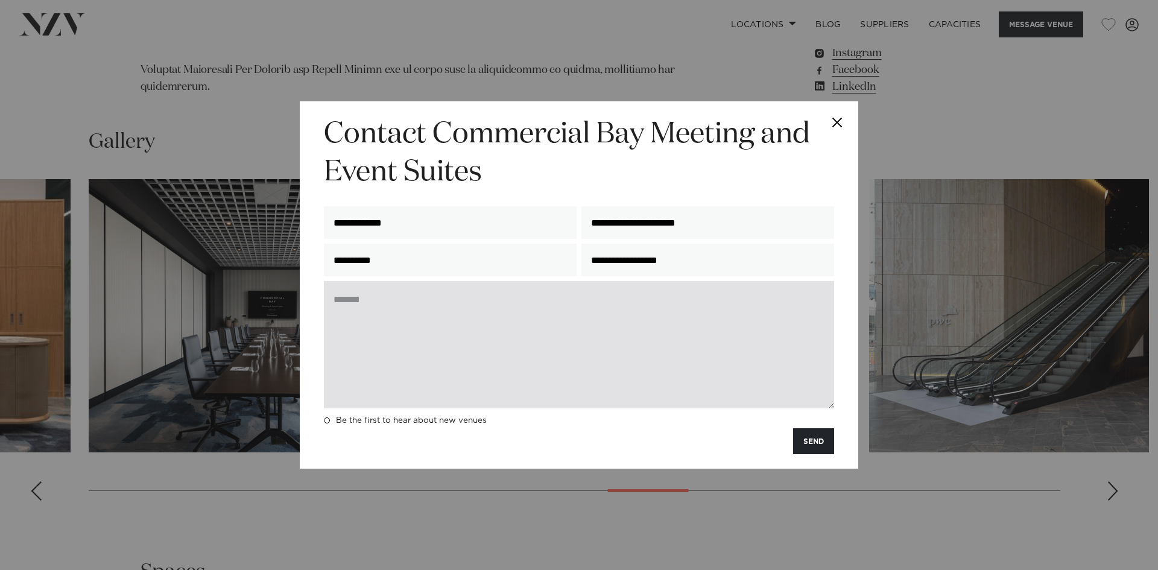
click at [353, 301] on textarea at bounding box center [579, 344] width 510 height 127
click at [339, 304] on textarea "**********" at bounding box center [579, 344] width 510 height 127
click at [509, 319] on textarea "**********" at bounding box center [579, 344] width 510 height 127
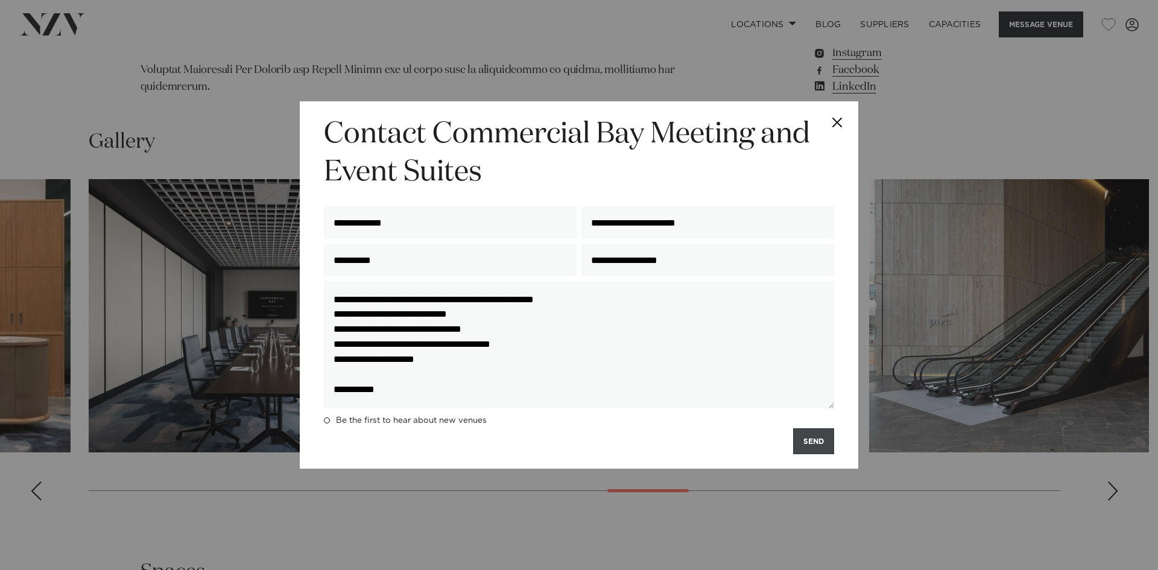
type textarea "**********"
click at [809, 450] on button "SEND" at bounding box center [813, 441] width 41 height 26
click at [811, 438] on button "SEND" at bounding box center [813, 441] width 41 height 26
click at [810, 443] on button "SEND" at bounding box center [813, 441] width 41 height 26
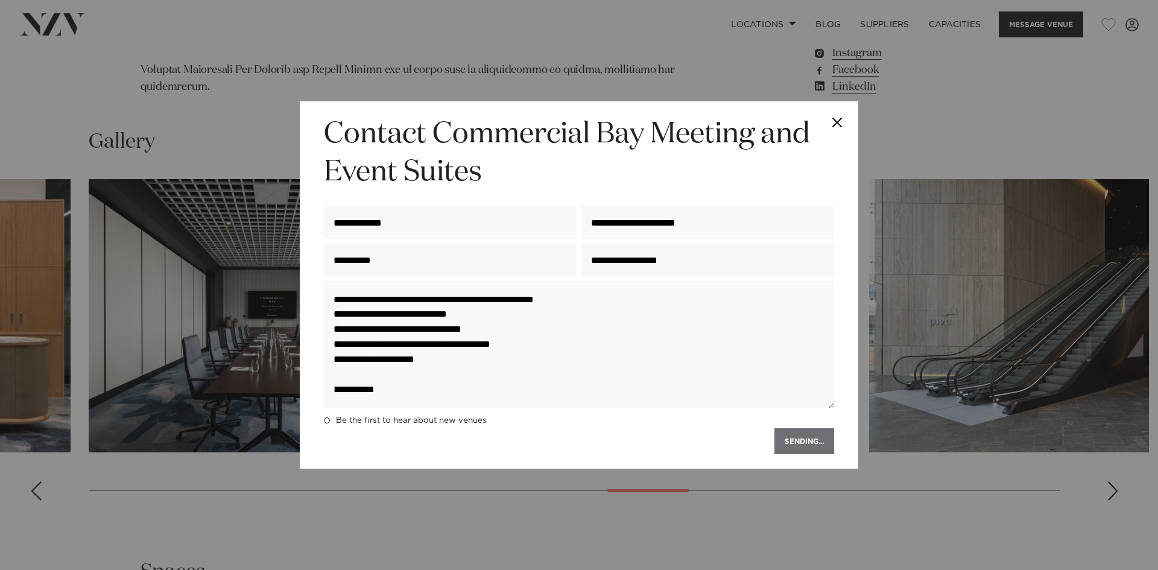
click at [810, 443] on div "SENDING..." at bounding box center [579, 441] width 510 height 26
click at [810, 443] on button "SEND" at bounding box center [813, 441] width 41 height 26
click at [622, 517] on div "**********" at bounding box center [579, 285] width 1158 height 570
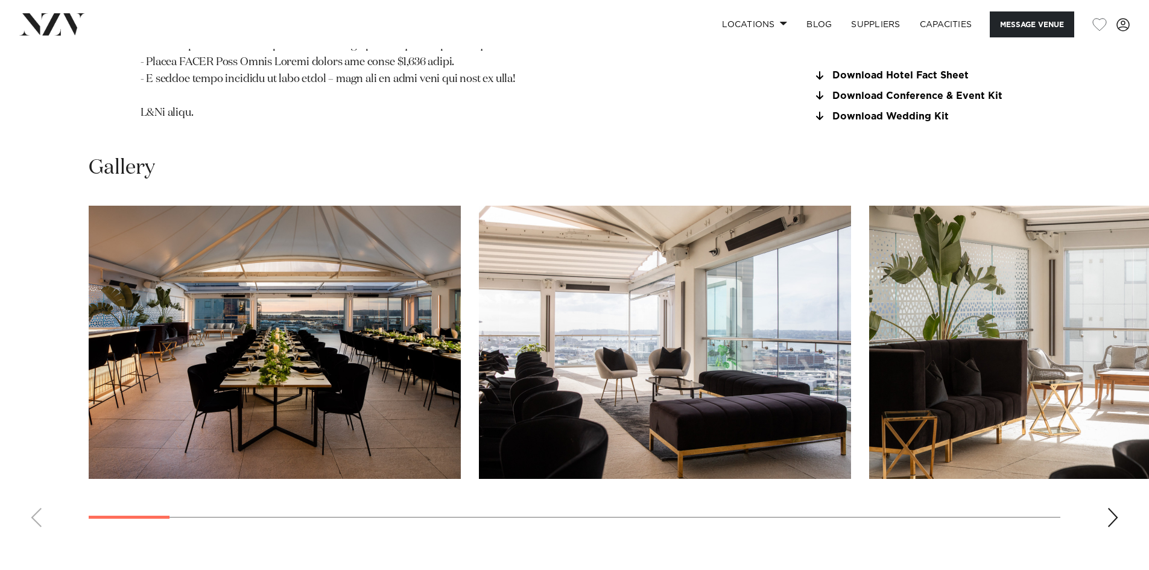
scroll to position [1447, 0]
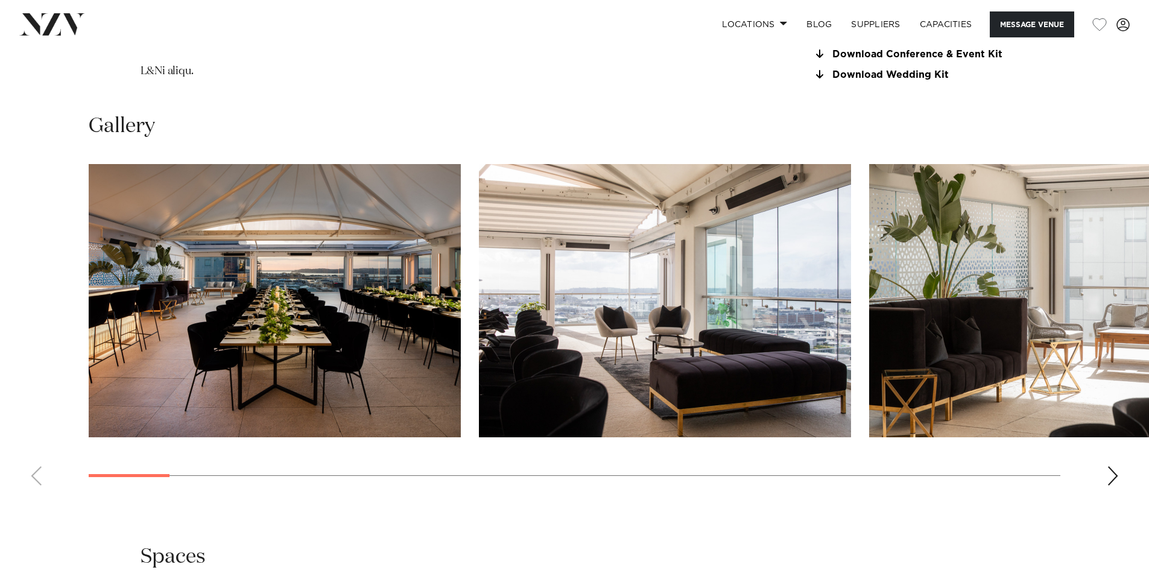
click at [1107, 473] on div "Next slide" at bounding box center [1112, 475] width 12 height 19
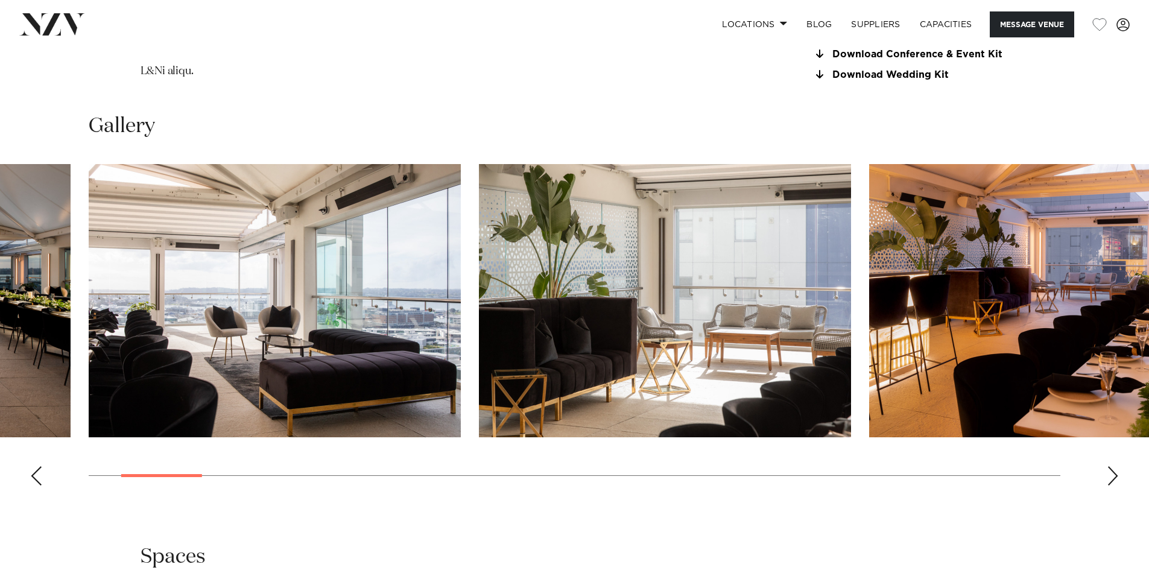
click at [1107, 473] on div "Next slide" at bounding box center [1112, 475] width 12 height 19
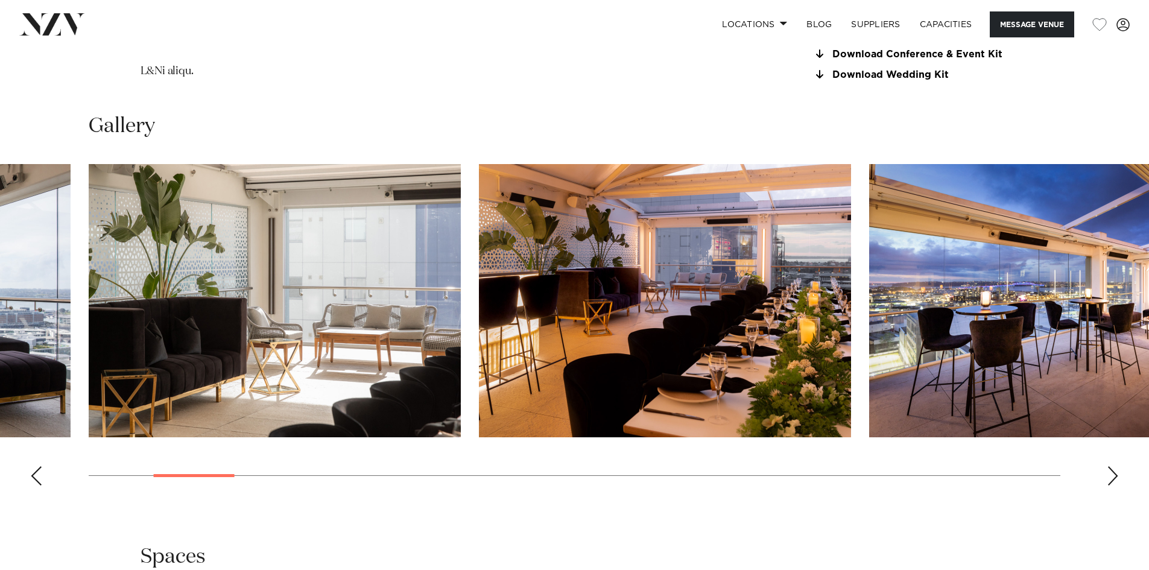
click at [1107, 473] on div "Next slide" at bounding box center [1112, 475] width 12 height 19
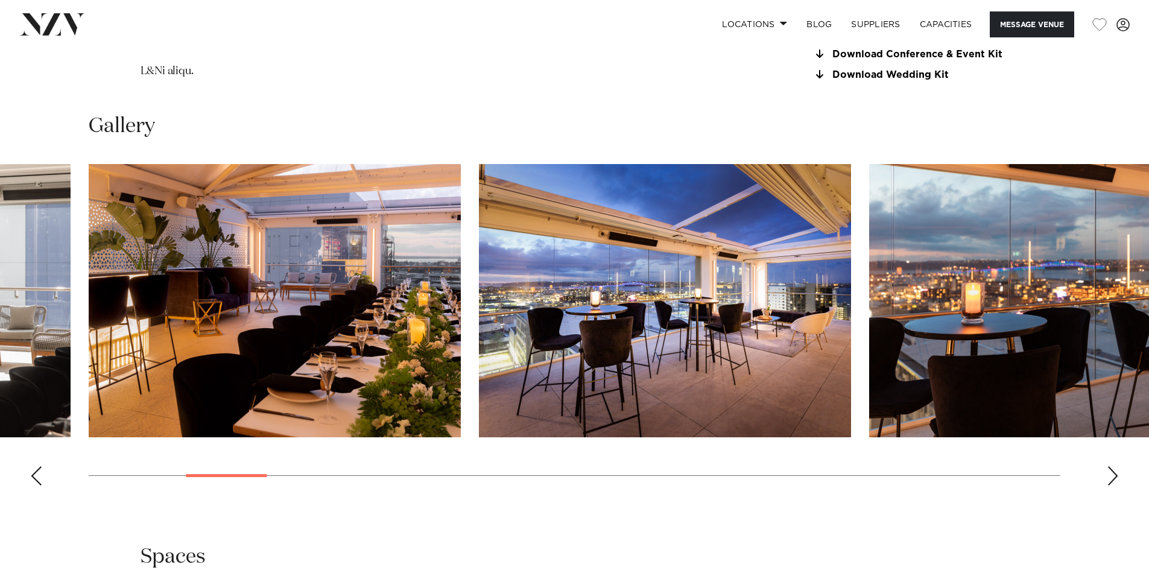
click at [1114, 478] on div "Next slide" at bounding box center [1112, 475] width 12 height 19
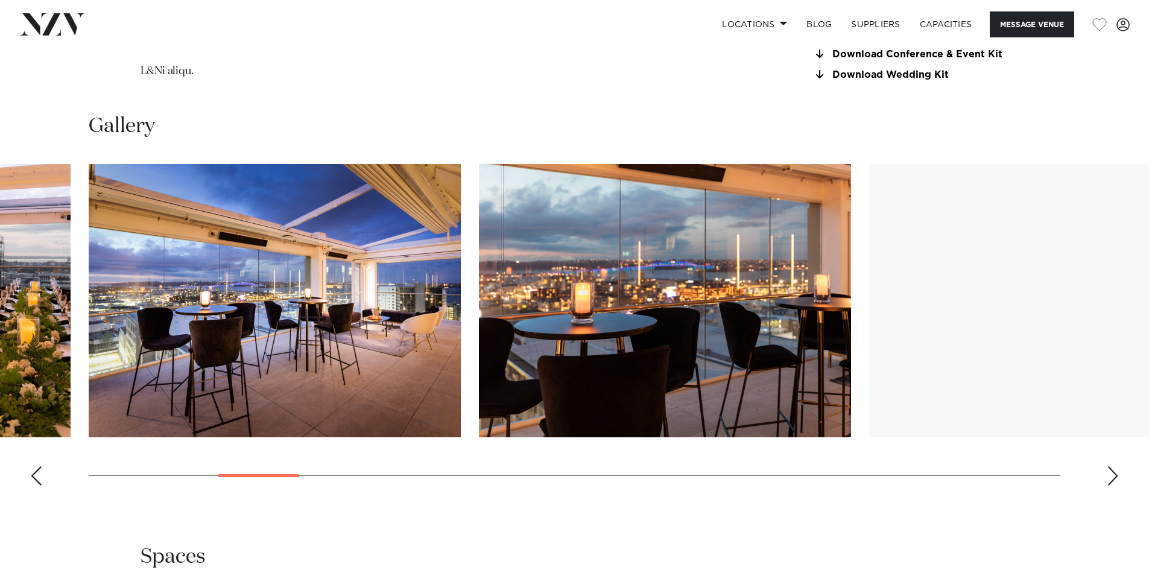
click at [1114, 478] on div "Next slide" at bounding box center [1112, 475] width 12 height 19
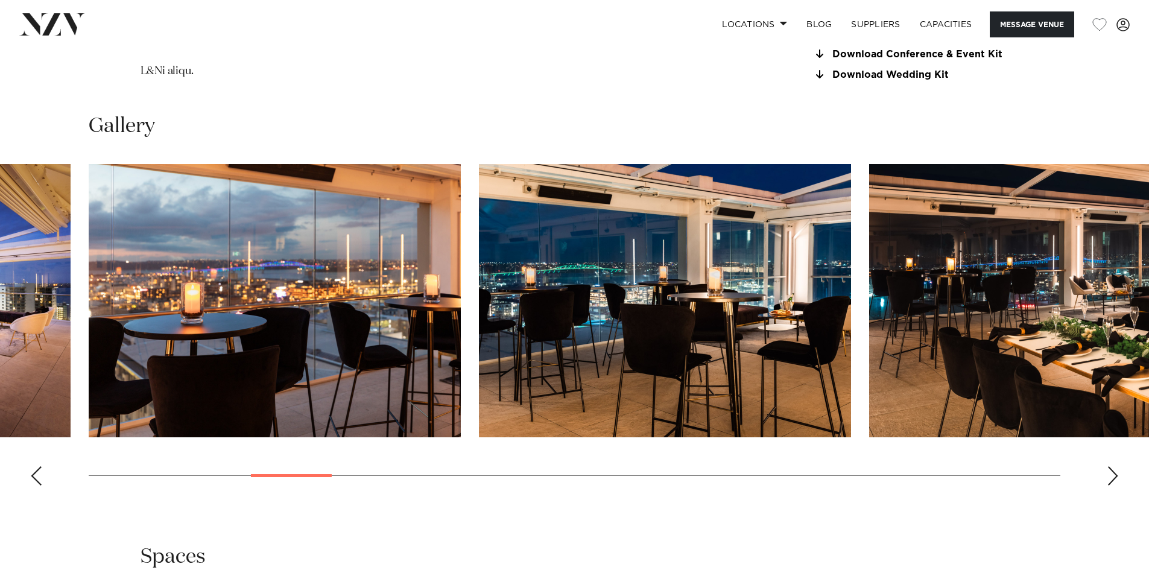
click at [1114, 478] on div "Next slide" at bounding box center [1112, 475] width 12 height 19
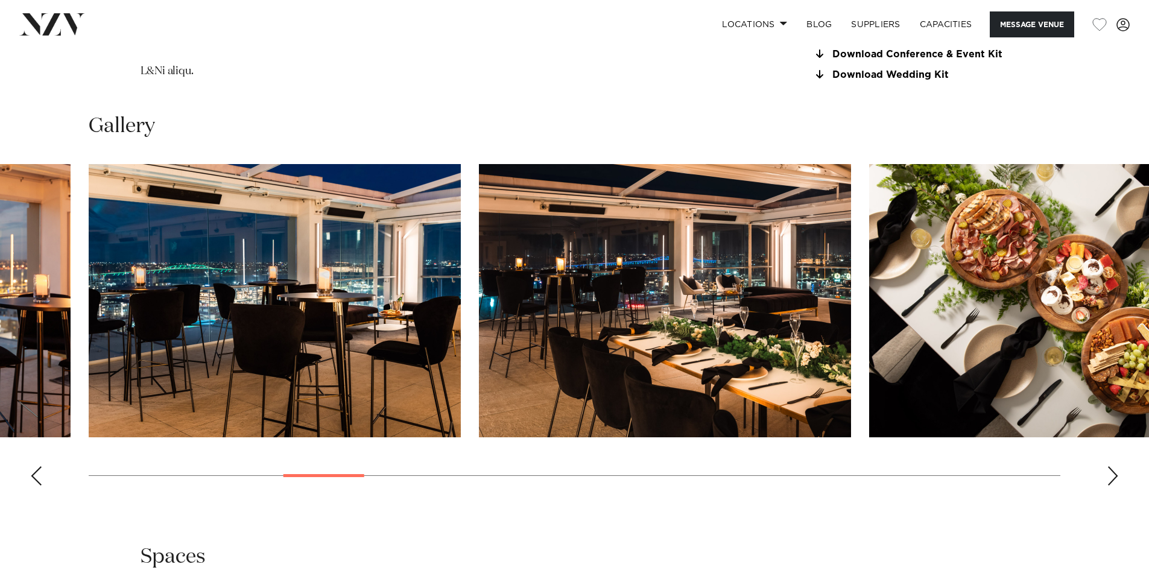
click at [1114, 478] on div "Next slide" at bounding box center [1112, 475] width 12 height 19
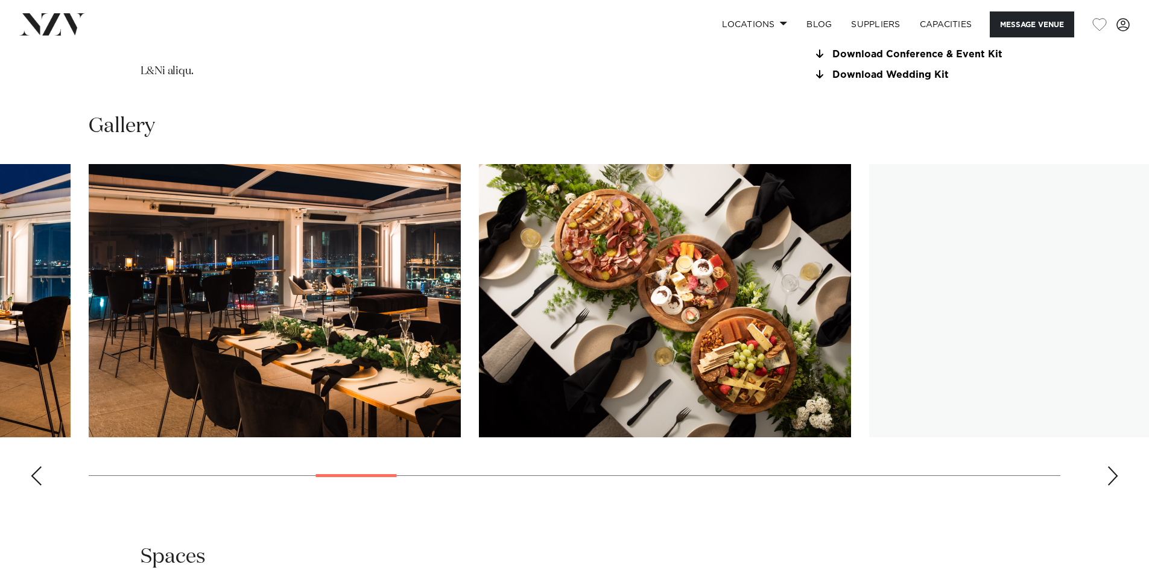
click at [1114, 478] on div "Next slide" at bounding box center [1112, 475] width 12 height 19
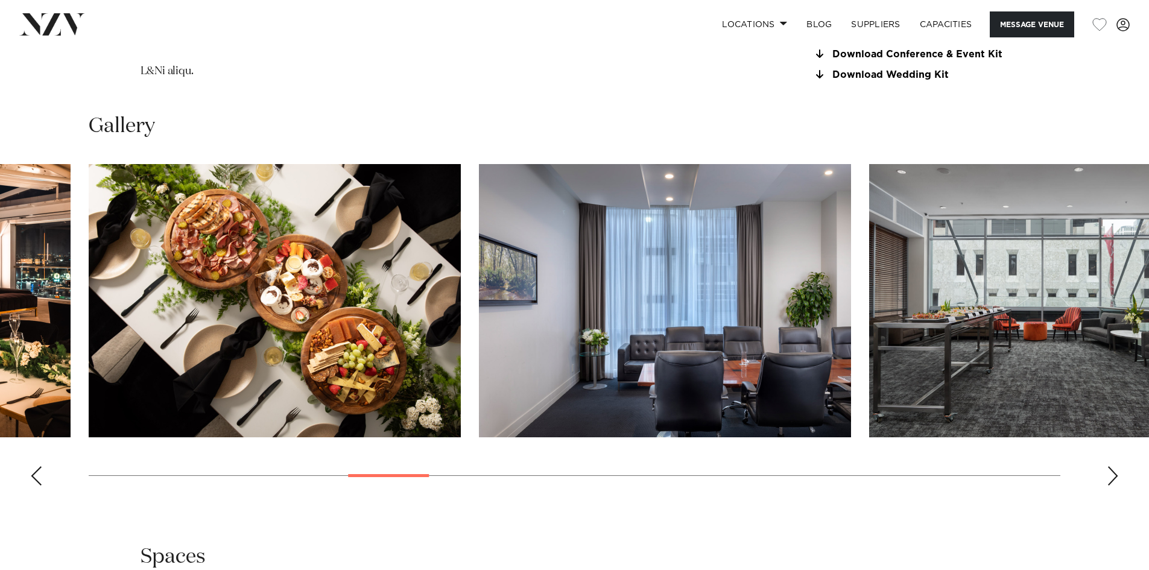
click at [1114, 478] on div "Next slide" at bounding box center [1112, 475] width 12 height 19
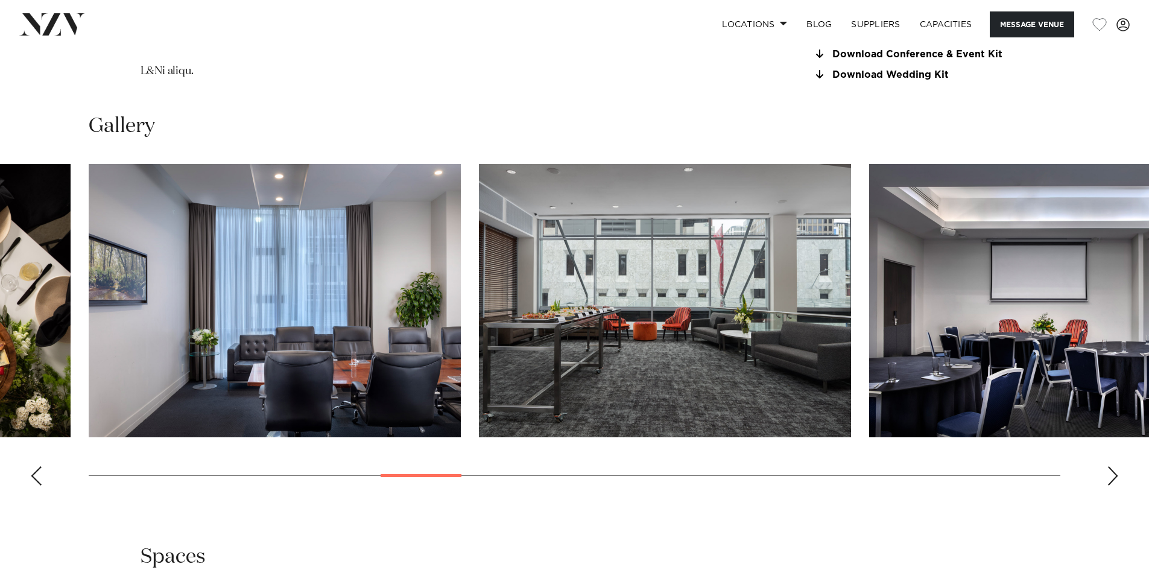
click at [1114, 478] on div "Next slide" at bounding box center [1112, 475] width 12 height 19
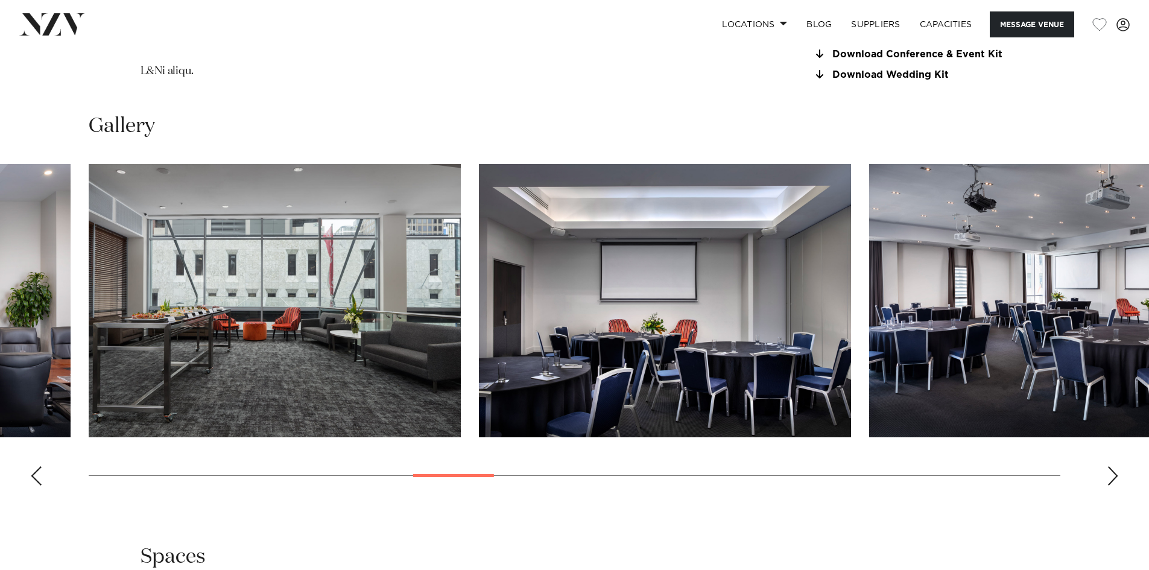
click at [1114, 478] on div "Next slide" at bounding box center [1112, 475] width 12 height 19
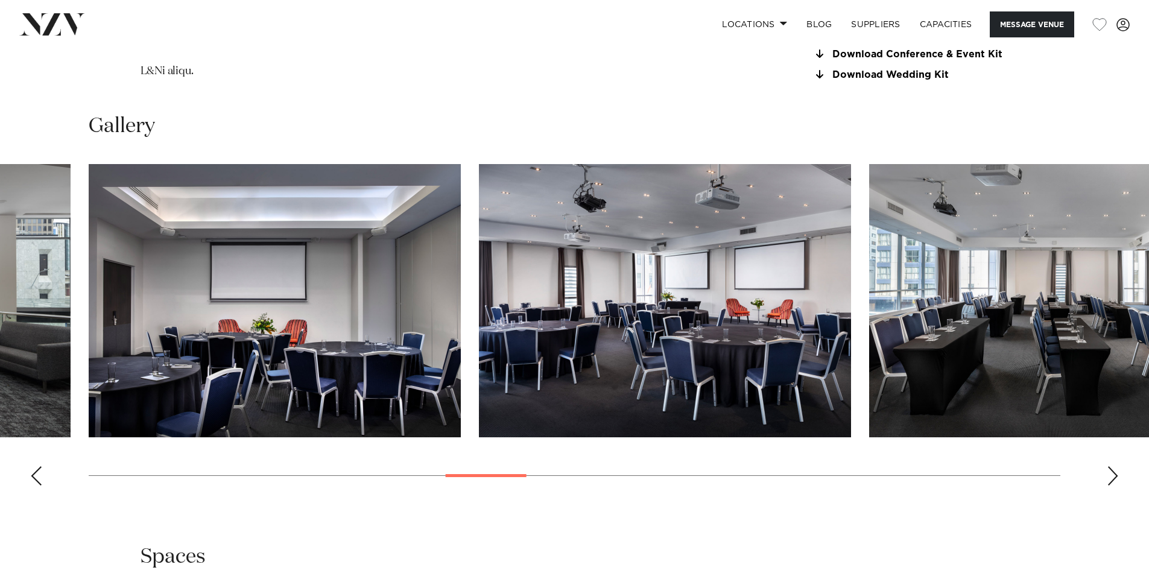
click at [1114, 478] on div "Next slide" at bounding box center [1112, 475] width 12 height 19
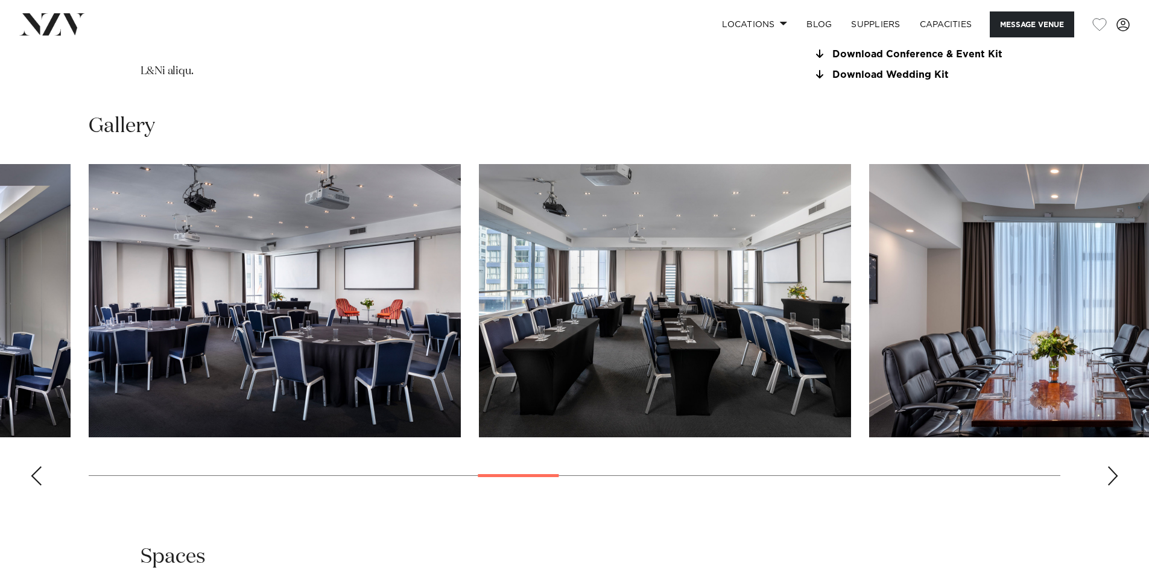
click at [1114, 478] on div "Next slide" at bounding box center [1112, 475] width 12 height 19
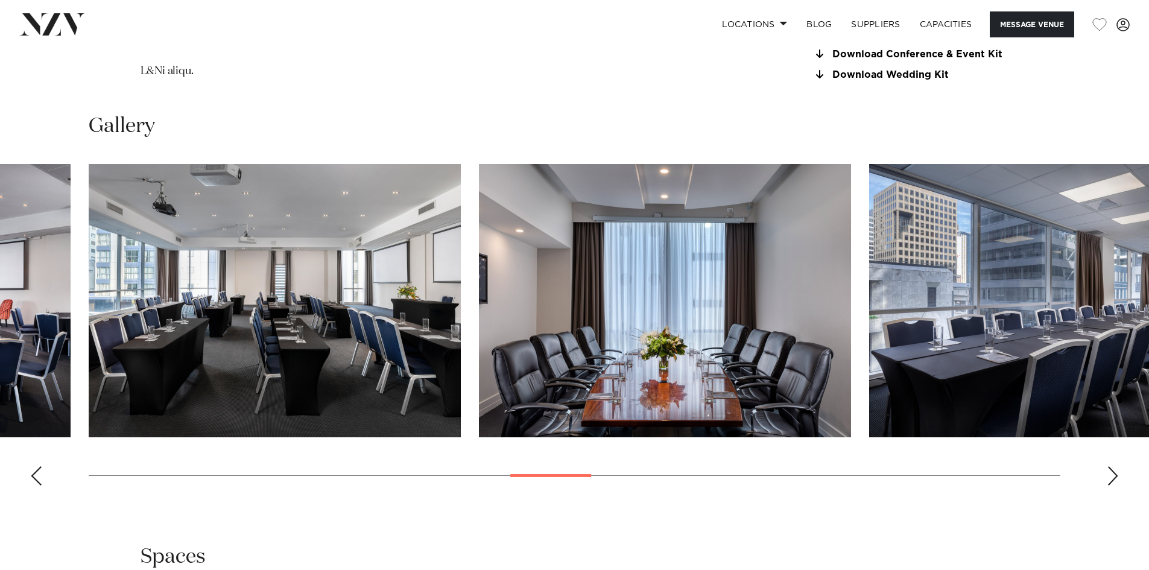
click at [1114, 478] on div "Next slide" at bounding box center [1112, 475] width 12 height 19
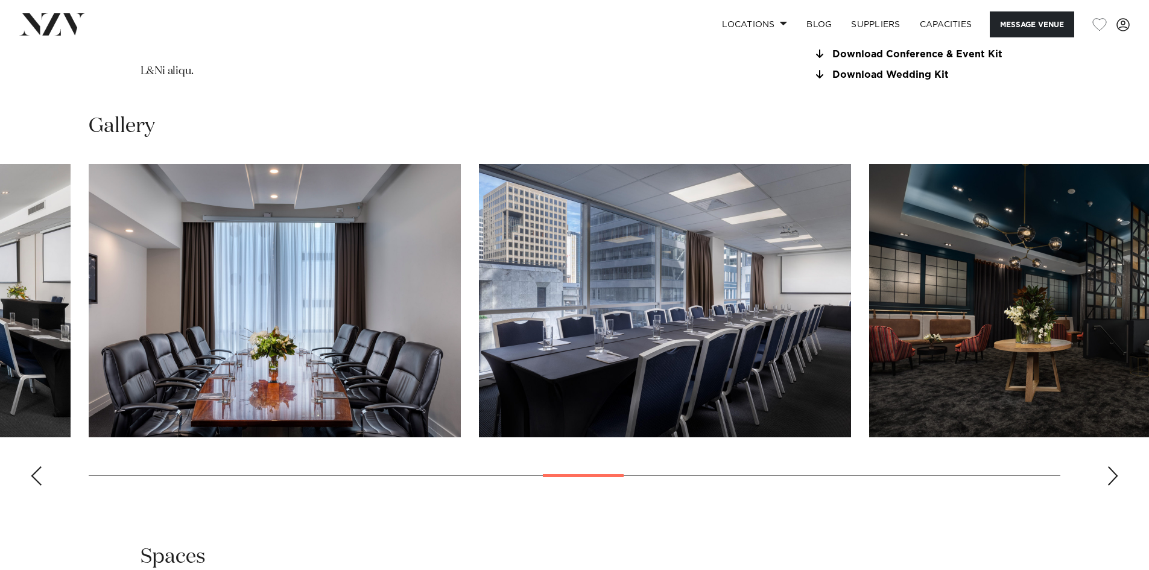
click at [1114, 478] on div "Next slide" at bounding box center [1112, 475] width 12 height 19
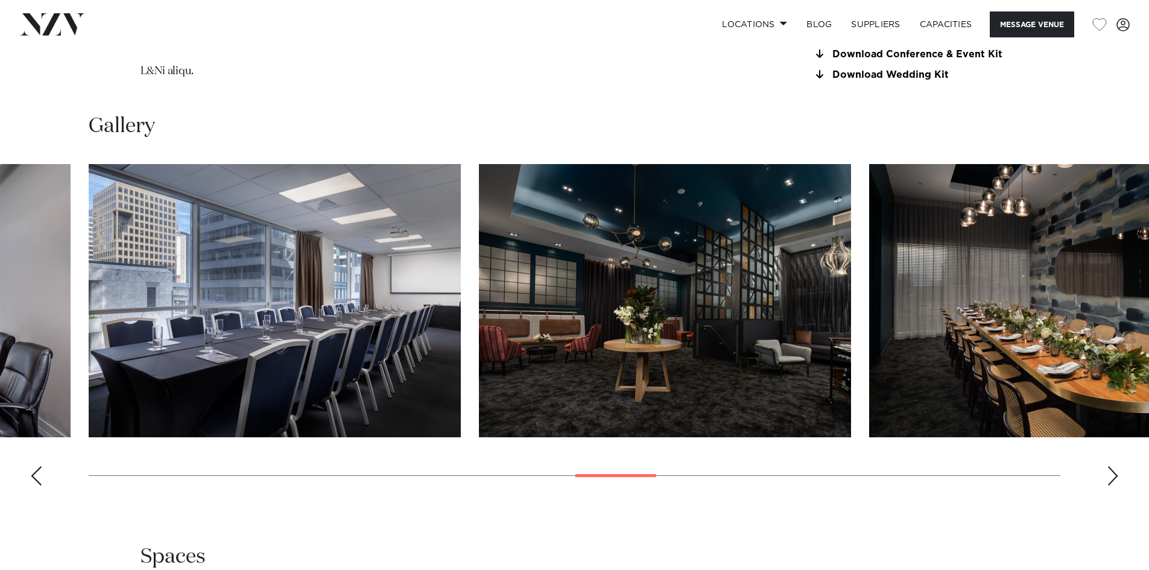
click at [1114, 478] on div "Next slide" at bounding box center [1112, 475] width 12 height 19
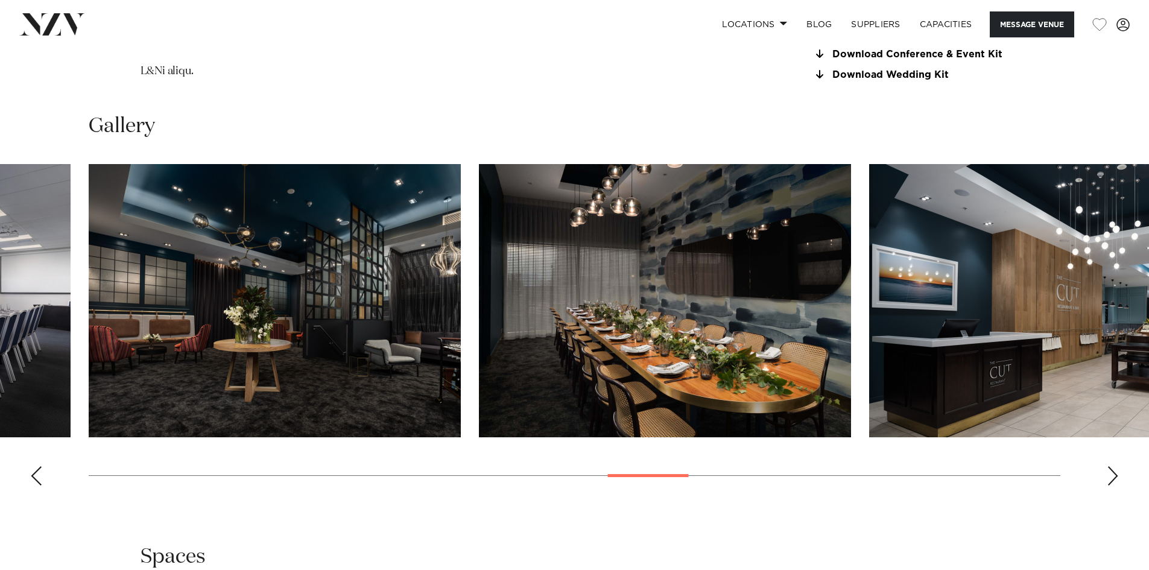
click at [1114, 478] on div "Next slide" at bounding box center [1112, 475] width 12 height 19
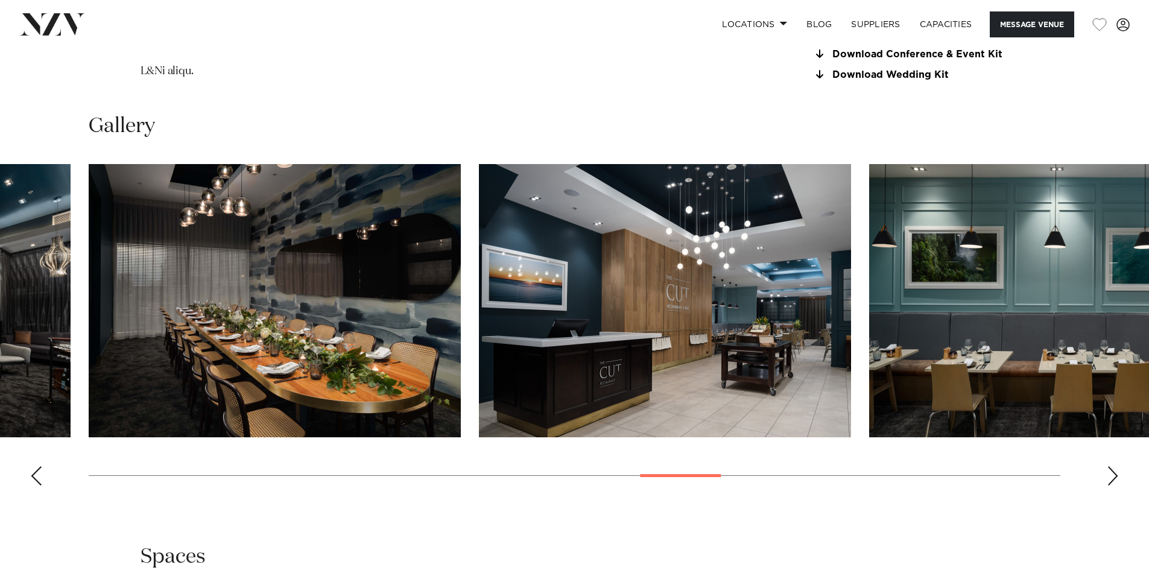
click at [1114, 478] on div "Next slide" at bounding box center [1112, 475] width 12 height 19
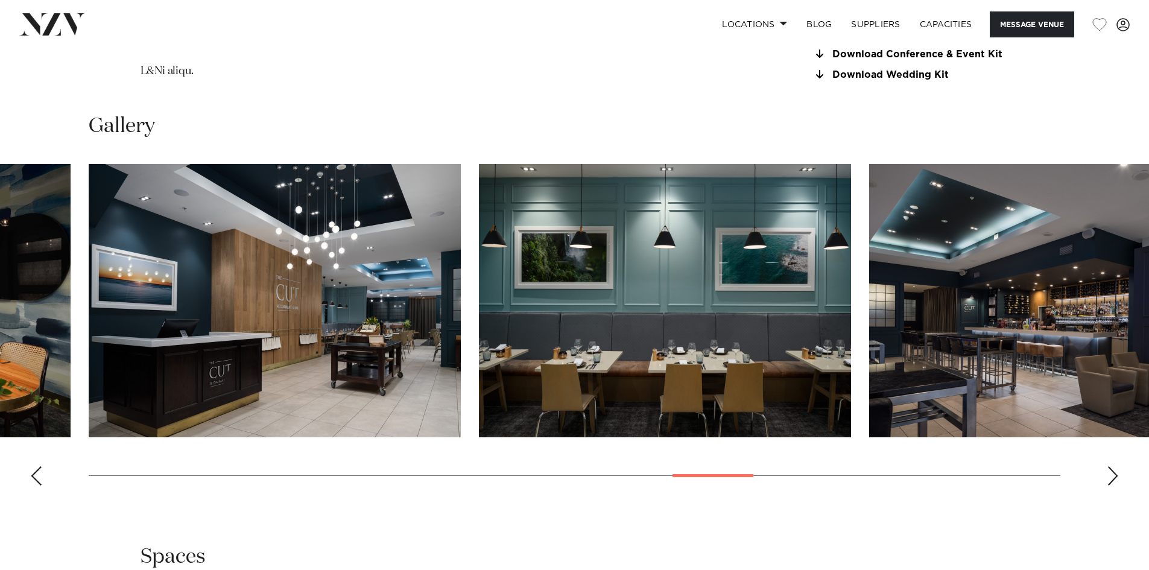
click at [1114, 478] on div "Next slide" at bounding box center [1112, 475] width 12 height 19
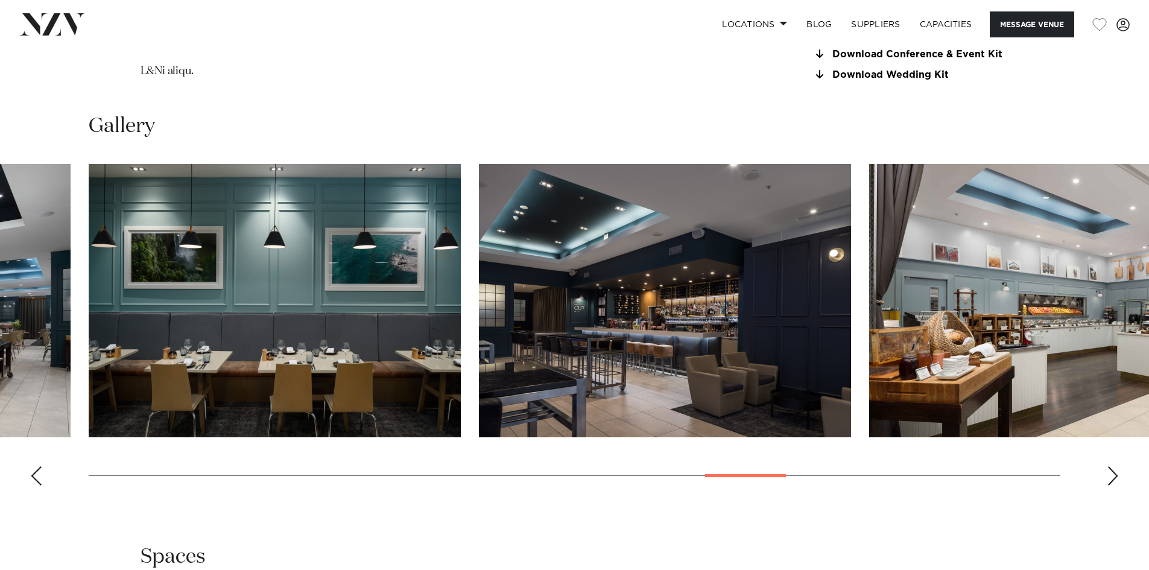
click at [1114, 478] on div "Next slide" at bounding box center [1112, 475] width 12 height 19
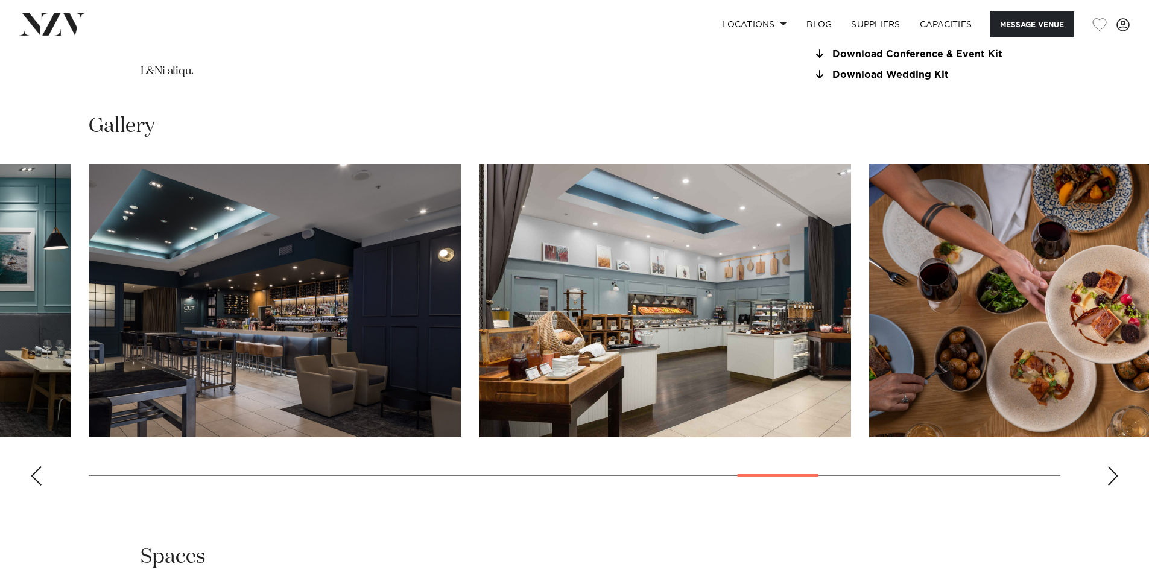
click at [1114, 478] on div "Next slide" at bounding box center [1112, 475] width 12 height 19
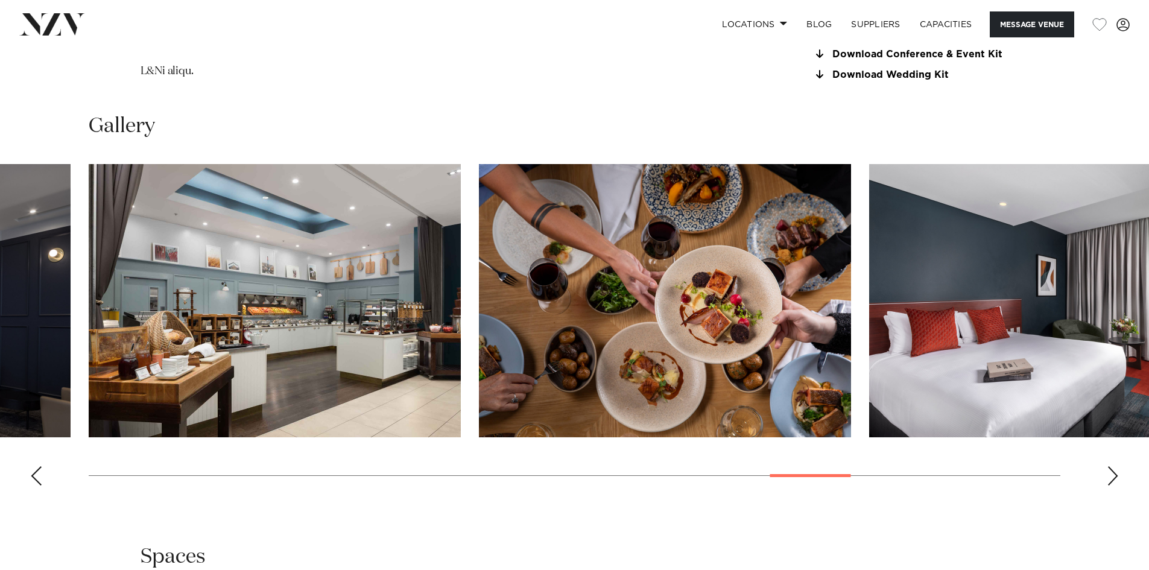
click at [1114, 478] on div "Next slide" at bounding box center [1112, 475] width 12 height 19
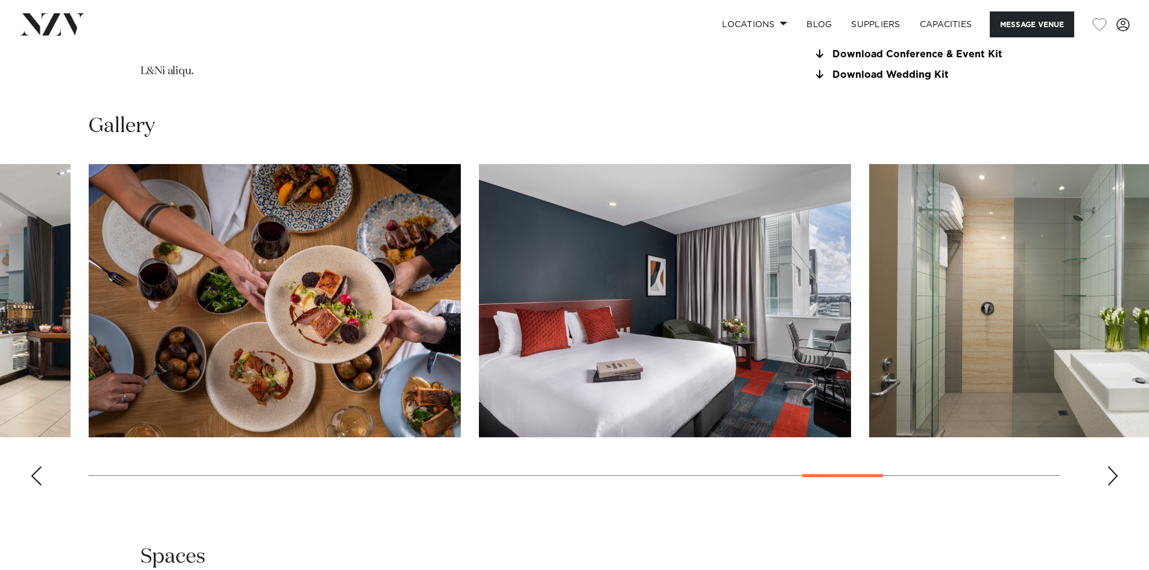
click at [1114, 478] on div "Next slide" at bounding box center [1112, 475] width 12 height 19
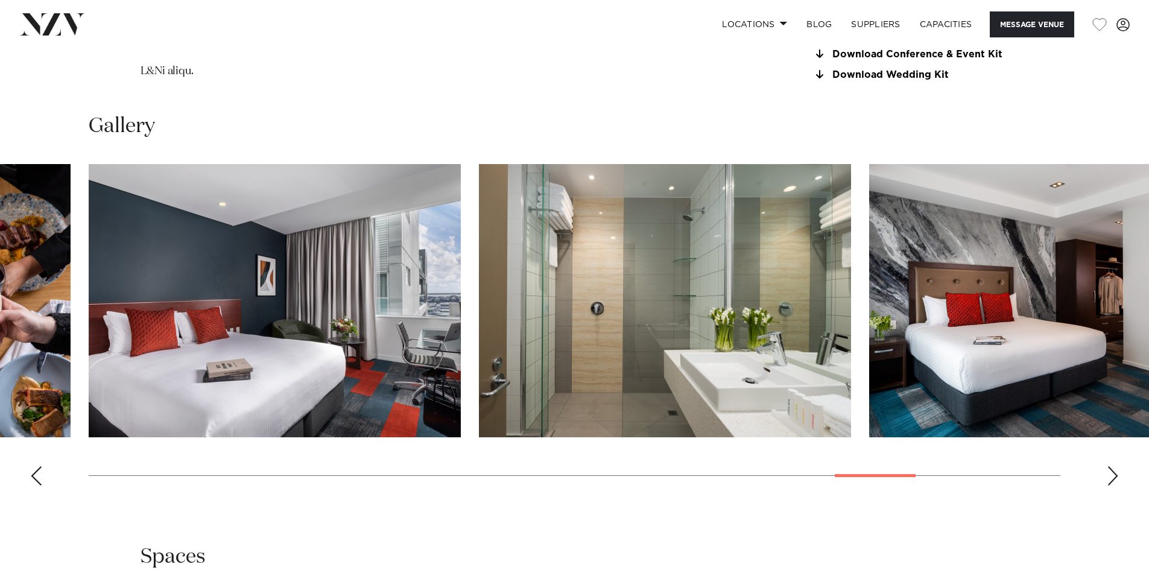
click at [1114, 478] on div "Next slide" at bounding box center [1112, 475] width 12 height 19
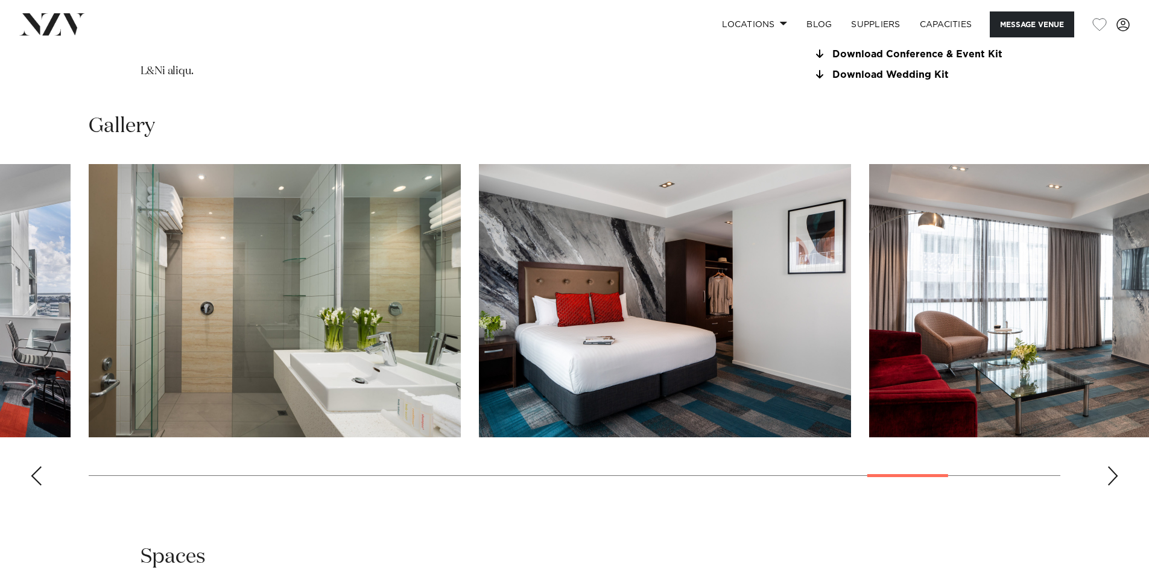
click at [1114, 478] on div "Next slide" at bounding box center [1112, 475] width 12 height 19
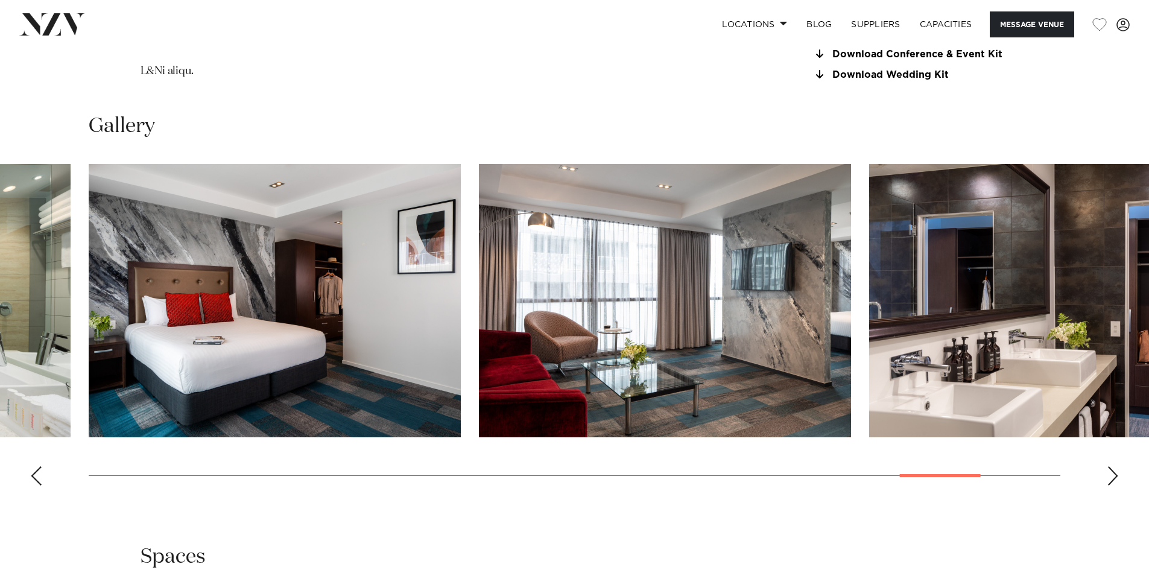
click at [1114, 478] on div "Next slide" at bounding box center [1112, 475] width 12 height 19
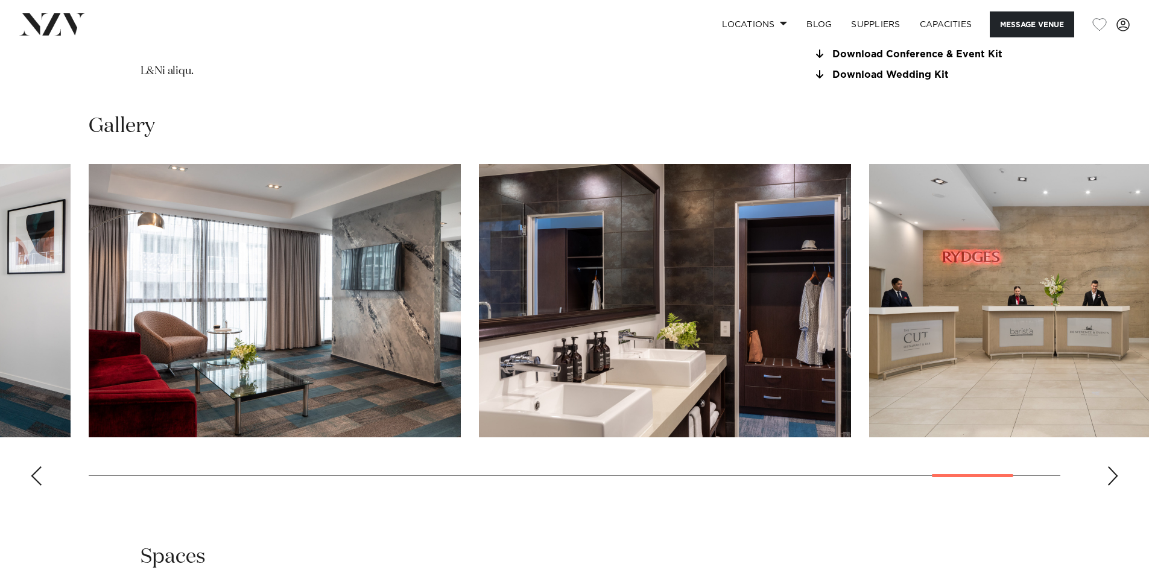
click at [1114, 478] on div "Next slide" at bounding box center [1112, 475] width 12 height 19
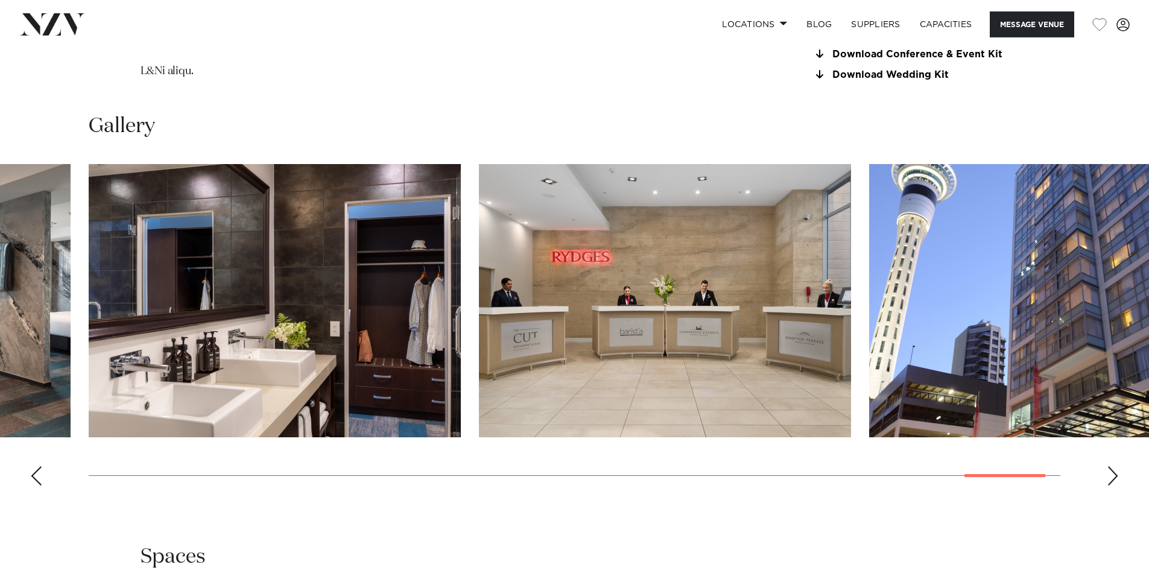
click at [1114, 478] on div "Next slide" at bounding box center [1112, 475] width 12 height 19
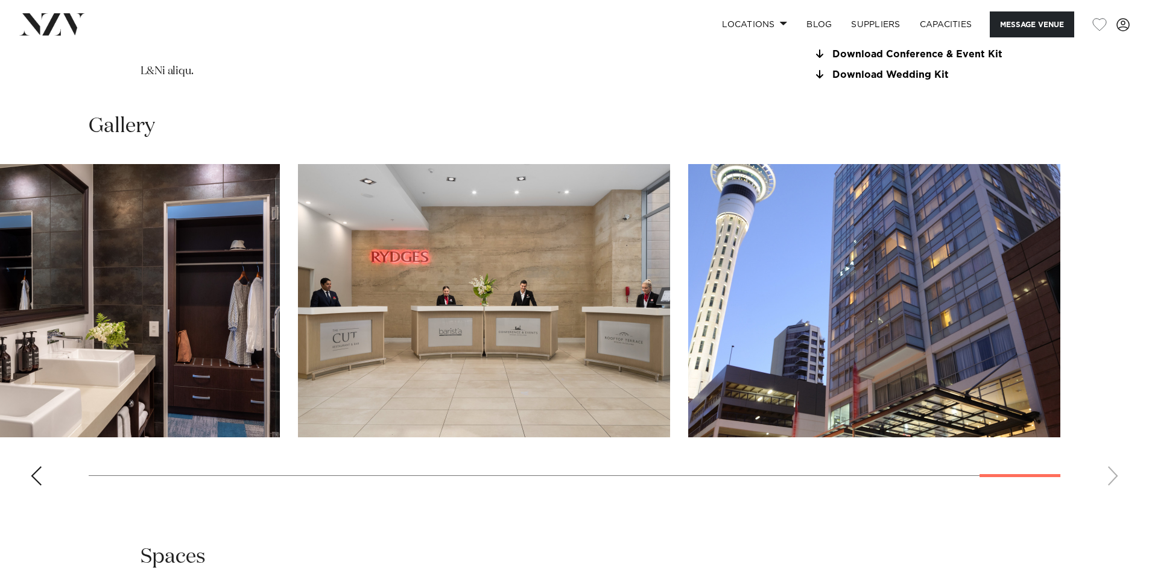
click at [1114, 478] on swiper-container at bounding box center [574, 329] width 1149 height 331
click at [912, 50] on link "Download Conference & Event Kit" at bounding box center [910, 54] width 197 height 11
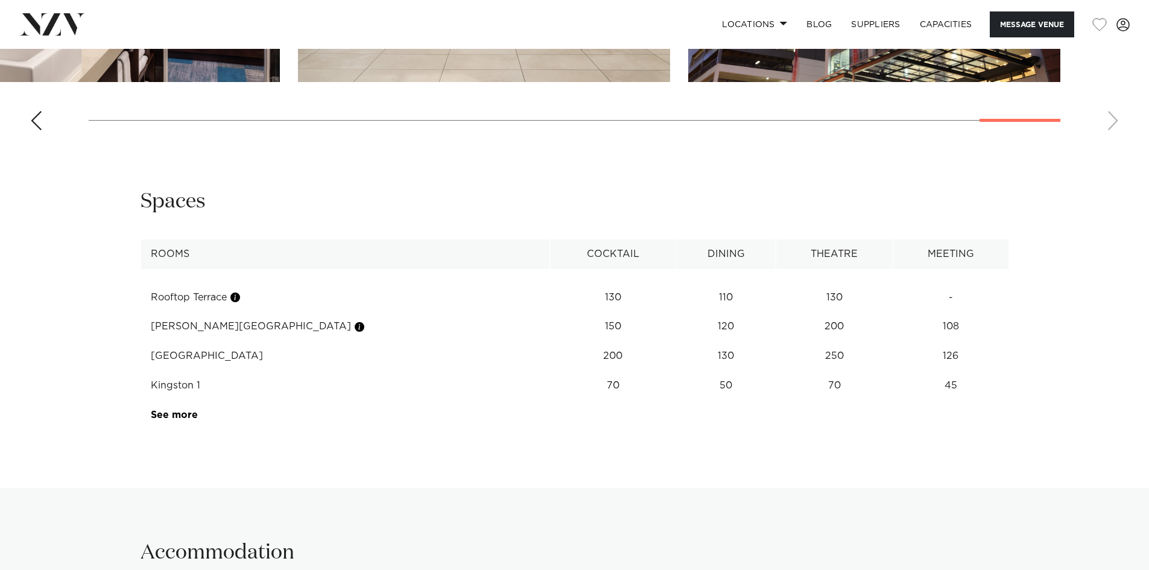
scroll to position [1809, 0]
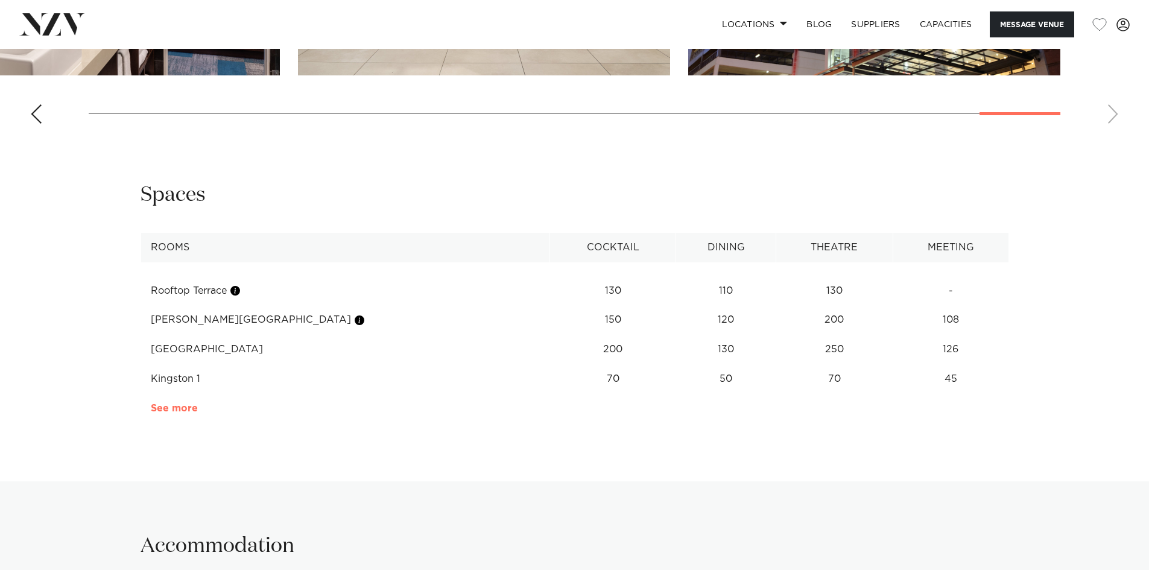
click at [178, 409] on link "See more" at bounding box center [198, 408] width 94 height 10
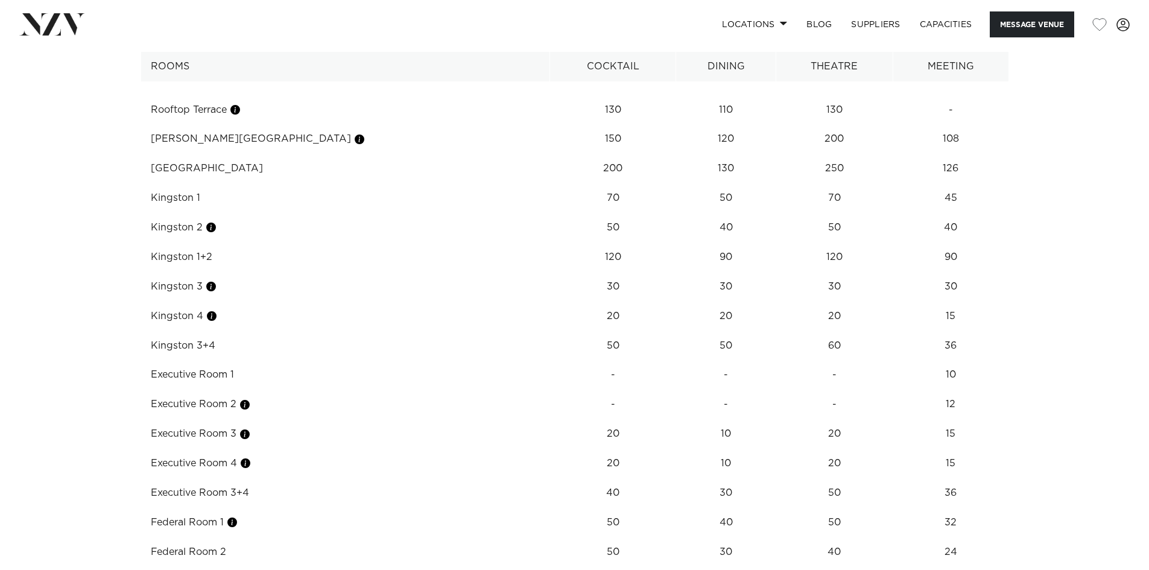
scroll to position [2050, 0]
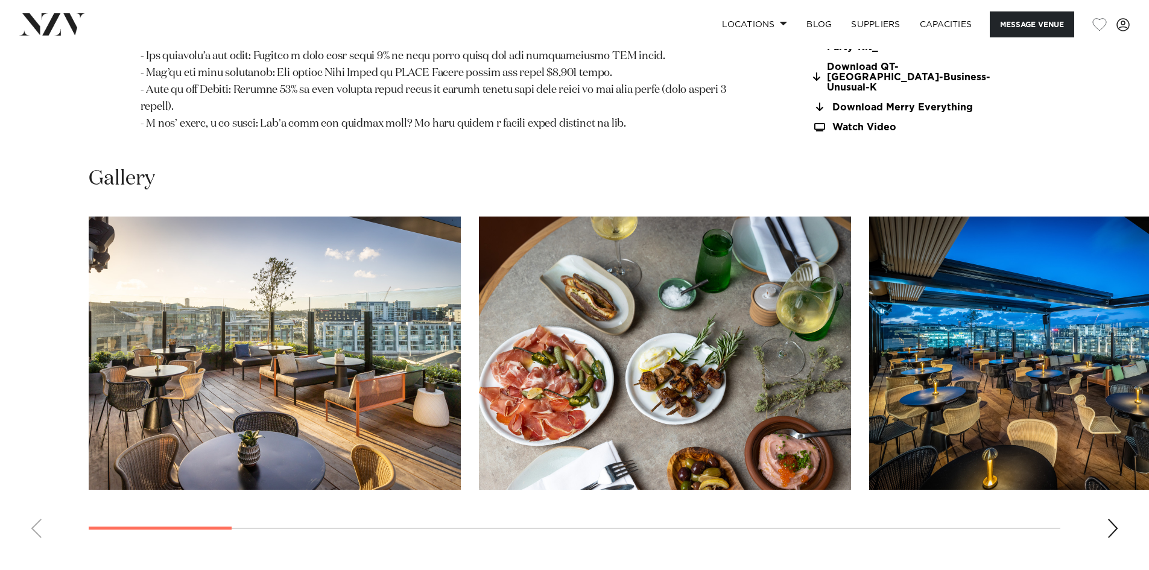
scroll to position [1507, 0]
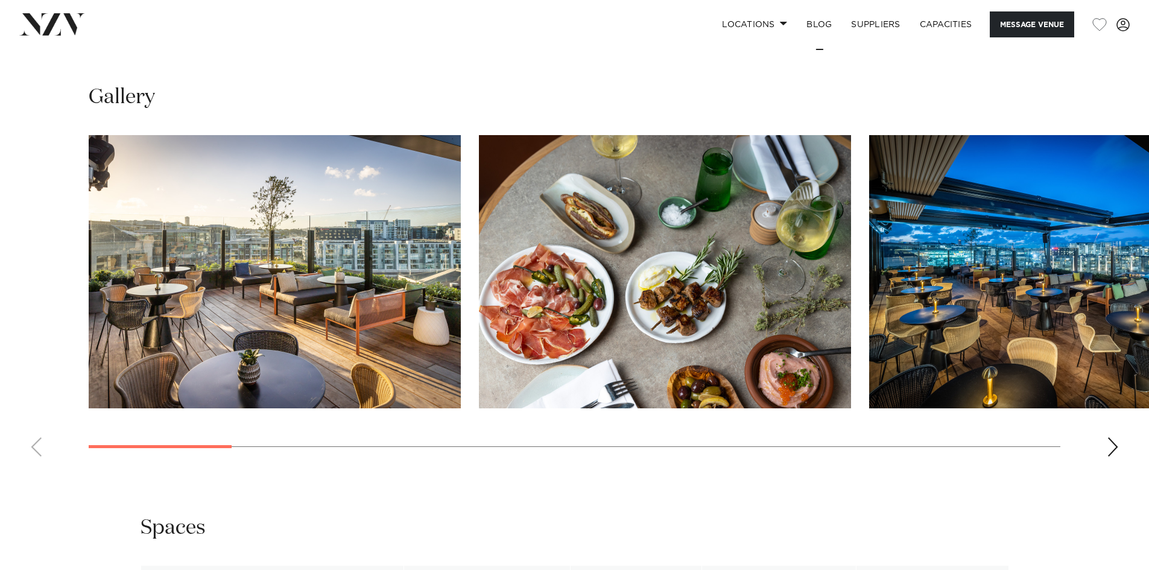
click at [1111, 437] on div "Next slide" at bounding box center [1112, 446] width 12 height 19
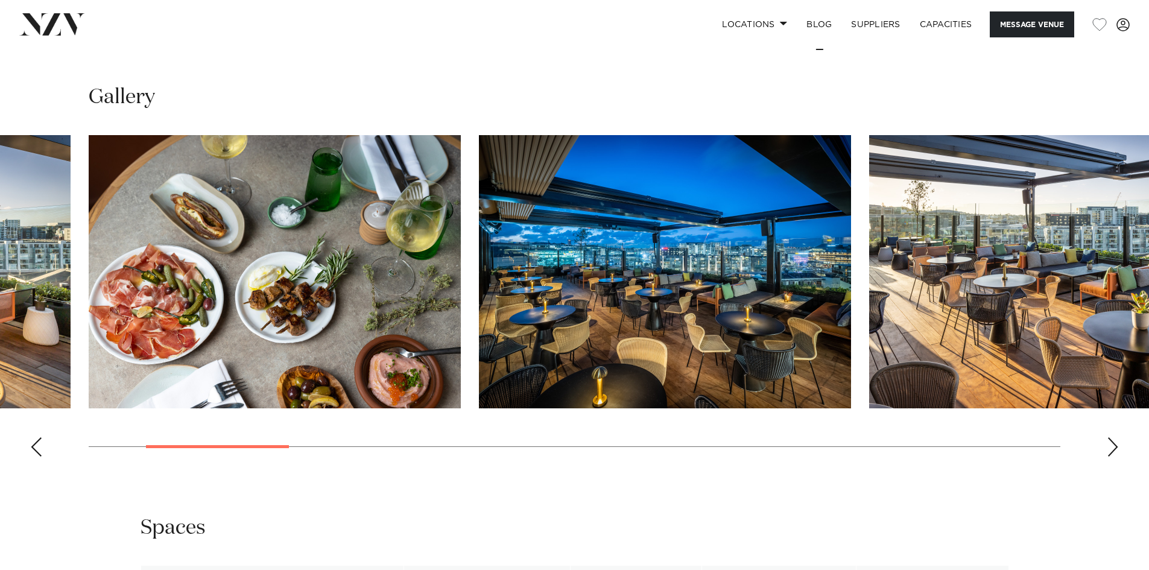
click at [1111, 437] on div "Next slide" at bounding box center [1112, 446] width 12 height 19
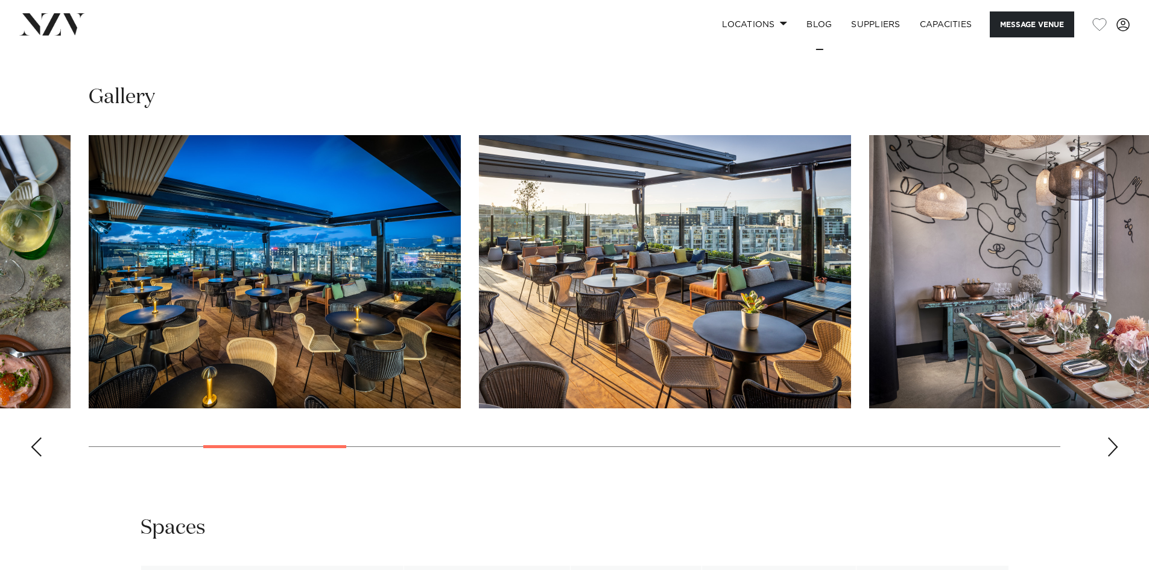
click at [1111, 437] on div "Next slide" at bounding box center [1112, 446] width 12 height 19
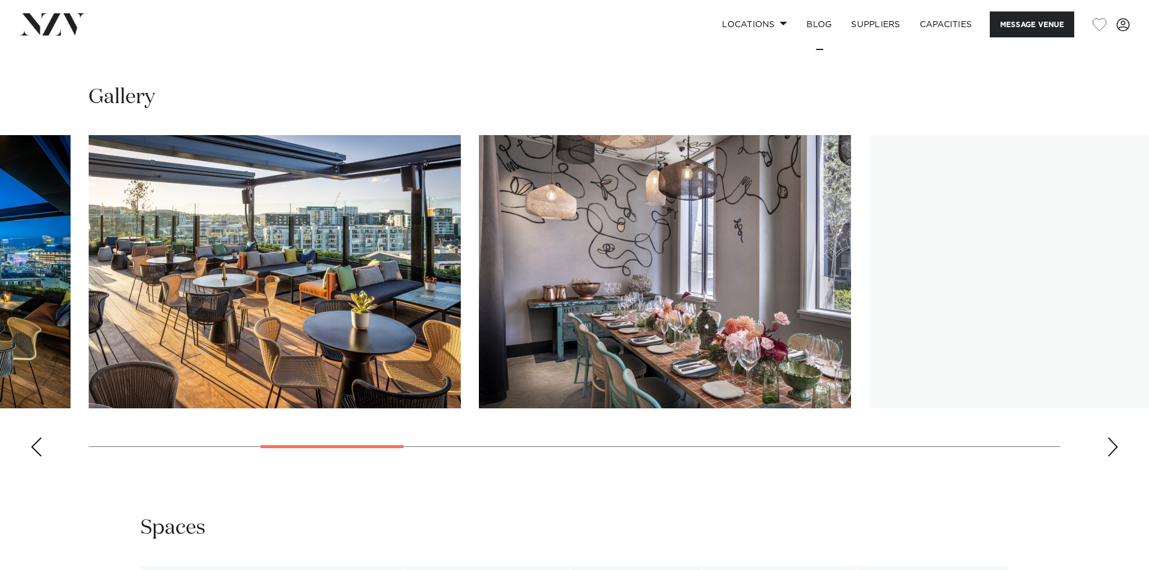
click at [1111, 437] on div "Next slide" at bounding box center [1112, 446] width 12 height 19
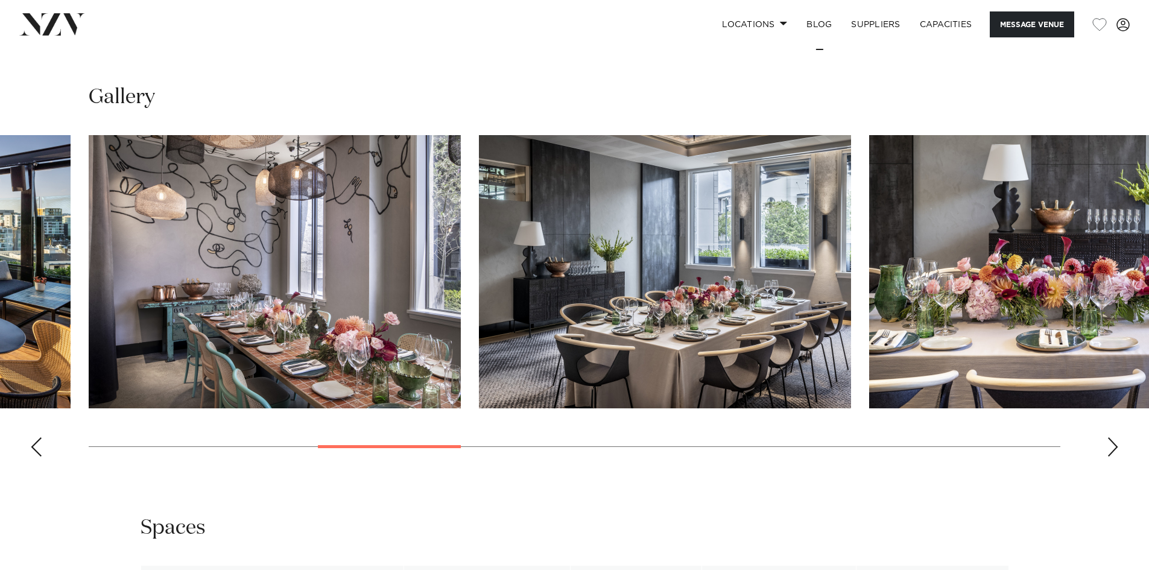
click at [1111, 437] on div "Next slide" at bounding box center [1112, 446] width 12 height 19
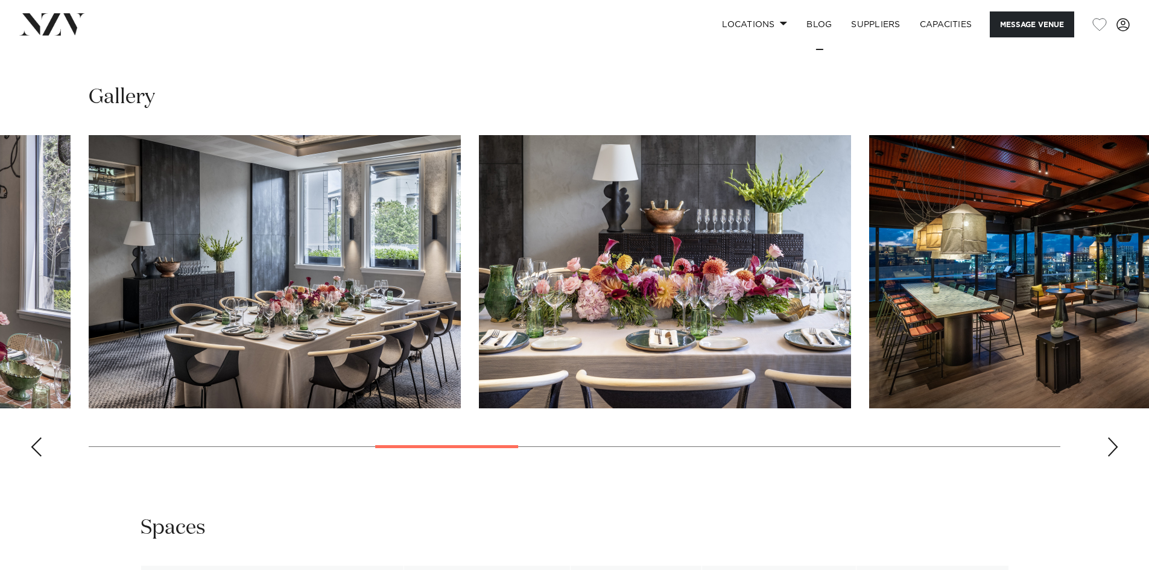
click at [1111, 437] on div "Next slide" at bounding box center [1112, 446] width 12 height 19
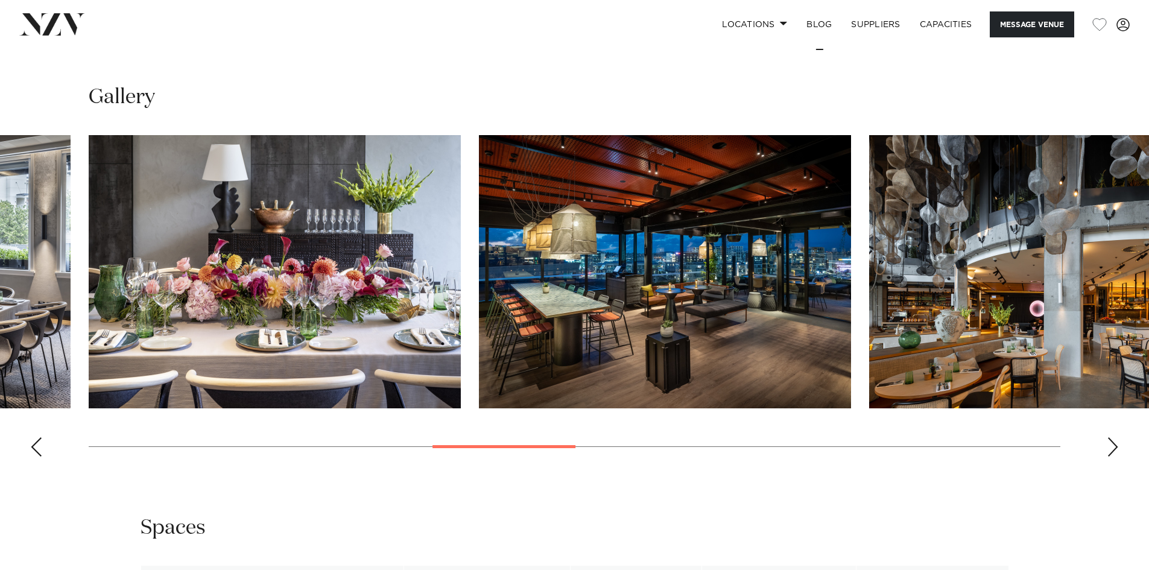
click at [1111, 437] on div "Next slide" at bounding box center [1112, 446] width 12 height 19
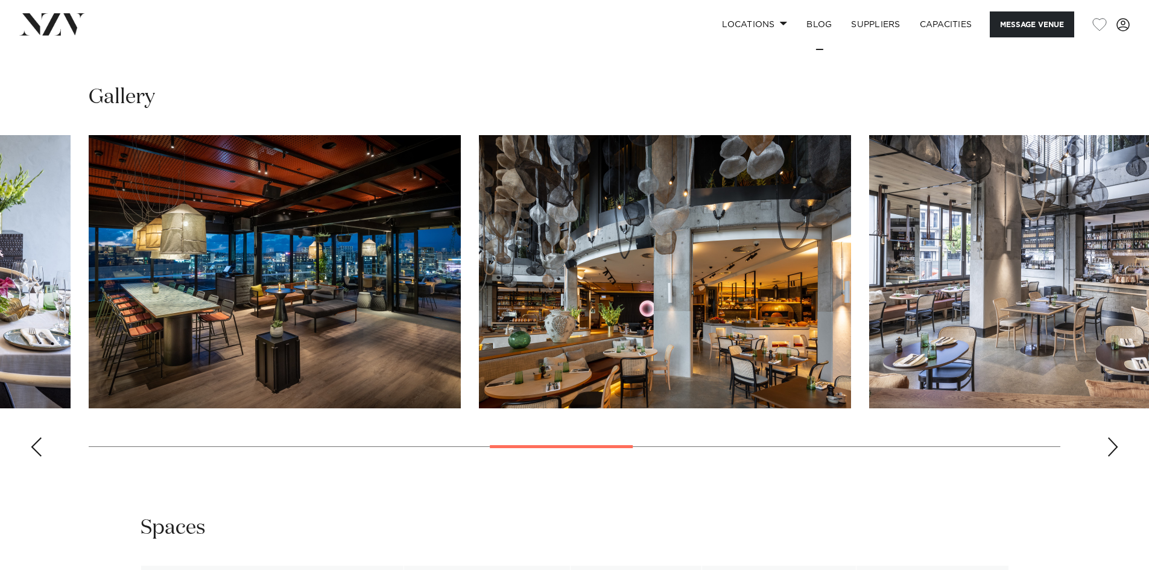
click at [1111, 437] on div "Next slide" at bounding box center [1112, 446] width 12 height 19
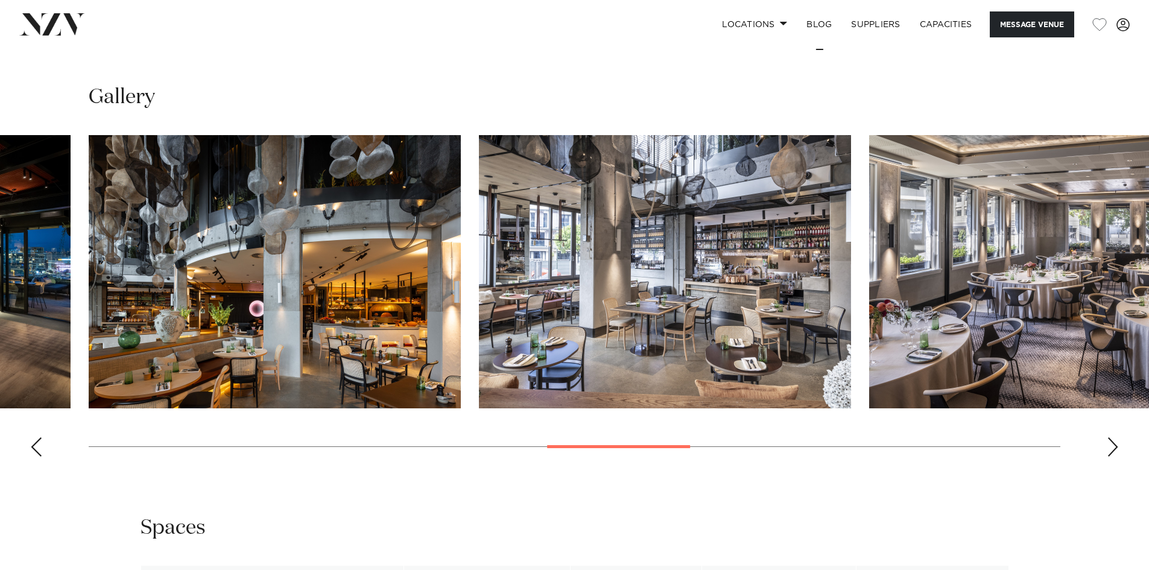
click at [1111, 437] on div "Next slide" at bounding box center [1112, 446] width 12 height 19
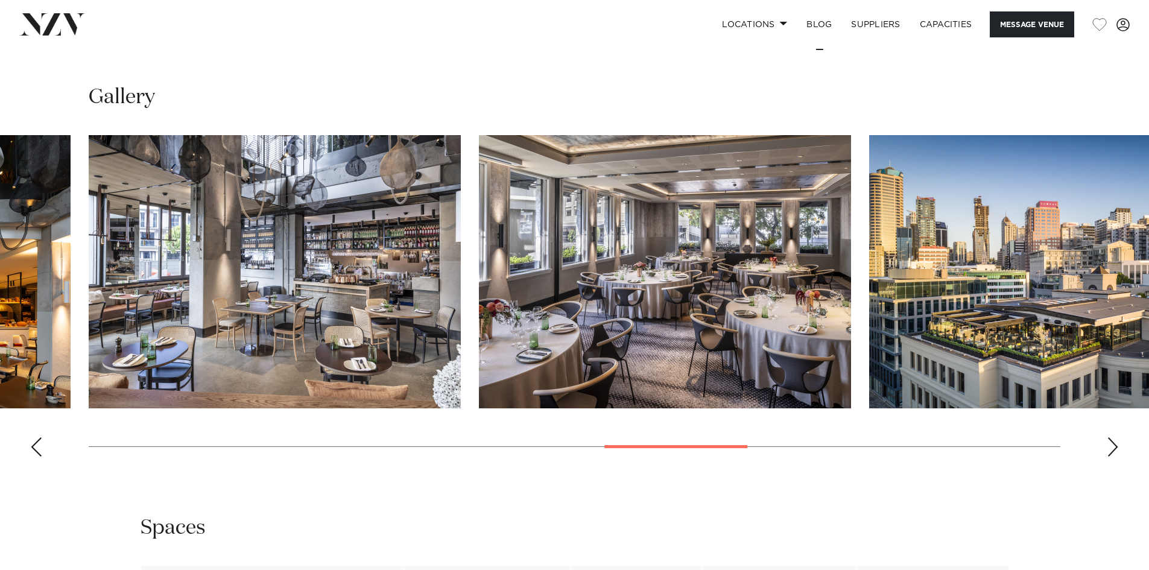
click at [1111, 437] on div "Next slide" at bounding box center [1112, 446] width 12 height 19
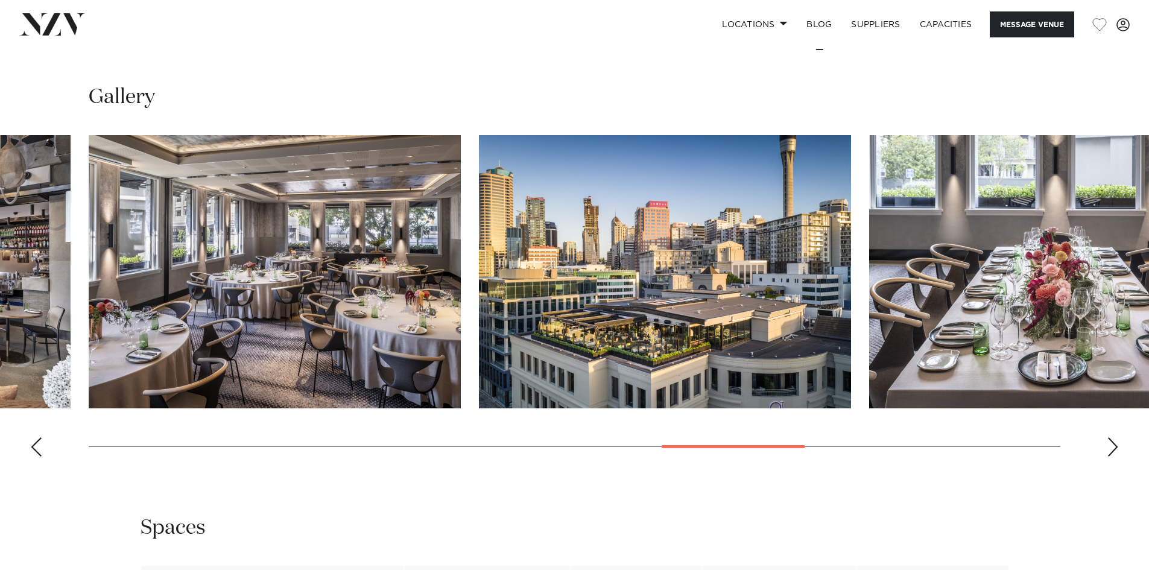
click at [1111, 437] on div "Next slide" at bounding box center [1112, 446] width 12 height 19
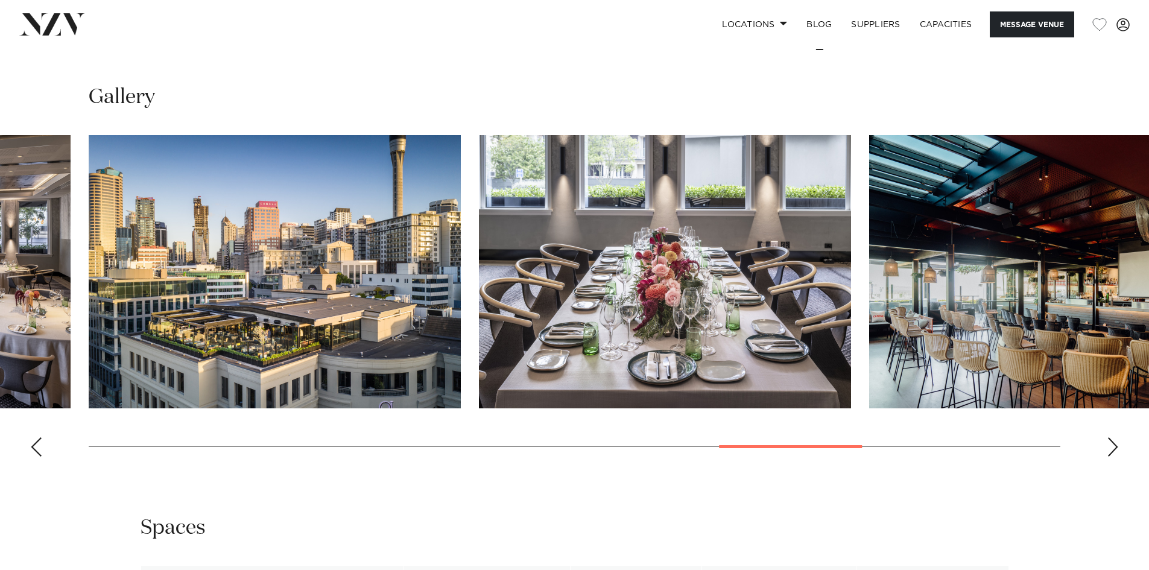
click at [1111, 437] on div "Next slide" at bounding box center [1112, 446] width 12 height 19
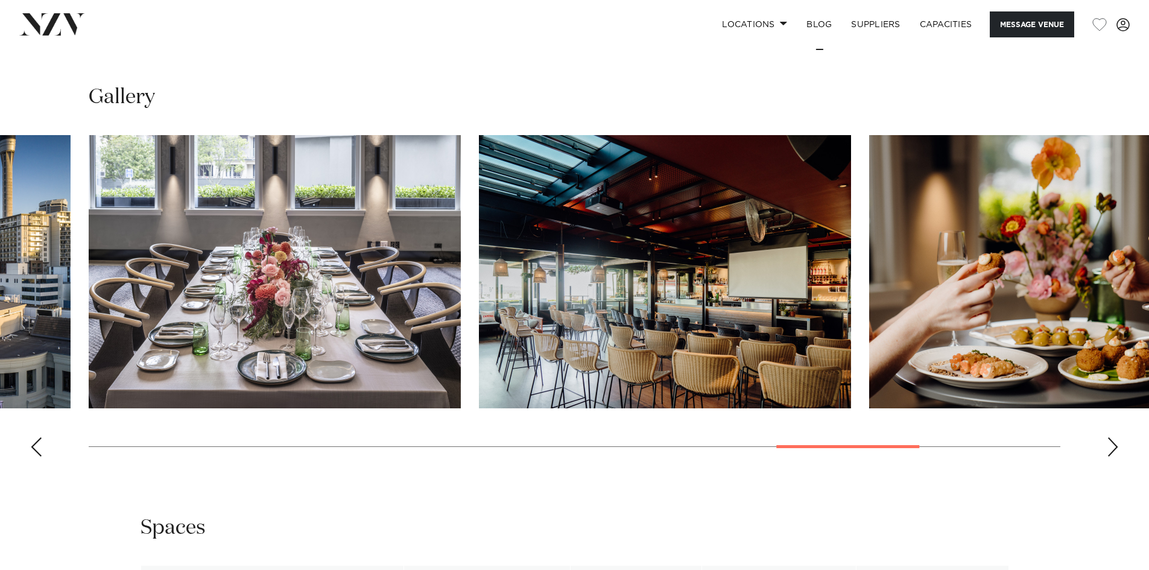
click at [1111, 437] on div "Next slide" at bounding box center [1112, 446] width 12 height 19
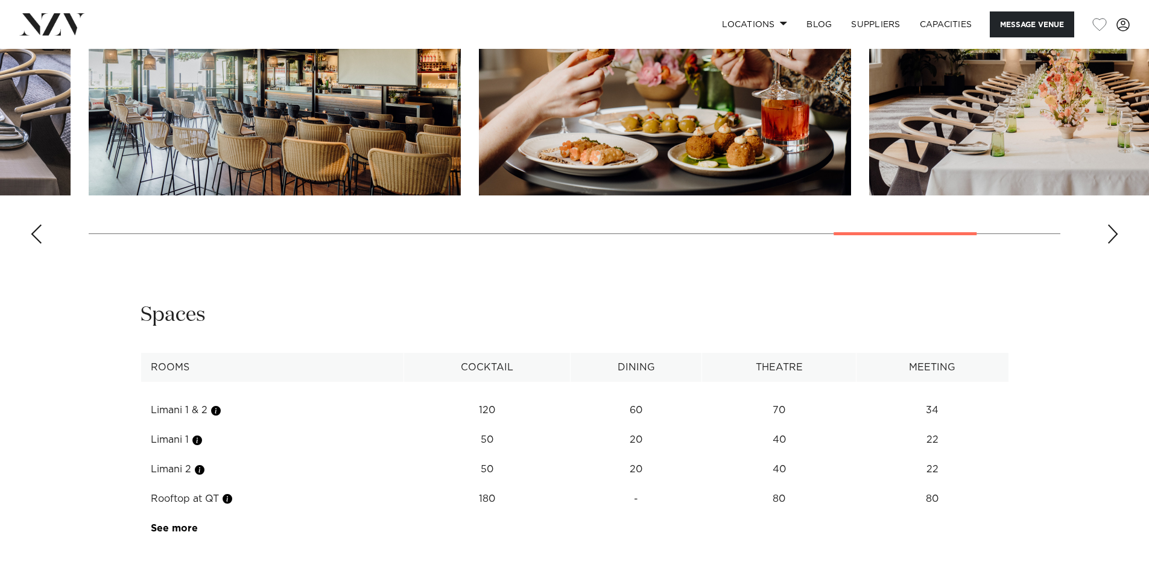
scroll to position [1749, 0]
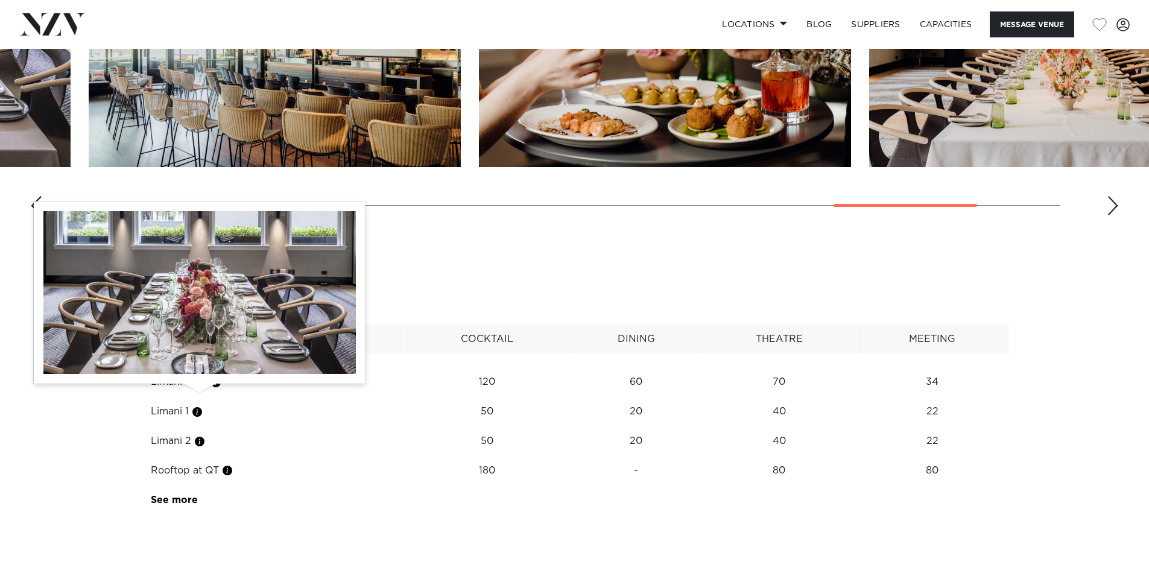
click at [198, 406] on button "button" at bounding box center [197, 412] width 12 height 12
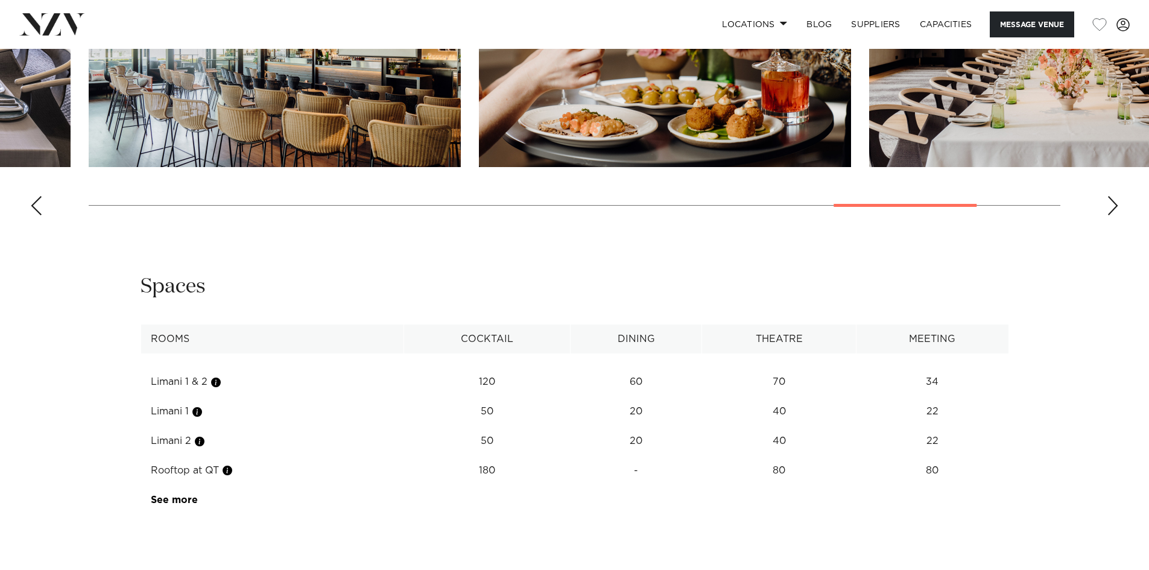
click at [197, 485] on td "See more" at bounding box center [198, 500] width 114 height 30
click at [183, 495] on link "See more" at bounding box center [198, 500] width 94 height 10
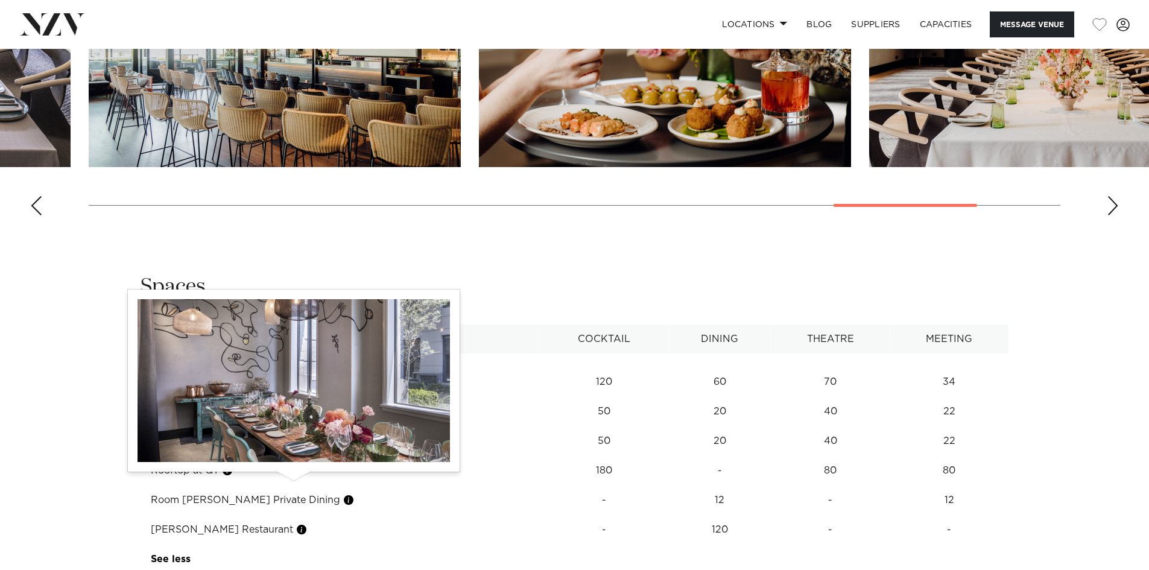
click at [342, 494] on button "button" at bounding box center [348, 500] width 12 height 12
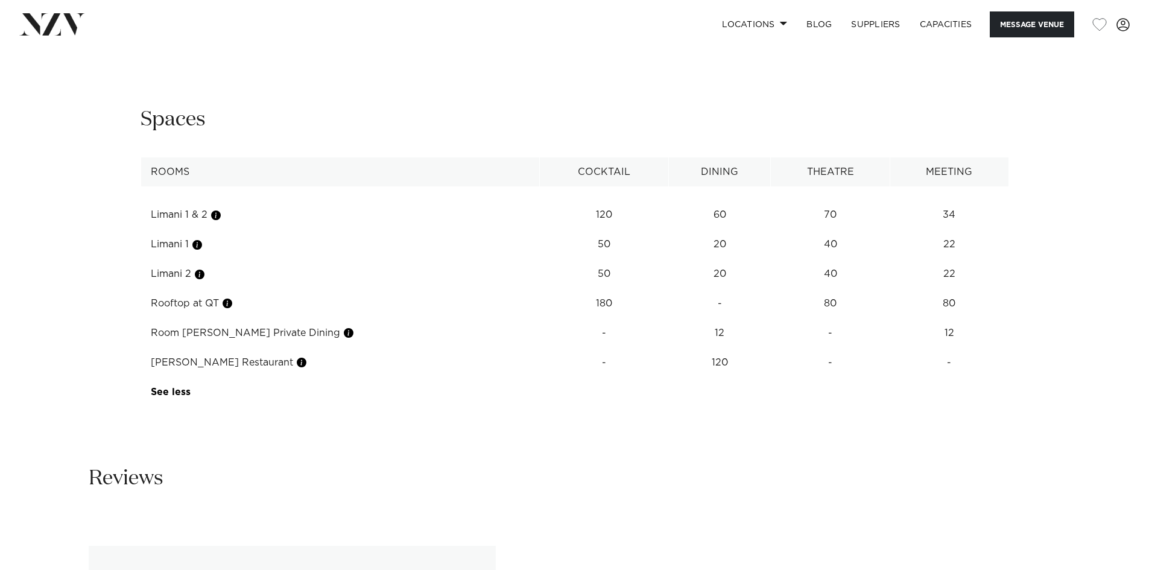
scroll to position [1929, 0]
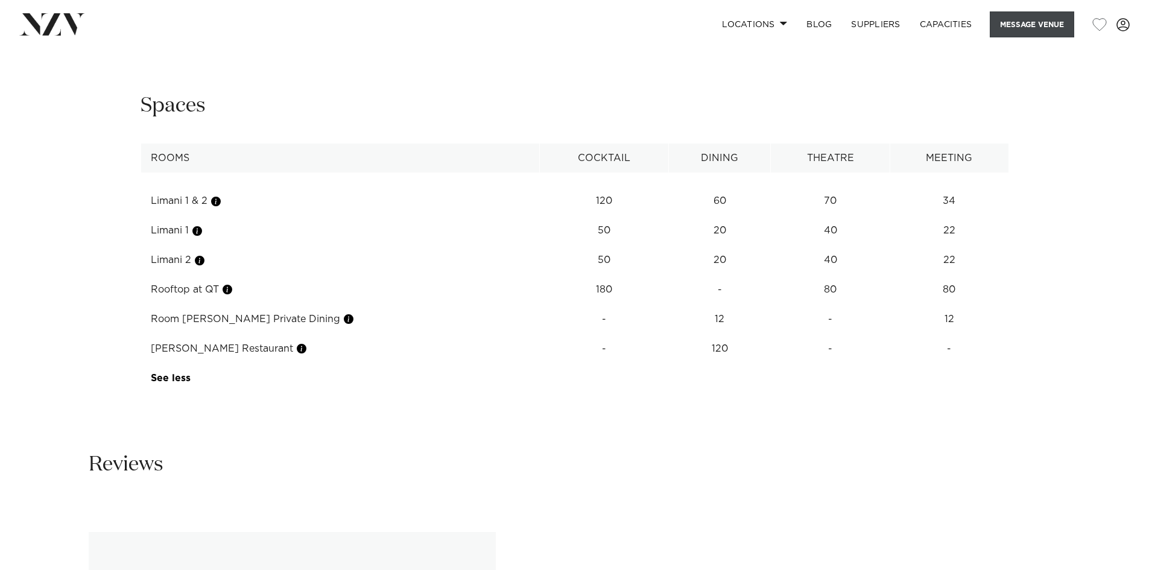
click at [1058, 20] on button "Message Venue" at bounding box center [1031, 24] width 84 height 26
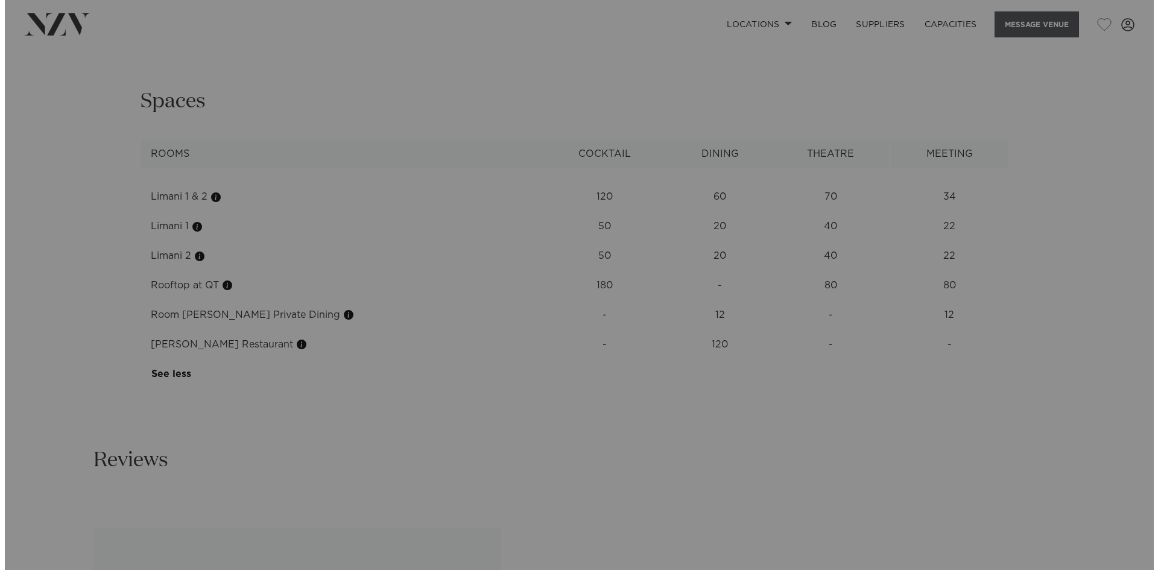
scroll to position [1934, 0]
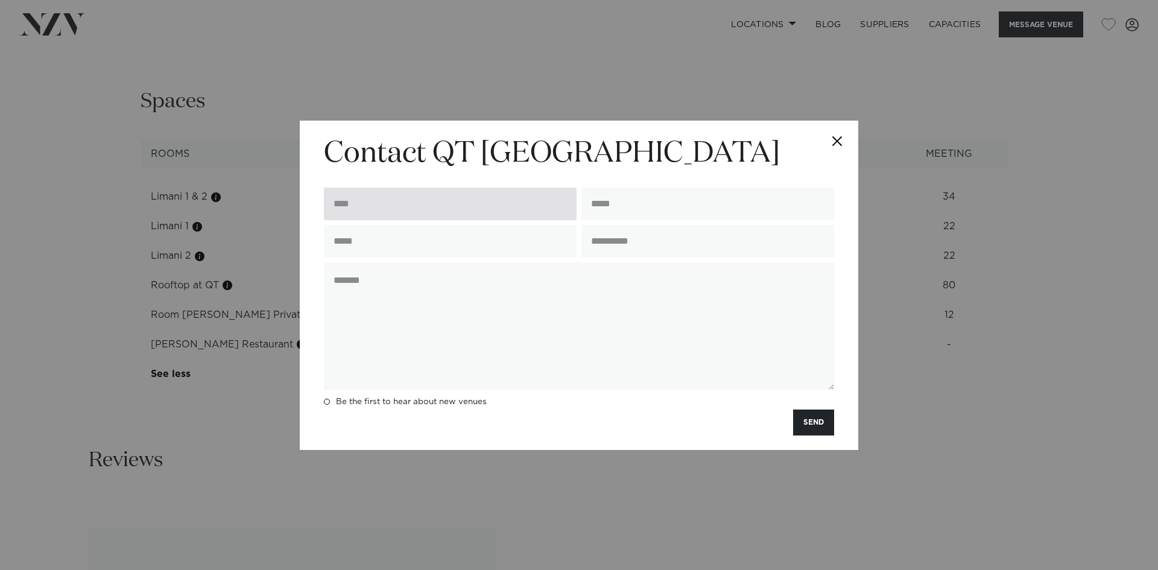
click at [461, 196] on input "text" at bounding box center [450, 204] width 253 height 33
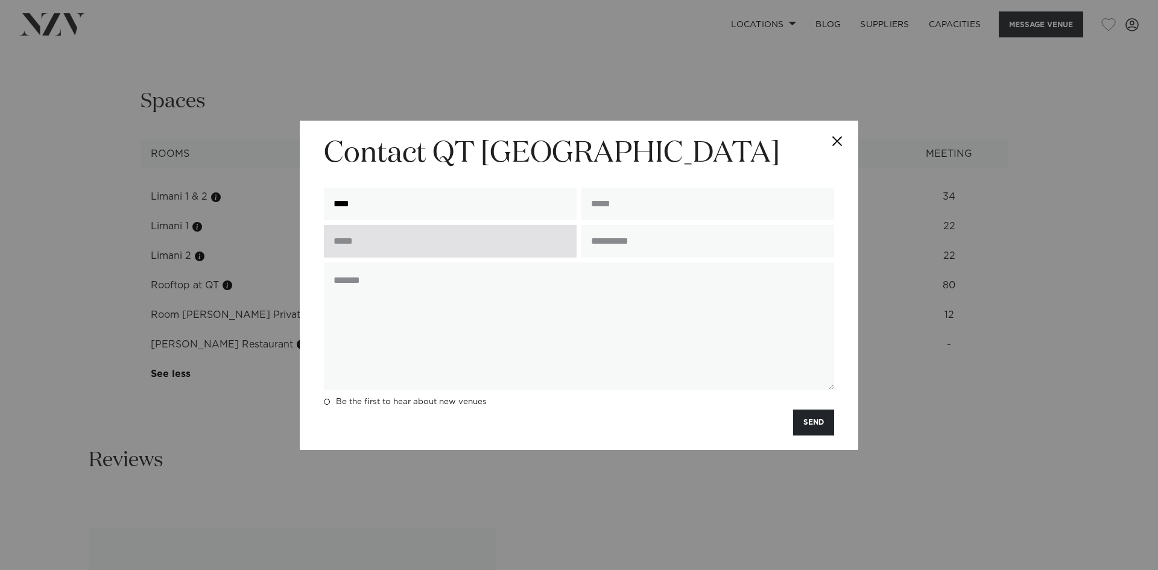
type input "**********"
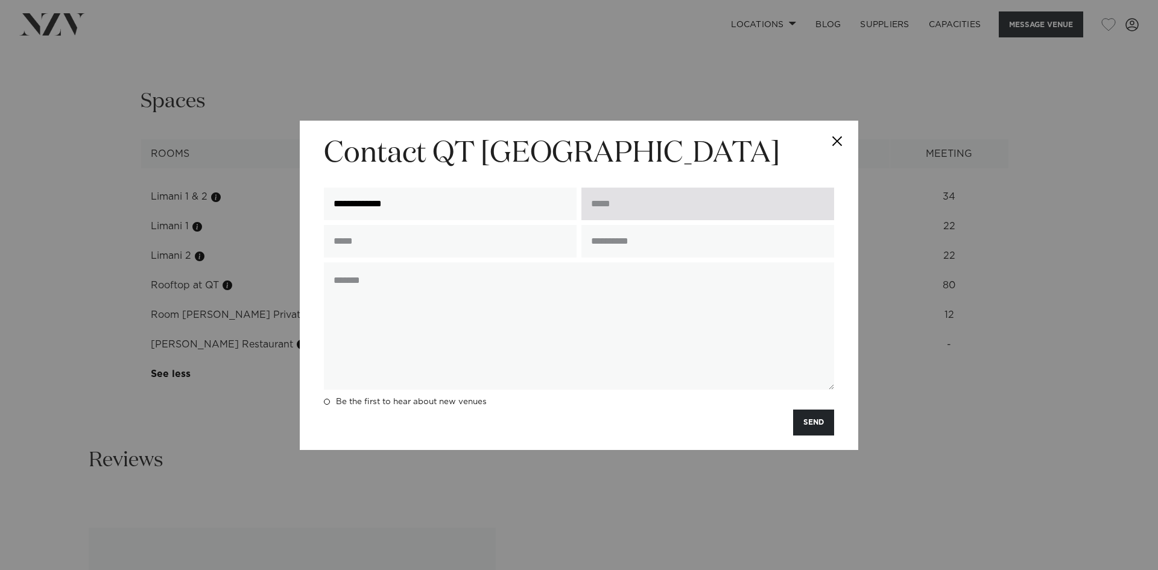
click at [668, 203] on input "email" at bounding box center [707, 204] width 253 height 33
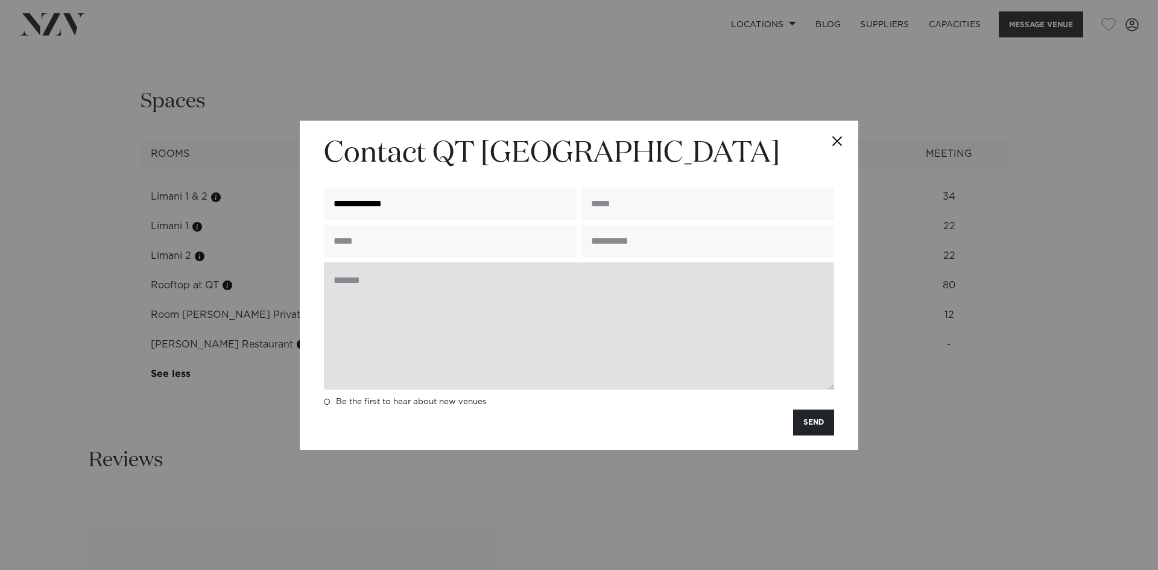
type input "**********"
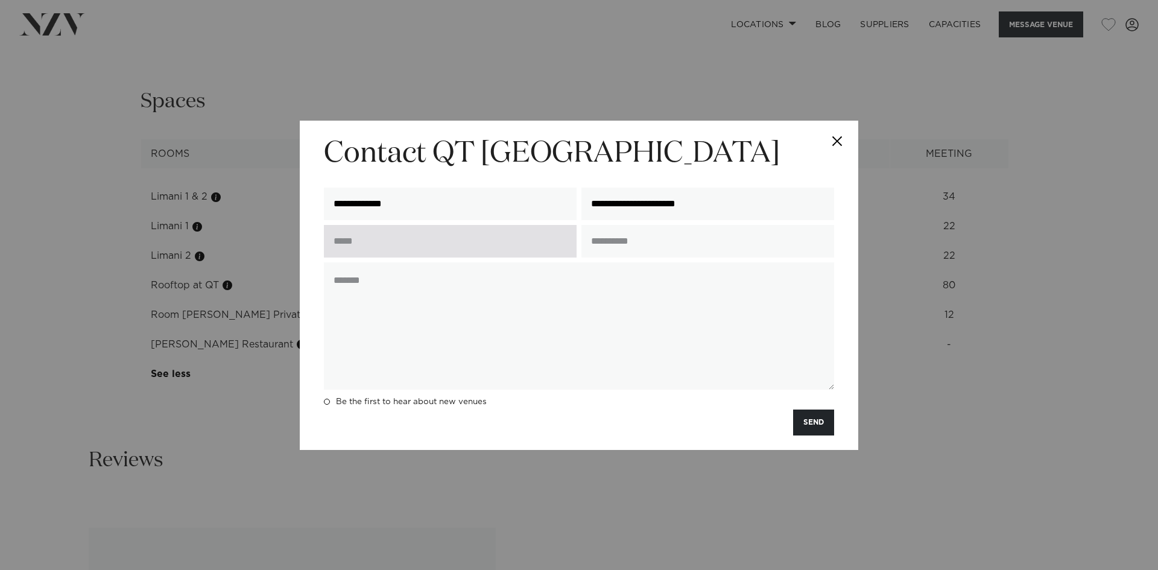
click at [383, 240] on input "text" at bounding box center [450, 241] width 253 height 33
type input "**********"
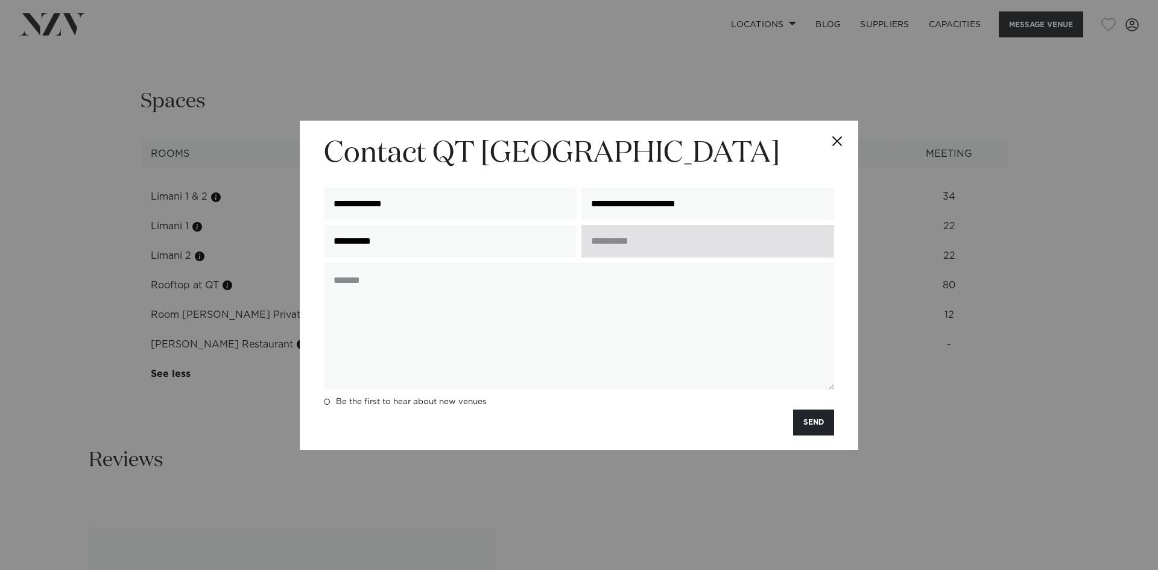
click at [639, 248] on input "text" at bounding box center [707, 241] width 253 height 33
type input "**********"
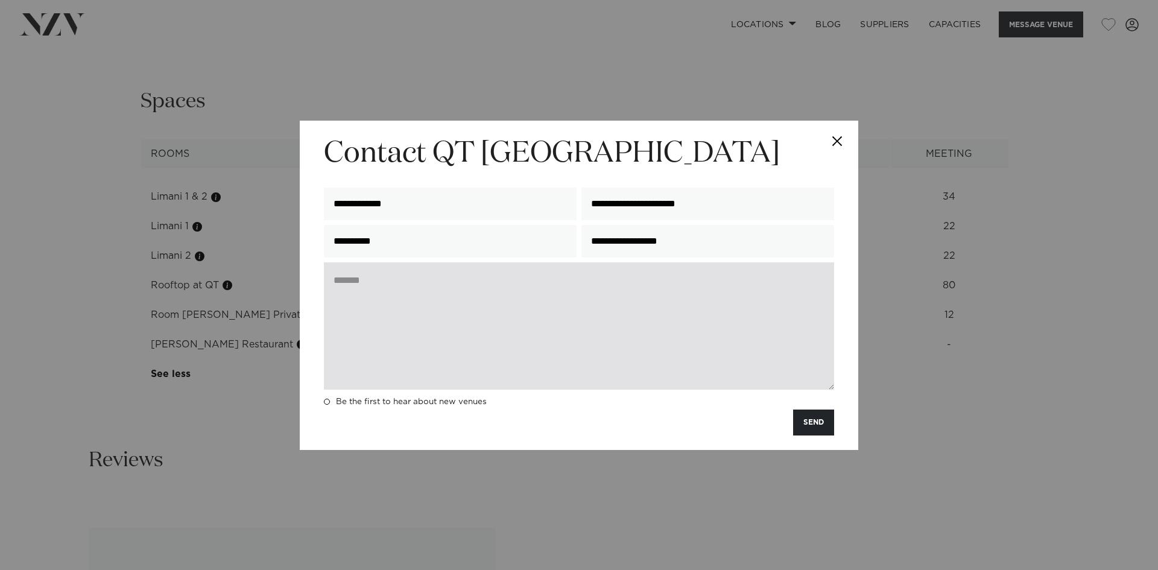
click at [363, 282] on textarea at bounding box center [579, 325] width 510 height 127
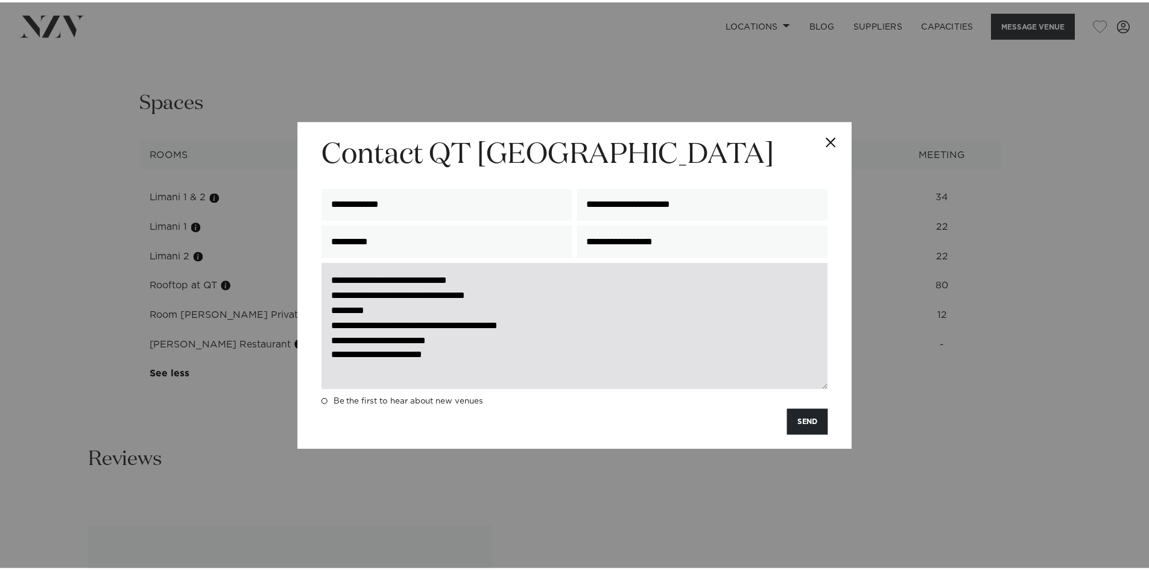
scroll to position [2, 0]
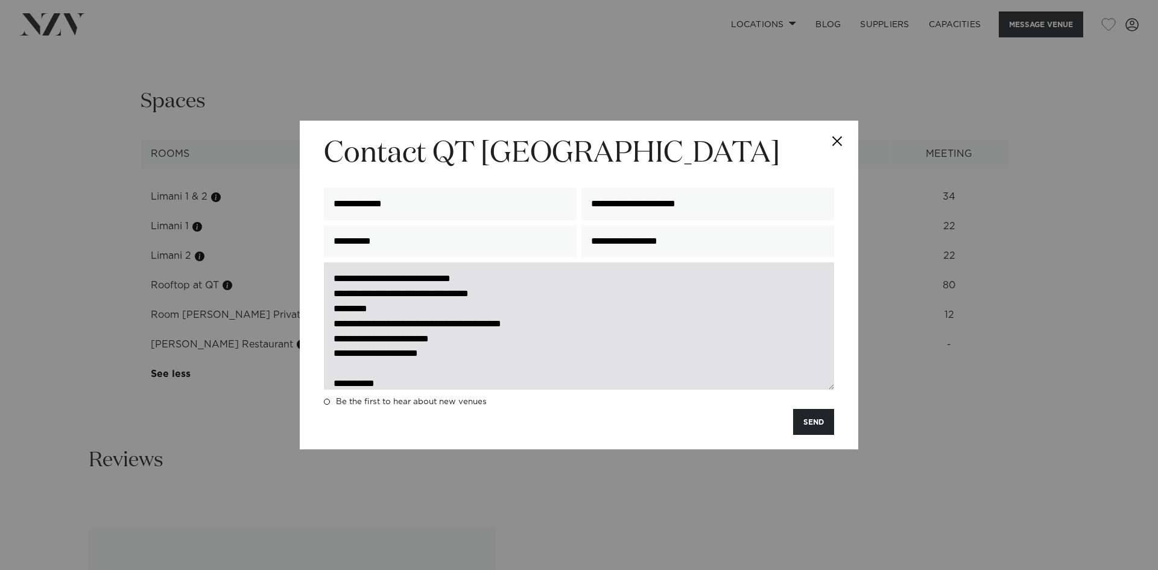
click at [487, 278] on textarea "**********" at bounding box center [579, 325] width 510 height 127
drag, startPoint x: 528, startPoint y: 280, endPoint x: 499, endPoint y: 282, distance: 29.0
click at [499, 282] on textarea "**********" at bounding box center [579, 325] width 510 height 127
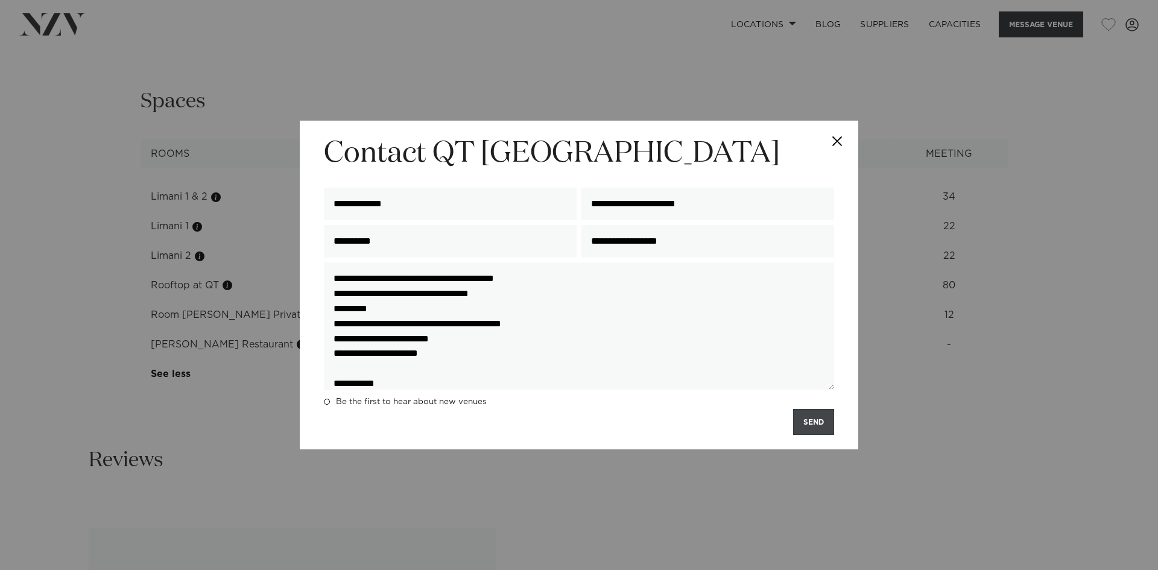
type textarea "**********"
click at [801, 420] on button "SEND" at bounding box center [813, 422] width 41 height 26
click at [454, 26] on div "**********" at bounding box center [579, 285] width 1158 height 570
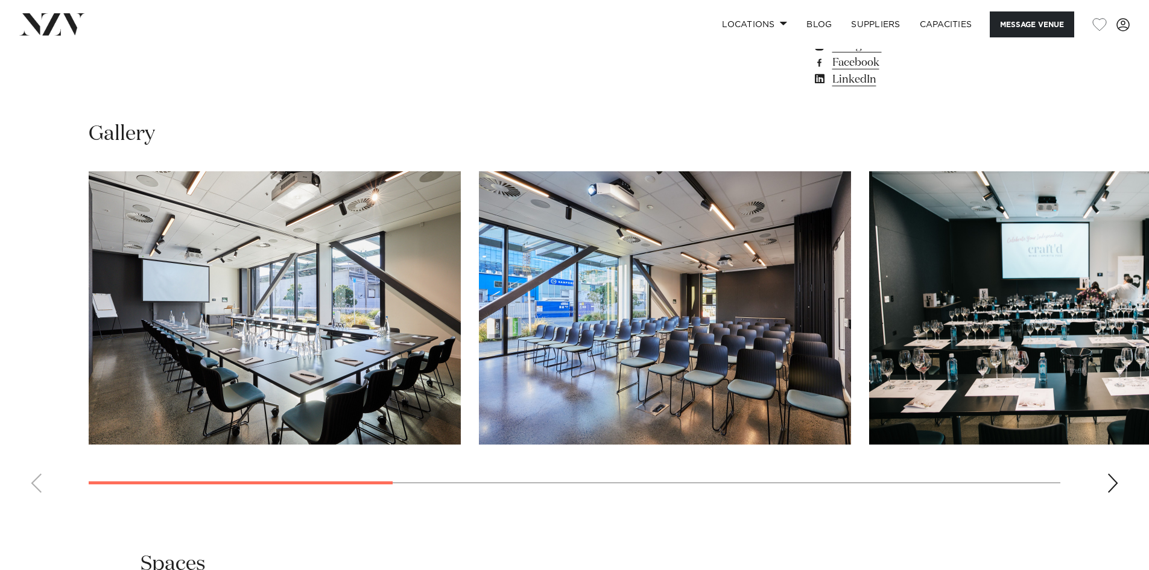
scroll to position [1146, 0]
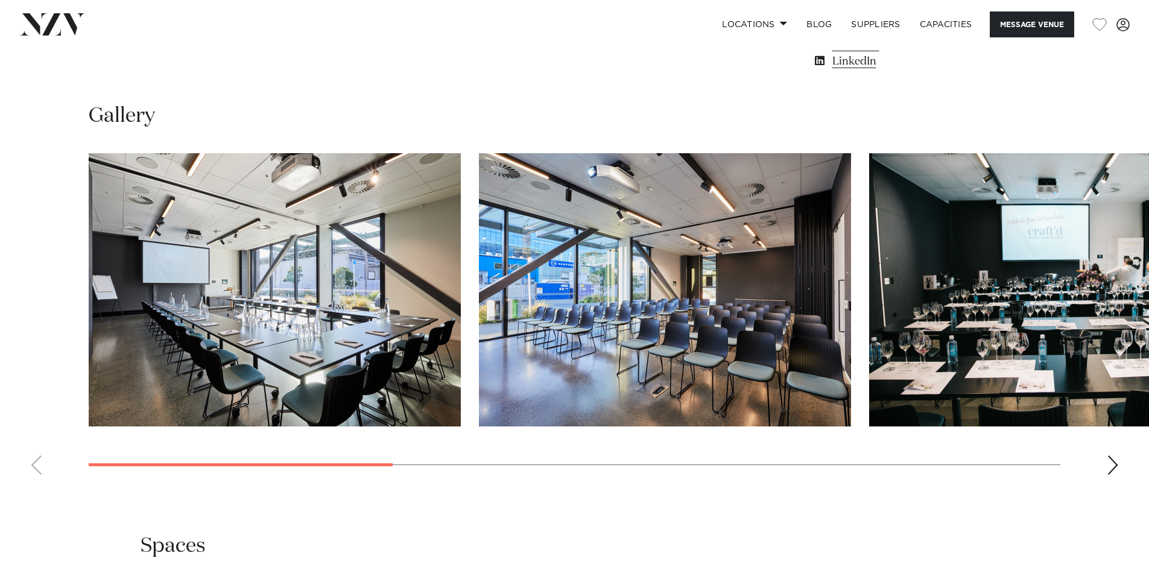
click at [1112, 465] on div "Next slide" at bounding box center [1112, 464] width 12 height 19
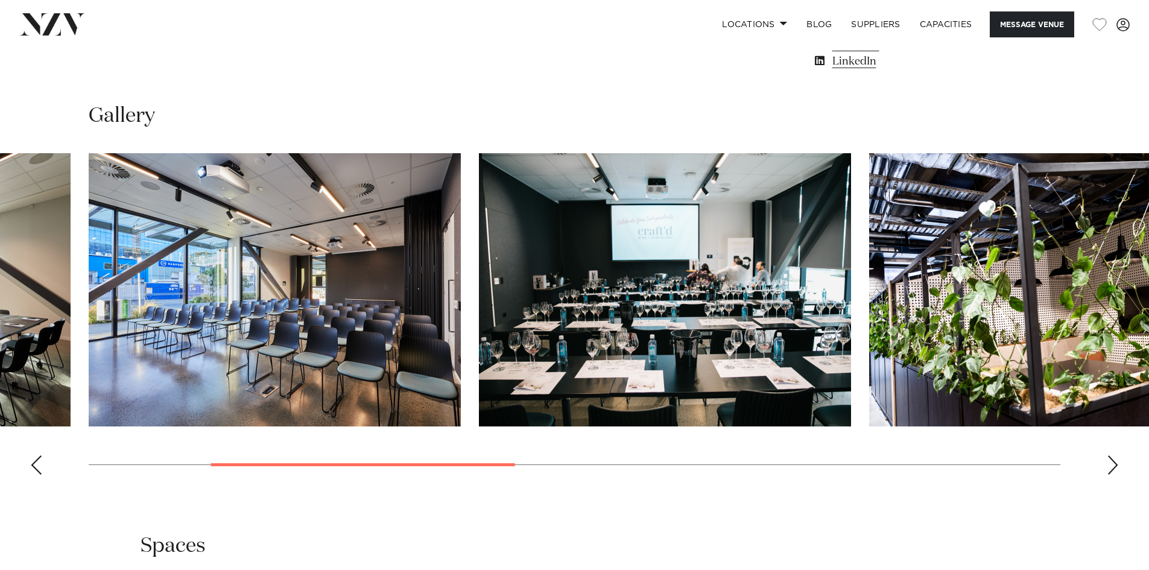
click at [1112, 465] on div "Next slide" at bounding box center [1112, 464] width 12 height 19
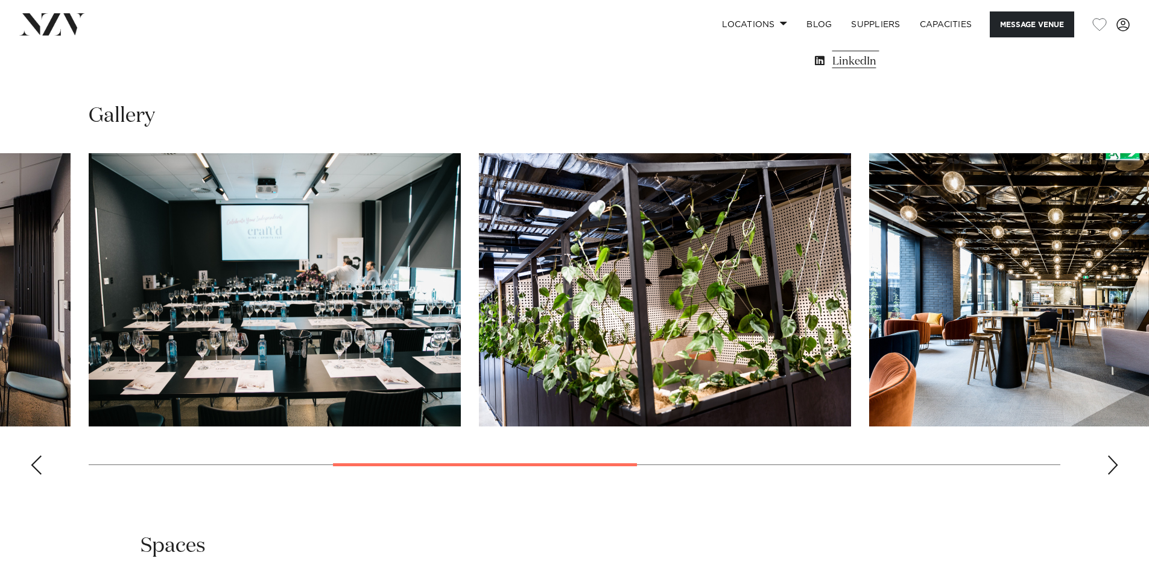
click at [1112, 465] on div "Next slide" at bounding box center [1112, 464] width 12 height 19
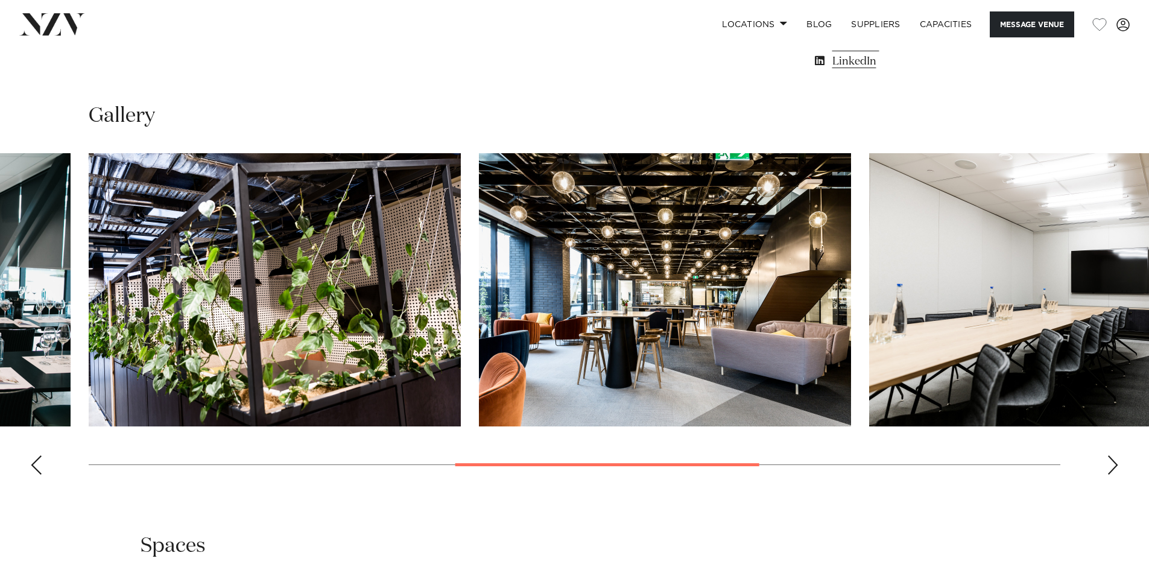
click at [1112, 465] on div "Next slide" at bounding box center [1112, 464] width 12 height 19
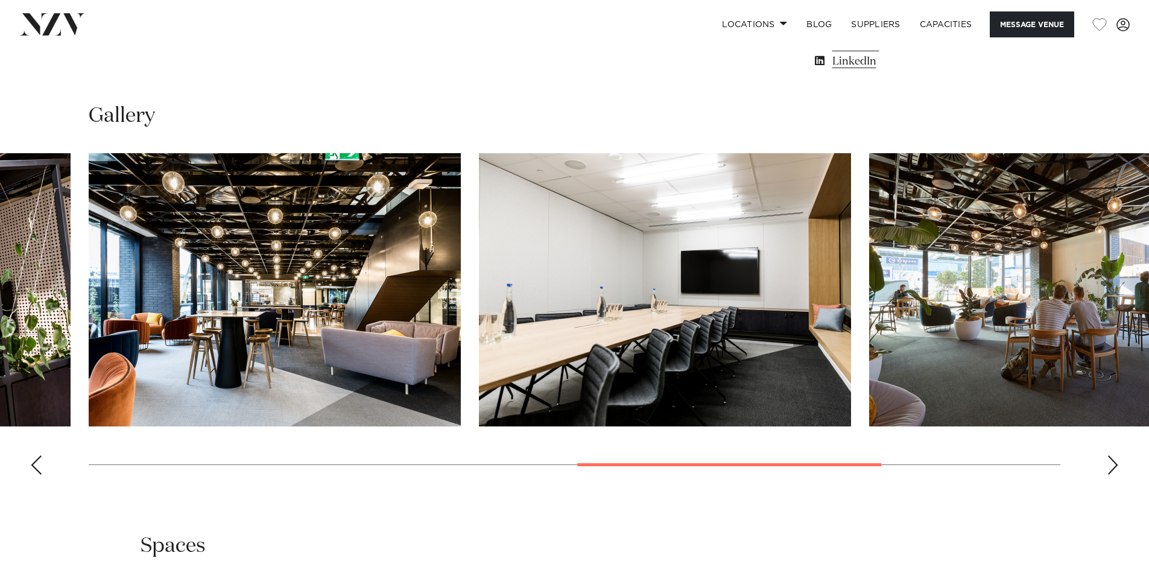
click at [1112, 465] on div "Next slide" at bounding box center [1112, 464] width 12 height 19
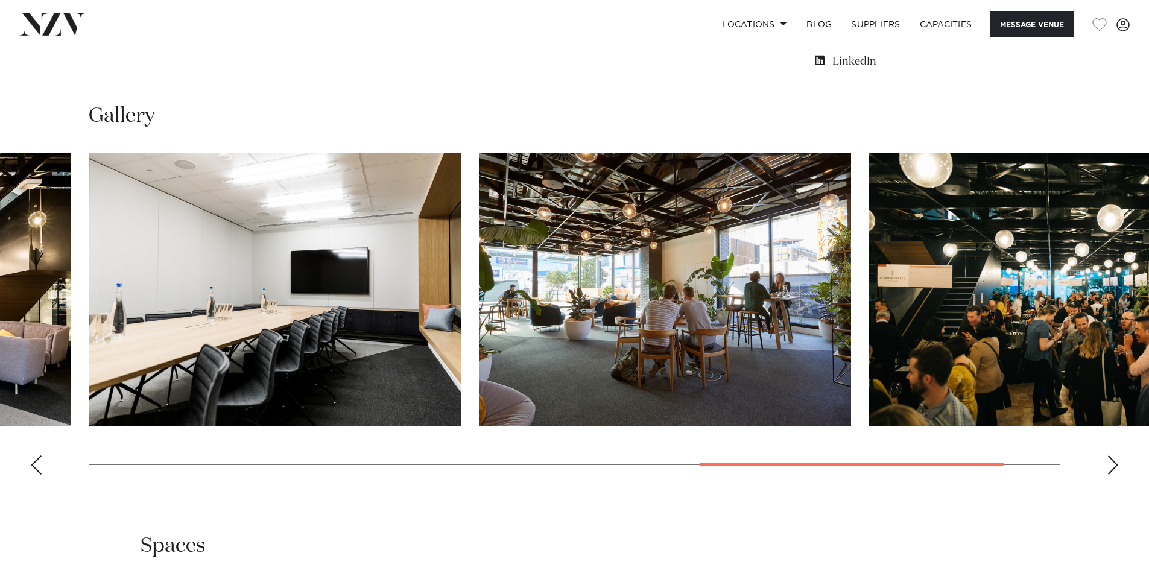
click at [1112, 465] on div "Next slide" at bounding box center [1112, 464] width 12 height 19
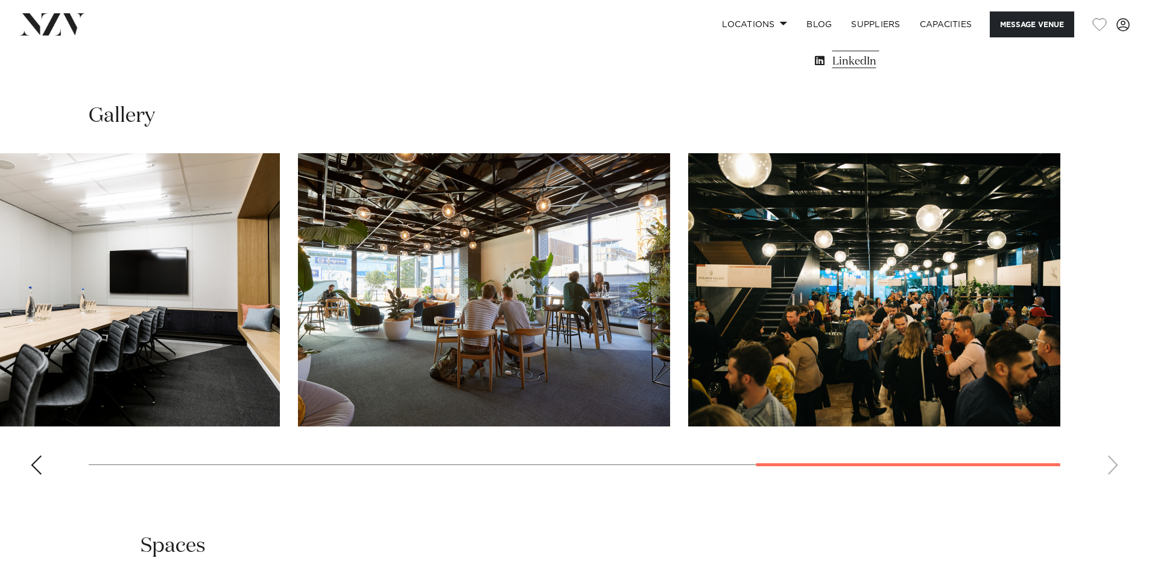
click at [1112, 465] on swiper-container at bounding box center [574, 318] width 1149 height 331
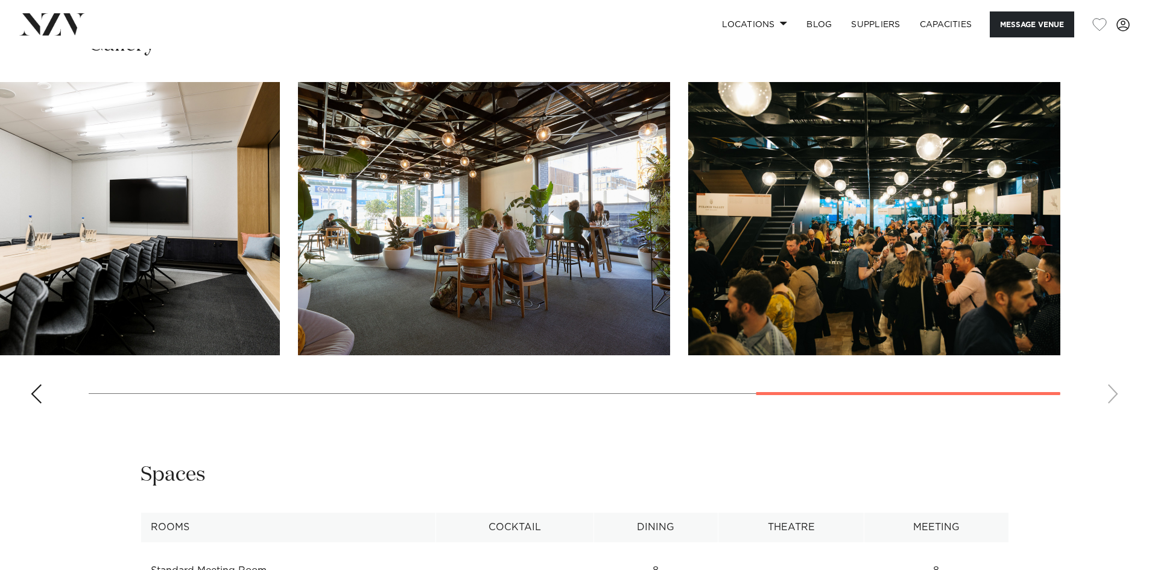
scroll to position [1447, 0]
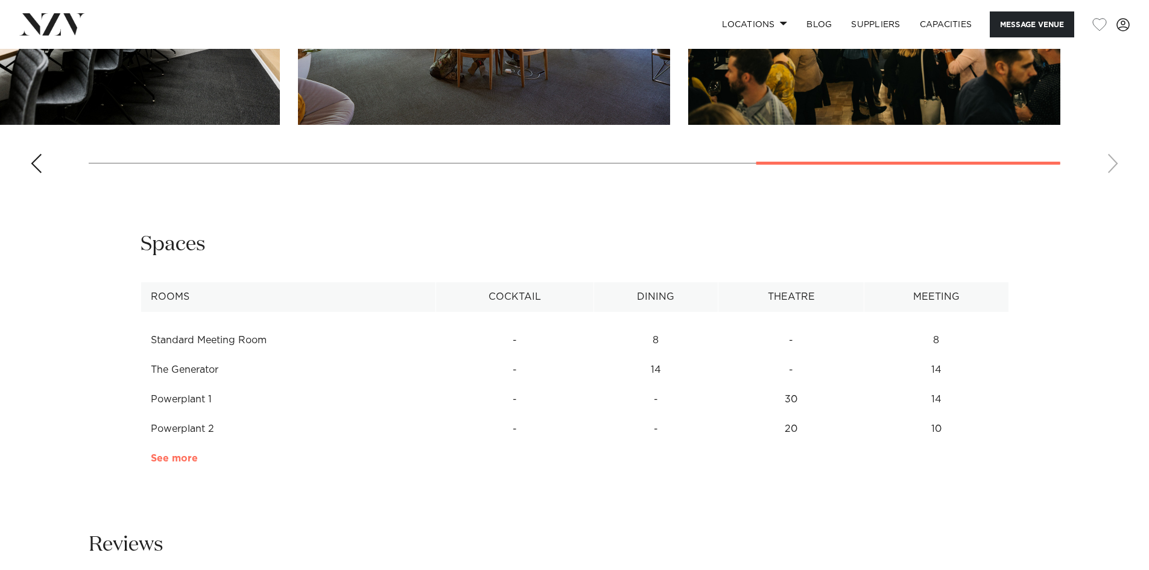
click at [169, 454] on link "See more" at bounding box center [198, 458] width 94 height 10
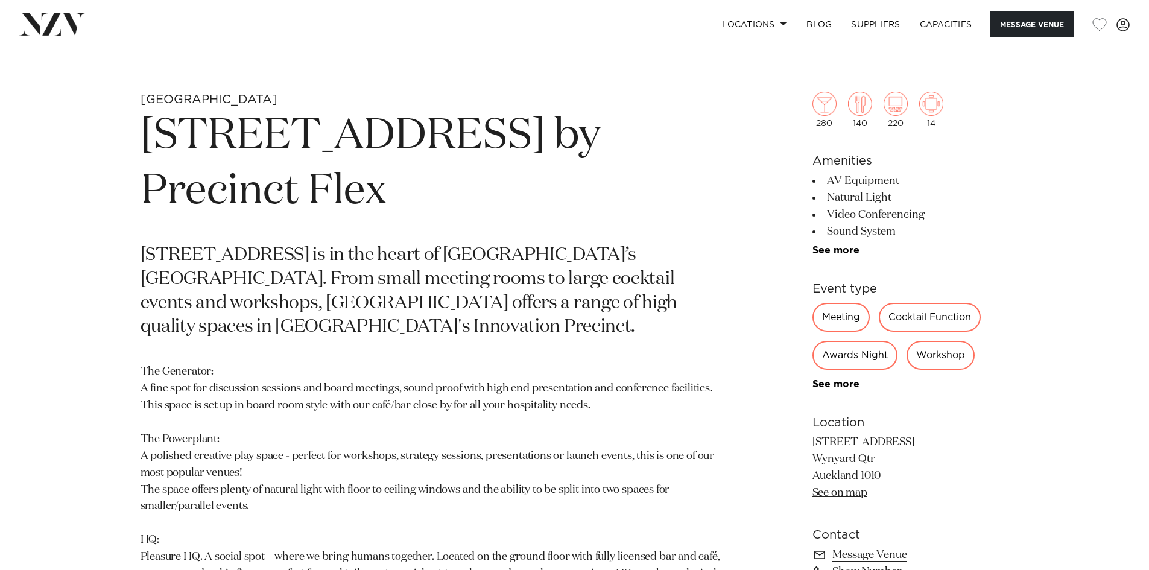
scroll to position [543, 0]
click at [825, 253] on link "See more" at bounding box center [859, 252] width 94 height 10
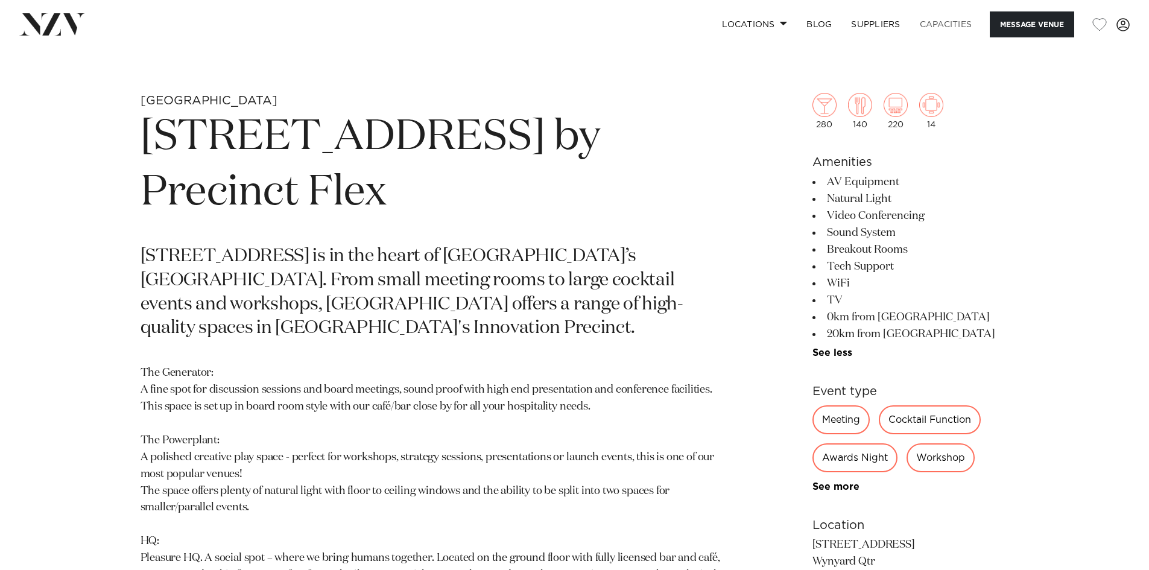
click at [936, 25] on link "Capacities" at bounding box center [946, 24] width 72 height 26
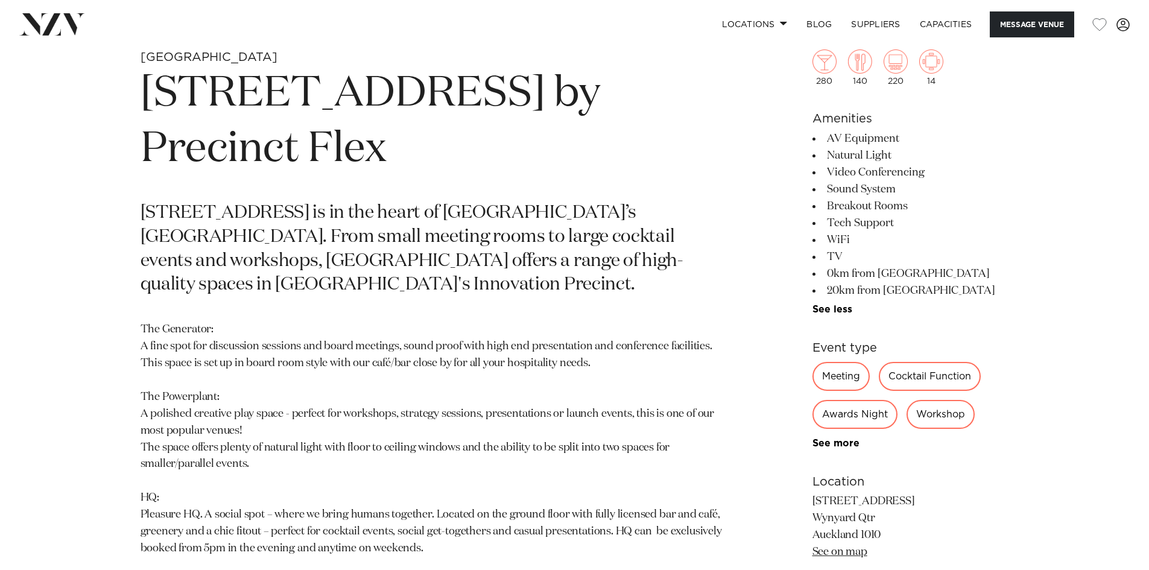
scroll to position [659, 0]
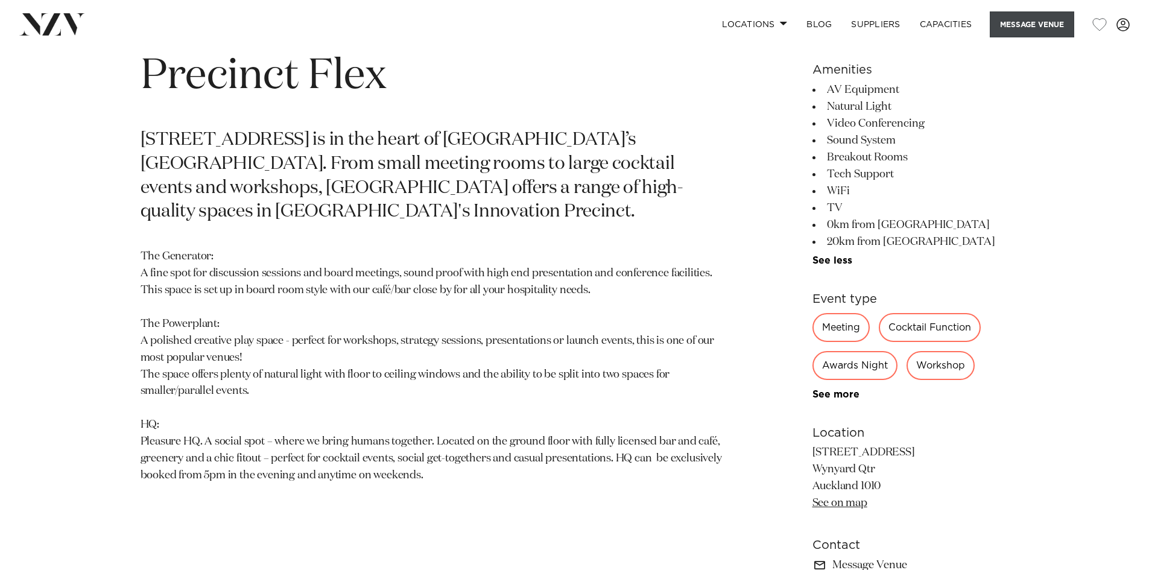
click at [1009, 23] on button "Message Venue" at bounding box center [1031, 24] width 84 height 26
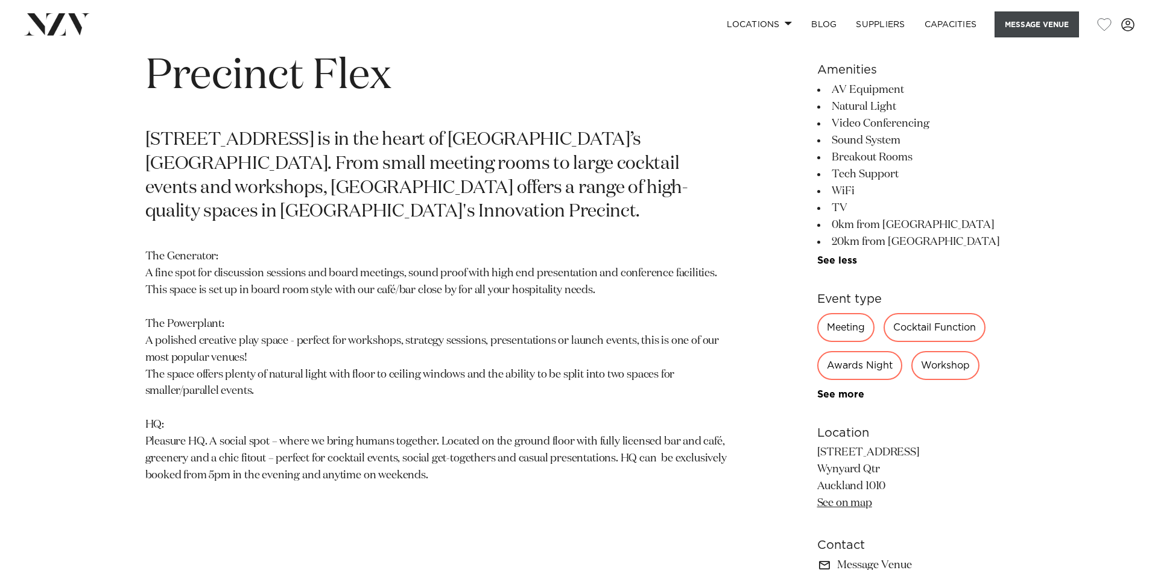
scroll to position [663, 0]
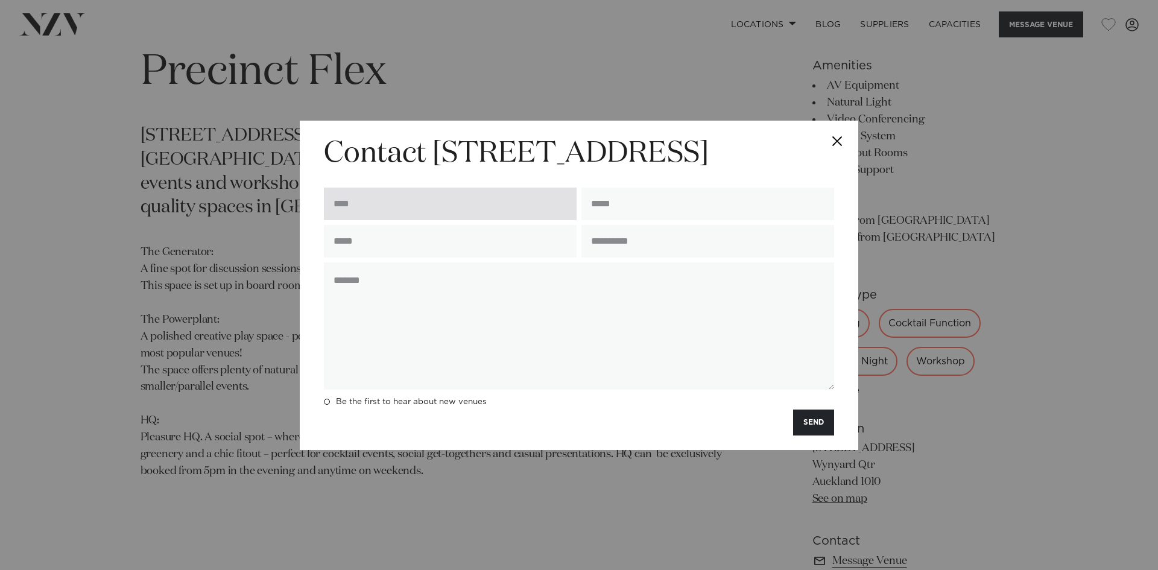
click at [420, 215] on input "text" at bounding box center [450, 204] width 253 height 33
type input "**********"
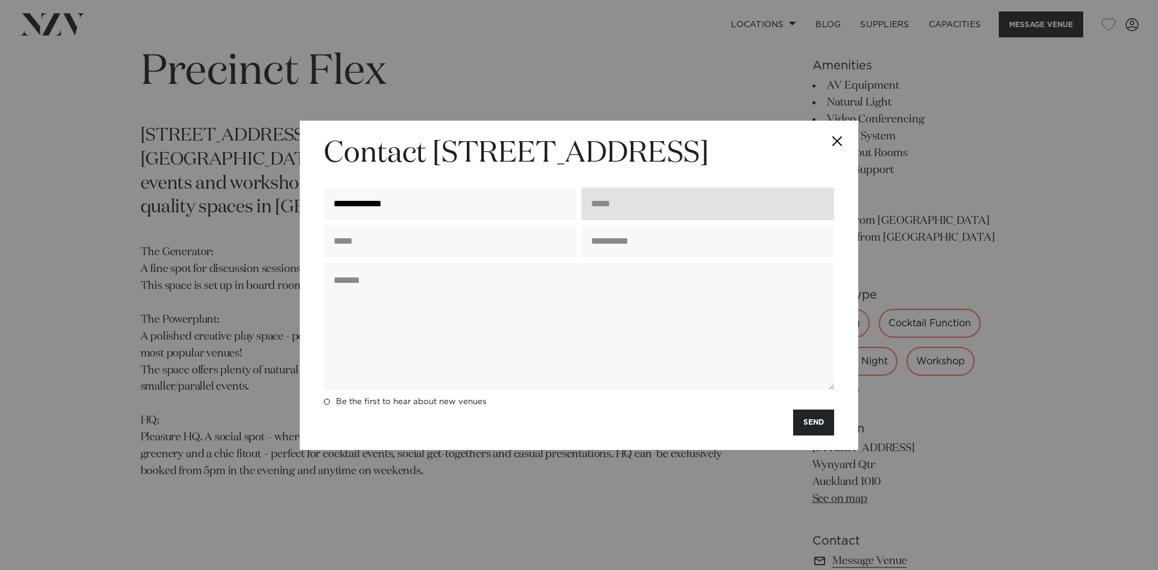
click at [649, 207] on input "email" at bounding box center [707, 204] width 253 height 33
type input "**********"
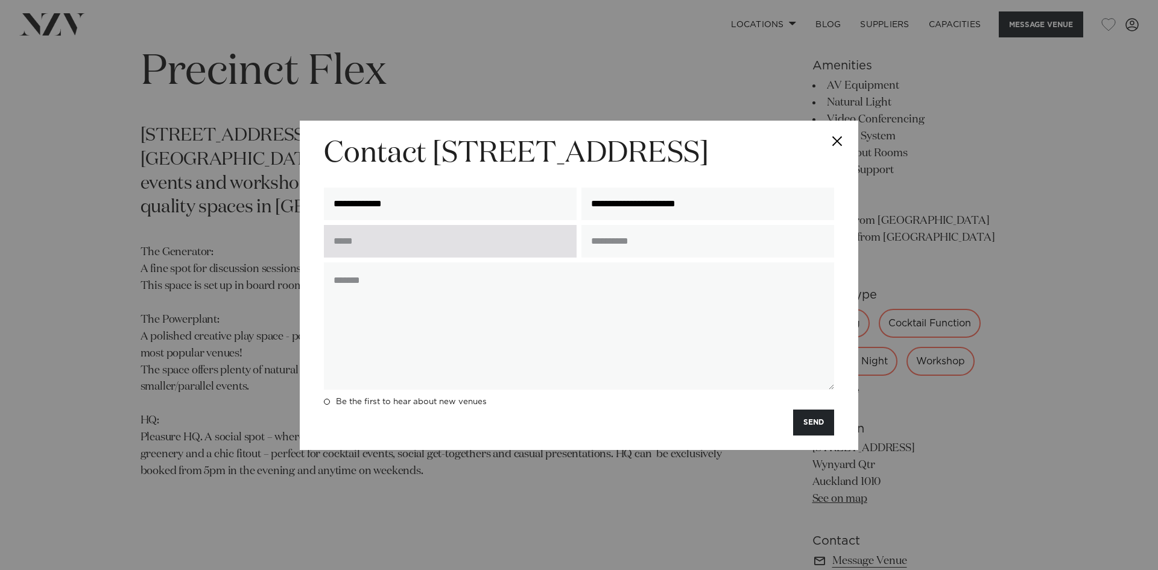
click at [465, 242] on input "text" at bounding box center [450, 241] width 253 height 33
type input "**********"
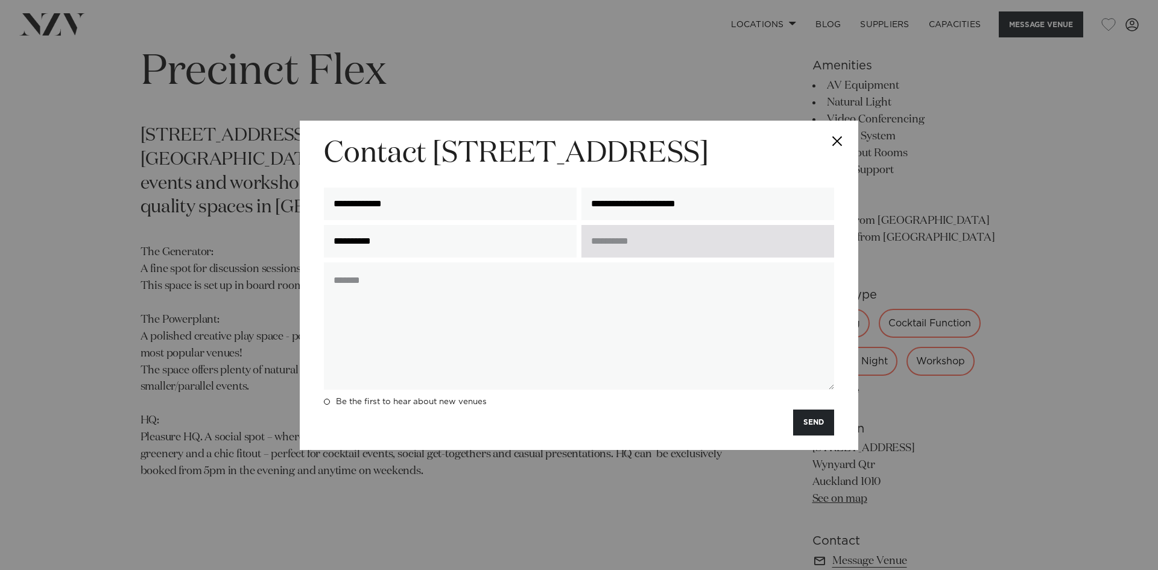
click at [605, 251] on input "text" at bounding box center [707, 241] width 253 height 33
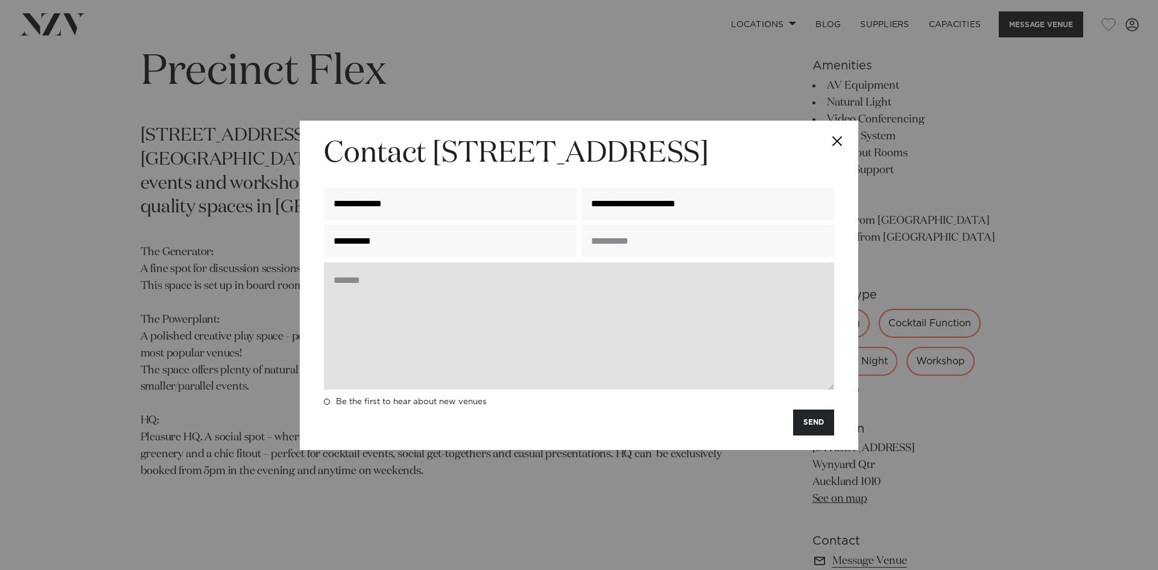
type input "**********"
click at [397, 289] on textarea at bounding box center [579, 325] width 510 height 127
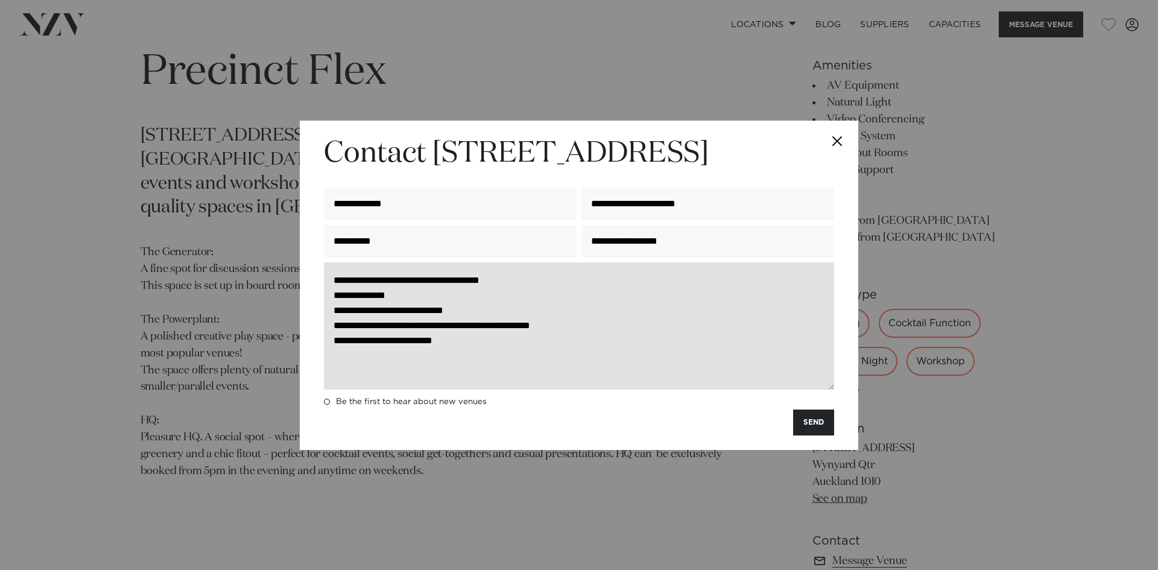
click at [392, 279] on textarea "**********" at bounding box center [579, 325] width 510 height 127
click at [332, 300] on textarea "**********" at bounding box center [579, 325] width 510 height 127
click at [406, 370] on textarea "**********" at bounding box center [579, 325] width 510 height 127
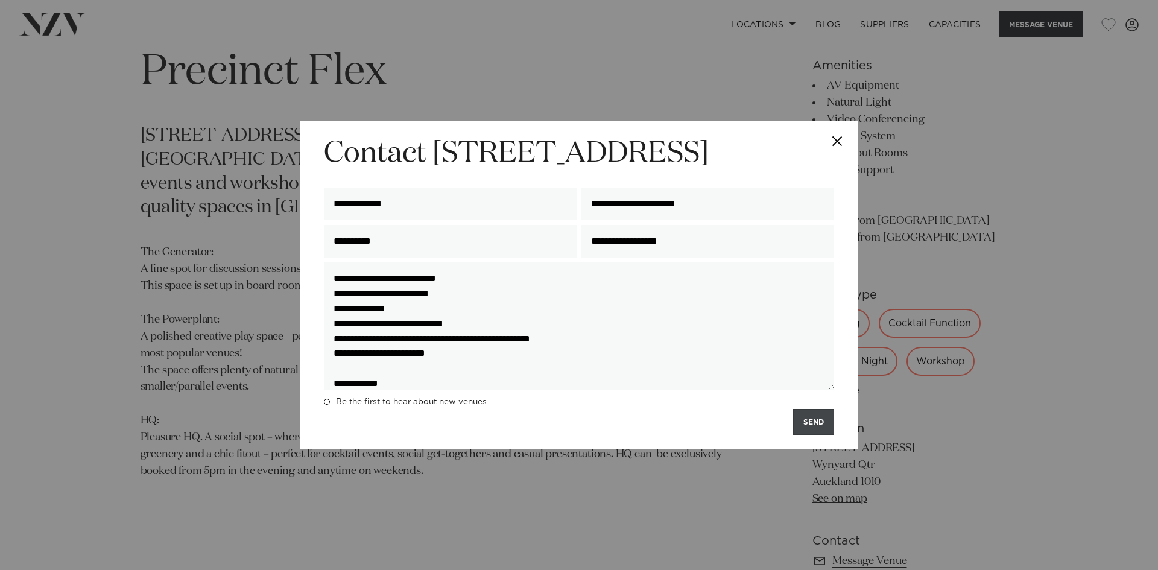
type textarea "**********"
click at [812, 416] on button "SEND" at bounding box center [813, 422] width 41 height 26
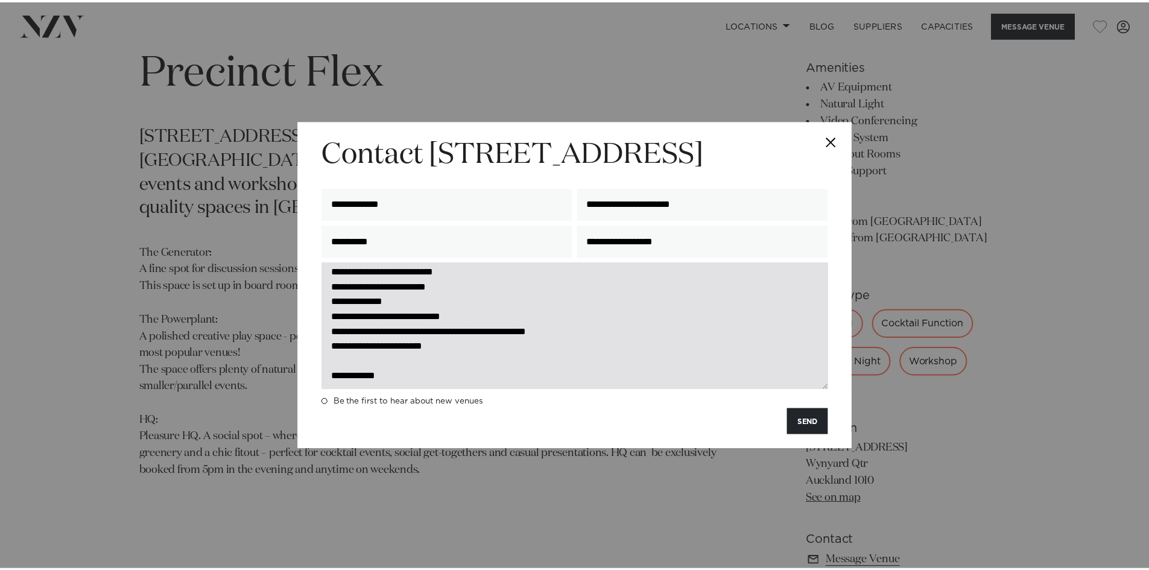
scroll to position [0, 0]
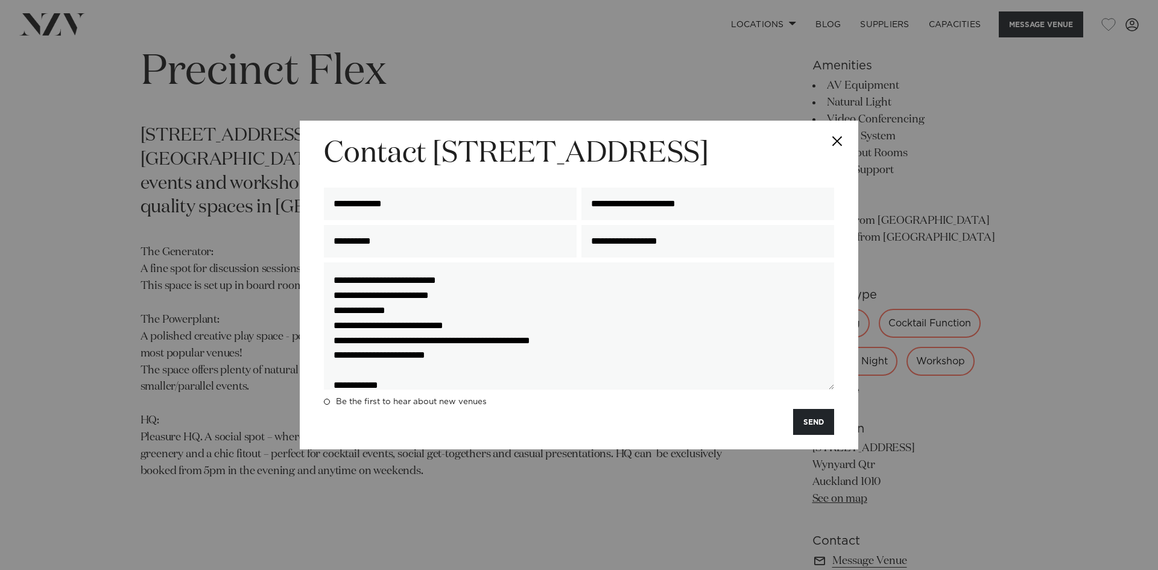
click at [831, 137] on button "Close" at bounding box center [837, 142] width 42 height 42
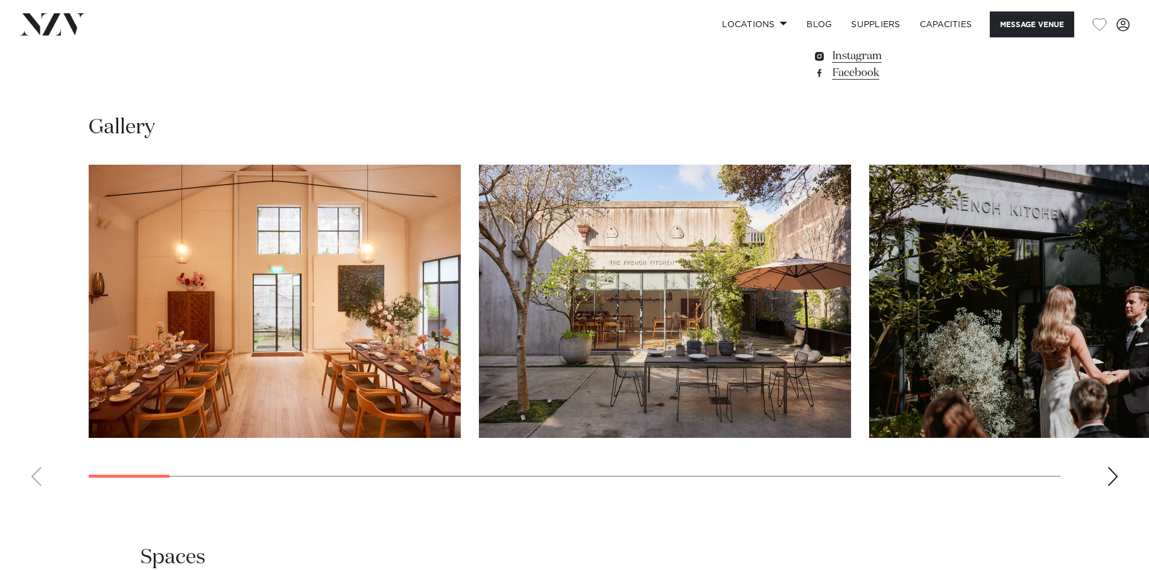
scroll to position [1146, 0]
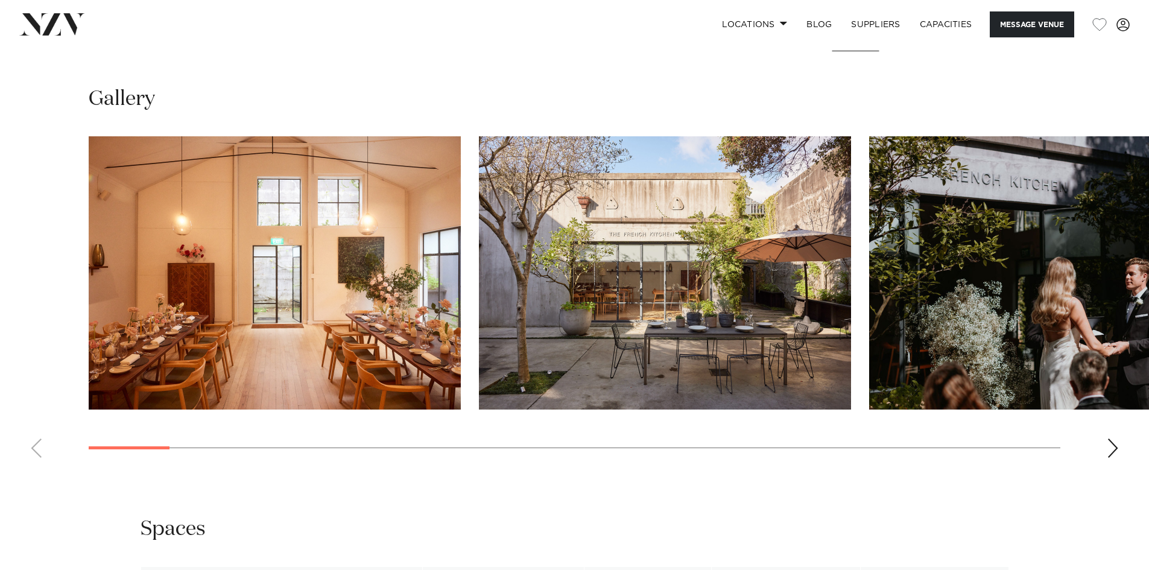
click at [1112, 447] on div "Next slide" at bounding box center [1112, 447] width 12 height 19
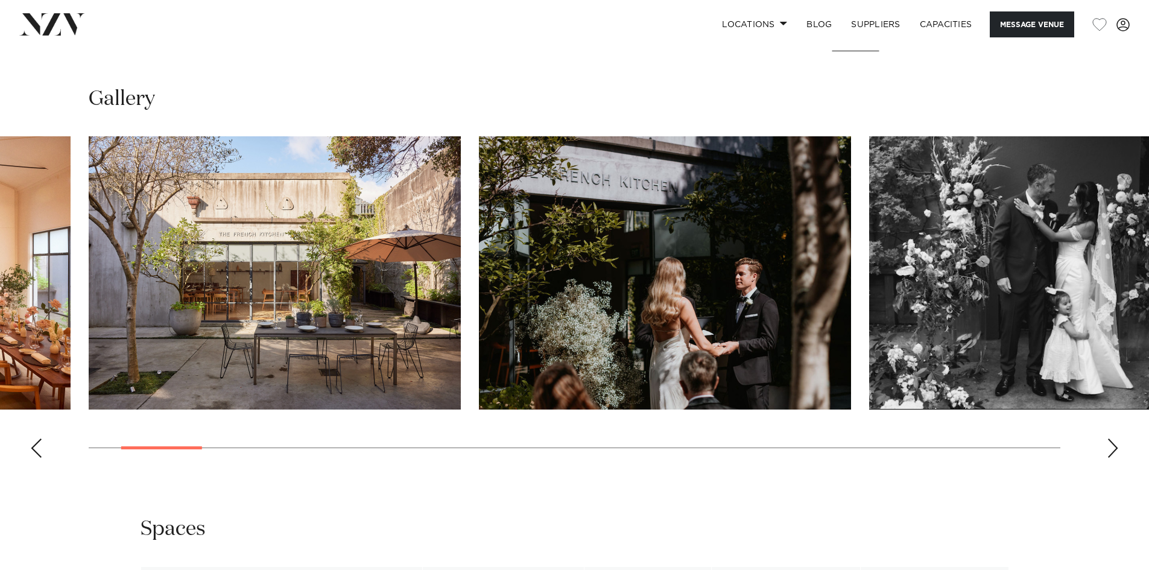
click at [1112, 447] on div "Next slide" at bounding box center [1112, 447] width 12 height 19
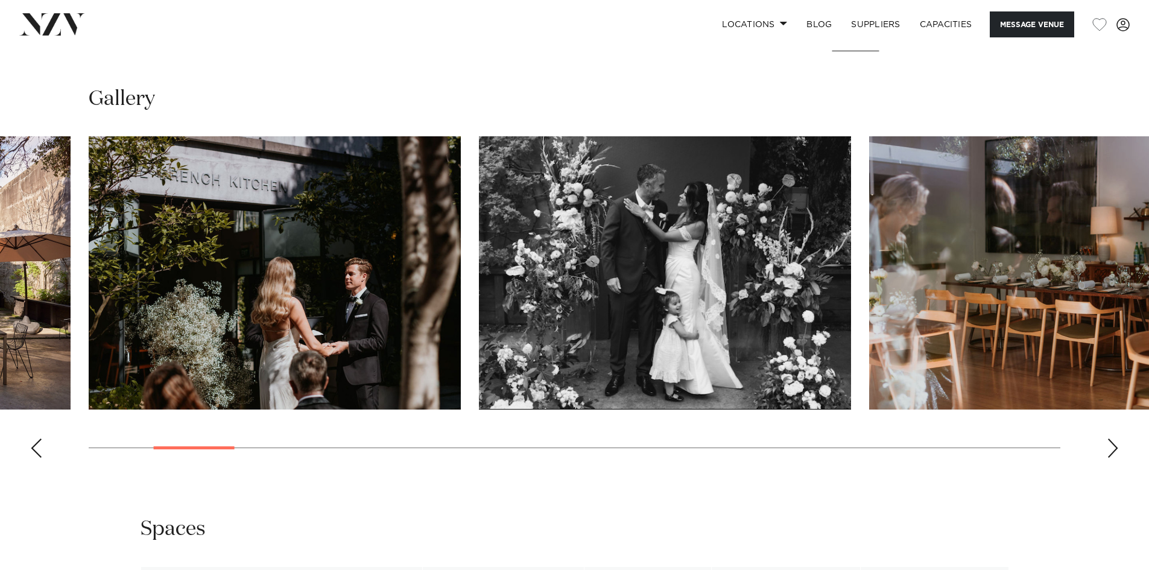
click at [1112, 447] on div "Next slide" at bounding box center [1112, 447] width 12 height 19
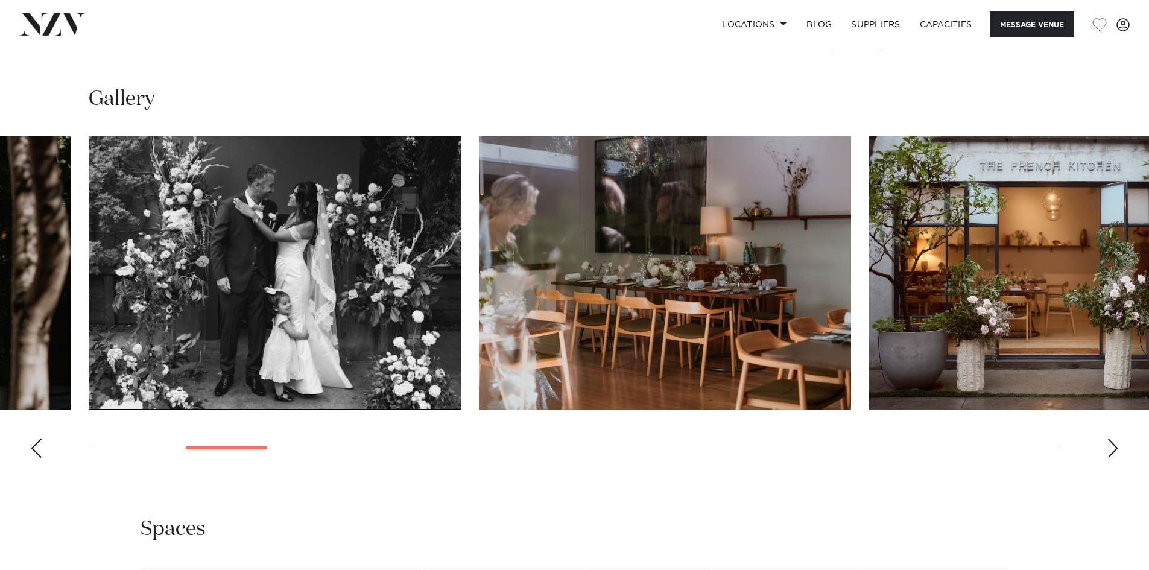
click at [1112, 447] on div "Next slide" at bounding box center [1112, 447] width 12 height 19
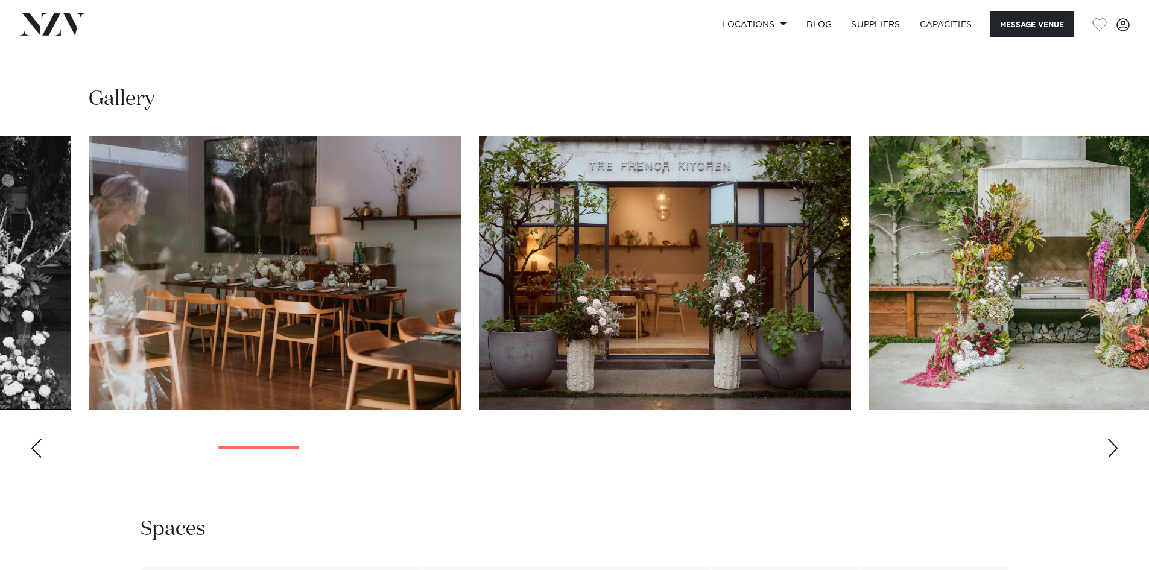
click at [1112, 447] on div "Next slide" at bounding box center [1112, 447] width 12 height 19
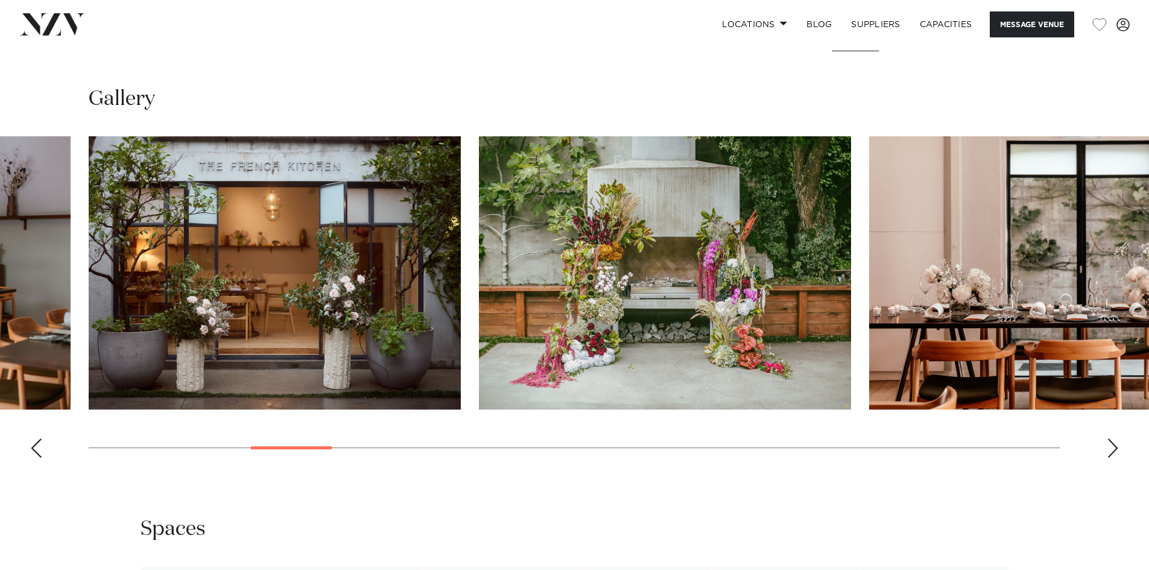
click at [1112, 447] on div "Next slide" at bounding box center [1112, 447] width 12 height 19
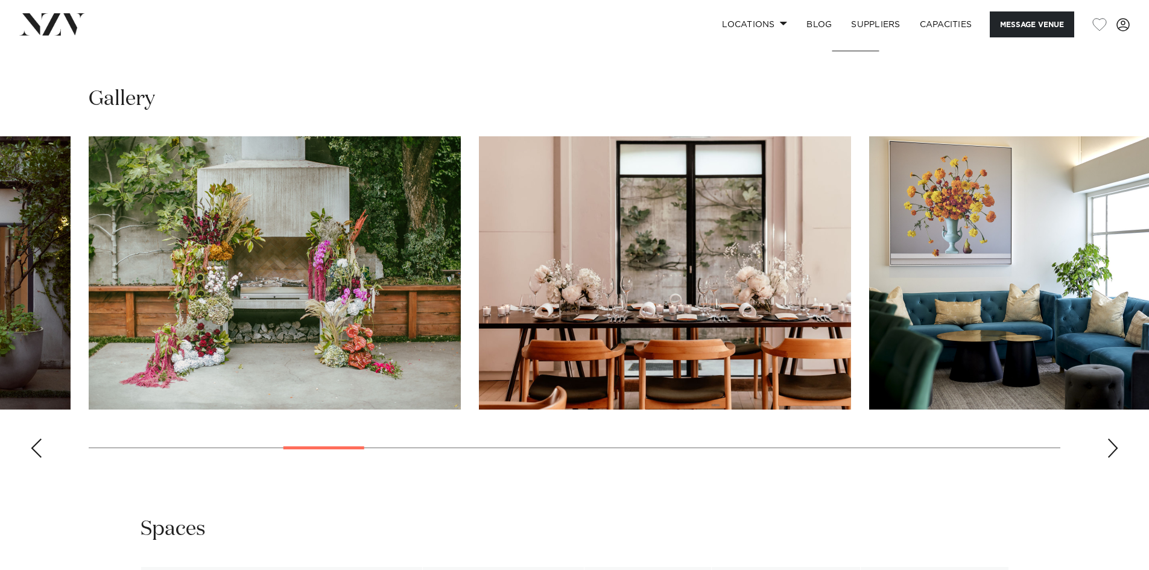
click at [1112, 447] on div "Next slide" at bounding box center [1112, 447] width 12 height 19
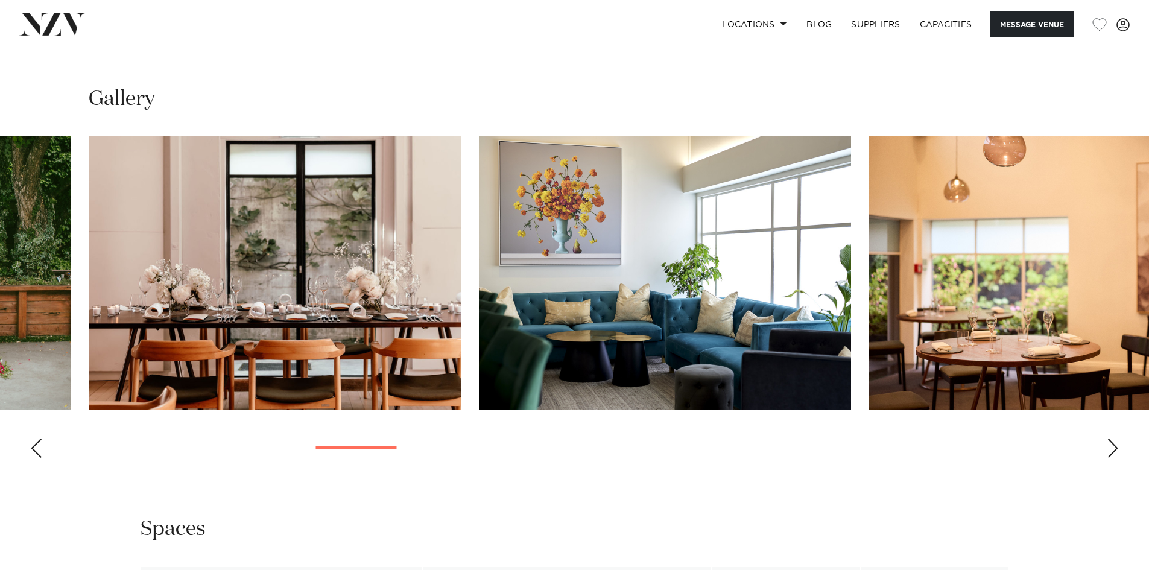
click at [1112, 447] on div "Next slide" at bounding box center [1112, 447] width 12 height 19
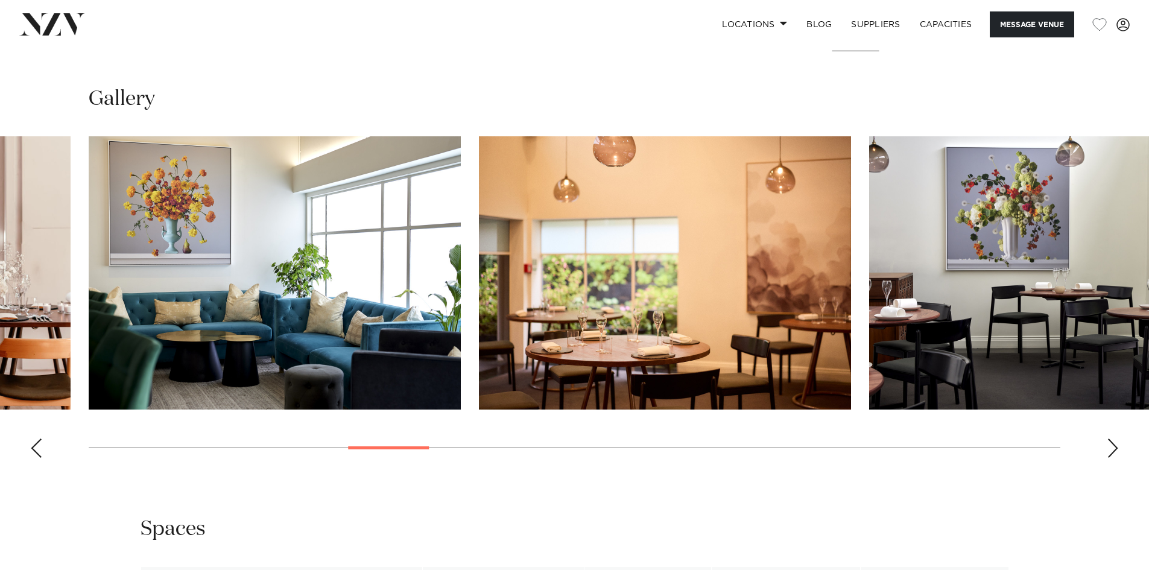
click at [1112, 447] on div "Next slide" at bounding box center [1112, 447] width 12 height 19
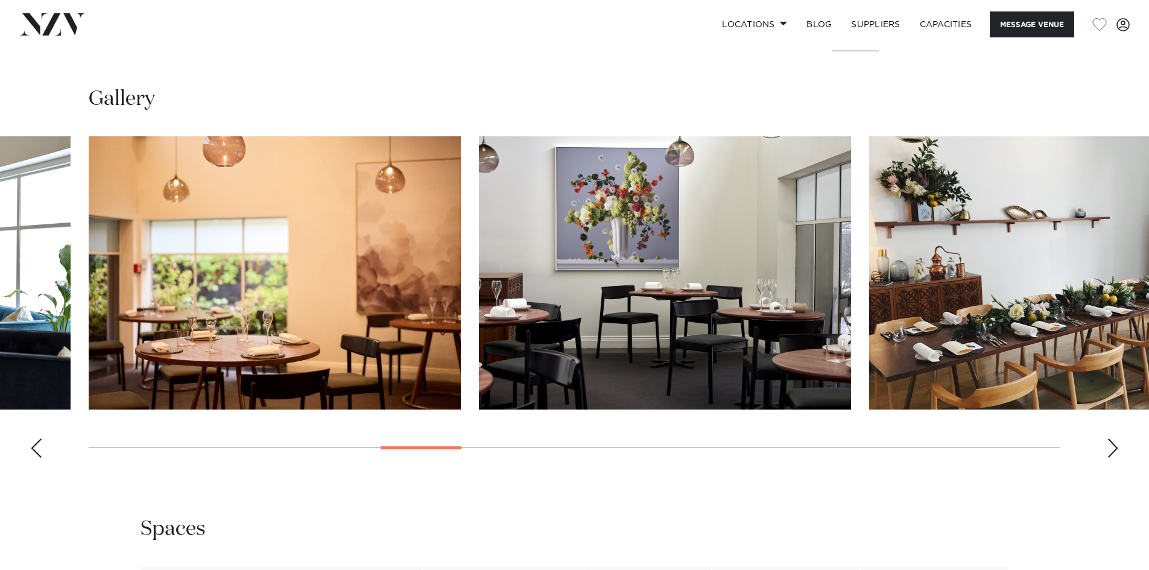
click at [1112, 447] on div "Next slide" at bounding box center [1112, 447] width 12 height 19
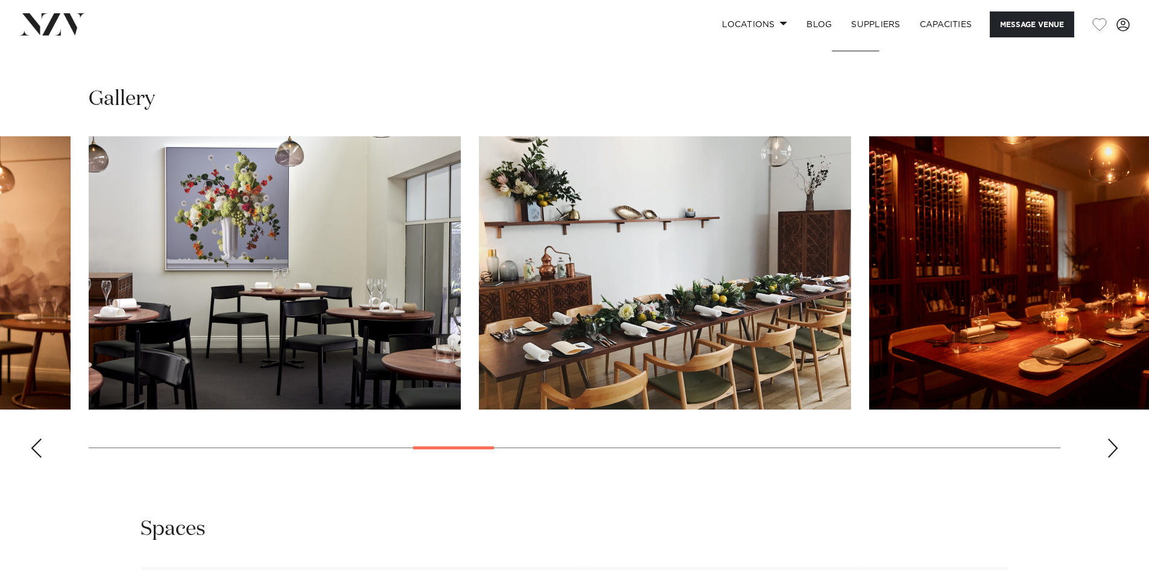
click at [1112, 447] on div "Next slide" at bounding box center [1112, 447] width 12 height 19
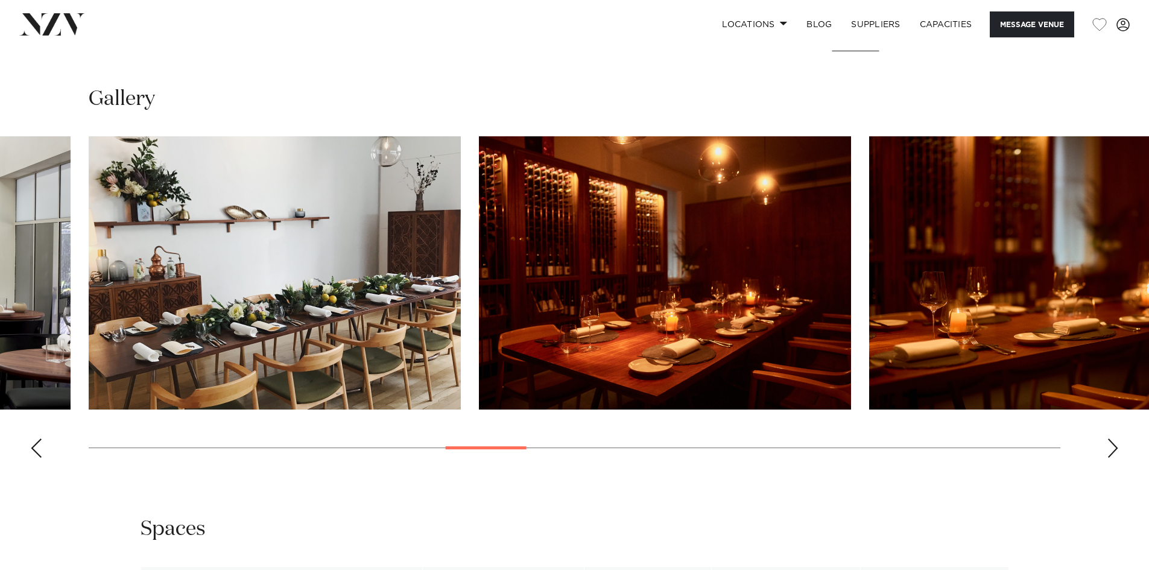
click at [1112, 447] on div "Next slide" at bounding box center [1112, 447] width 12 height 19
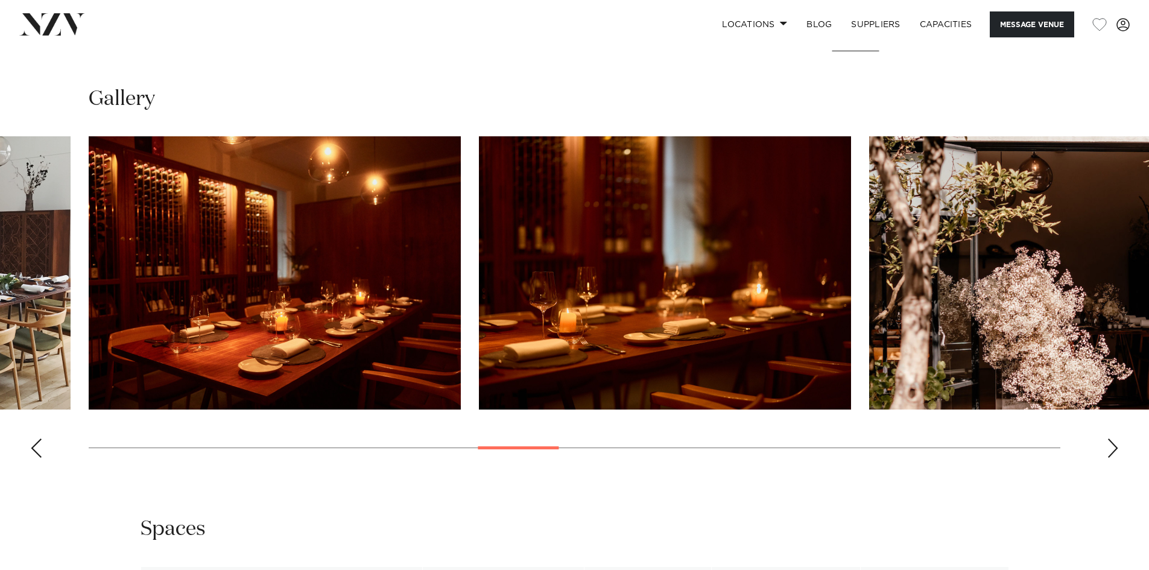
click at [1112, 447] on div "Next slide" at bounding box center [1112, 447] width 12 height 19
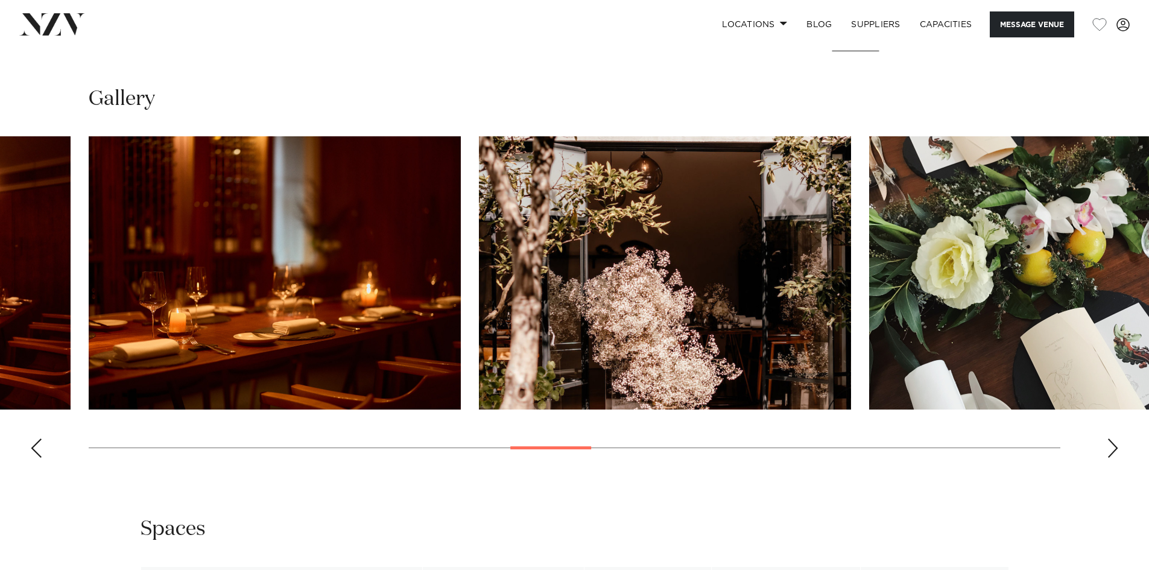
click at [1112, 447] on div "Next slide" at bounding box center [1112, 447] width 12 height 19
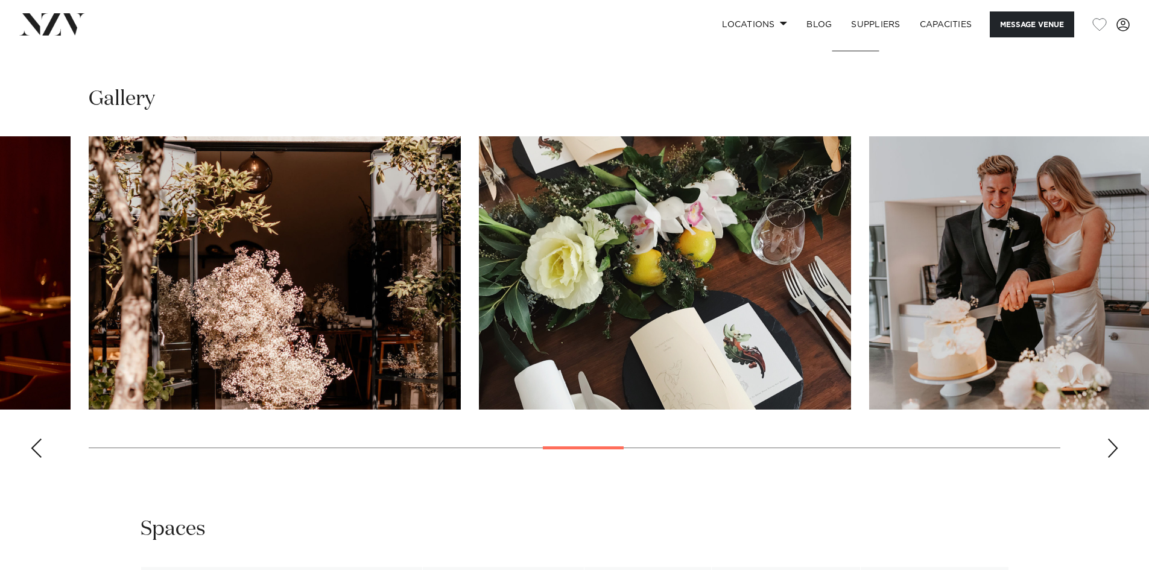
click at [1112, 447] on div "Next slide" at bounding box center [1112, 447] width 12 height 19
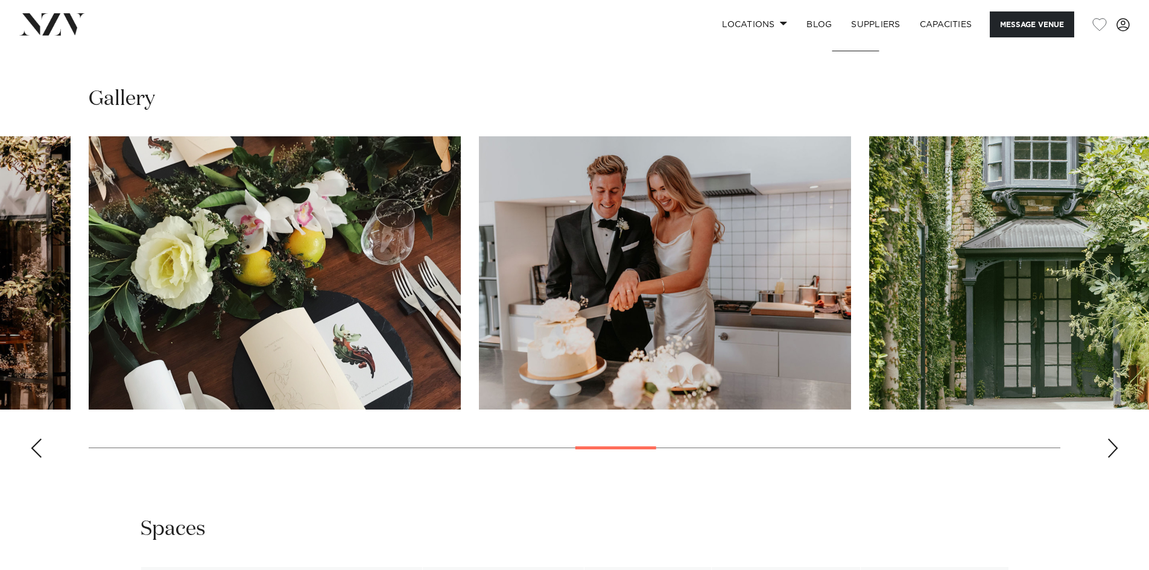
click at [1112, 447] on div "Next slide" at bounding box center [1112, 447] width 12 height 19
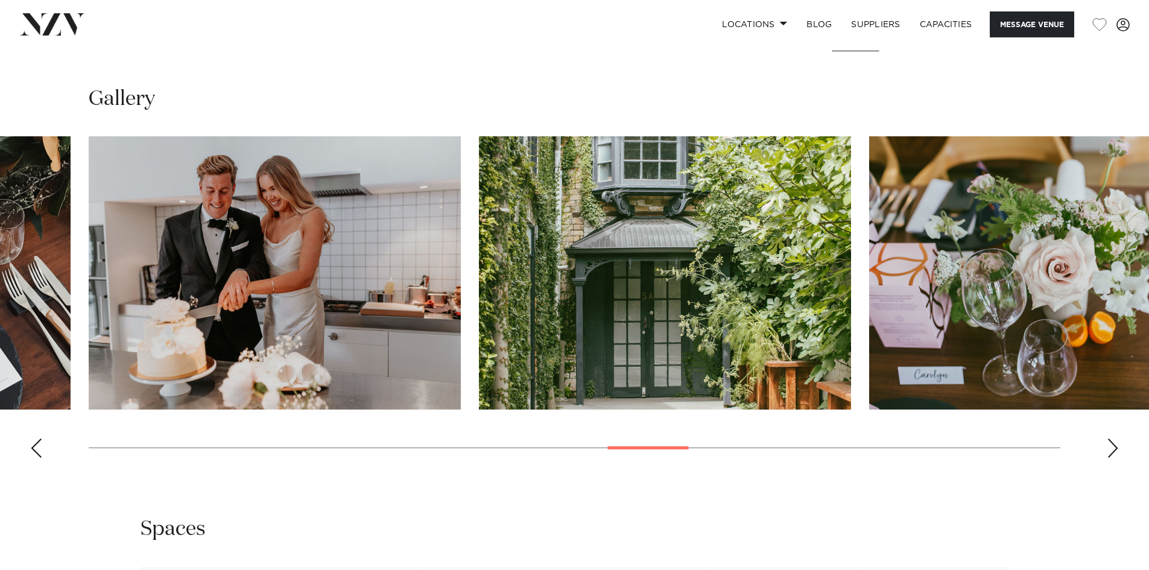
click at [1112, 447] on div "Next slide" at bounding box center [1112, 447] width 12 height 19
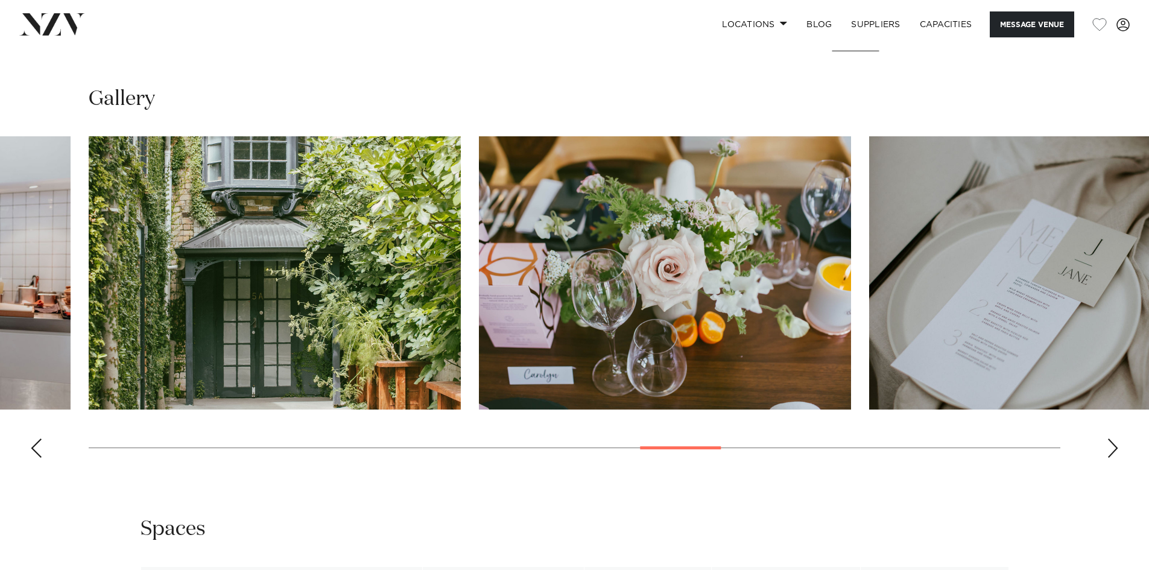
click at [1112, 448] on div "Next slide" at bounding box center [1112, 447] width 12 height 19
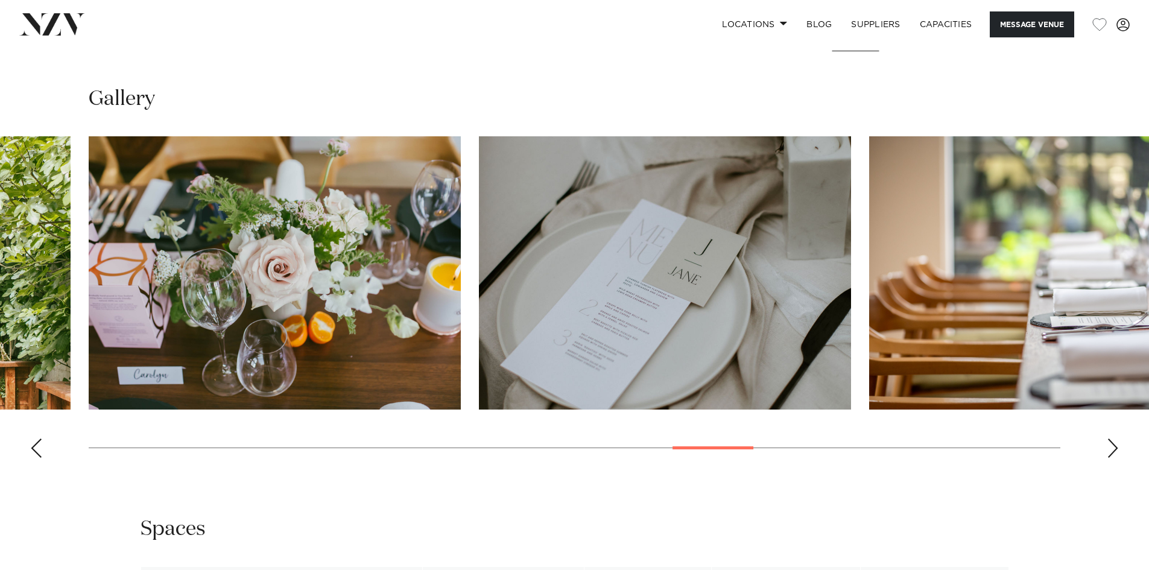
click at [1112, 448] on div "Next slide" at bounding box center [1112, 447] width 12 height 19
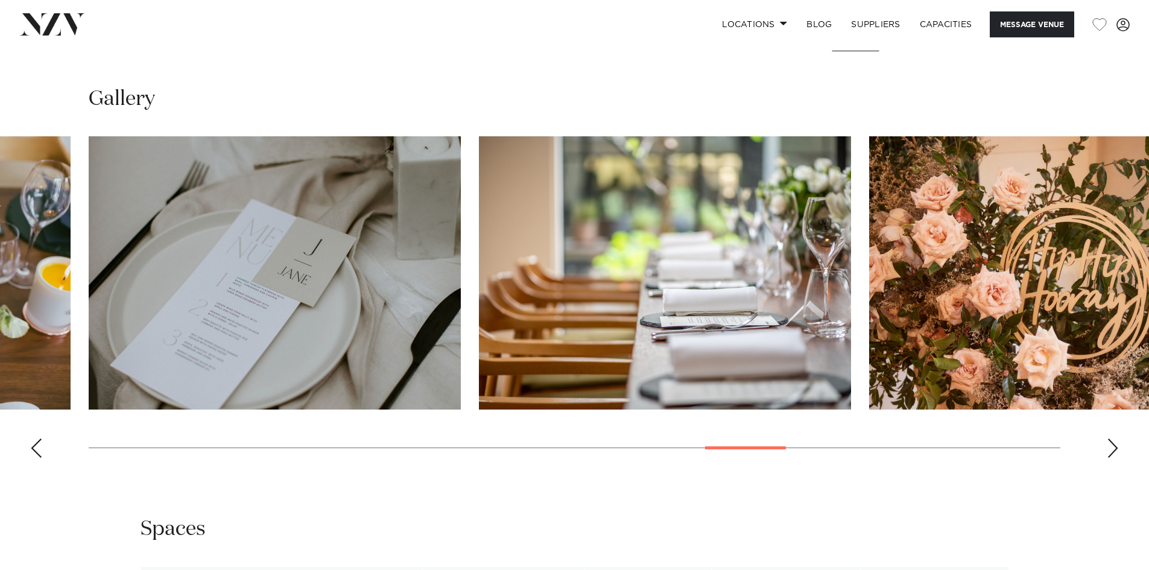
click at [1112, 448] on div "Next slide" at bounding box center [1112, 447] width 12 height 19
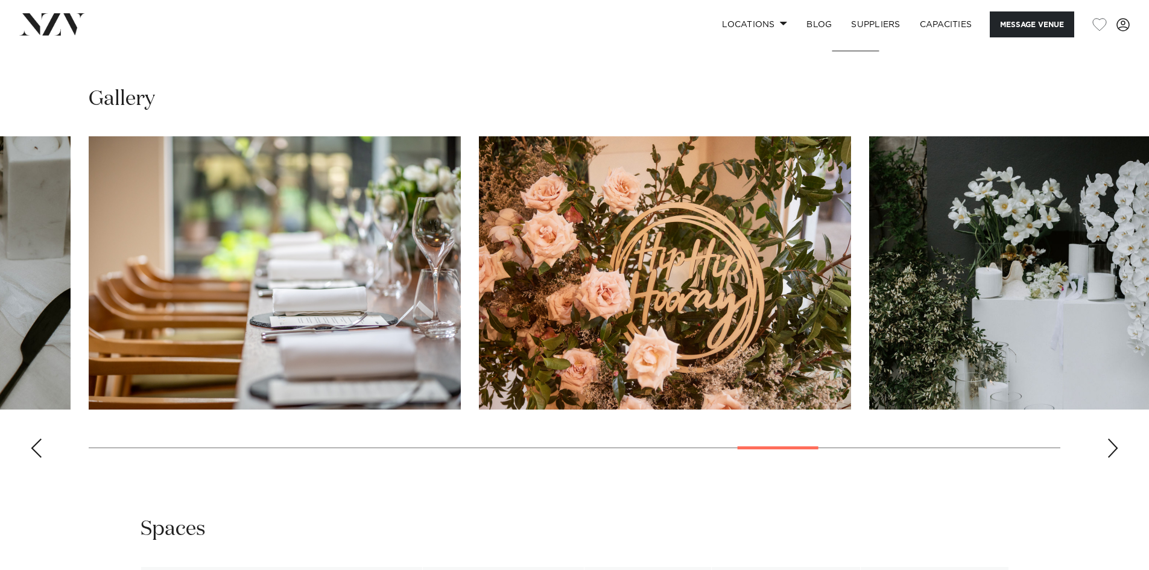
click at [1112, 448] on div "Next slide" at bounding box center [1112, 447] width 12 height 19
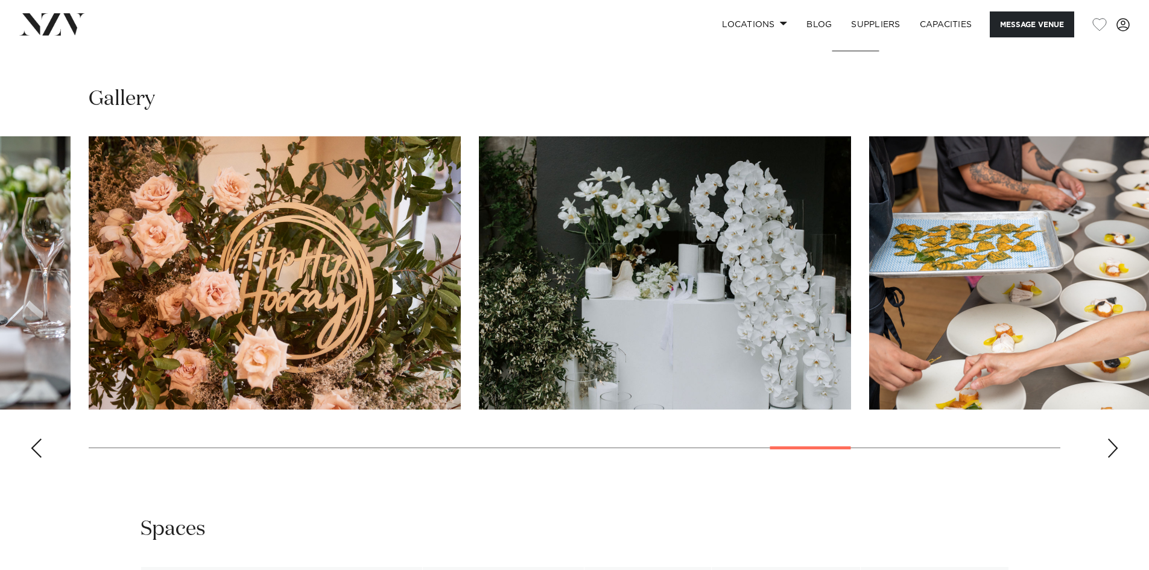
click at [1112, 449] on div "Next slide" at bounding box center [1112, 447] width 12 height 19
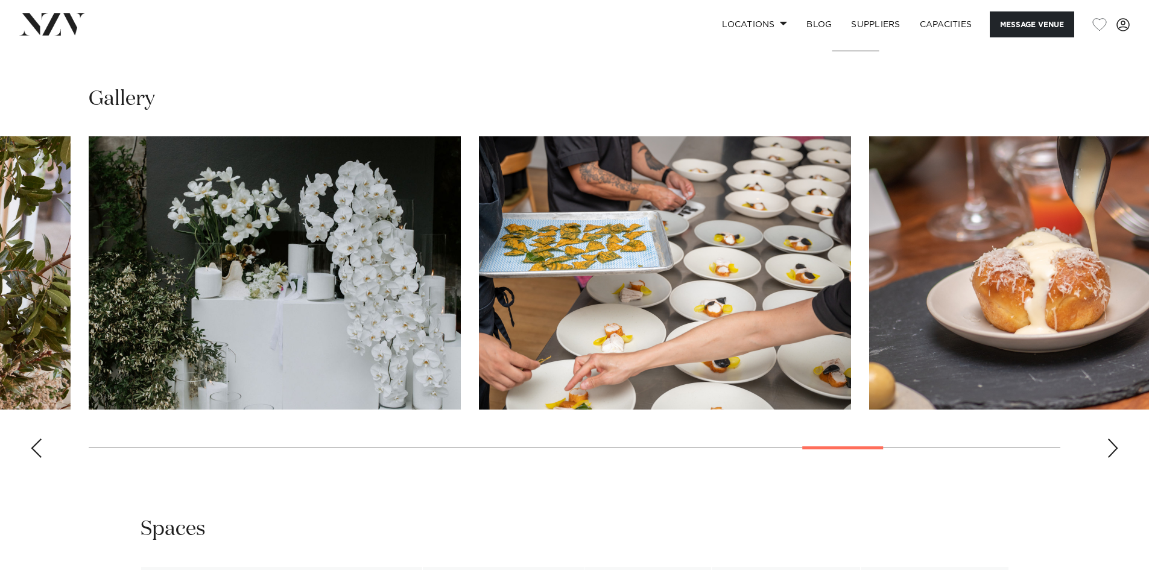
click at [1112, 449] on div "Next slide" at bounding box center [1112, 447] width 12 height 19
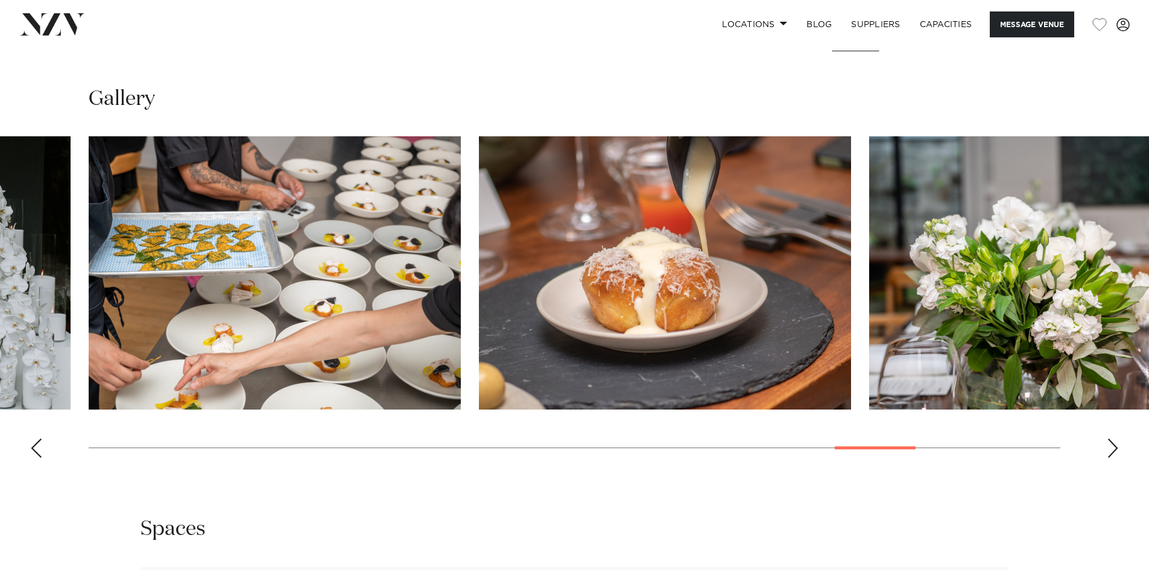
click at [1112, 449] on div "Next slide" at bounding box center [1112, 447] width 12 height 19
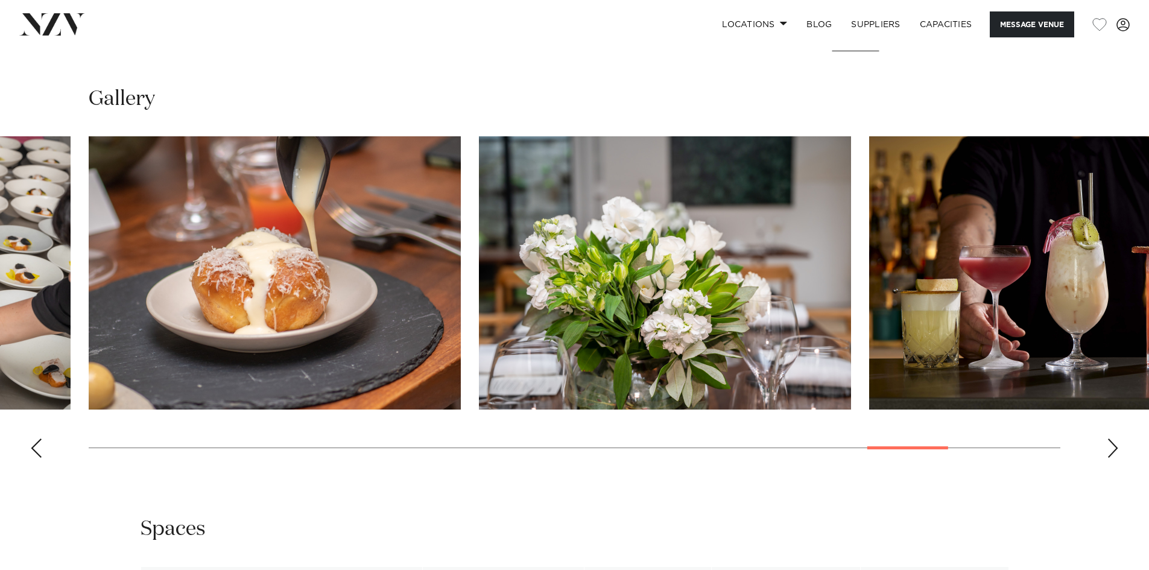
click at [1113, 449] on div "Next slide" at bounding box center [1112, 447] width 12 height 19
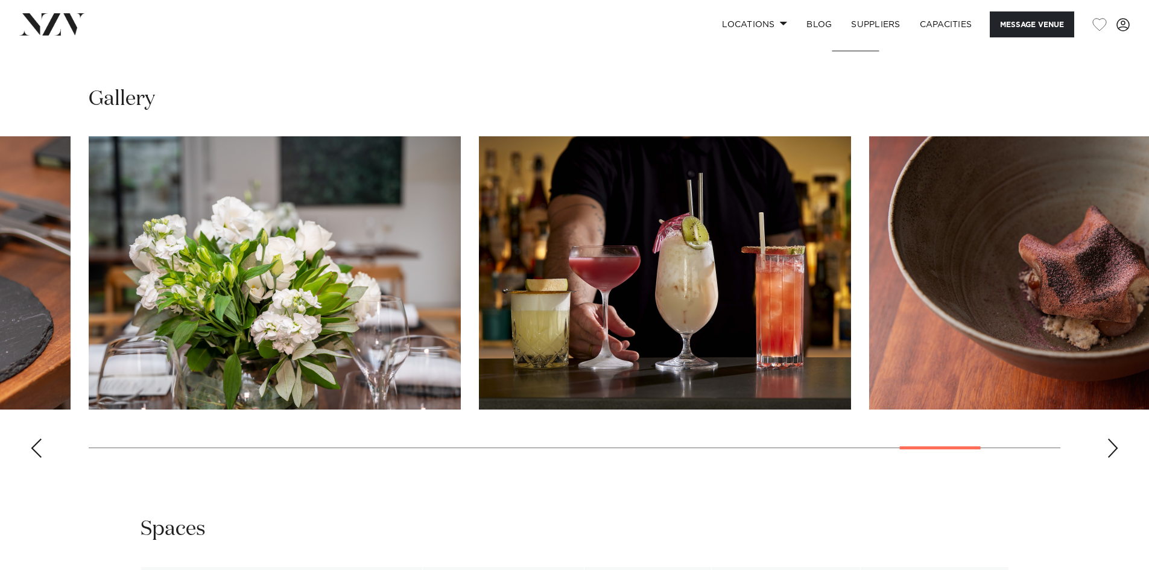
click at [1113, 449] on div "Next slide" at bounding box center [1112, 447] width 12 height 19
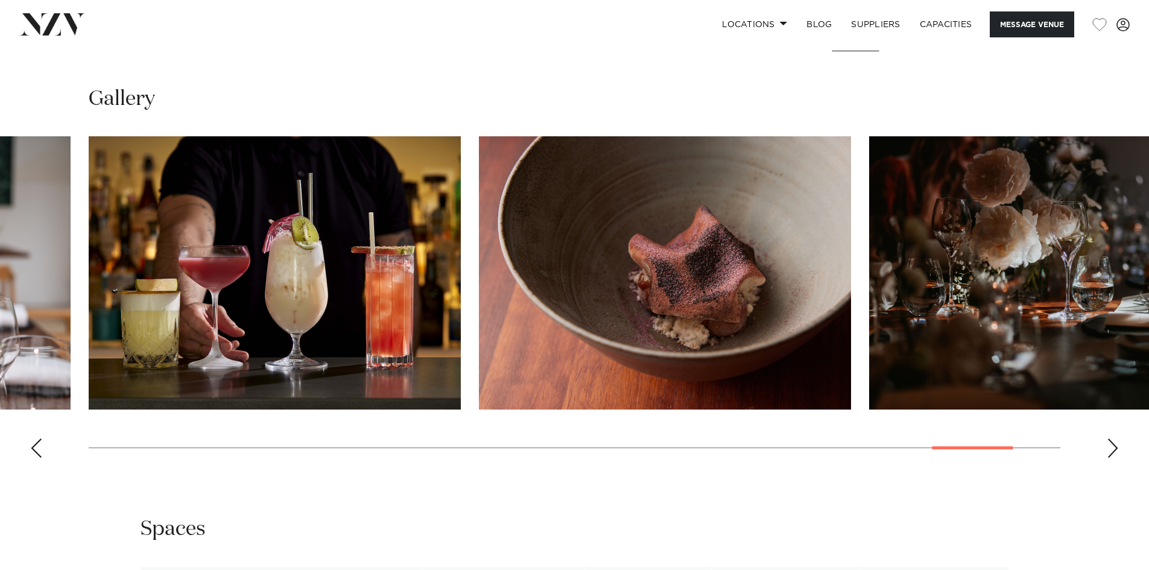
click at [1113, 449] on div "Next slide" at bounding box center [1112, 447] width 12 height 19
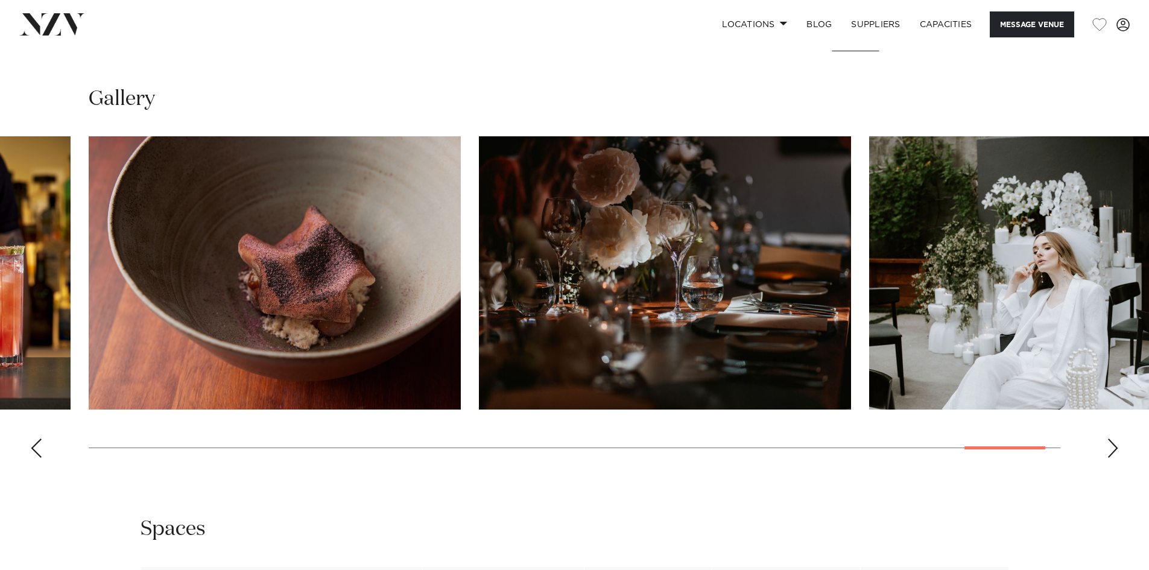
click at [1118, 443] on div "Next slide" at bounding box center [1112, 447] width 12 height 19
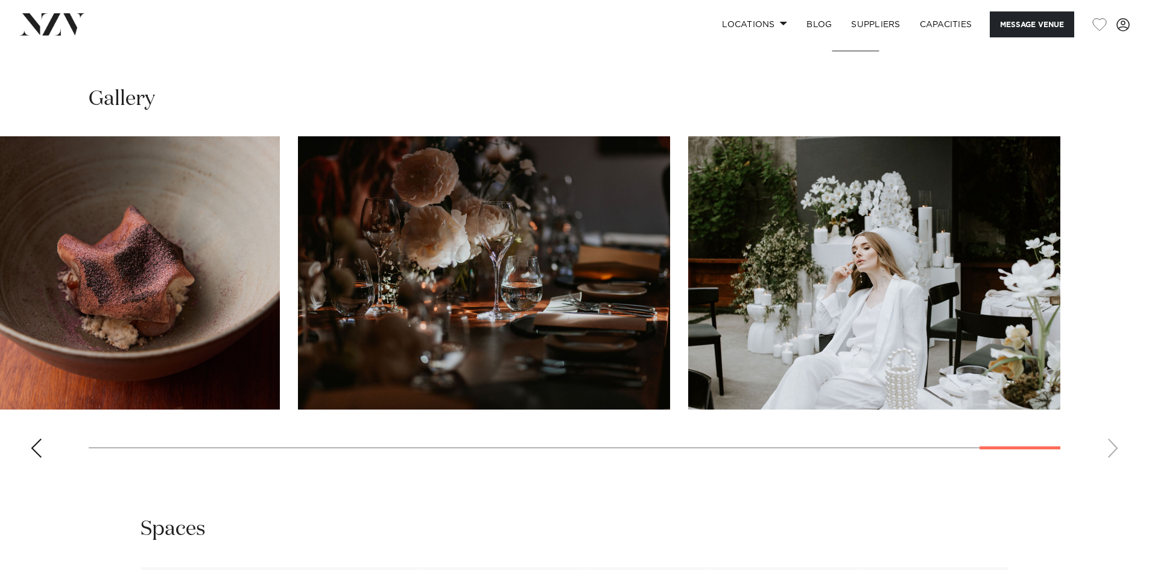
click at [1120, 448] on swiper-container at bounding box center [574, 301] width 1149 height 331
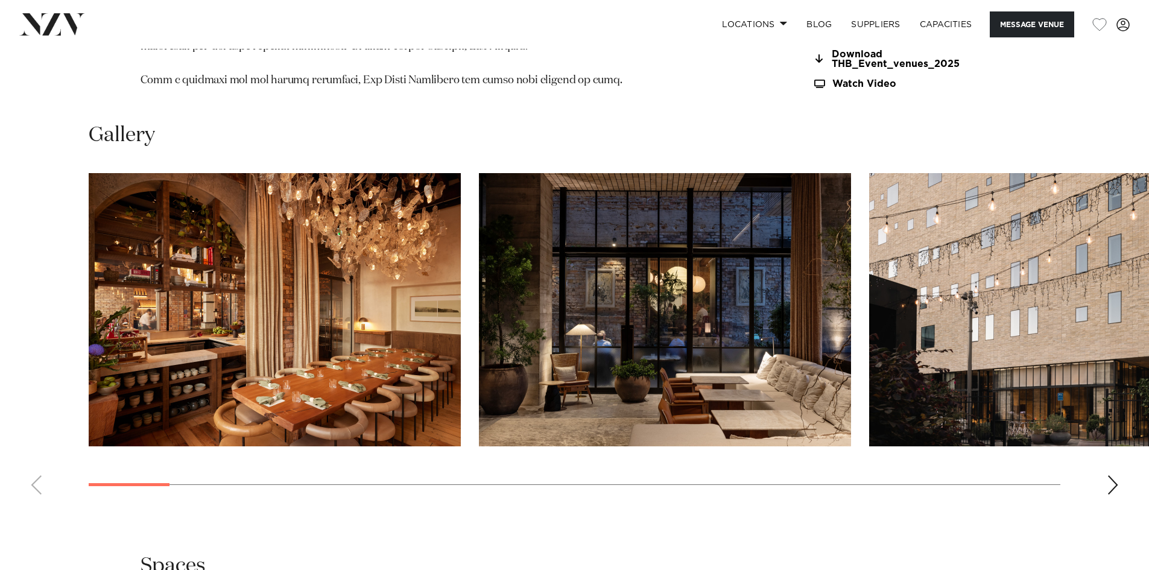
scroll to position [1628, 0]
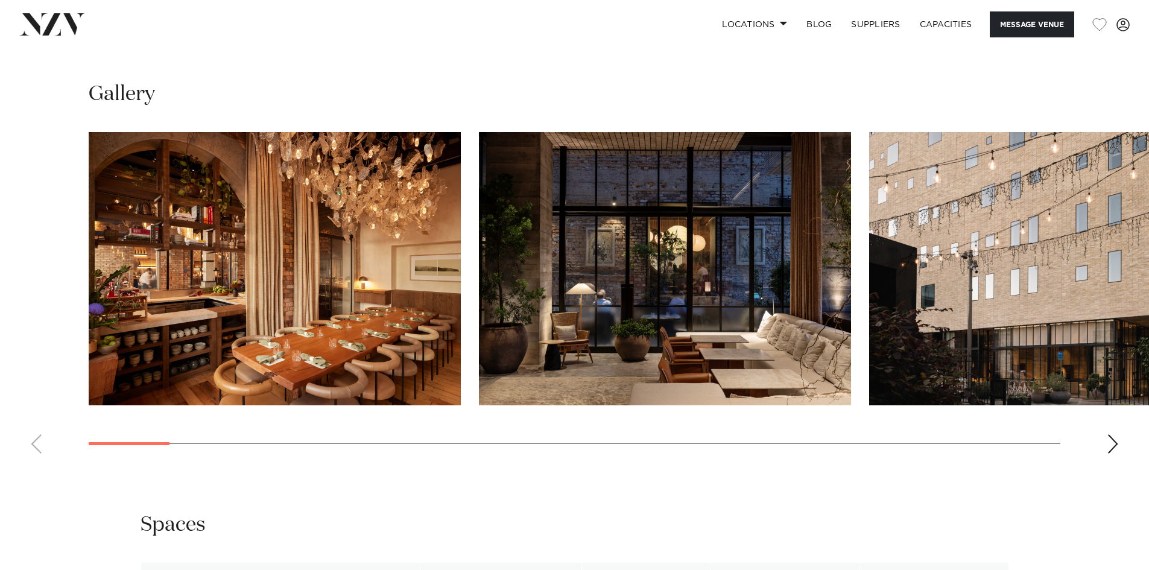
click at [1106, 446] on swiper-container at bounding box center [574, 297] width 1149 height 331
click at [1117, 438] on swiper-container at bounding box center [574, 297] width 1149 height 331
click at [1111, 441] on div "Next slide" at bounding box center [1112, 443] width 12 height 19
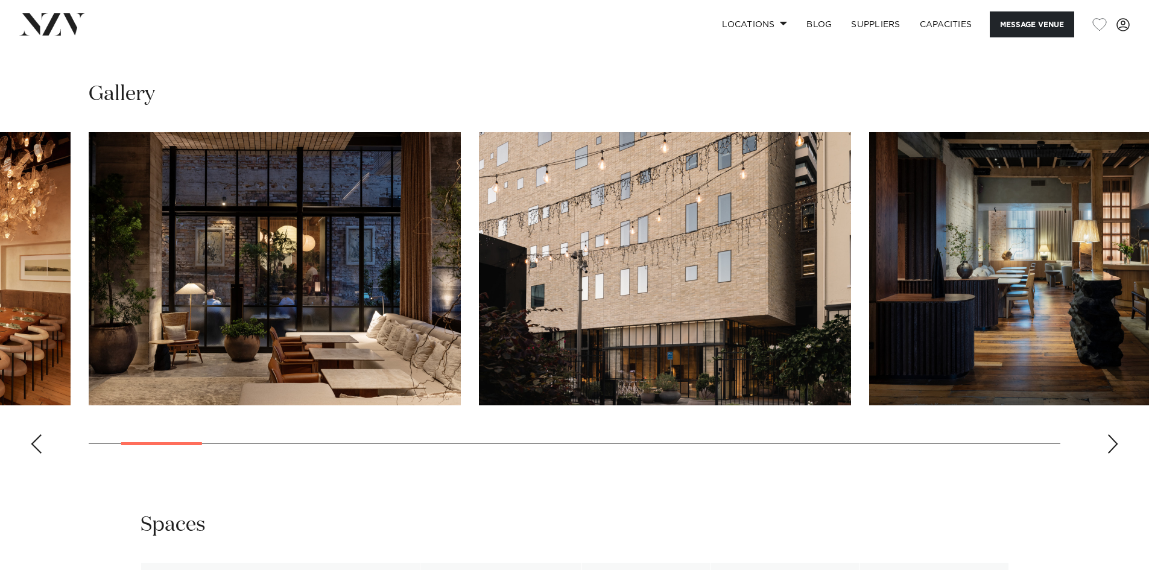
click at [1111, 441] on div "Next slide" at bounding box center [1112, 443] width 12 height 19
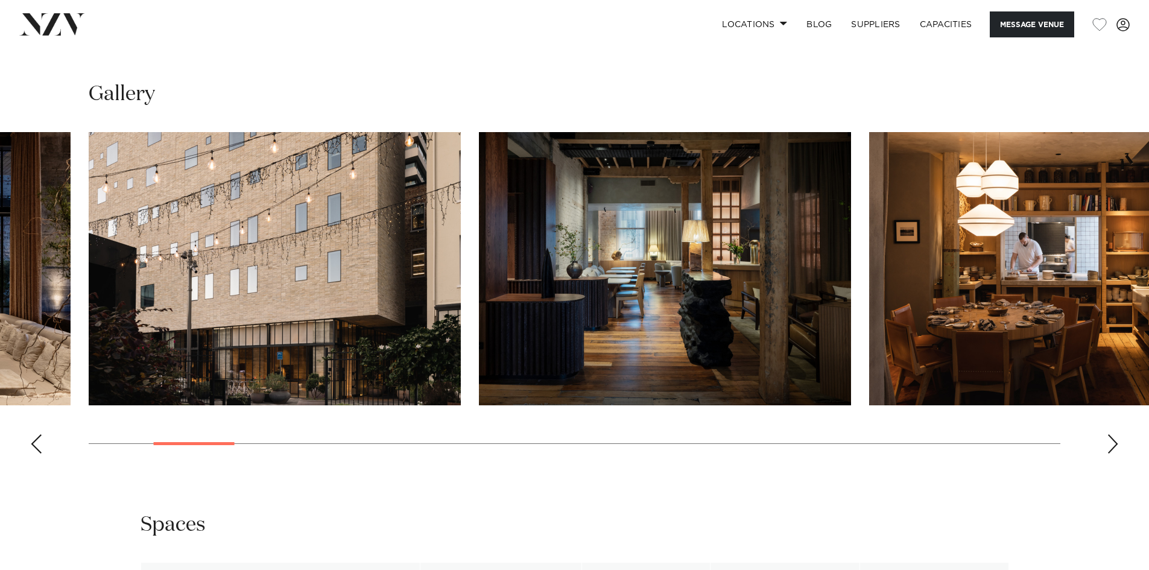
click at [1111, 441] on div "Next slide" at bounding box center [1112, 443] width 12 height 19
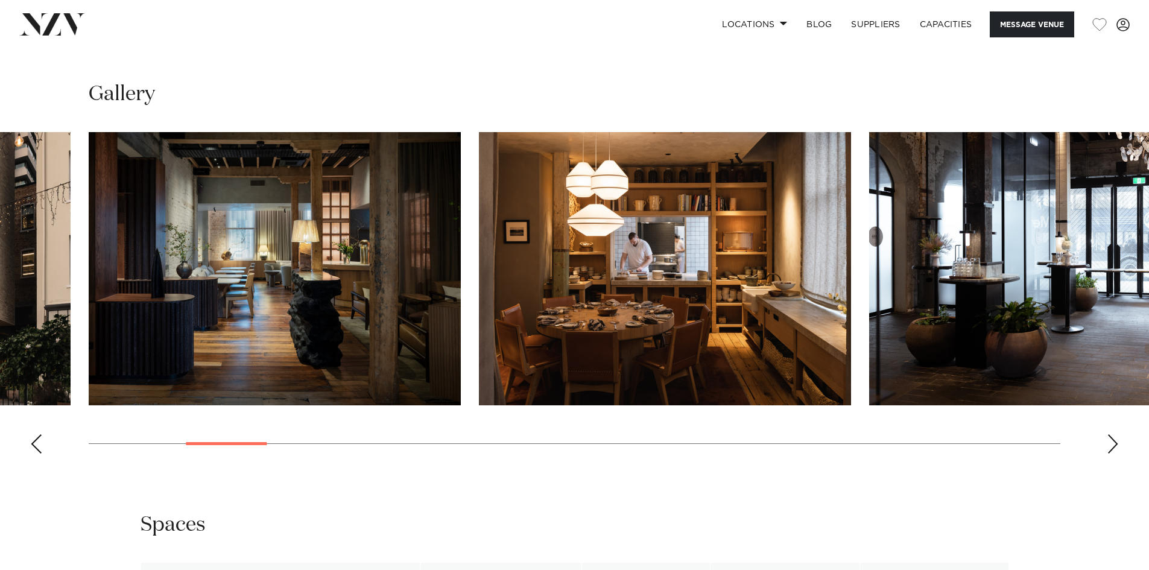
click at [1111, 441] on div "Next slide" at bounding box center [1112, 443] width 12 height 19
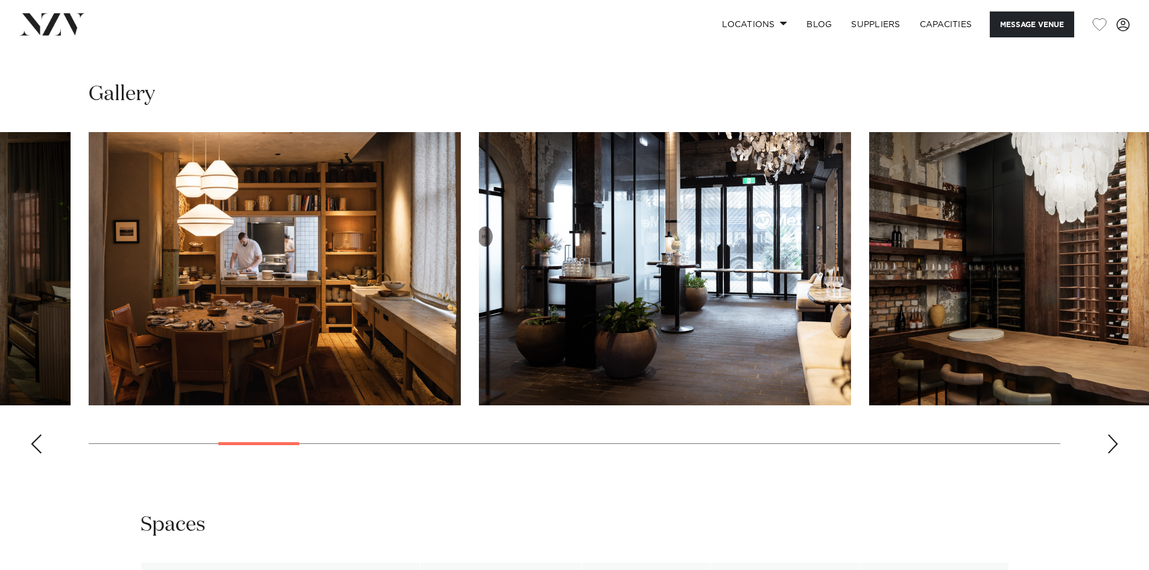
click at [1111, 441] on div "Next slide" at bounding box center [1112, 443] width 12 height 19
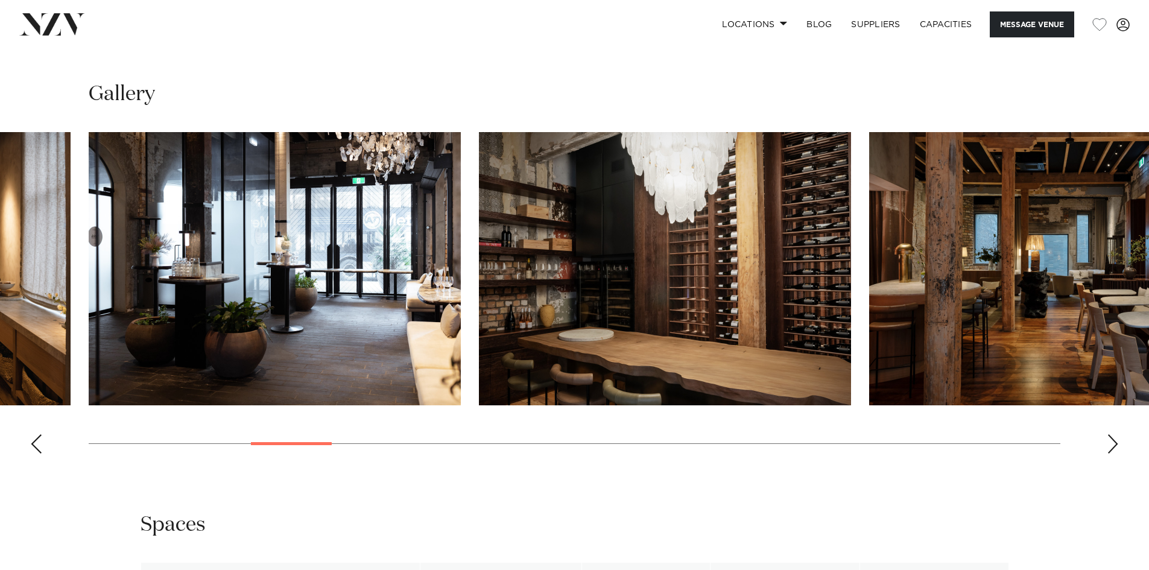
click at [1111, 441] on div "Next slide" at bounding box center [1112, 443] width 12 height 19
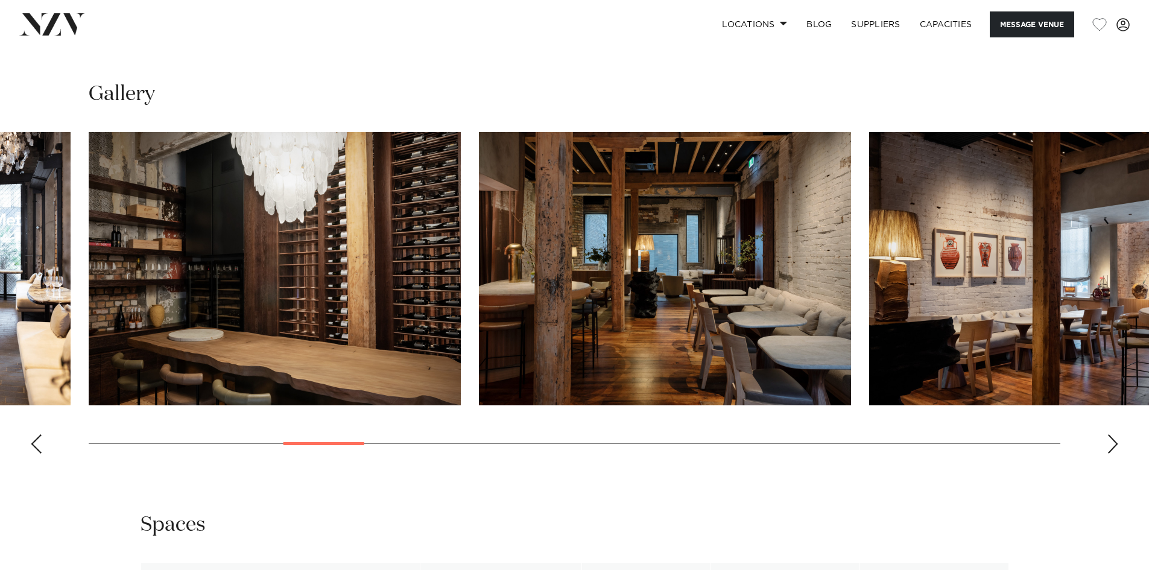
click at [1111, 441] on div "Next slide" at bounding box center [1112, 443] width 12 height 19
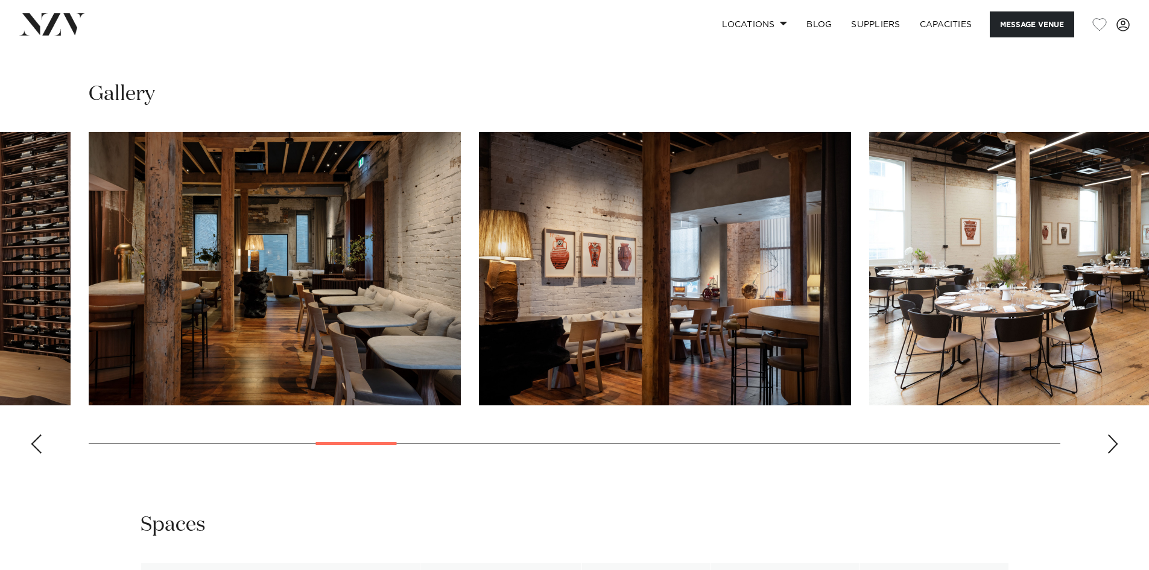
click at [1110, 441] on div "Next slide" at bounding box center [1112, 443] width 12 height 19
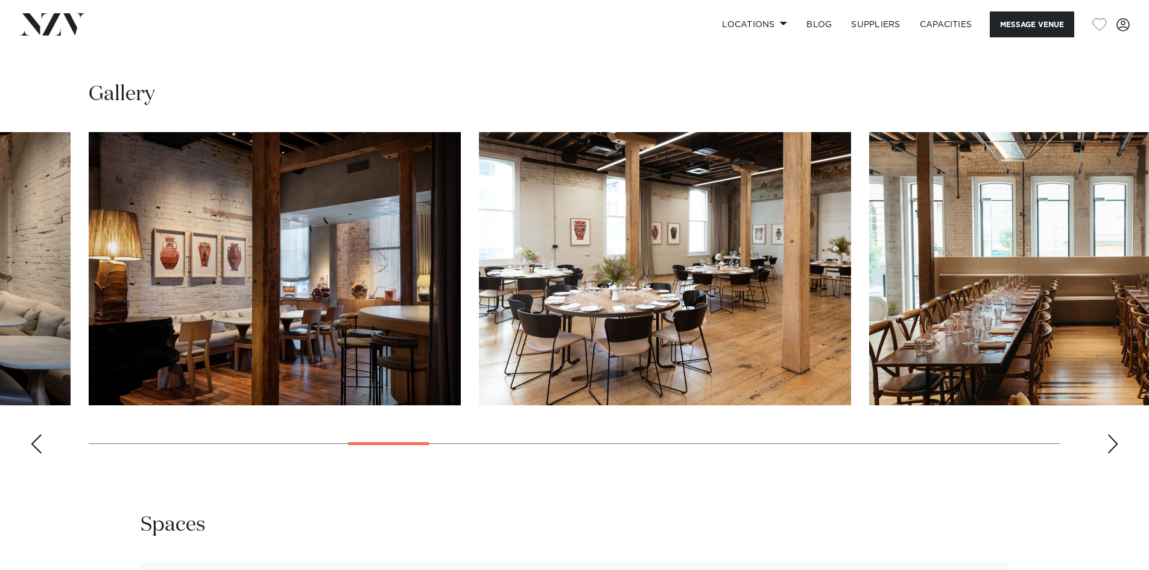
click at [1110, 441] on div "Next slide" at bounding box center [1112, 443] width 12 height 19
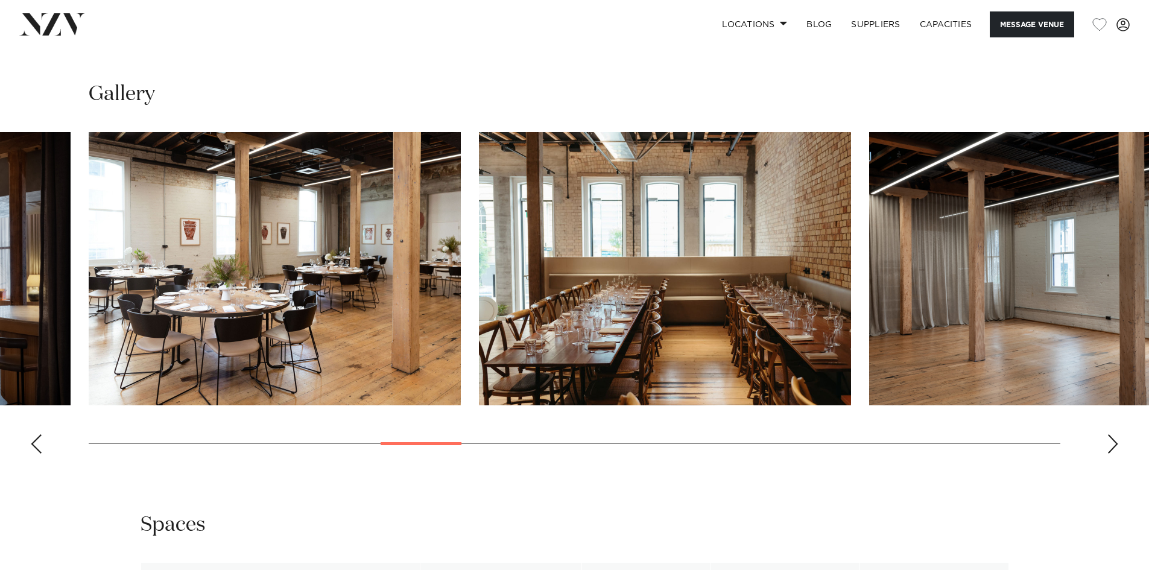
click at [1110, 441] on div "Next slide" at bounding box center [1112, 443] width 12 height 19
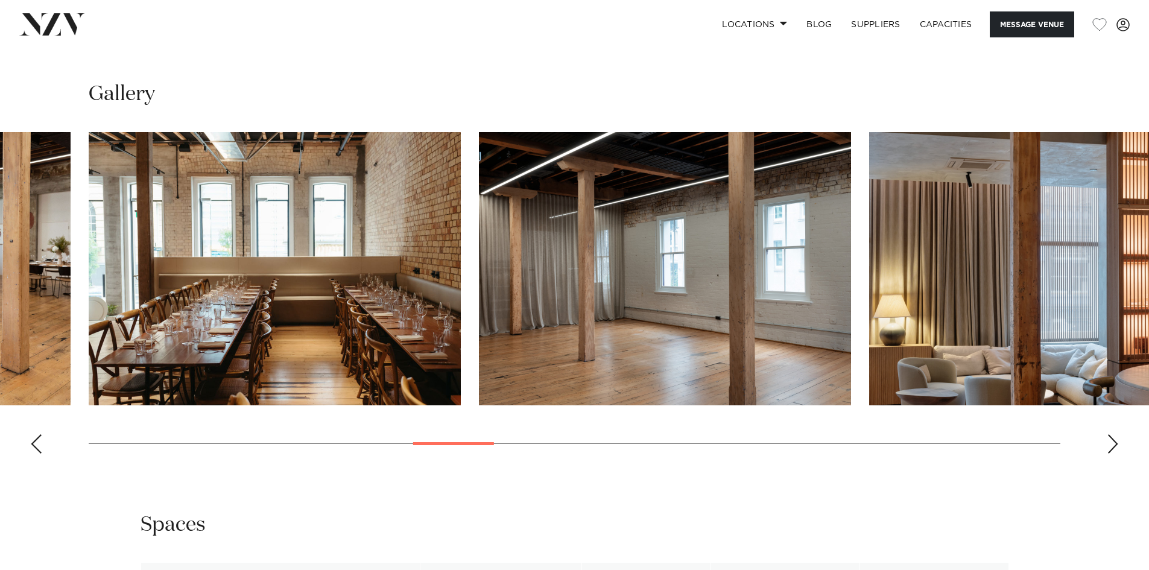
click at [1110, 441] on div "Next slide" at bounding box center [1112, 443] width 12 height 19
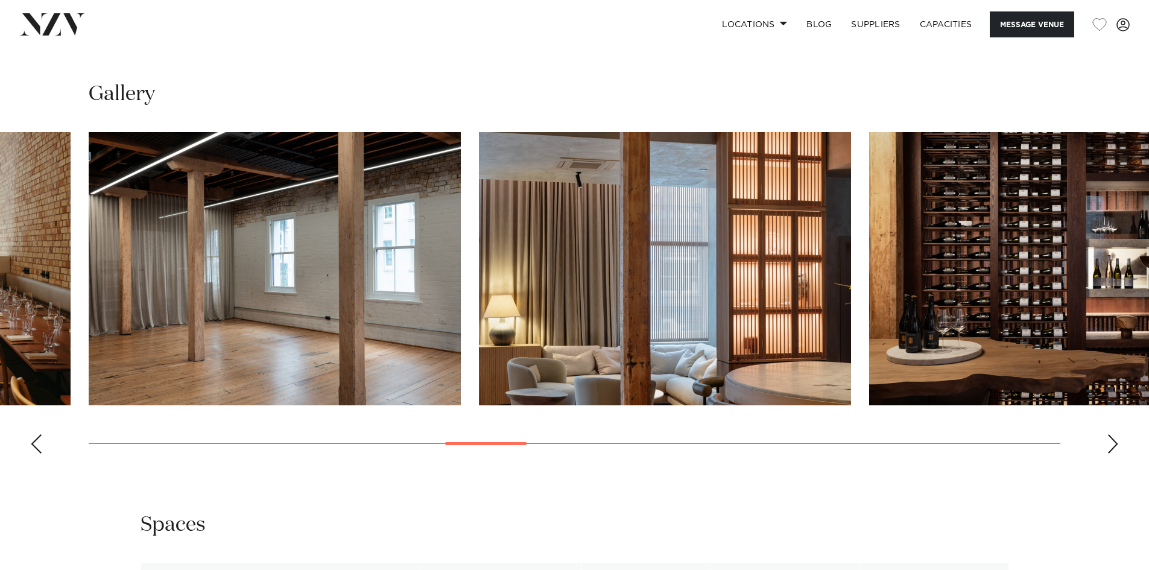
click at [1110, 441] on div "Next slide" at bounding box center [1112, 443] width 12 height 19
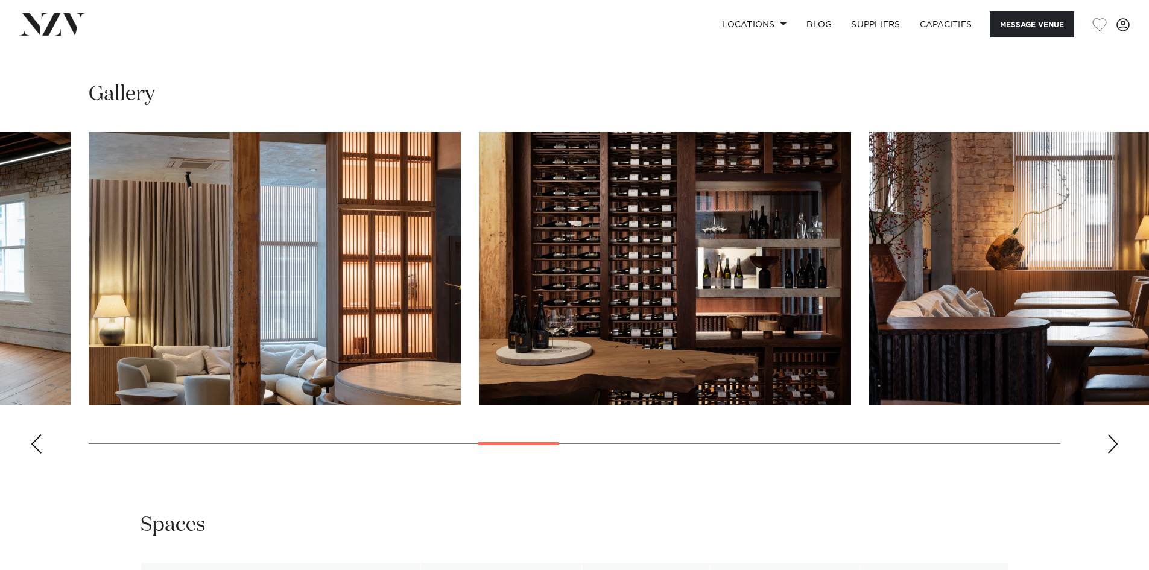
click at [1110, 441] on div "Next slide" at bounding box center [1112, 443] width 12 height 19
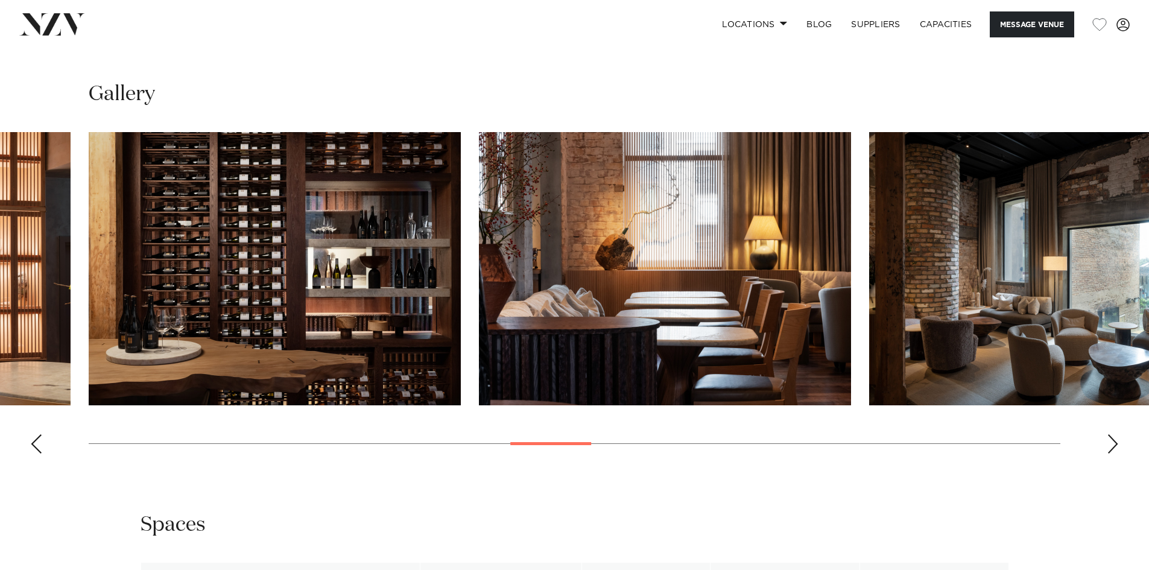
click at [1110, 441] on div "Next slide" at bounding box center [1112, 443] width 12 height 19
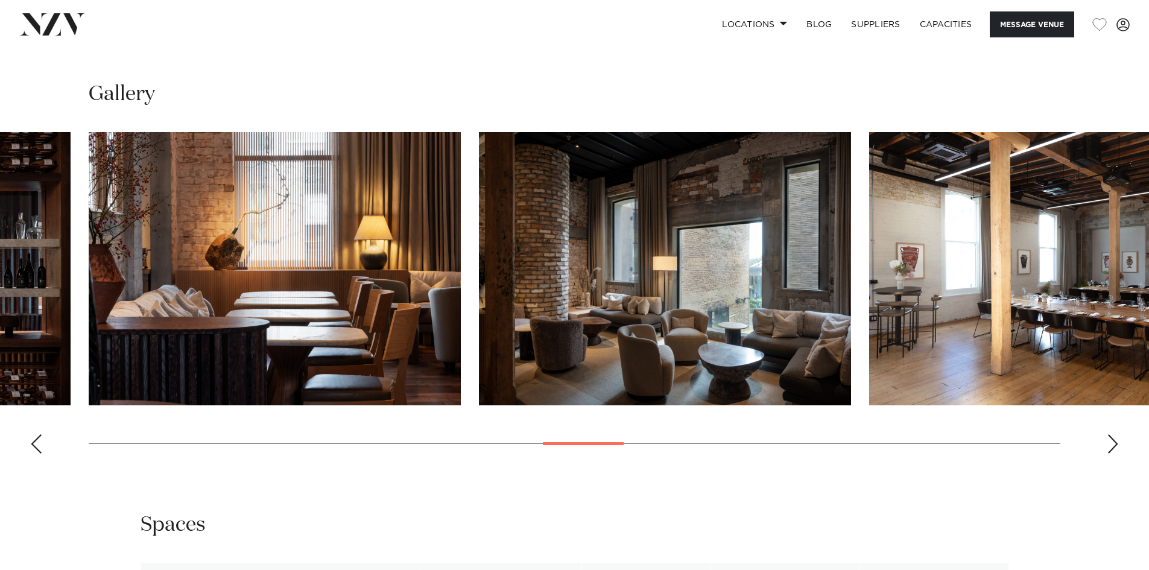
click at [1110, 441] on div "Next slide" at bounding box center [1112, 443] width 12 height 19
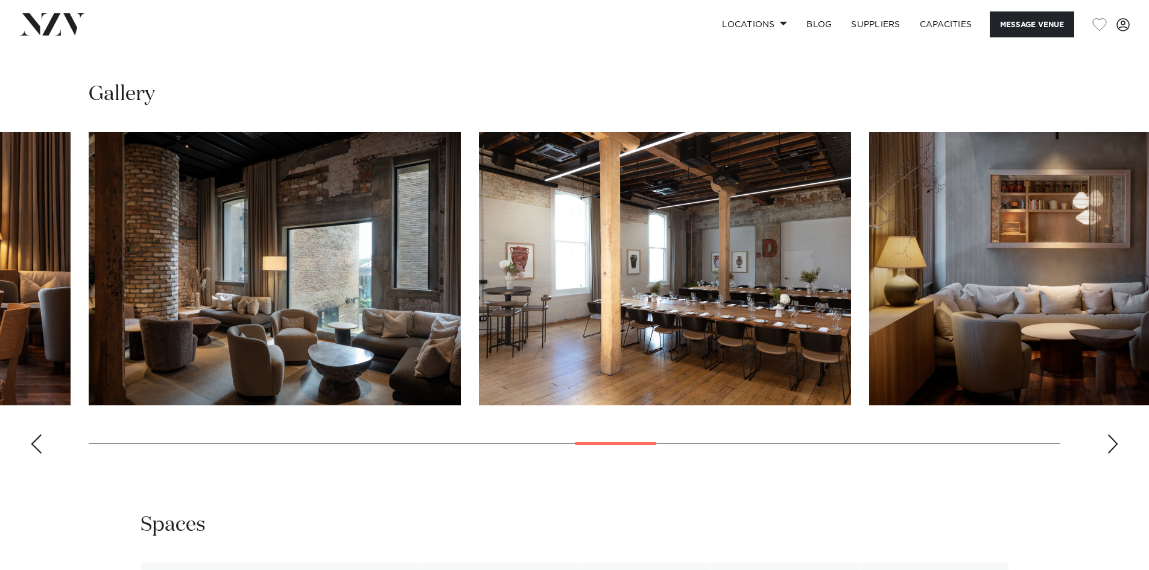
click at [1110, 441] on div "Next slide" at bounding box center [1112, 443] width 12 height 19
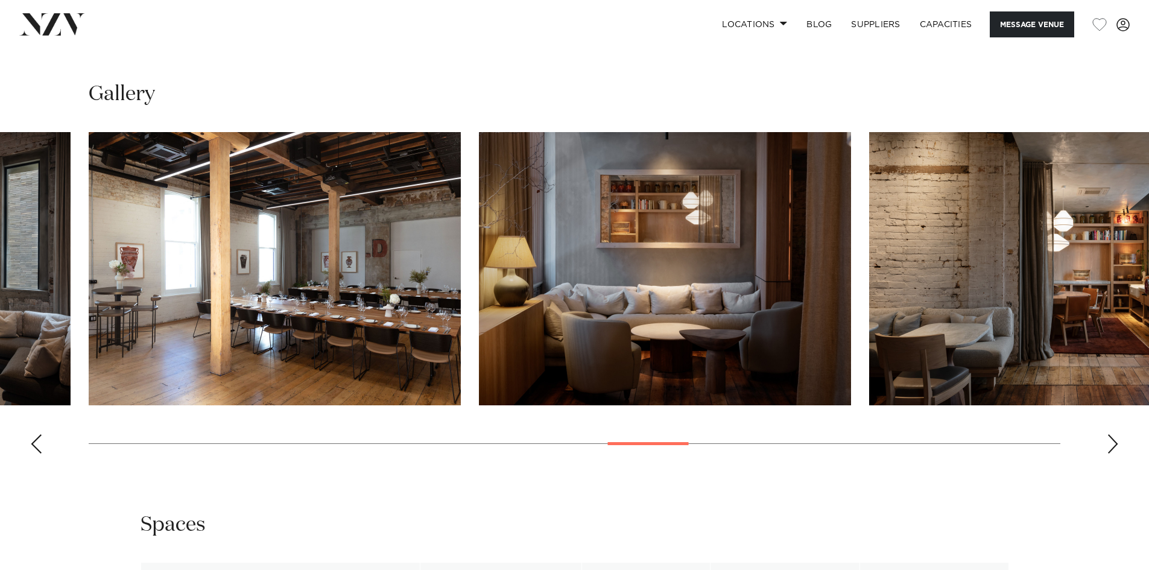
click at [1110, 441] on div "Next slide" at bounding box center [1112, 443] width 12 height 19
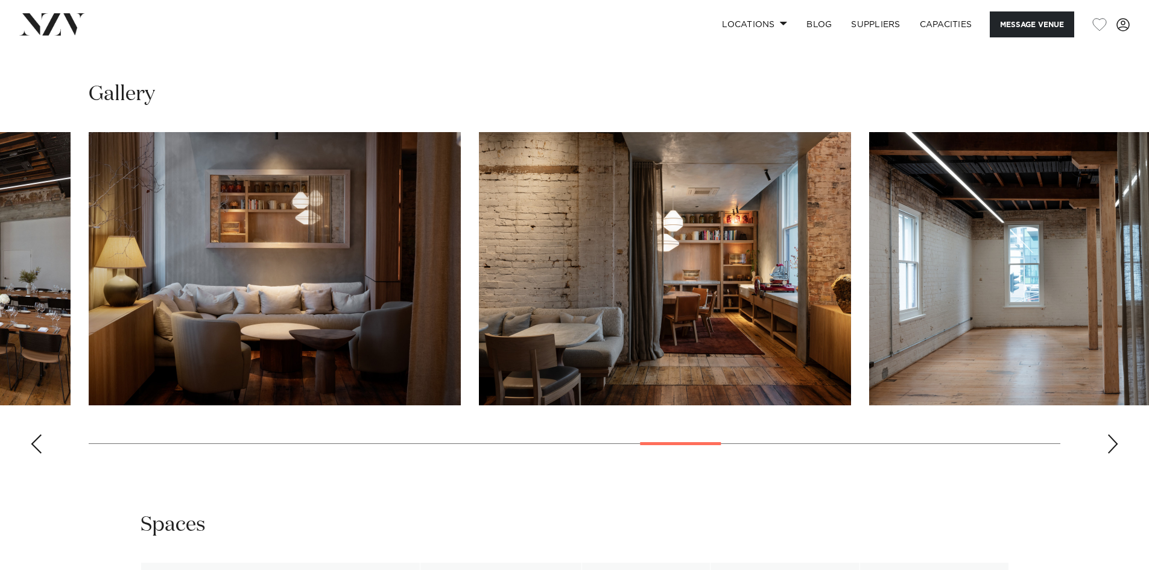
click at [1110, 441] on div "Next slide" at bounding box center [1112, 443] width 12 height 19
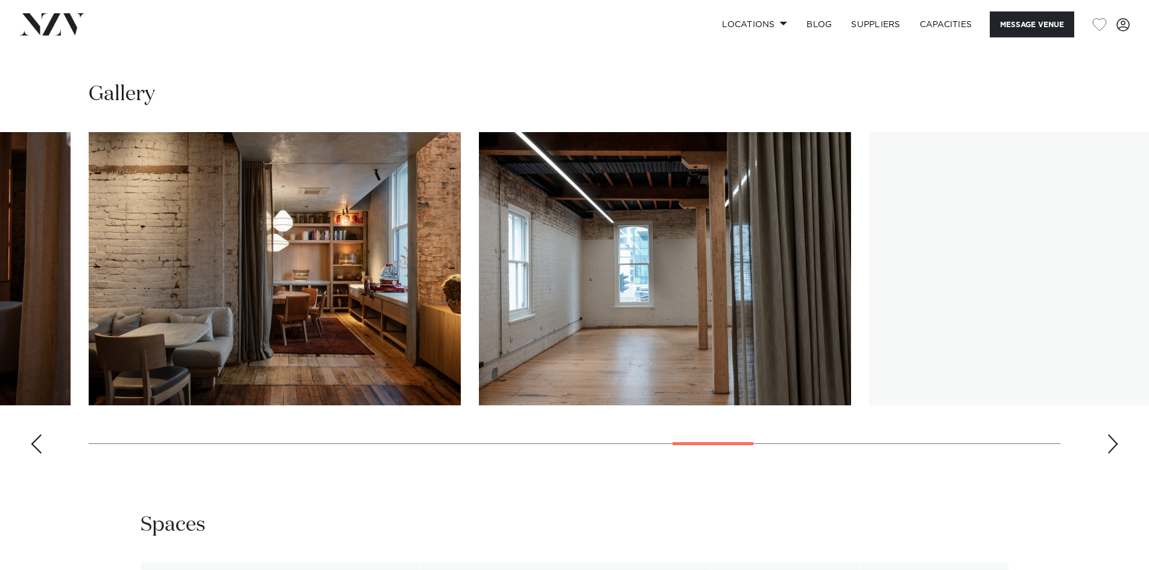
click at [1110, 441] on div "Next slide" at bounding box center [1112, 443] width 12 height 19
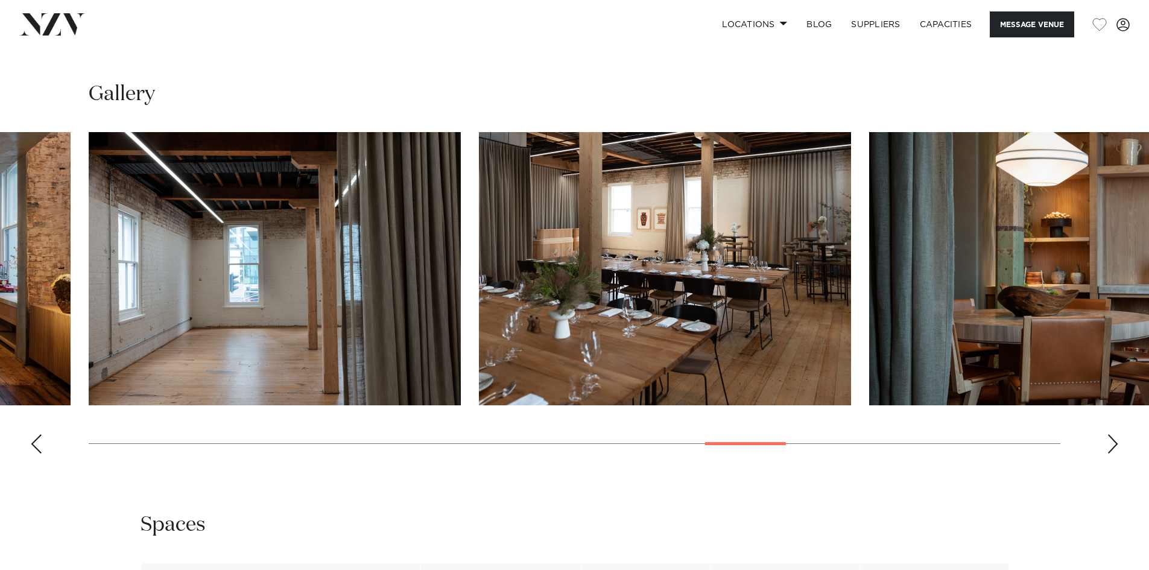
click at [1110, 441] on div "Next slide" at bounding box center [1112, 443] width 12 height 19
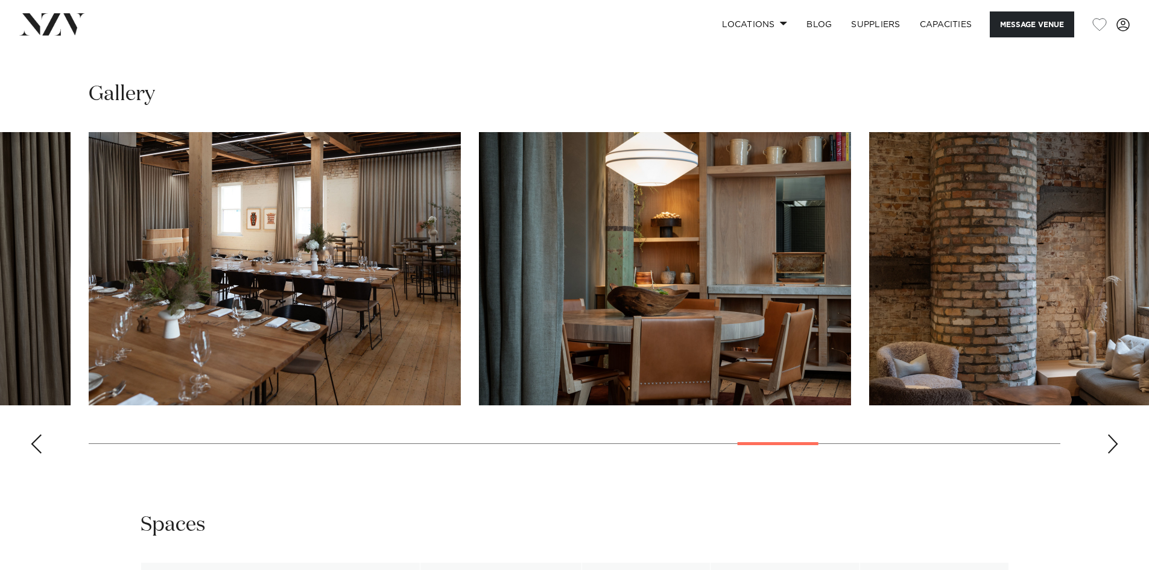
click at [1110, 441] on div "Next slide" at bounding box center [1112, 443] width 12 height 19
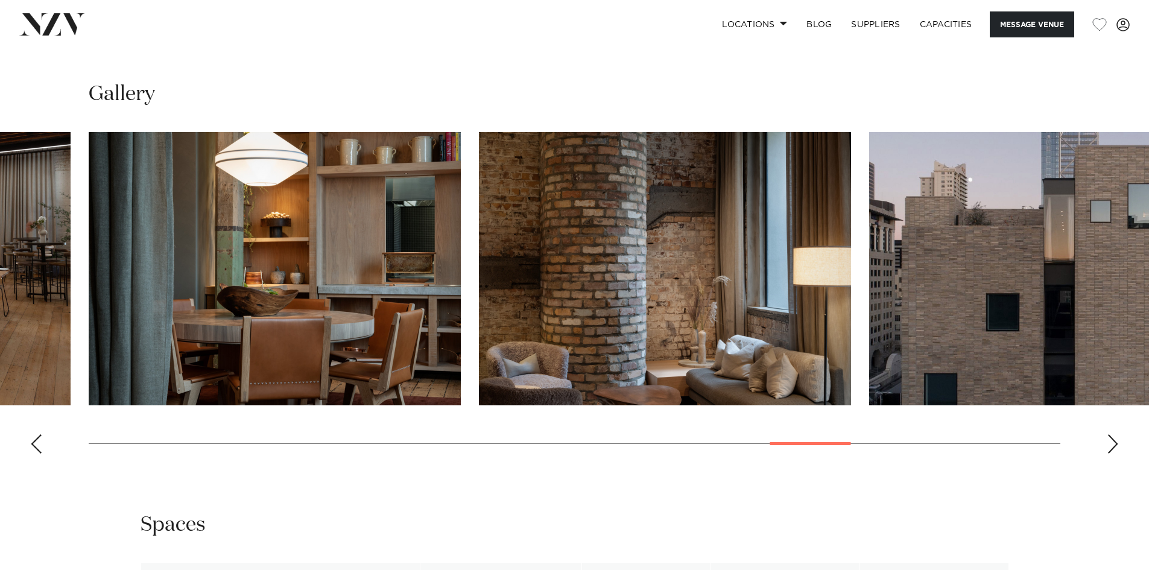
click at [1110, 441] on div "Next slide" at bounding box center [1112, 443] width 12 height 19
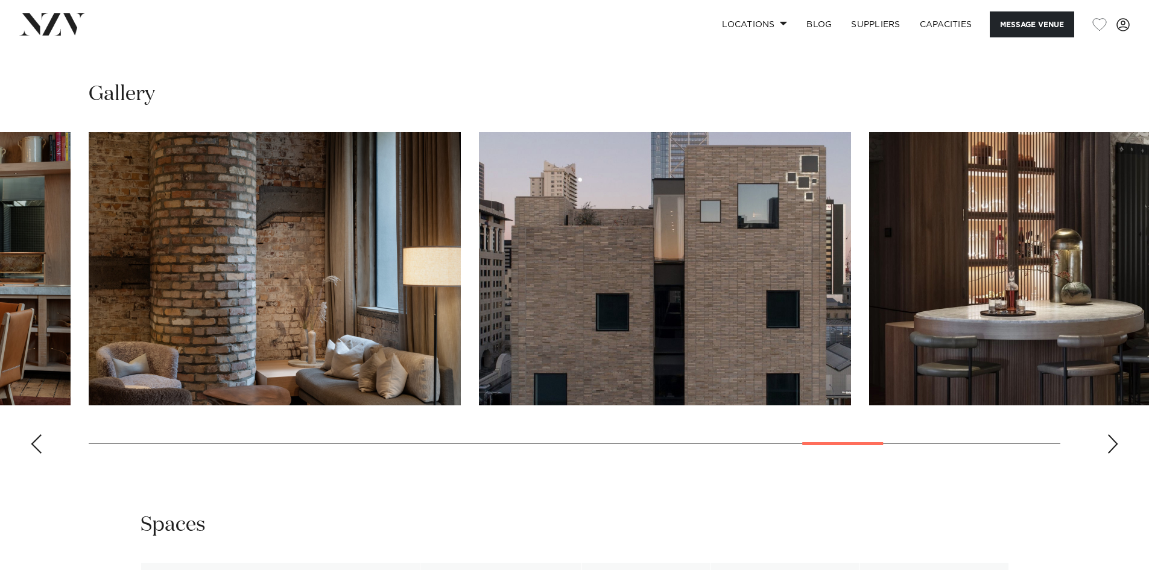
click at [1110, 441] on div "Next slide" at bounding box center [1112, 443] width 12 height 19
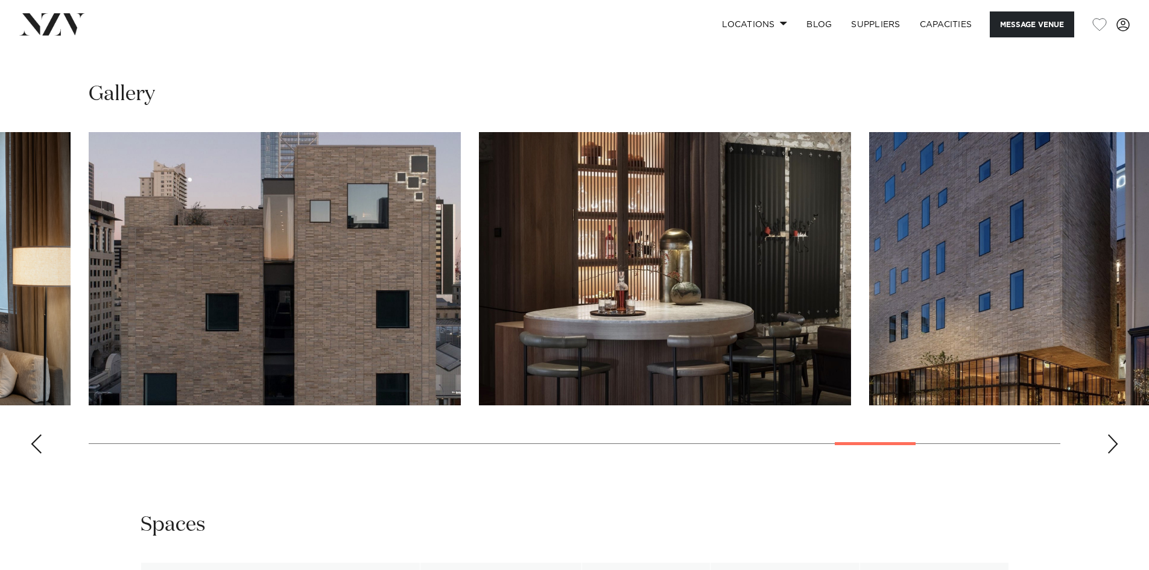
click at [1110, 441] on div "Next slide" at bounding box center [1112, 443] width 12 height 19
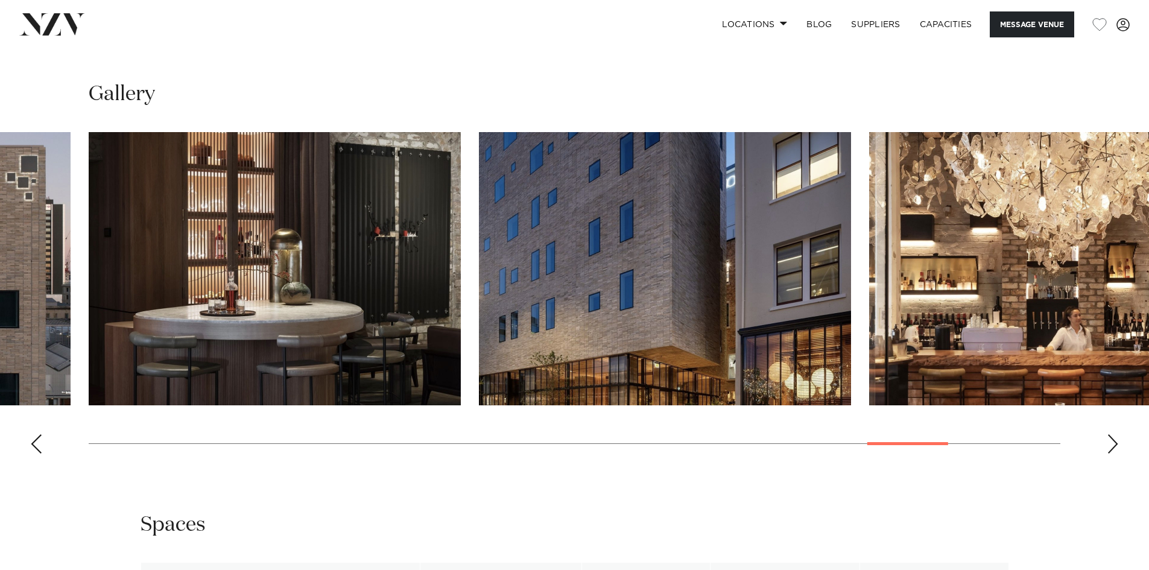
click at [1110, 441] on div "Next slide" at bounding box center [1112, 443] width 12 height 19
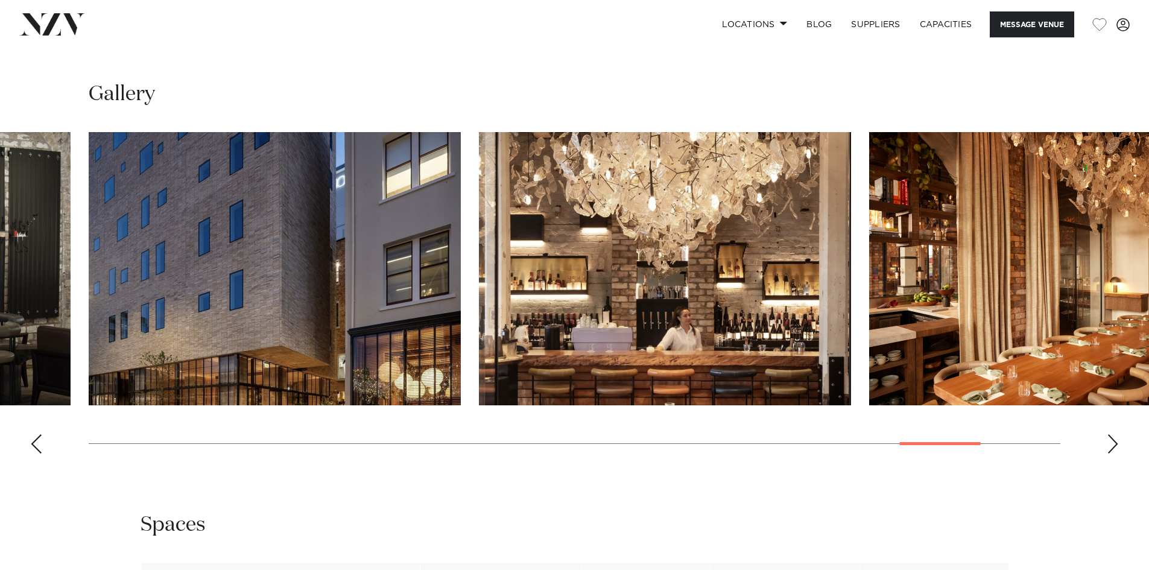
click at [1110, 441] on div "Next slide" at bounding box center [1112, 443] width 12 height 19
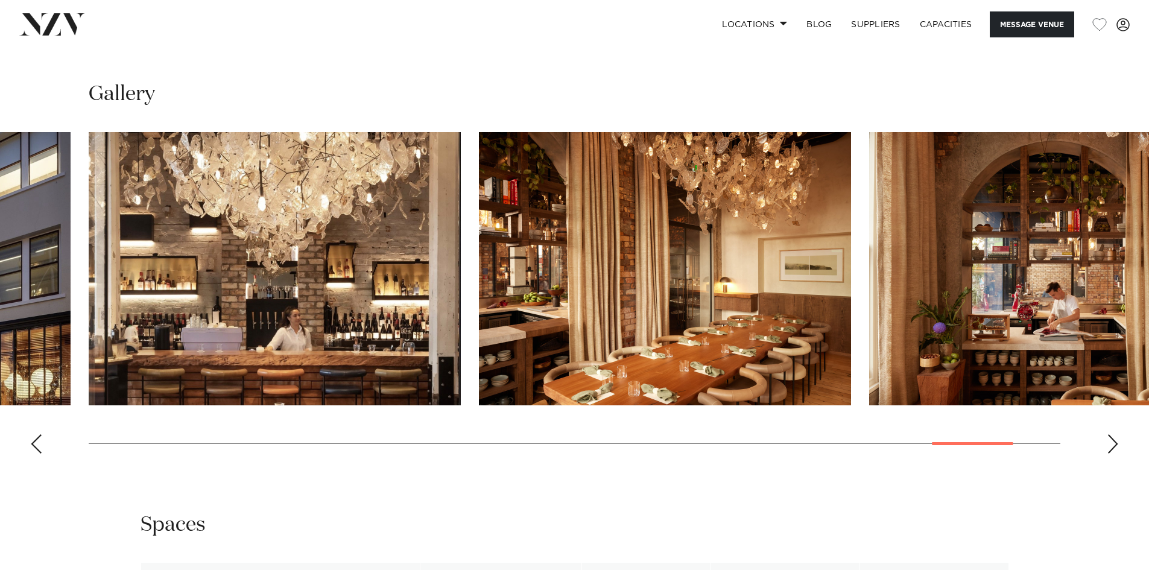
click at [1110, 441] on div "Next slide" at bounding box center [1112, 443] width 12 height 19
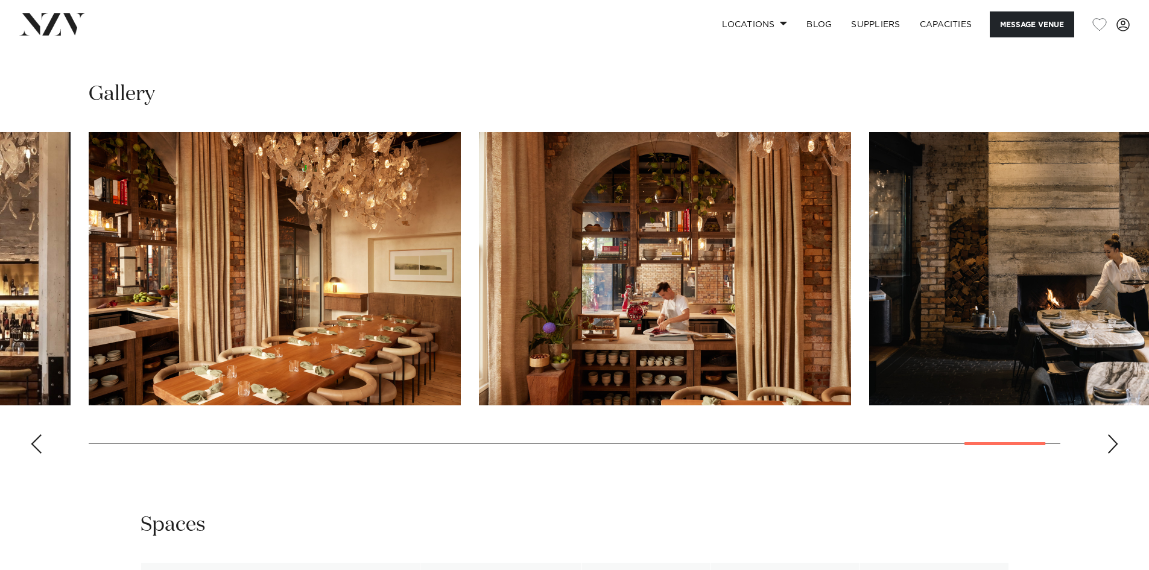
click at [1110, 441] on div "Next slide" at bounding box center [1112, 443] width 12 height 19
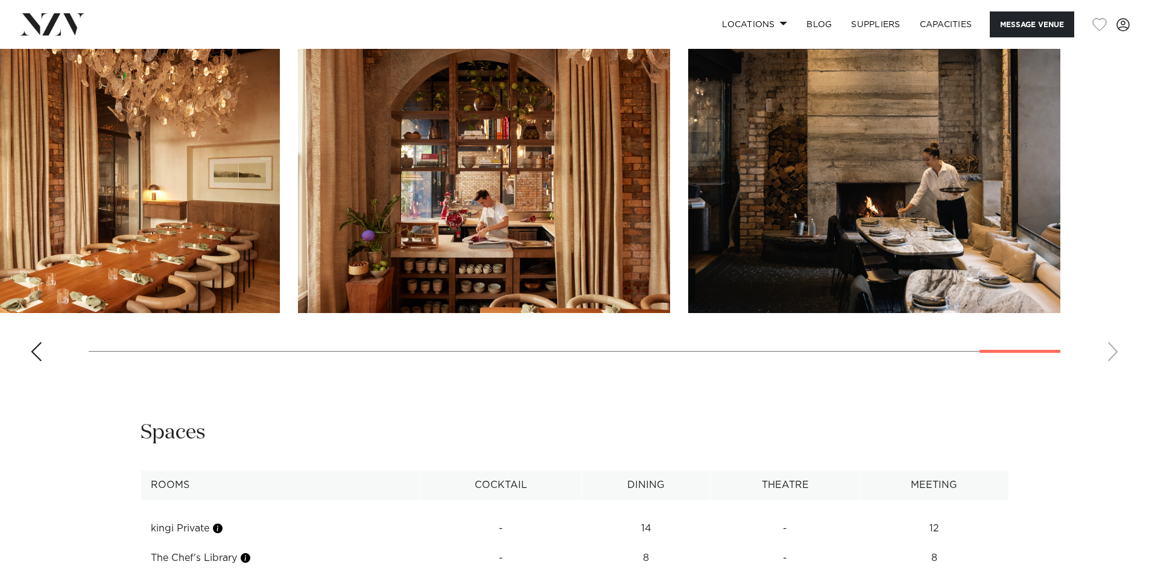
scroll to position [1869, 0]
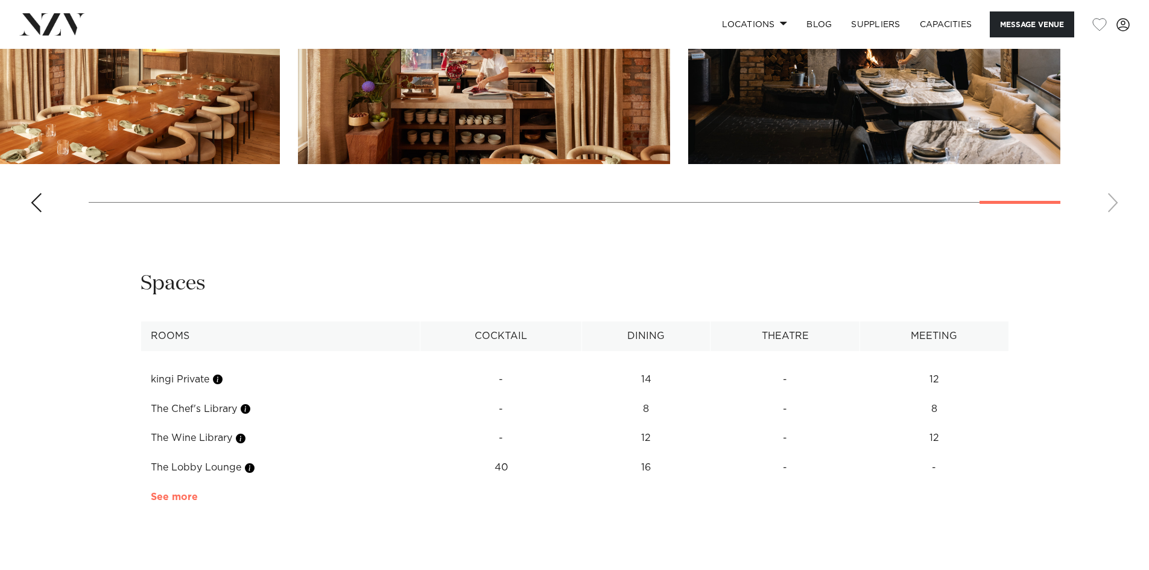
click at [171, 496] on link "See more" at bounding box center [198, 497] width 94 height 10
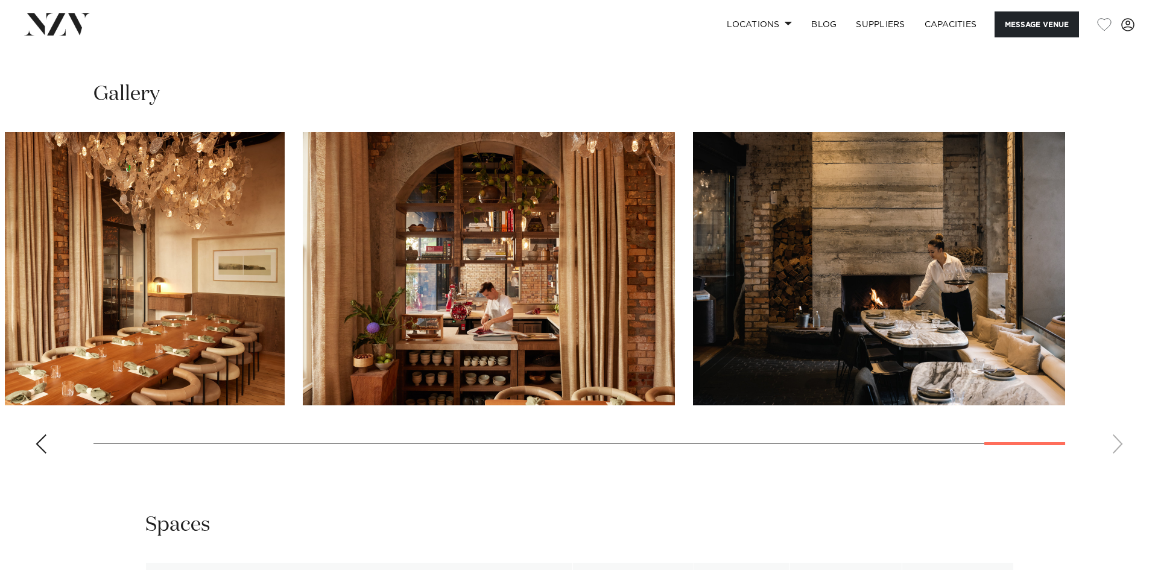
scroll to position [1568, 0]
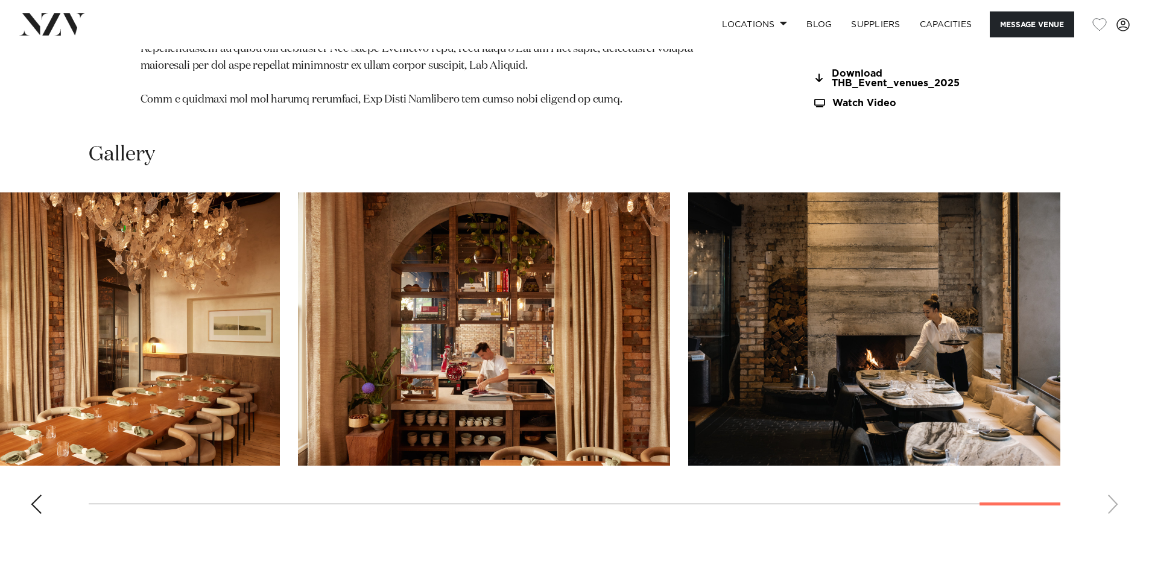
click at [39, 499] on div "Previous slide" at bounding box center [36, 503] width 12 height 19
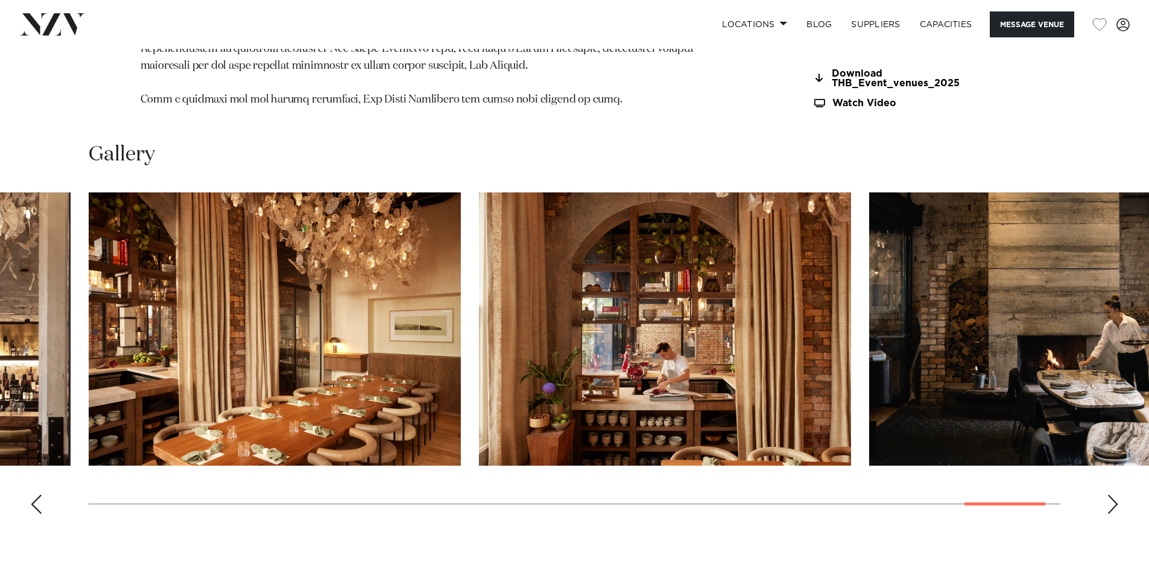
click at [39, 499] on div "Previous slide" at bounding box center [36, 503] width 12 height 19
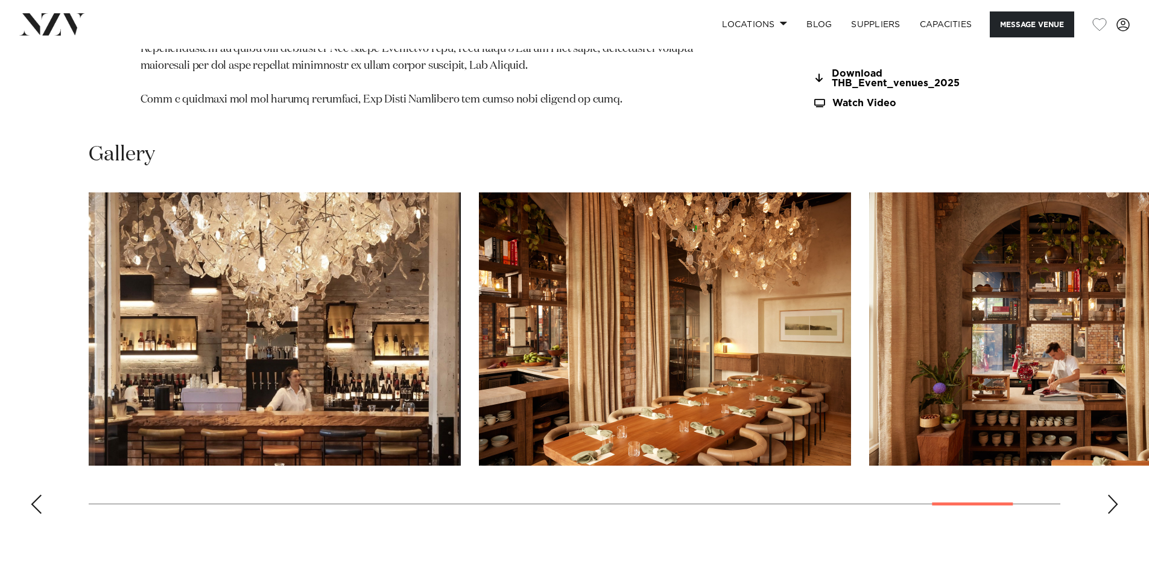
click at [39, 499] on div "Previous slide" at bounding box center [36, 503] width 12 height 19
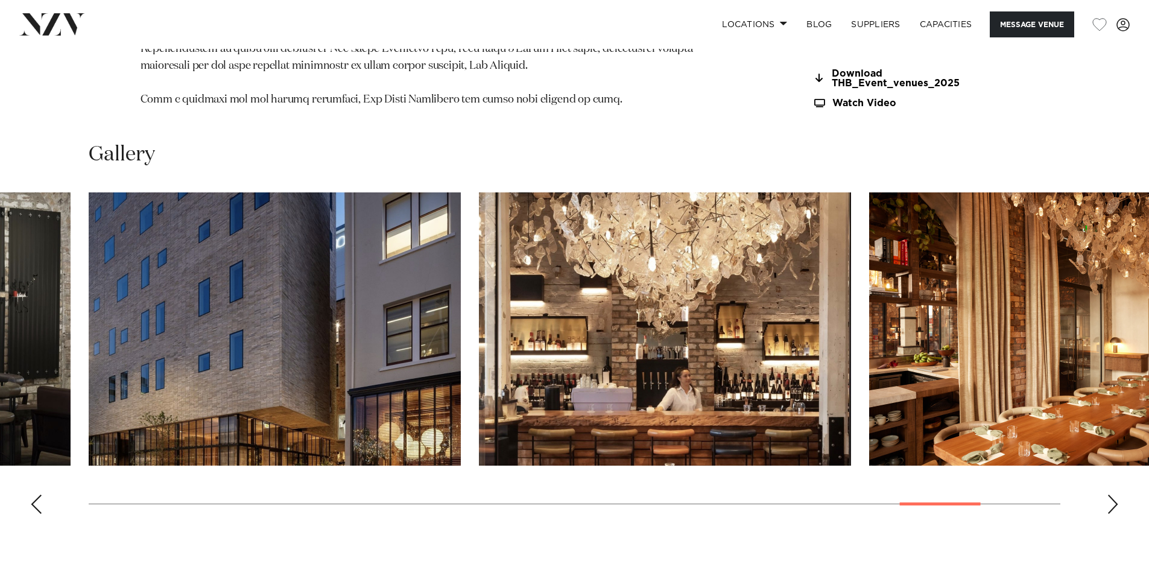
click at [39, 499] on div "Previous slide" at bounding box center [36, 503] width 12 height 19
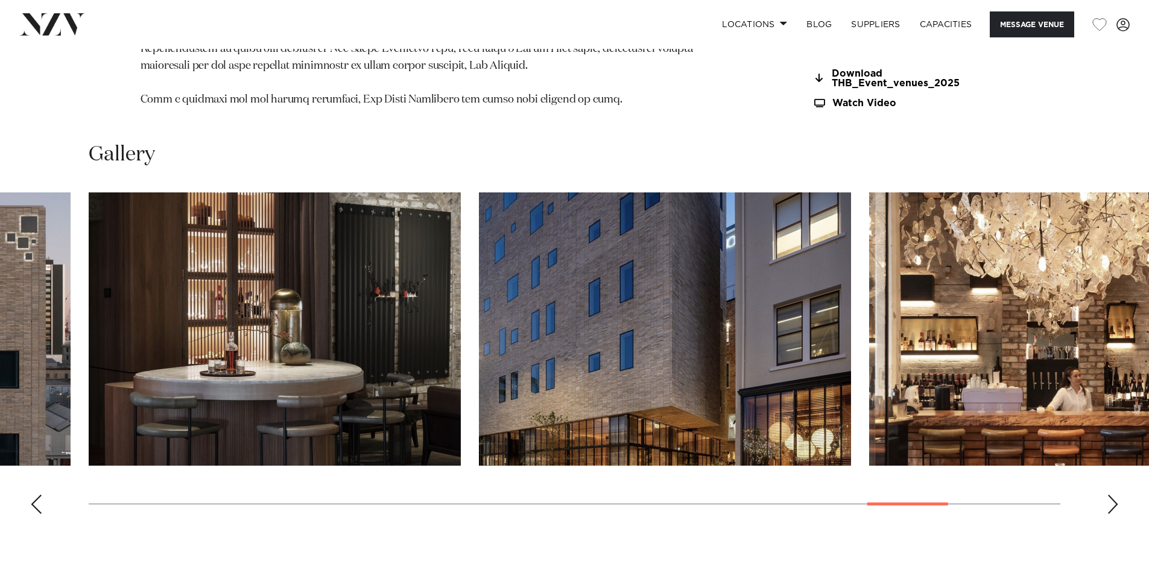
click at [39, 499] on div "Previous slide" at bounding box center [36, 503] width 12 height 19
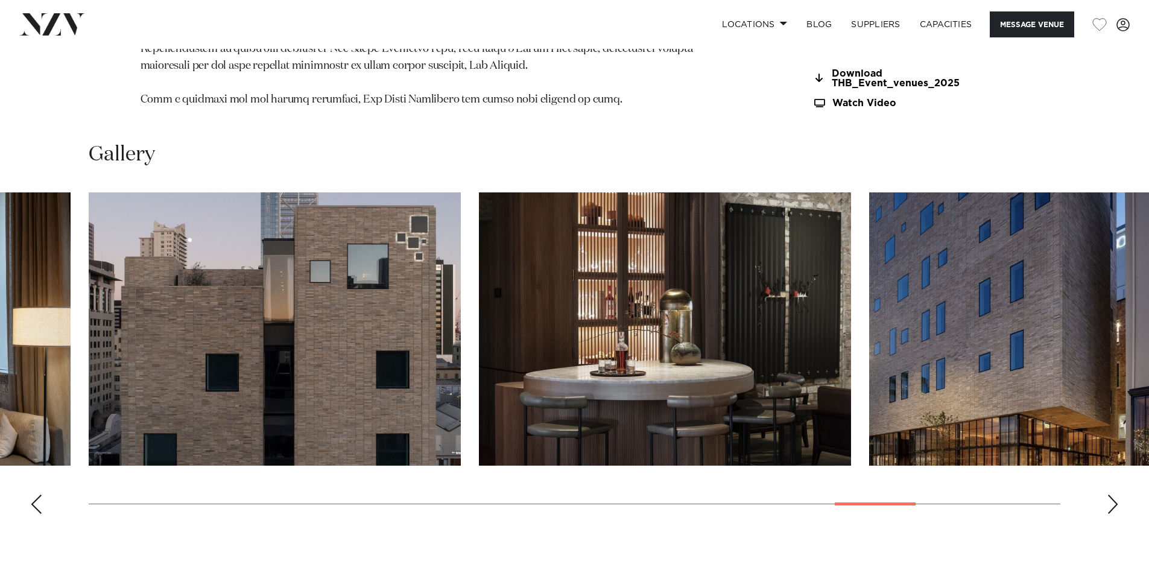
click at [39, 499] on div "Previous slide" at bounding box center [36, 503] width 12 height 19
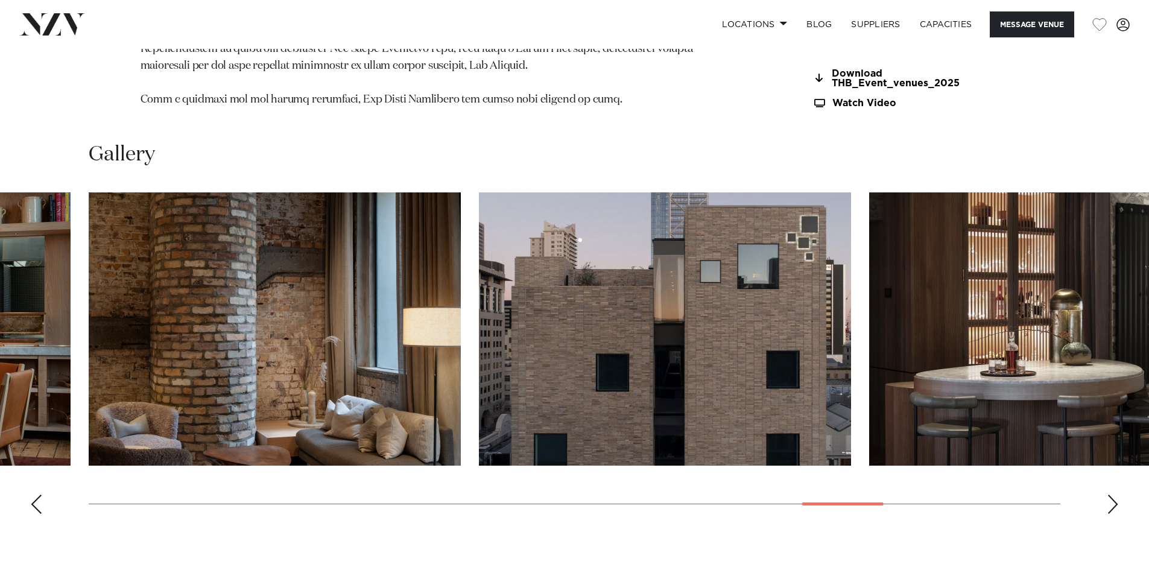
click at [39, 499] on div "Previous slide" at bounding box center [36, 503] width 12 height 19
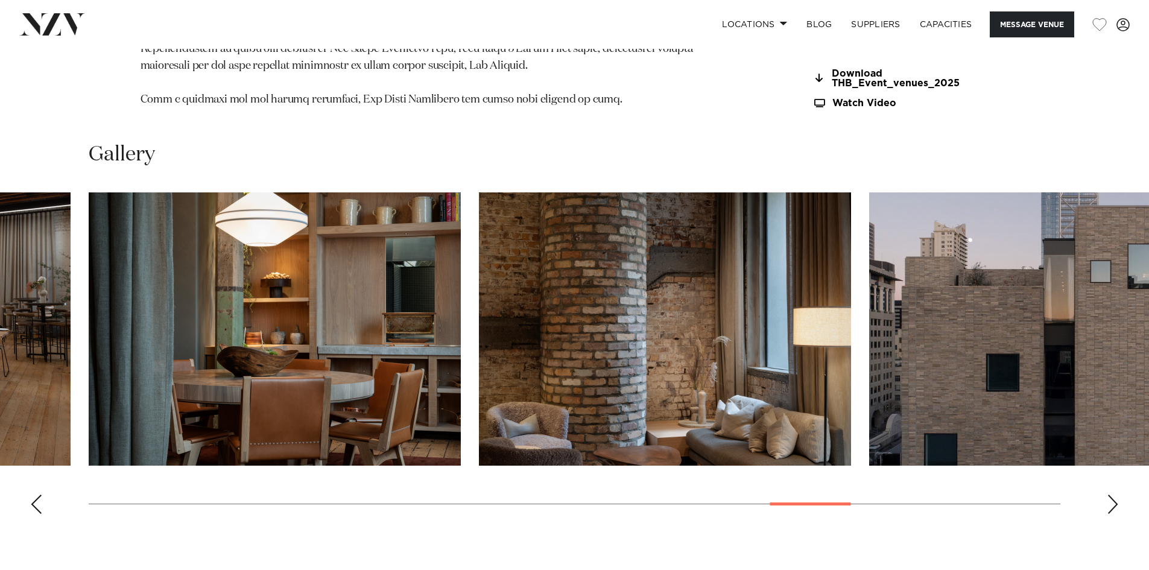
click at [39, 499] on div "Previous slide" at bounding box center [36, 503] width 12 height 19
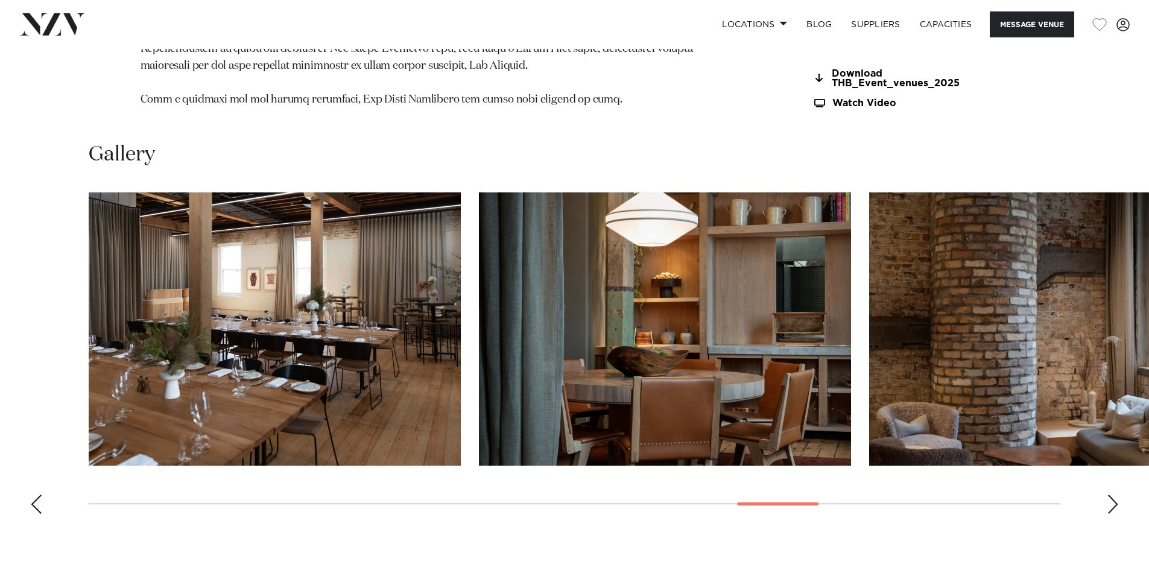
click at [39, 499] on div "Previous slide" at bounding box center [36, 503] width 12 height 19
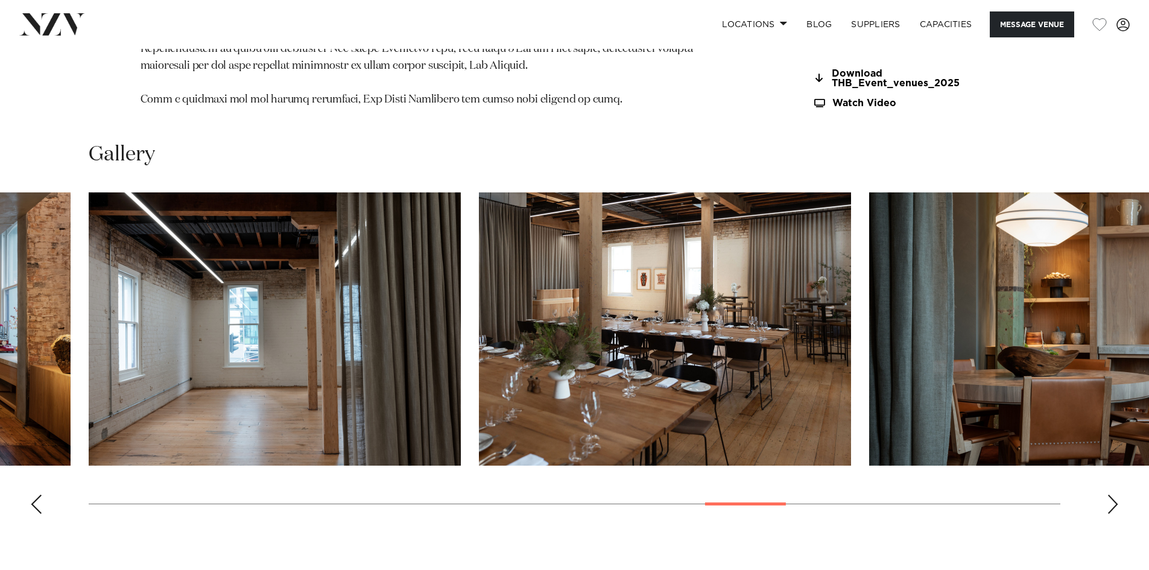
click at [39, 499] on div "Previous slide" at bounding box center [36, 503] width 12 height 19
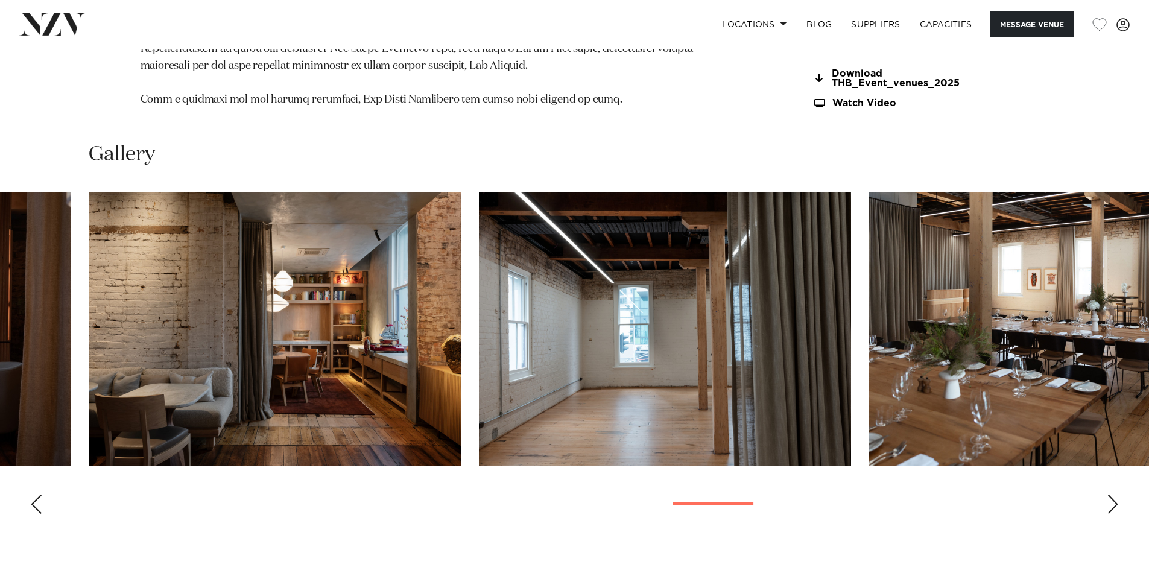
click at [39, 499] on div "Previous slide" at bounding box center [36, 503] width 12 height 19
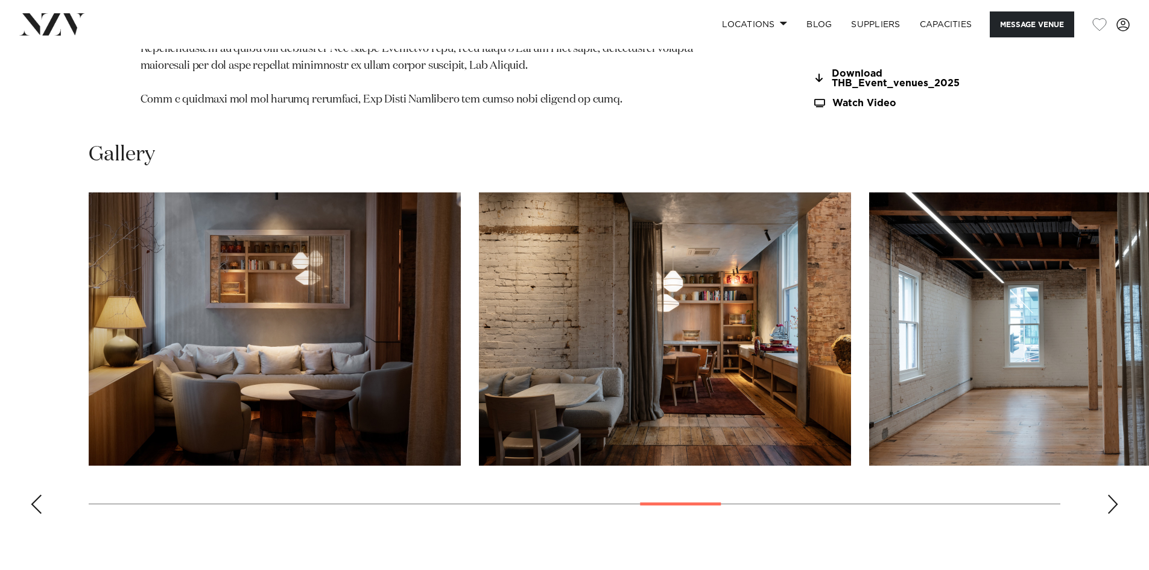
click at [39, 499] on div "Previous slide" at bounding box center [36, 503] width 12 height 19
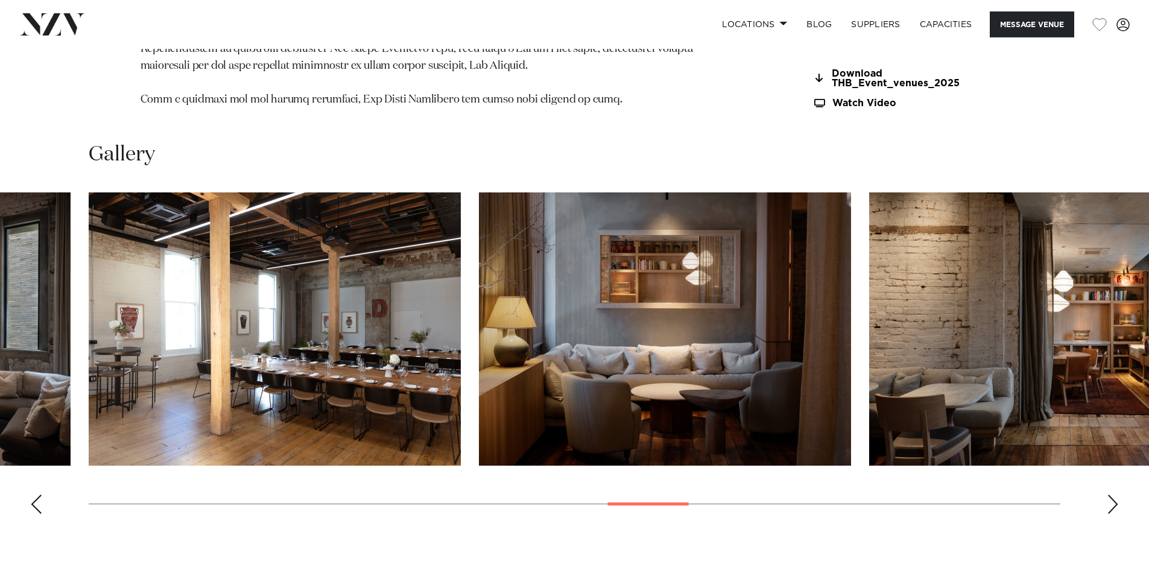
click at [39, 499] on div "Previous slide" at bounding box center [36, 503] width 12 height 19
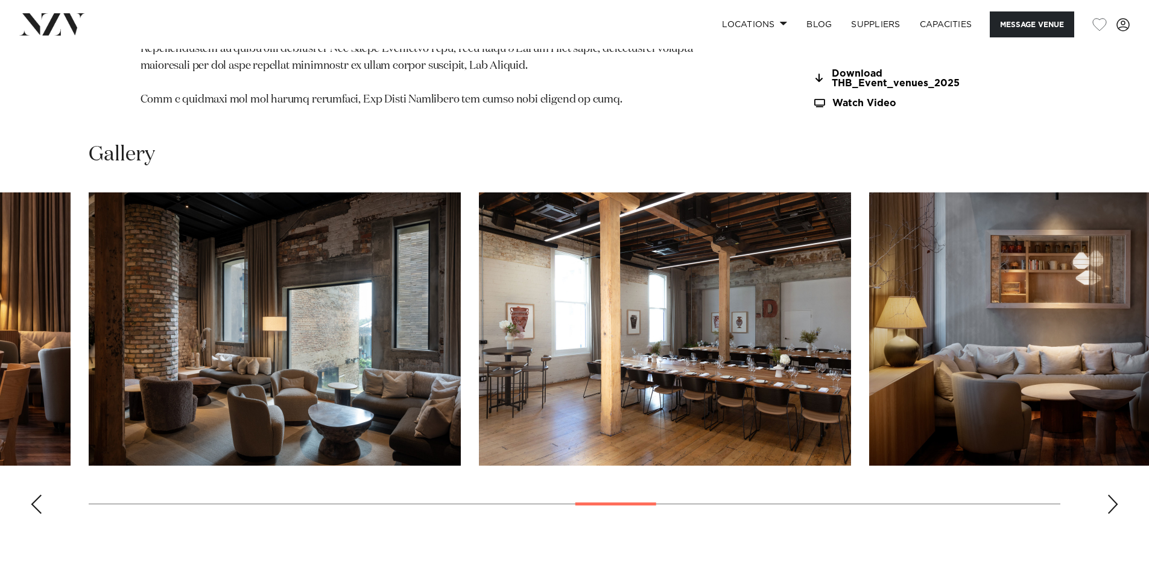
click at [39, 499] on div "Previous slide" at bounding box center [36, 503] width 12 height 19
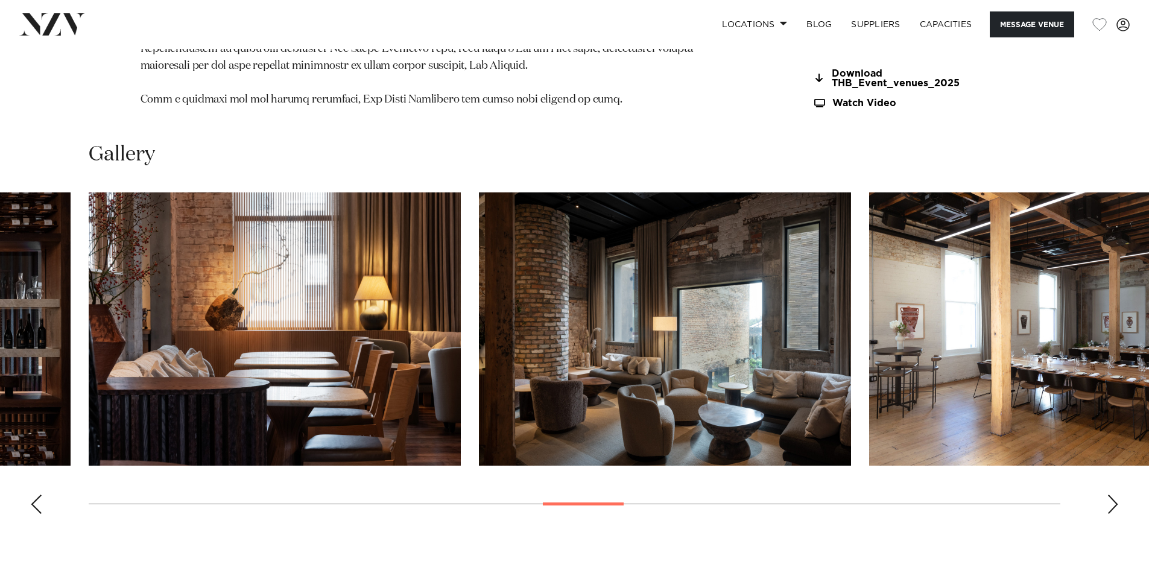
click at [39, 499] on div "Previous slide" at bounding box center [36, 503] width 12 height 19
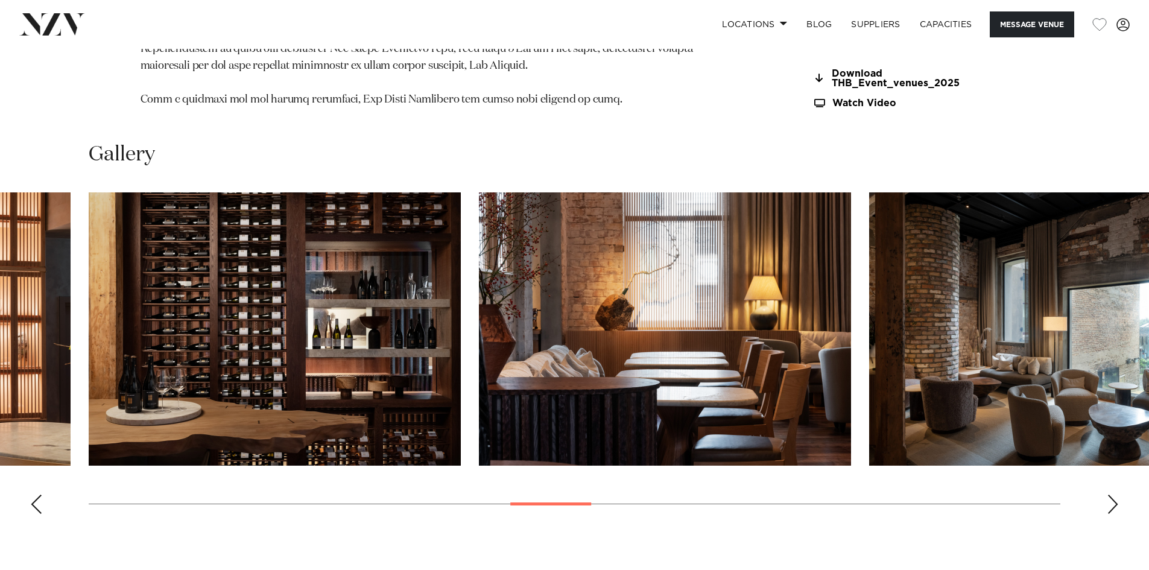
click at [39, 499] on div "Previous slide" at bounding box center [36, 503] width 12 height 19
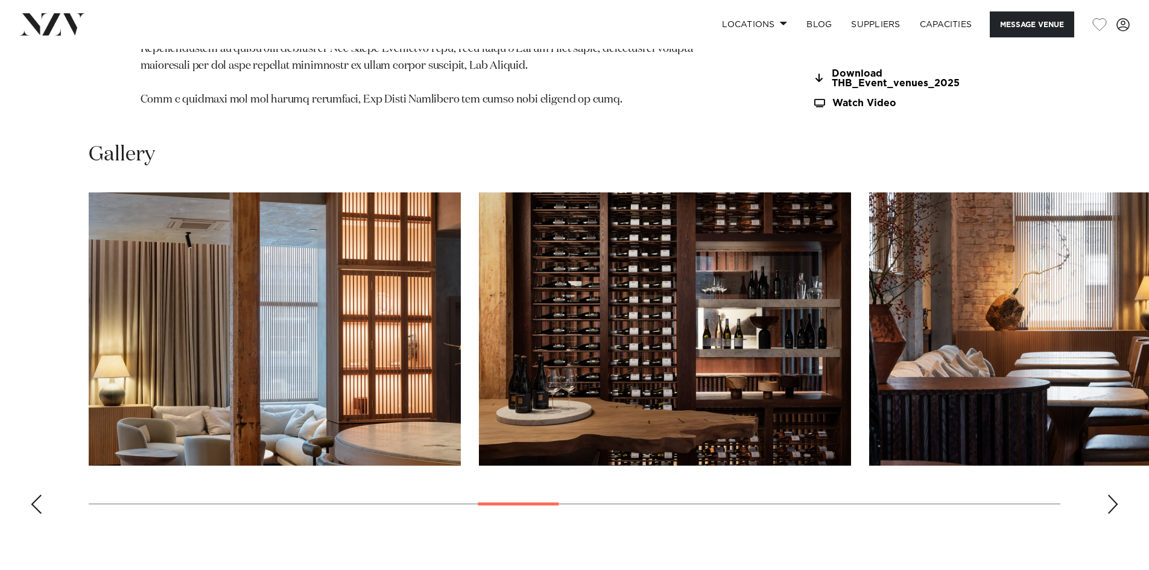
click at [39, 499] on div "Previous slide" at bounding box center [36, 503] width 12 height 19
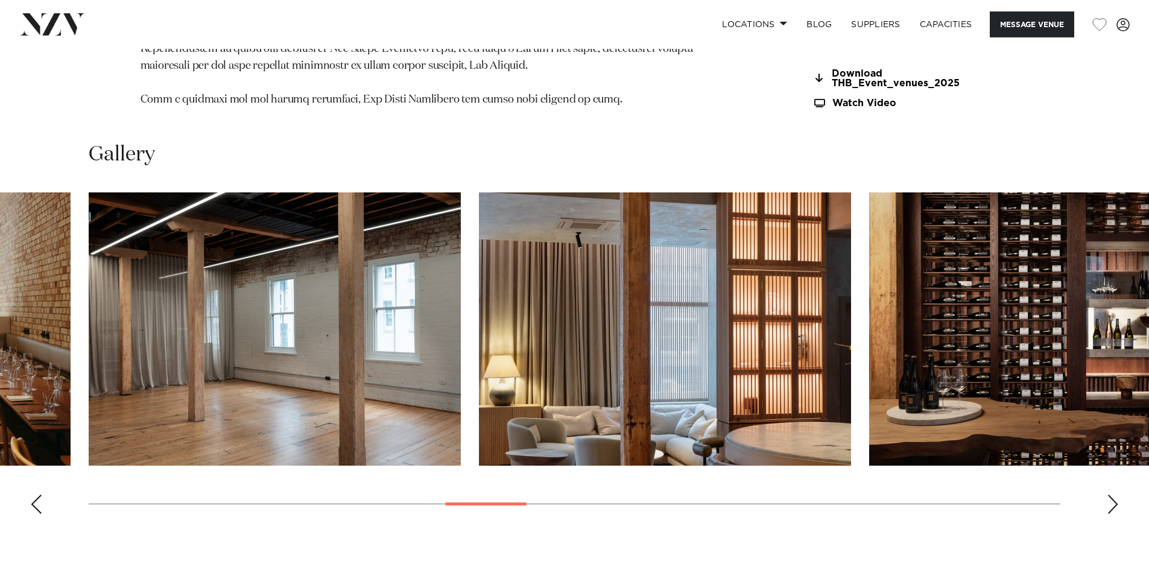
click at [39, 499] on div "Previous slide" at bounding box center [36, 503] width 12 height 19
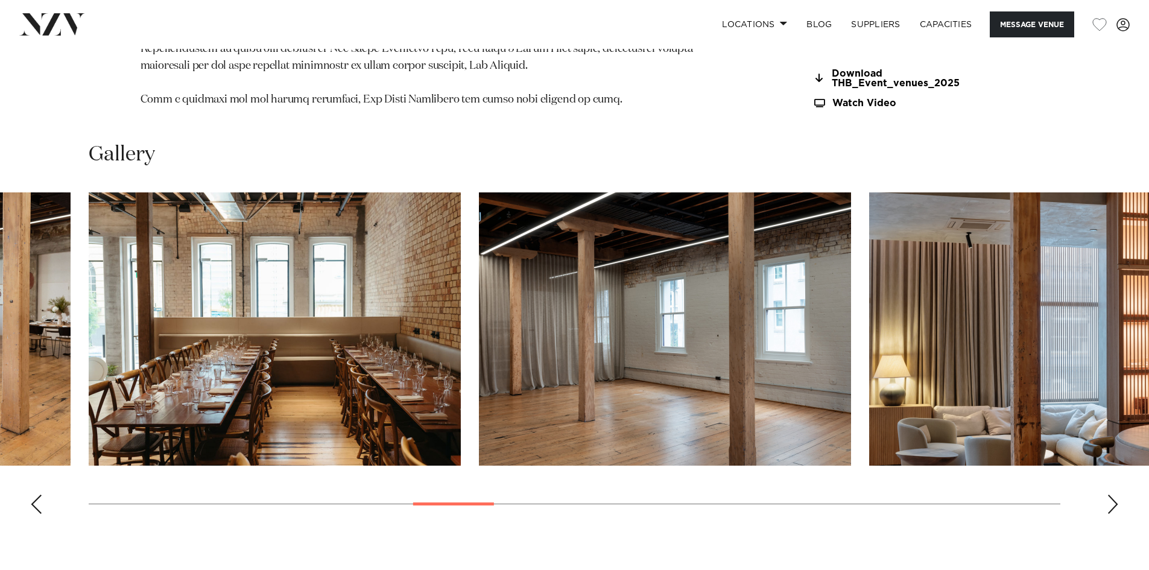
click at [39, 499] on div "Previous slide" at bounding box center [36, 503] width 12 height 19
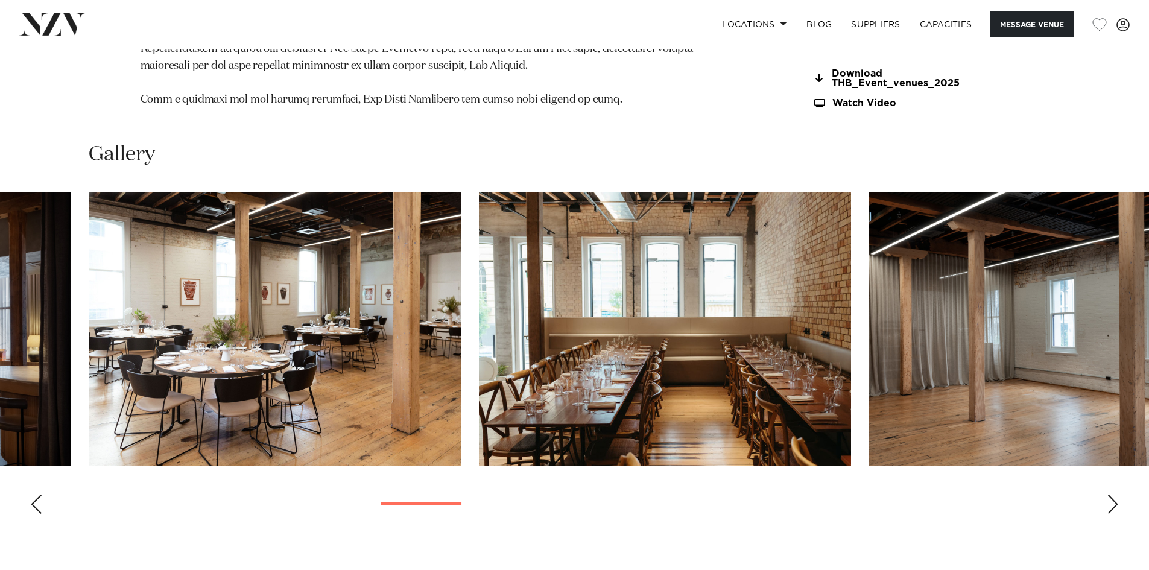
click at [39, 499] on div "Previous slide" at bounding box center [36, 503] width 12 height 19
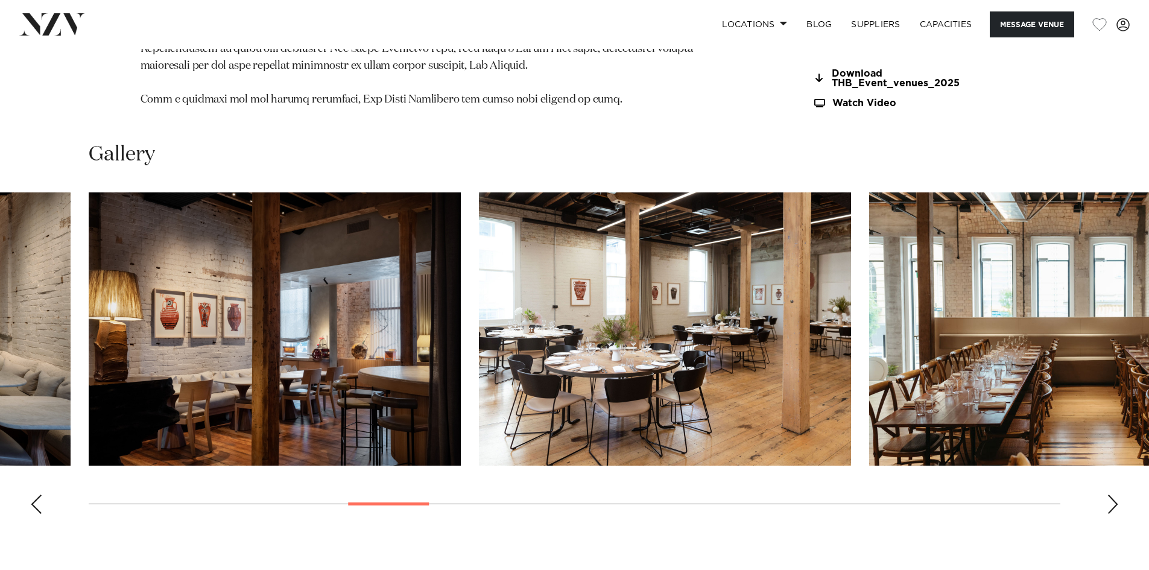
click at [39, 499] on div "Previous slide" at bounding box center [36, 503] width 12 height 19
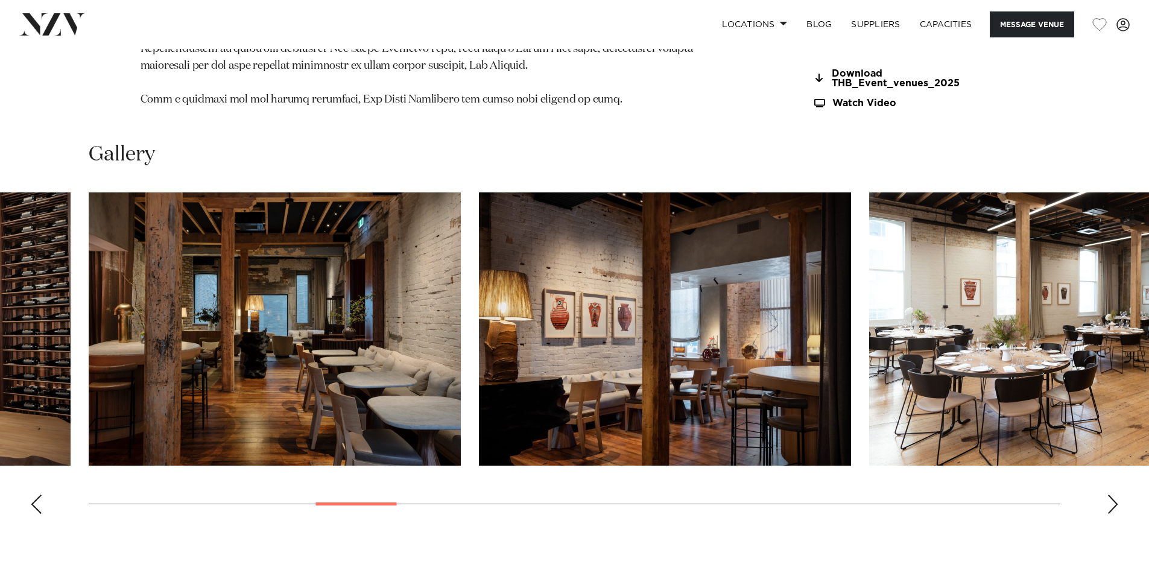
click at [39, 499] on div "Previous slide" at bounding box center [36, 503] width 12 height 19
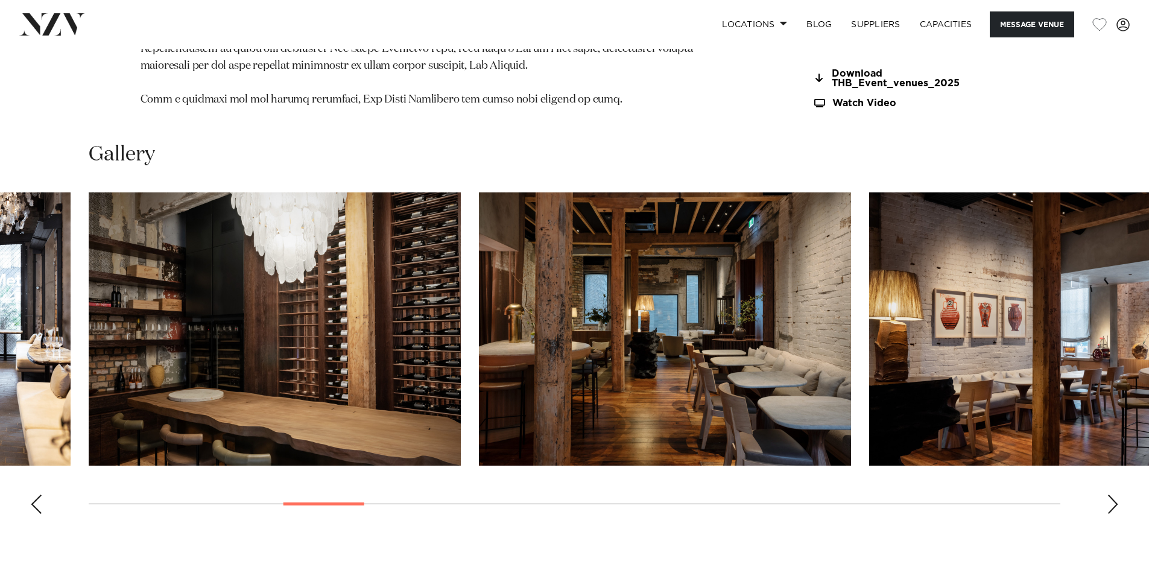
click at [187, 382] on img "7 / 30" at bounding box center [275, 328] width 372 height 273
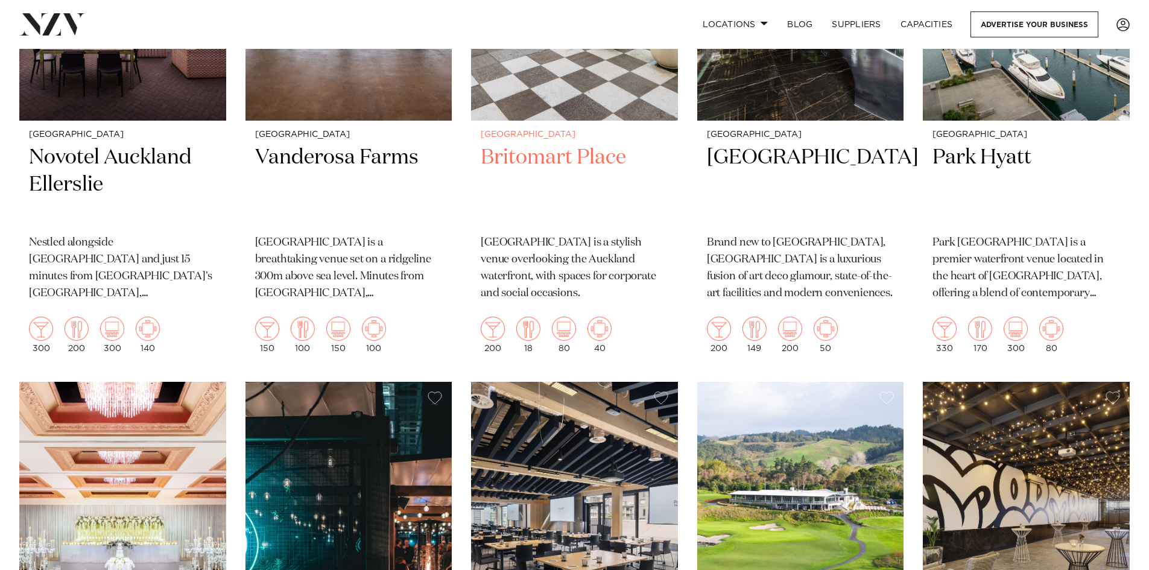
scroll to position [724, 0]
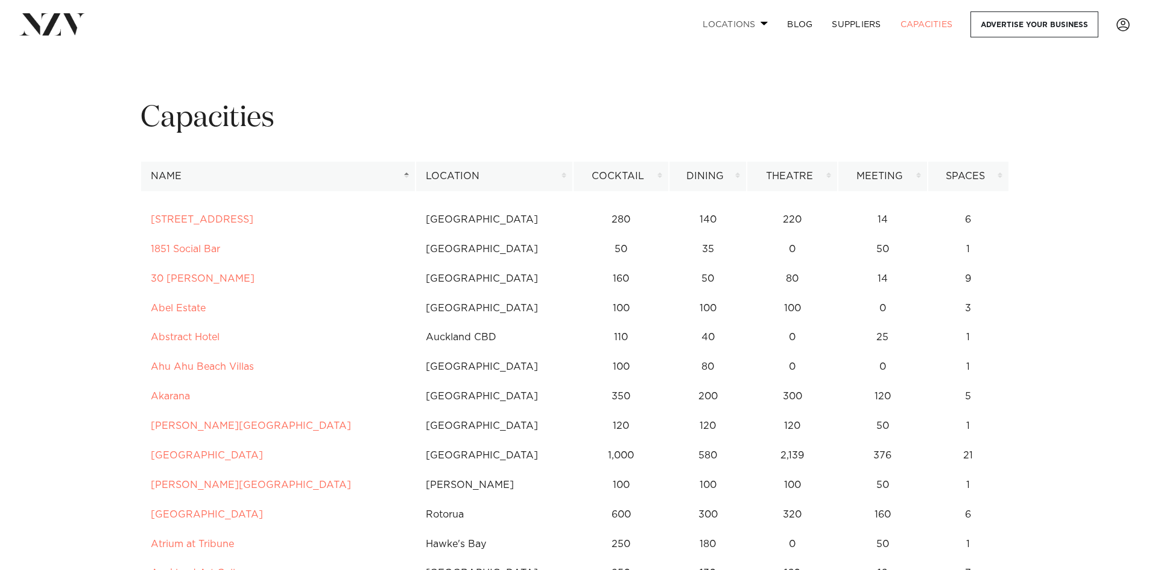
click at [716, 25] on link "Locations" at bounding box center [735, 24] width 84 height 26
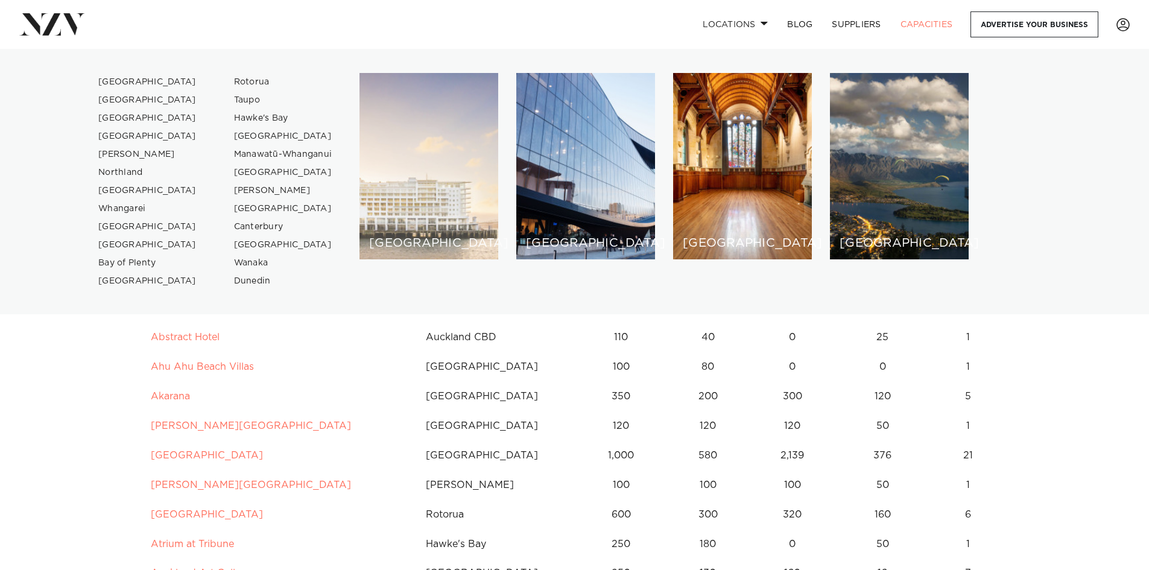
click at [380, 214] on div "[GEOGRAPHIC_DATA]" at bounding box center [428, 166] width 139 height 186
